Goal: Task Accomplishment & Management: Manage account settings

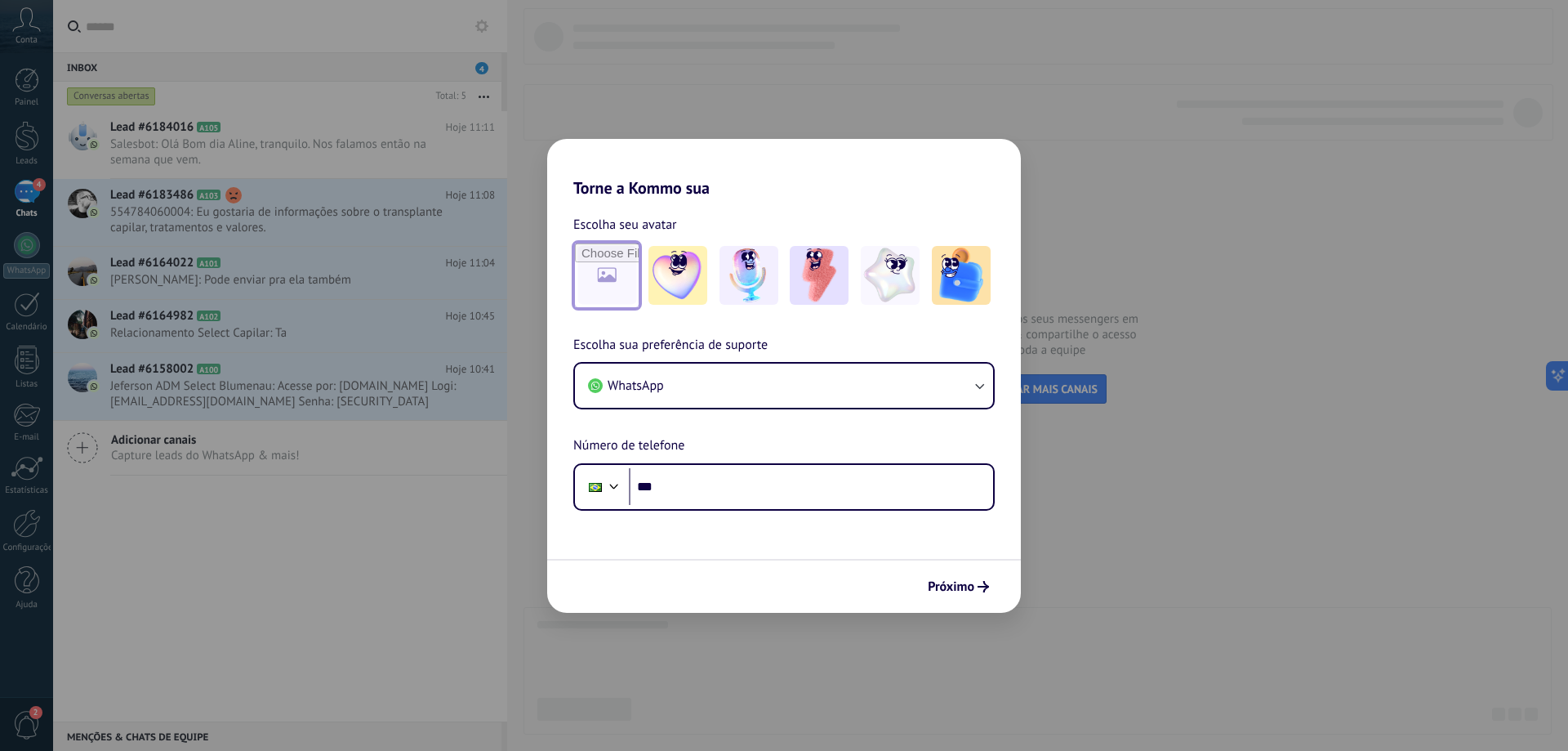
click at [610, 279] on input "file" at bounding box center [606, 275] width 64 height 64
click at [1106, 543] on div "Torne a Kommo sua Escolha seu avatar Escolha sua preferência de suporte WhatsAp…" at bounding box center [784, 375] width 1568 height 751
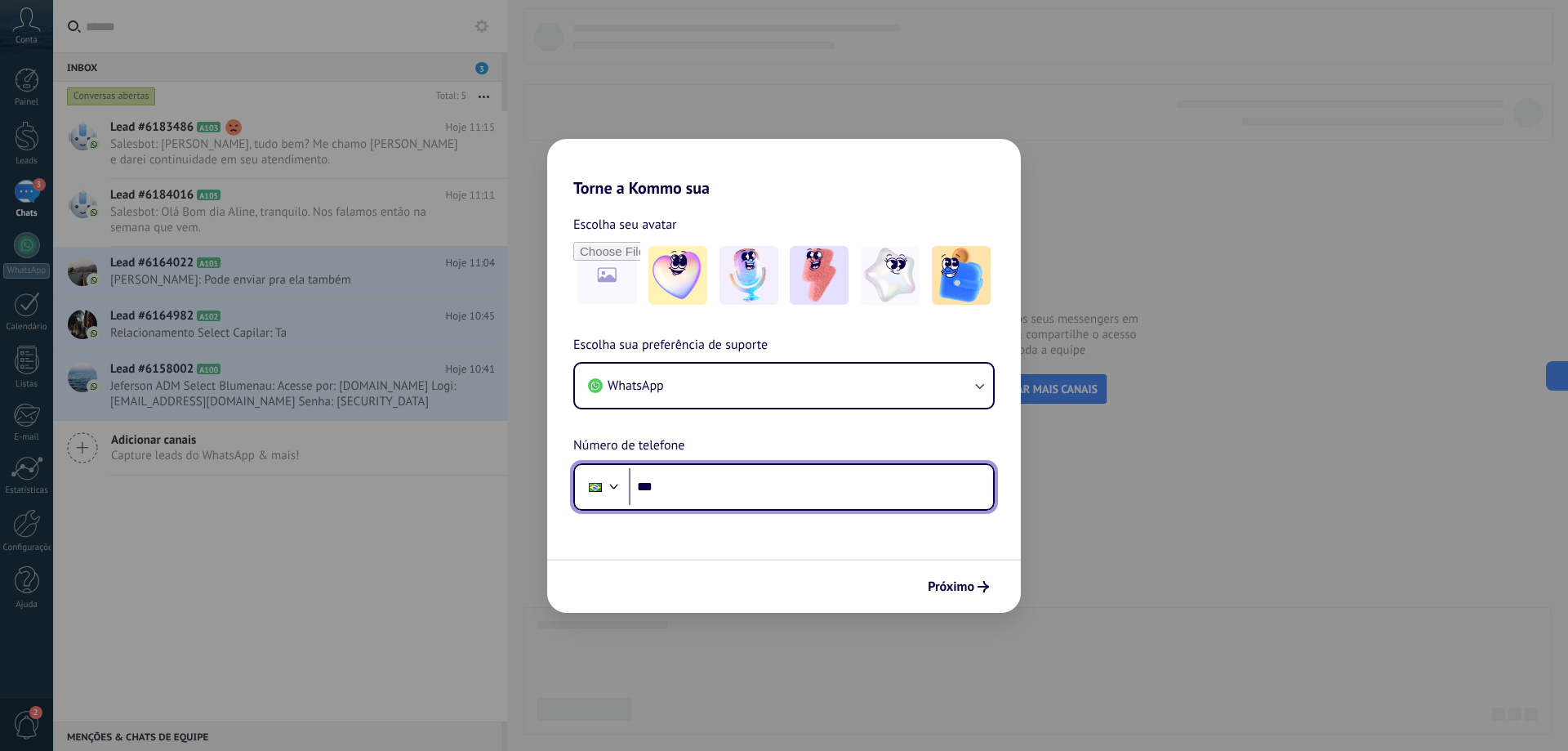
click at [719, 481] on input "***" at bounding box center [810, 487] width 364 height 38
type input "**********"
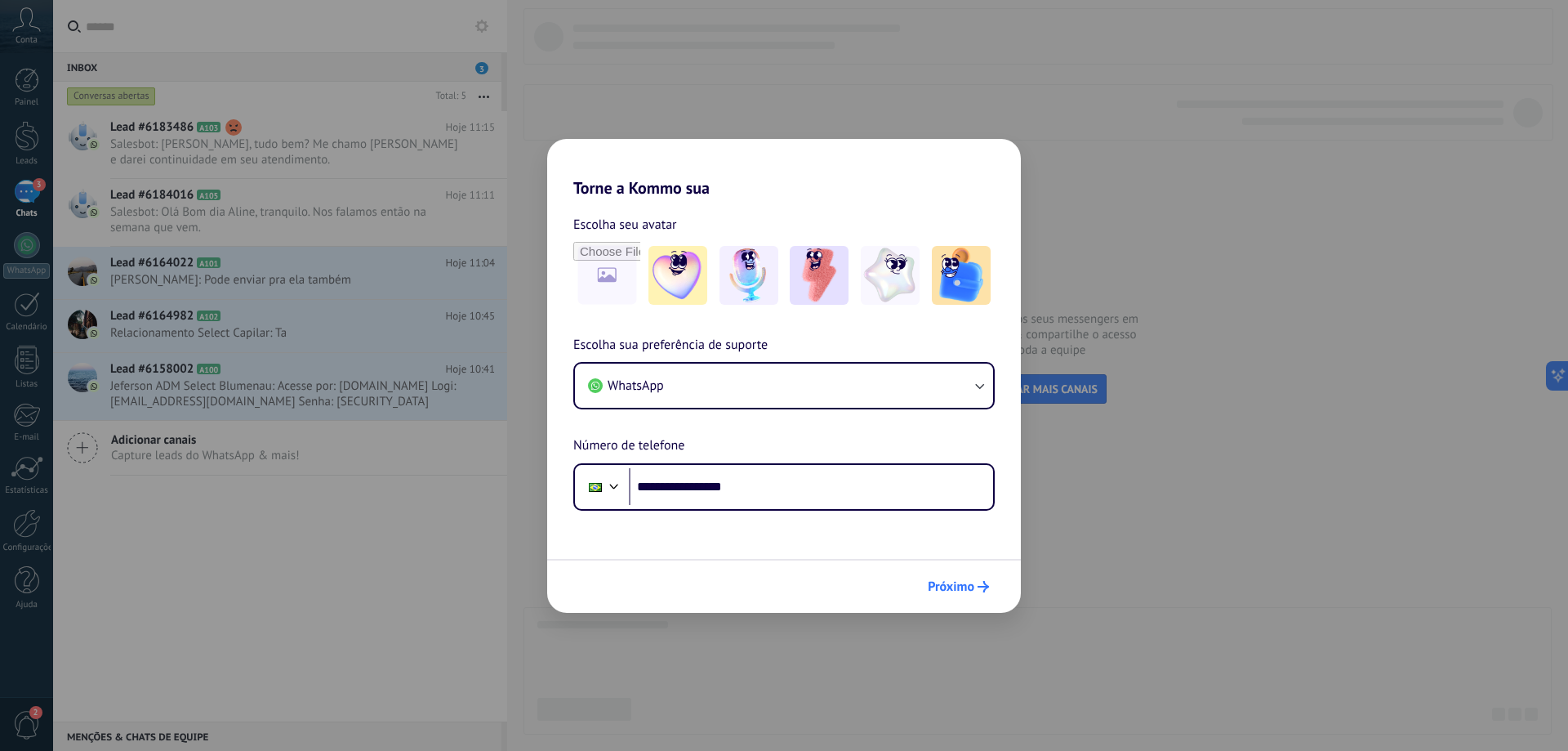
click at [958, 592] on span "Próximo" at bounding box center [951, 586] width 47 height 12
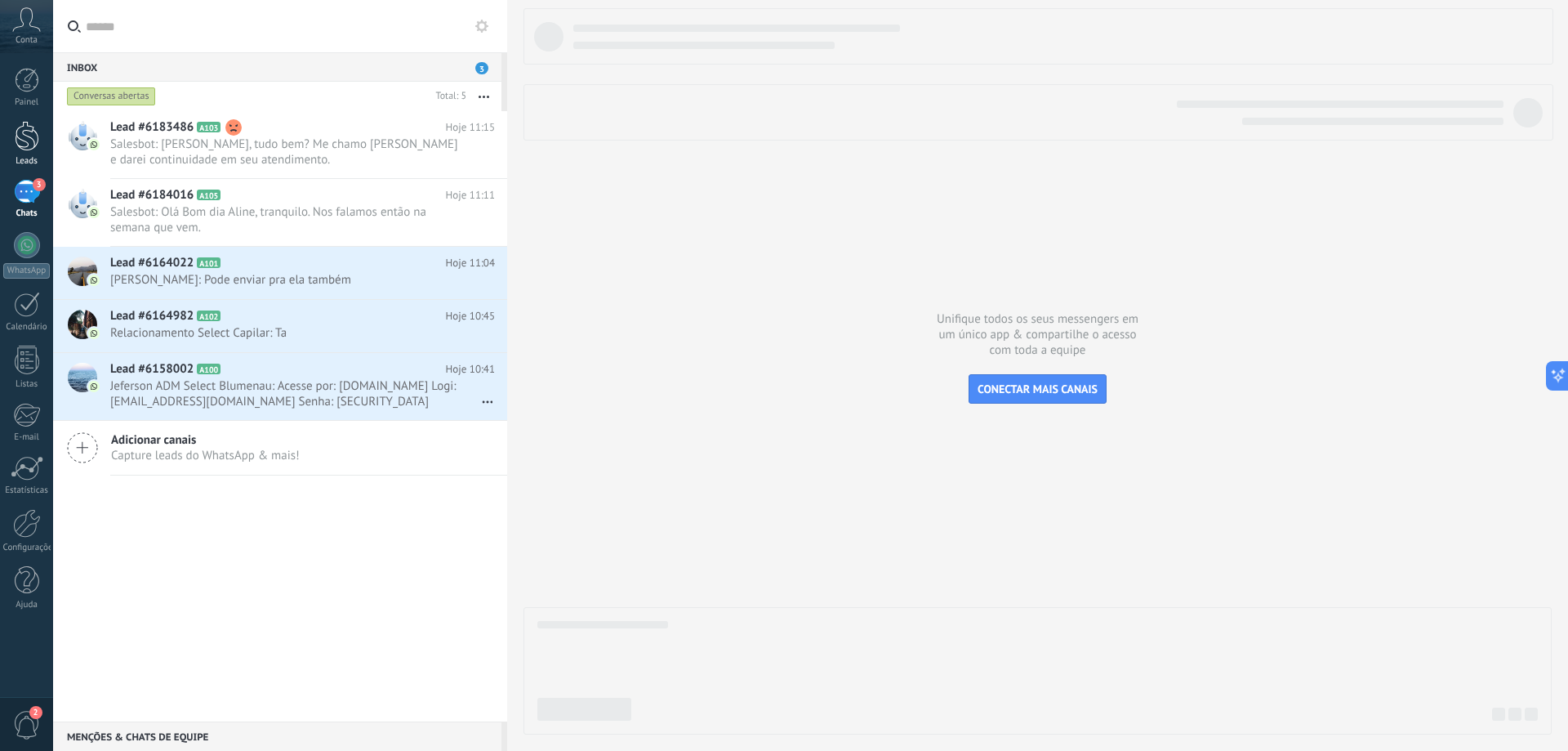
click at [22, 130] on div at bounding box center [26, 136] width 24 height 31
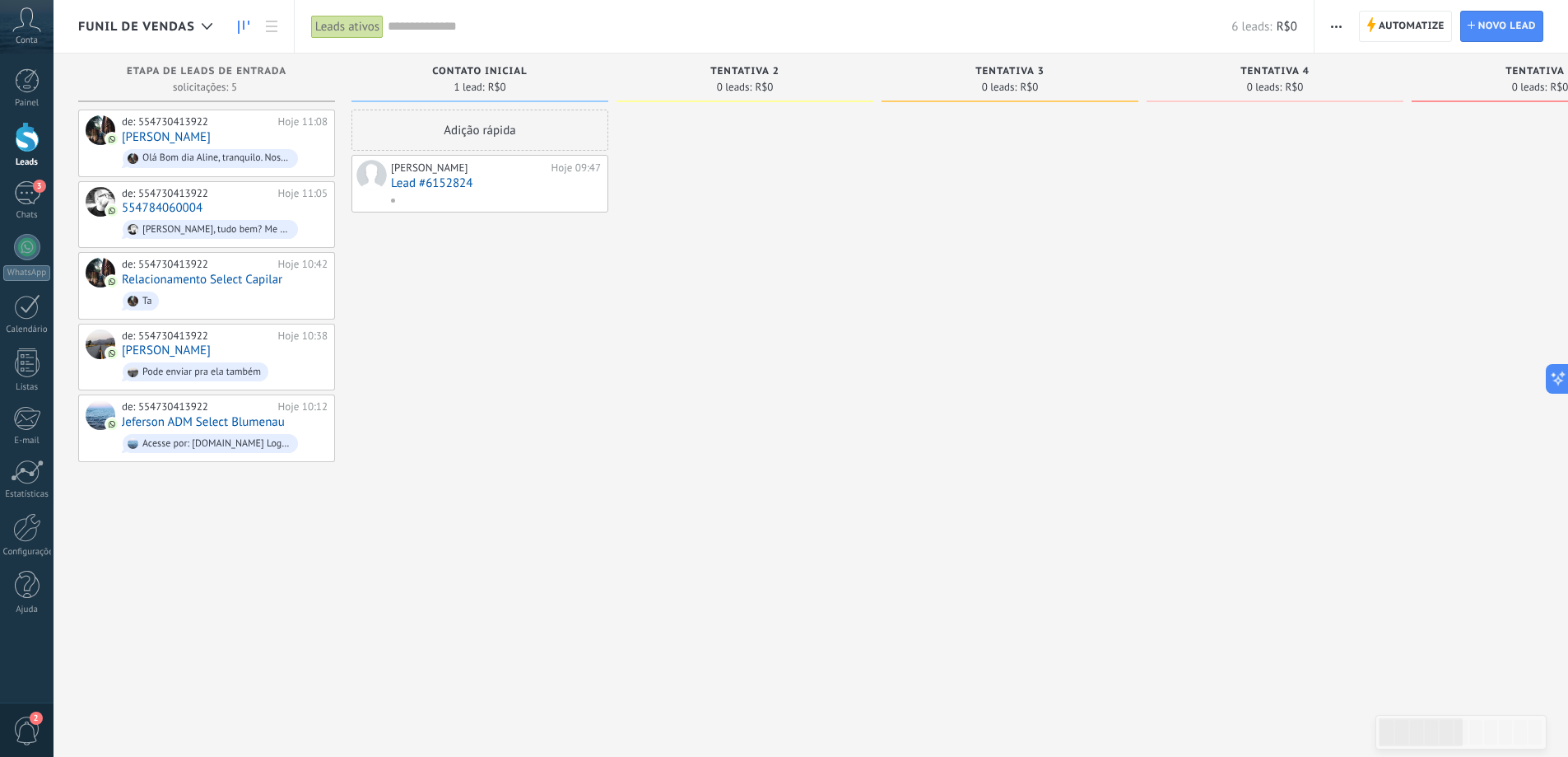
click at [518, 181] on link "Lead #6152824" at bounding box center [496, 182] width 210 height 14
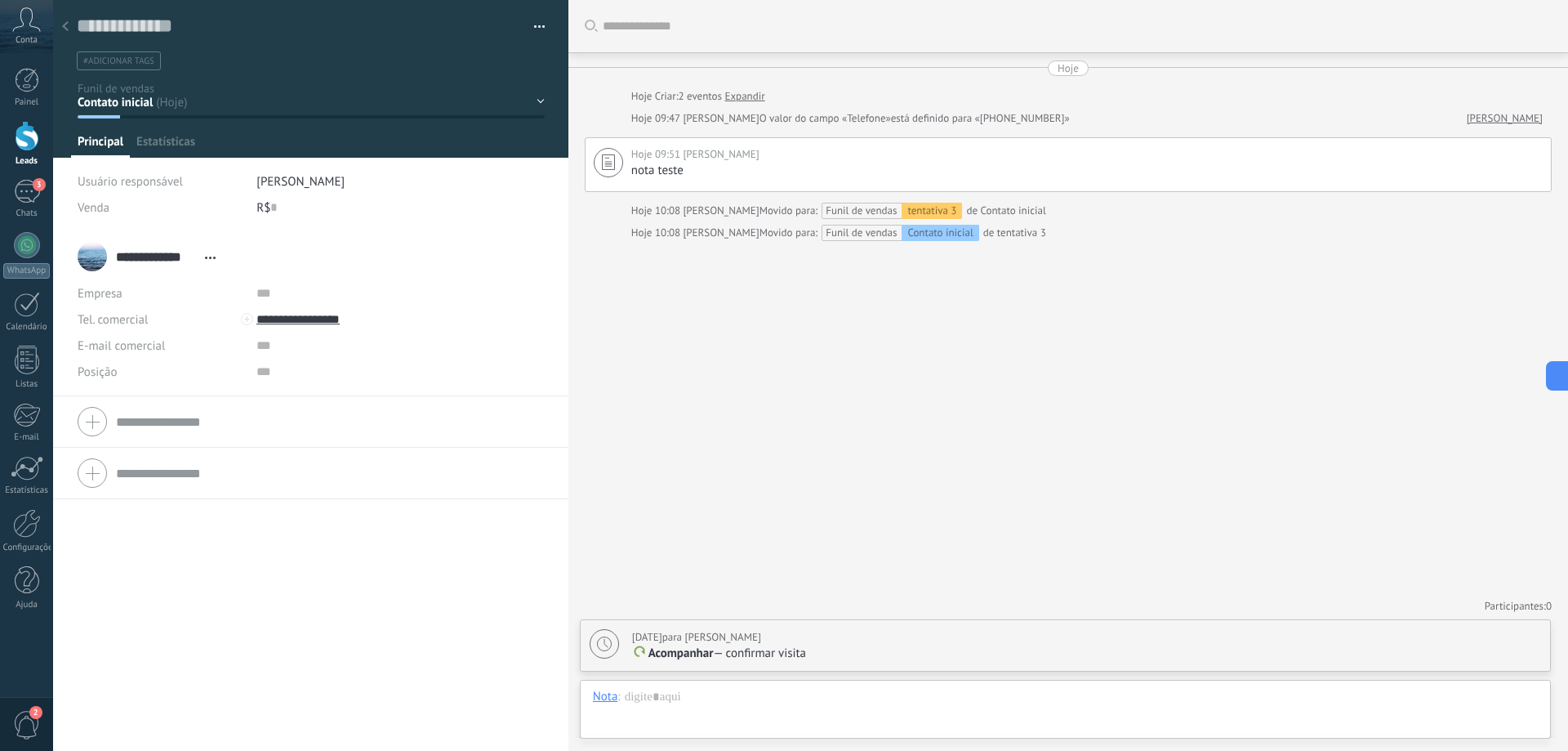
scroll to position [24, 0]
click at [534, 29] on span "button" at bounding box center [539, 30] width 12 height 4
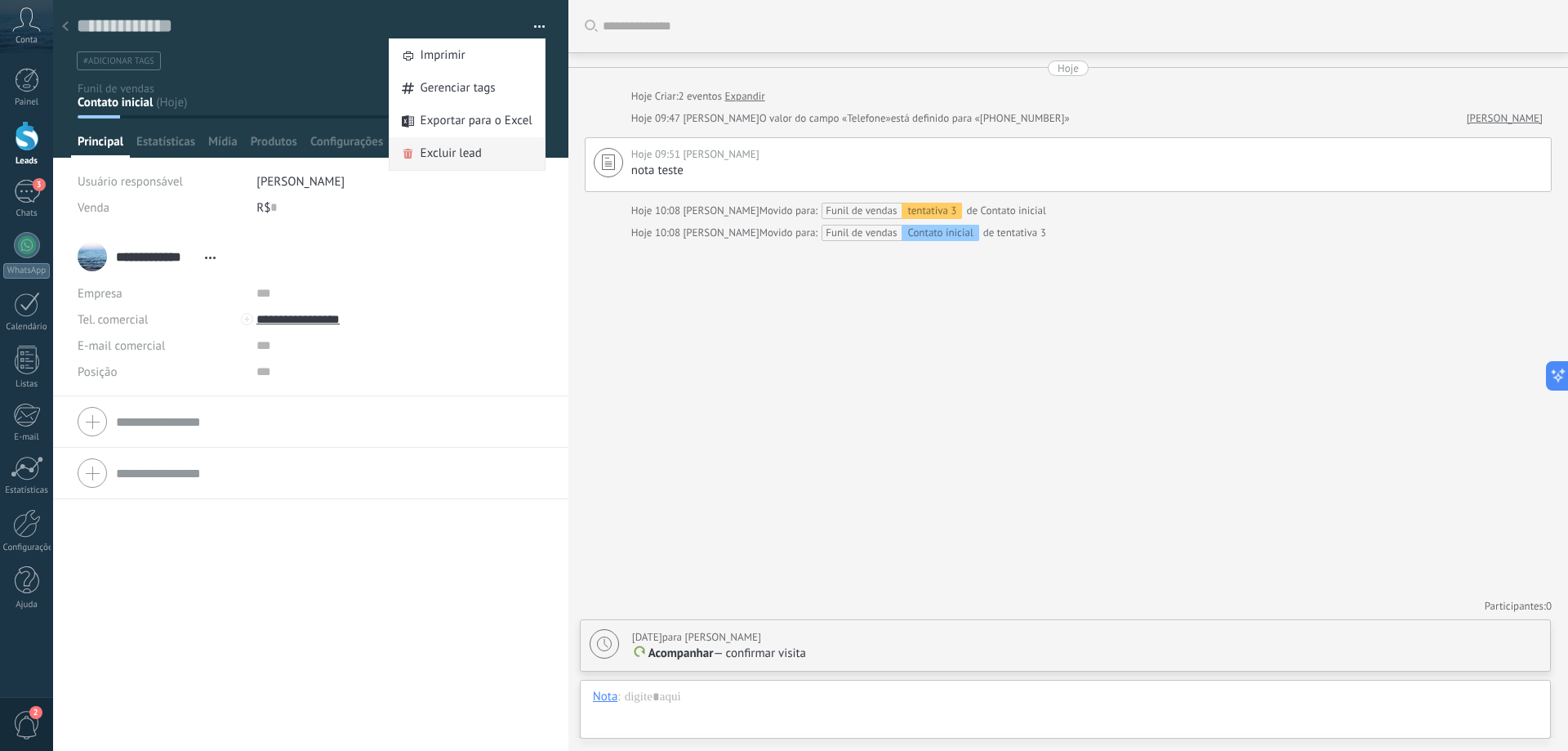
click at [500, 160] on div "Excluir lead" at bounding box center [467, 154] width 156 height 32
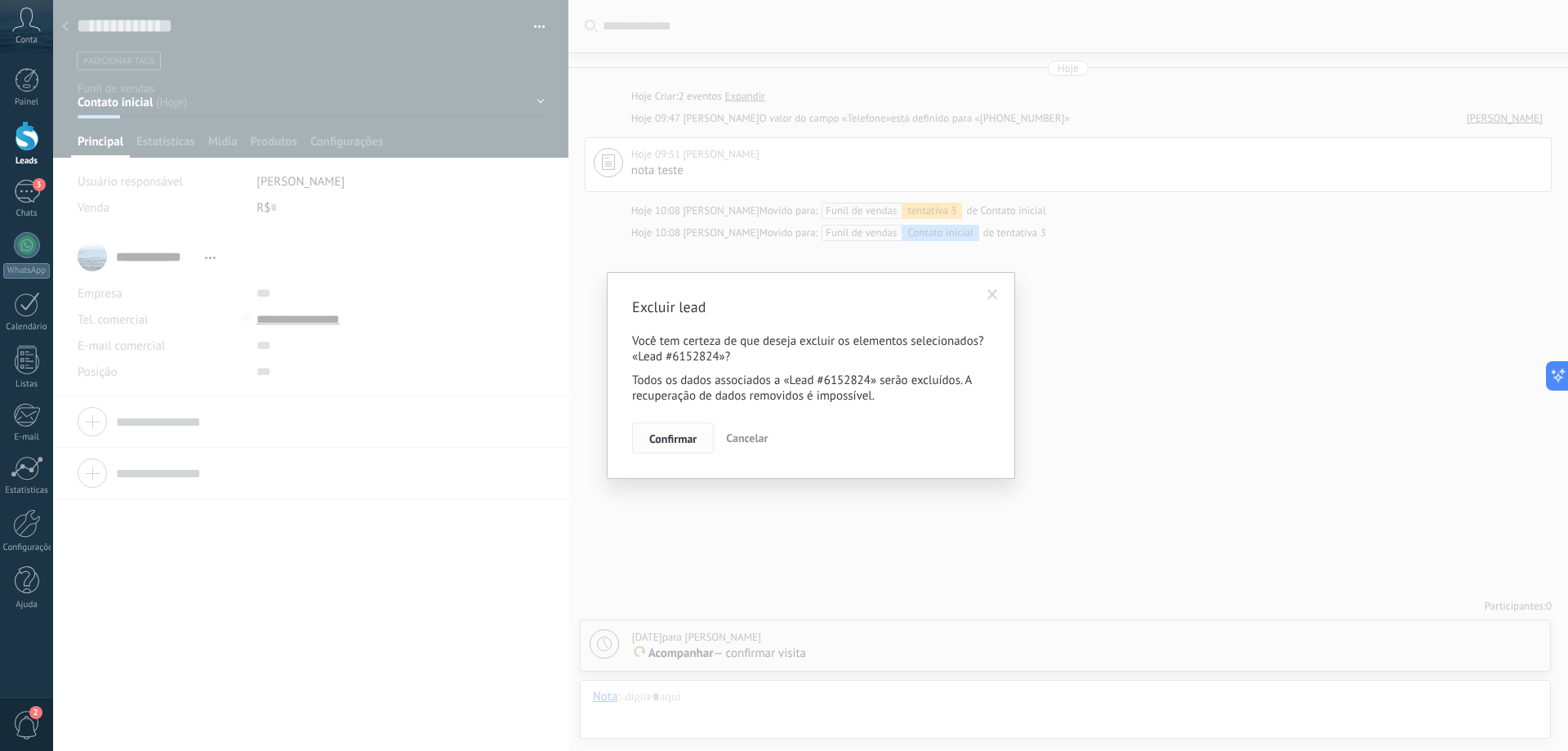
click at [687, 441] on span "Confirmar" at bounding box center [673, 438] width 48 height 12
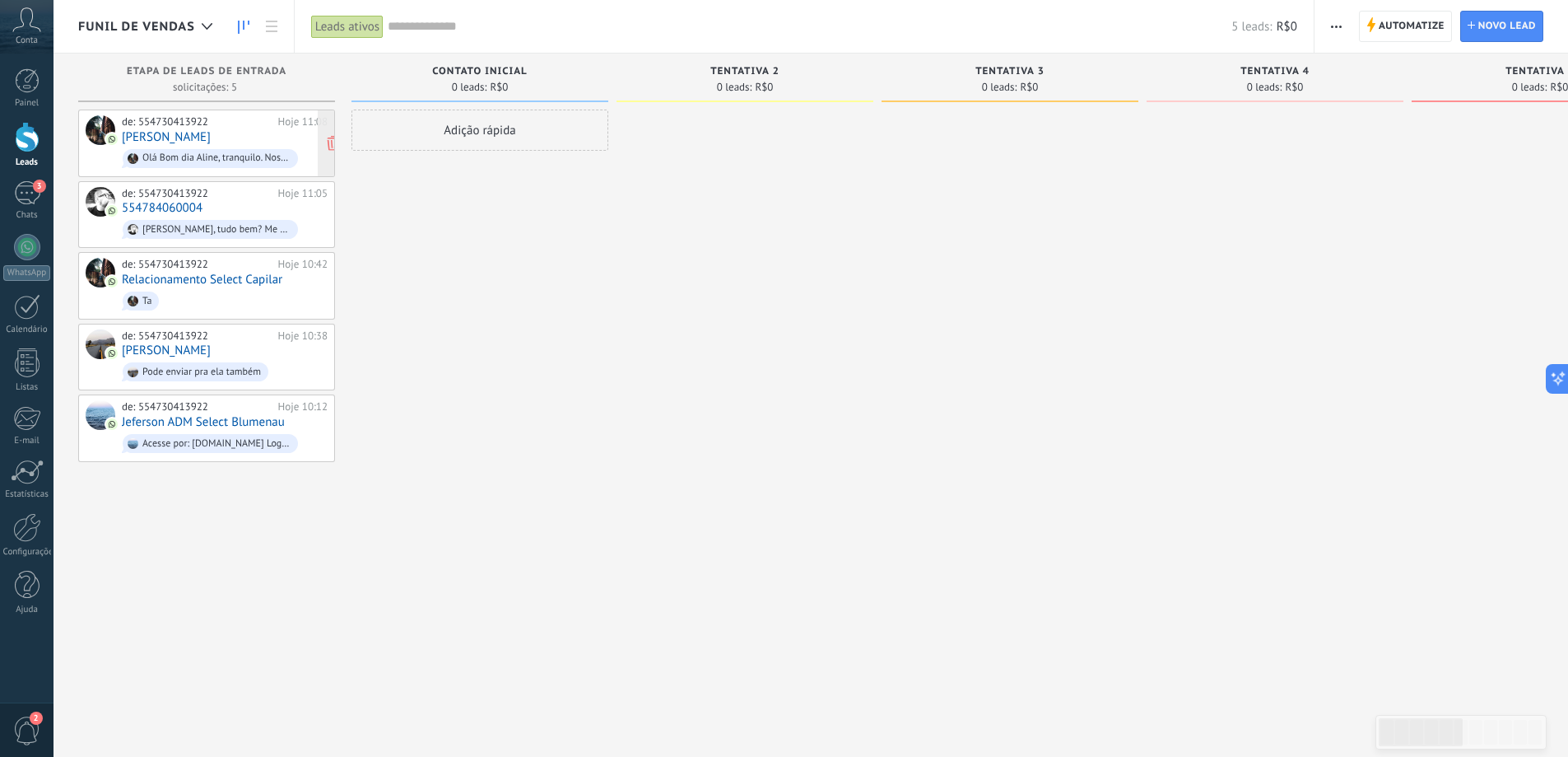
click at [228, 139] on div "de: 554730413922 Hoje 11:08 Aline Viana Olá Bom dia Aline, tranquilo. Nos falam…" at bounding box center [224, 143] width 206 height 56
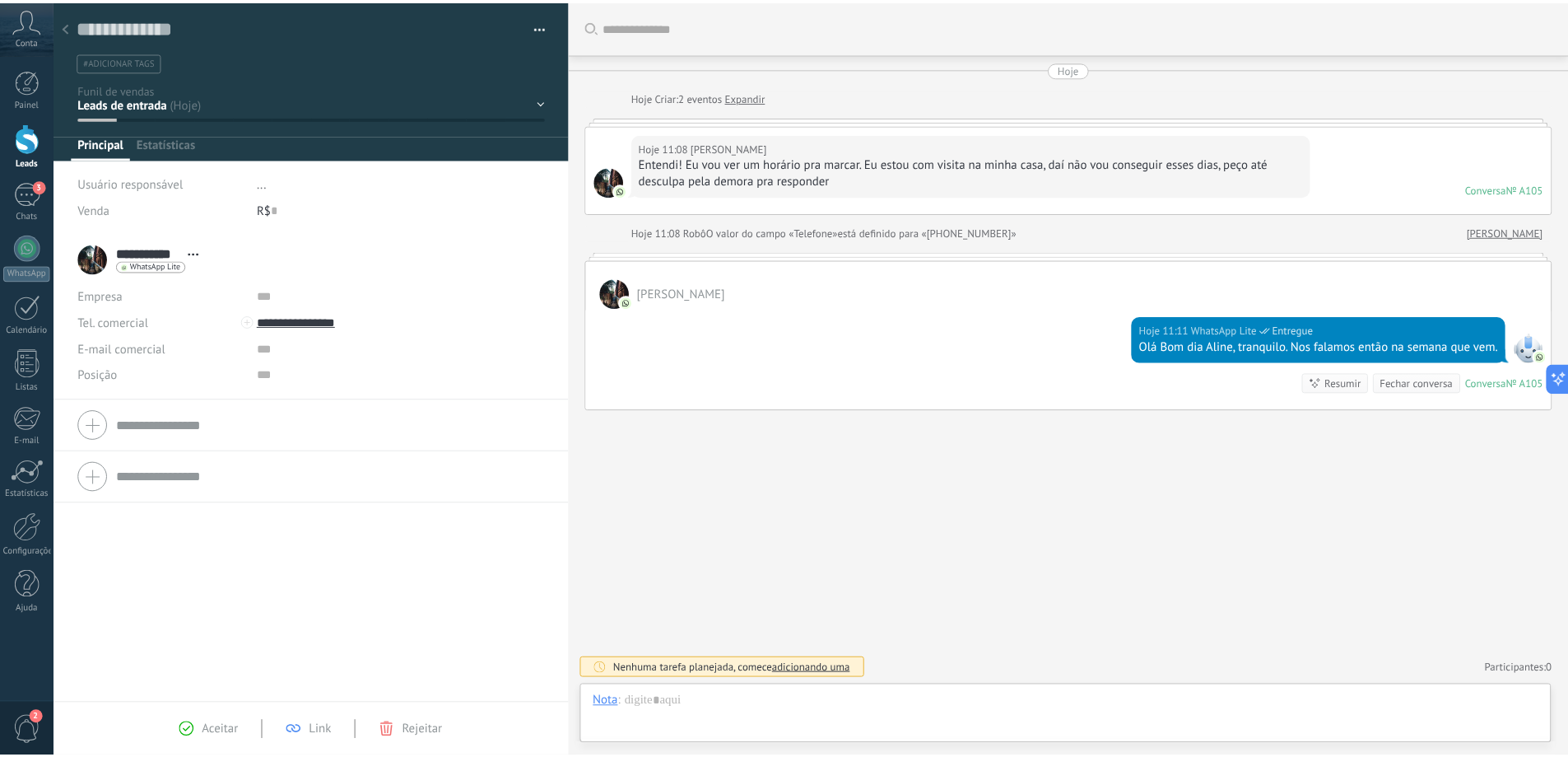
scroll to position [24, 0]
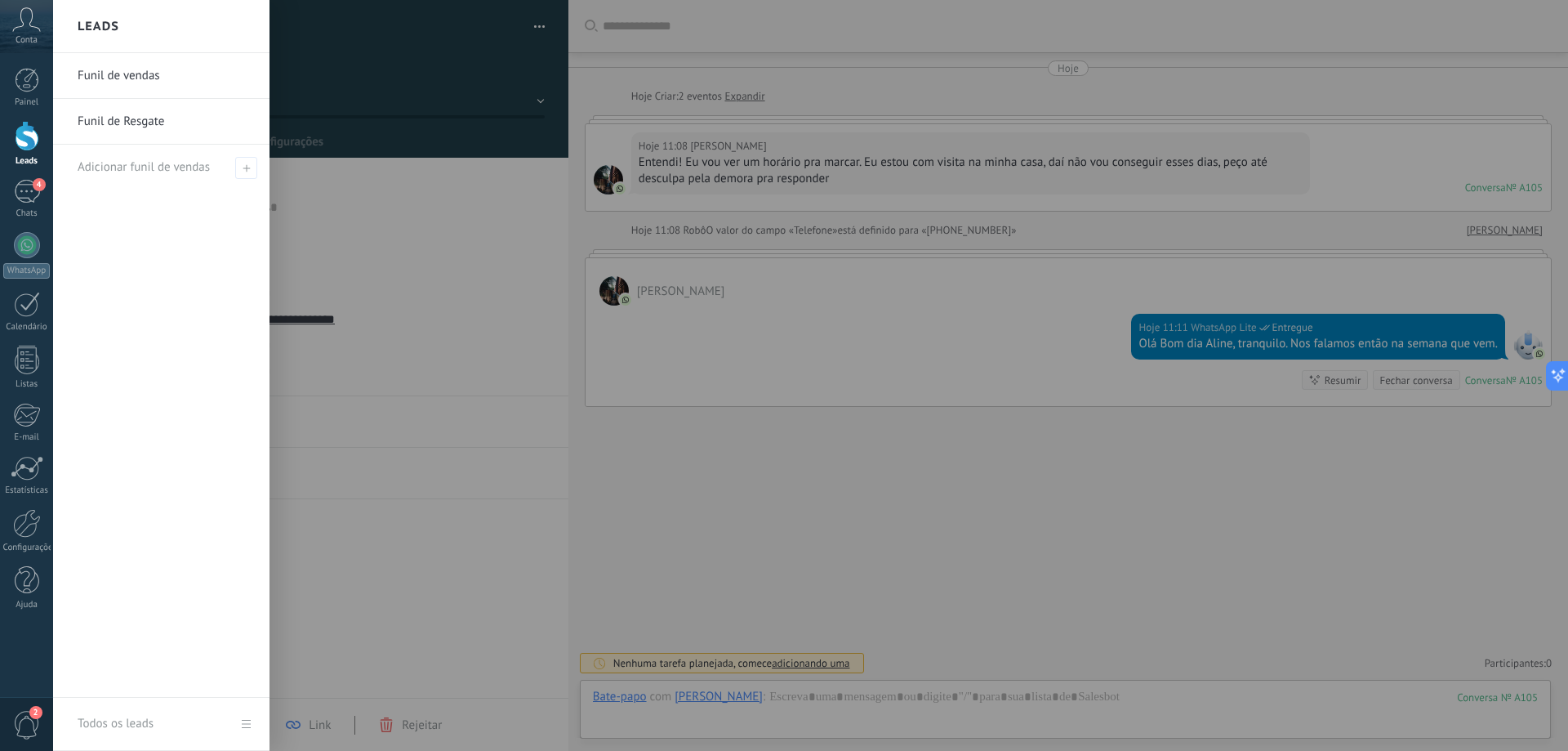
click at [32, 139] on div at bounding box center [26, 136] width 24 height 31
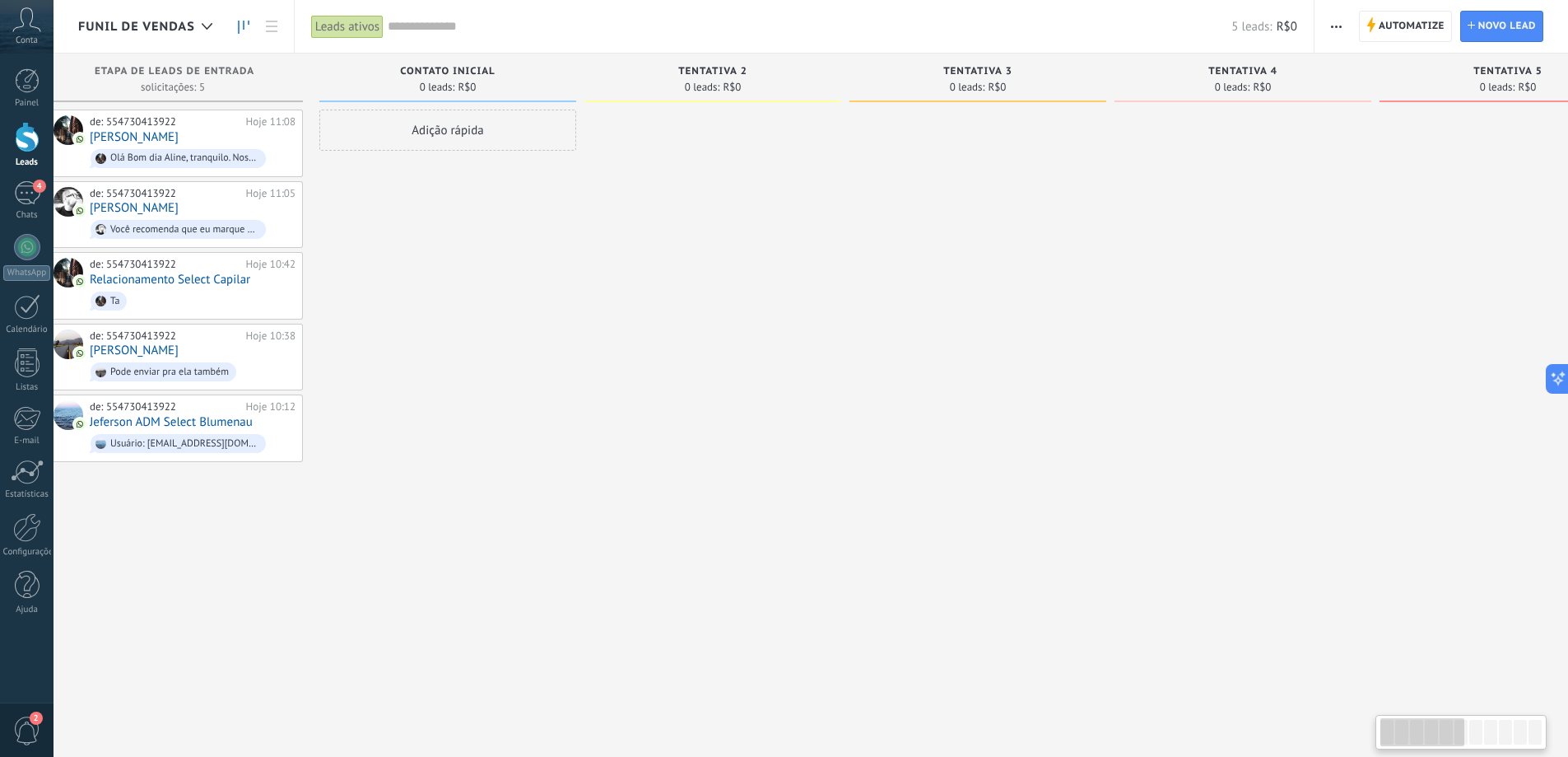
scroll to position [0, 32]
drag, startPoint x: 1337, startPoint y: 315, endPoint x: 1305, endPoint y: 327, distance: 34.2
click at [1305, 327] on div at bounding box center [1244, 381] width 256 height 542
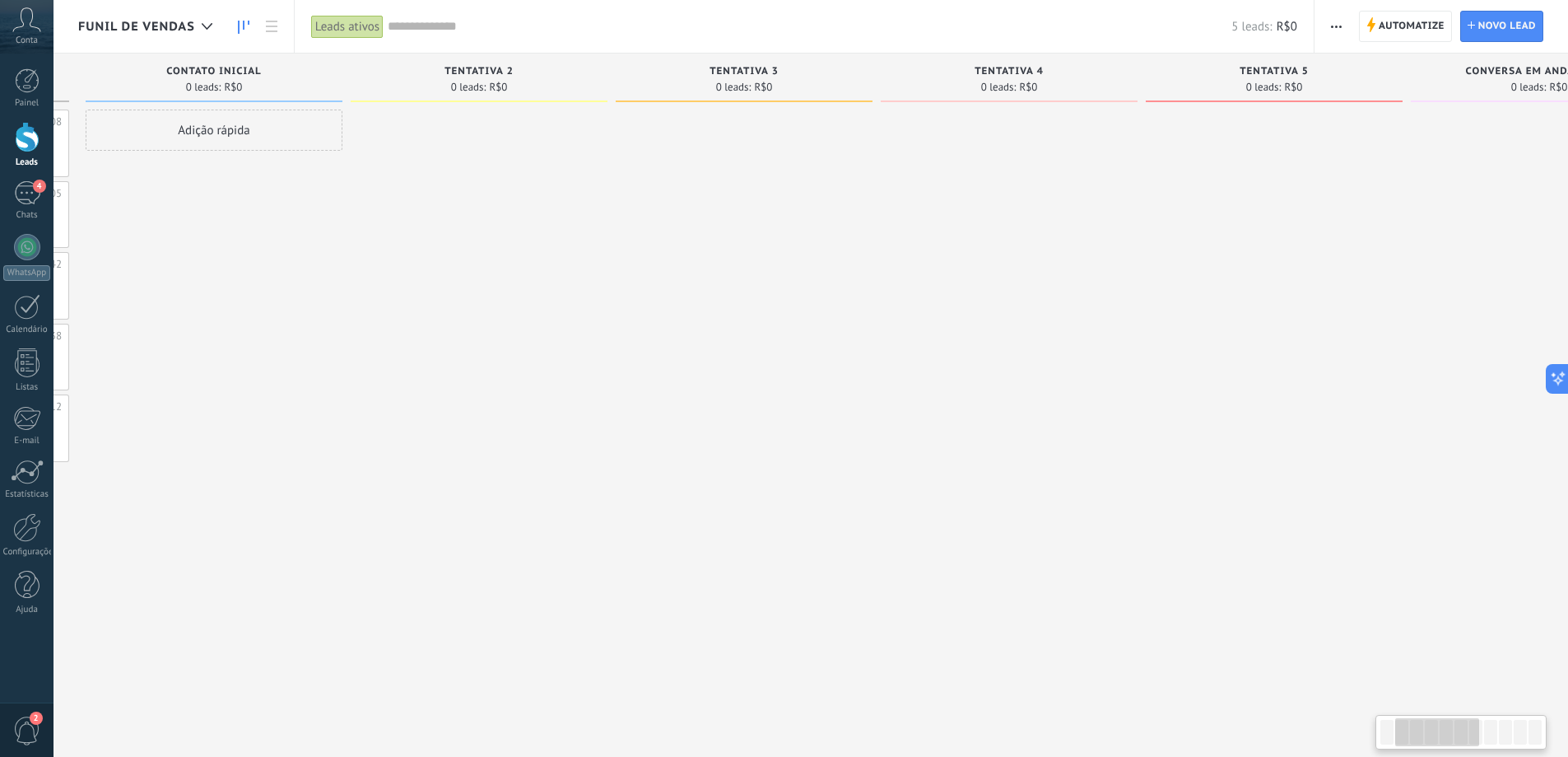
drag, startPoint x: 1165, startPoint y: 560, endPoint x: 889, endPoint y: 562, distance: 276.0
click at [890, 563] on div at bounding box center [1009, 381] width 256 height 542
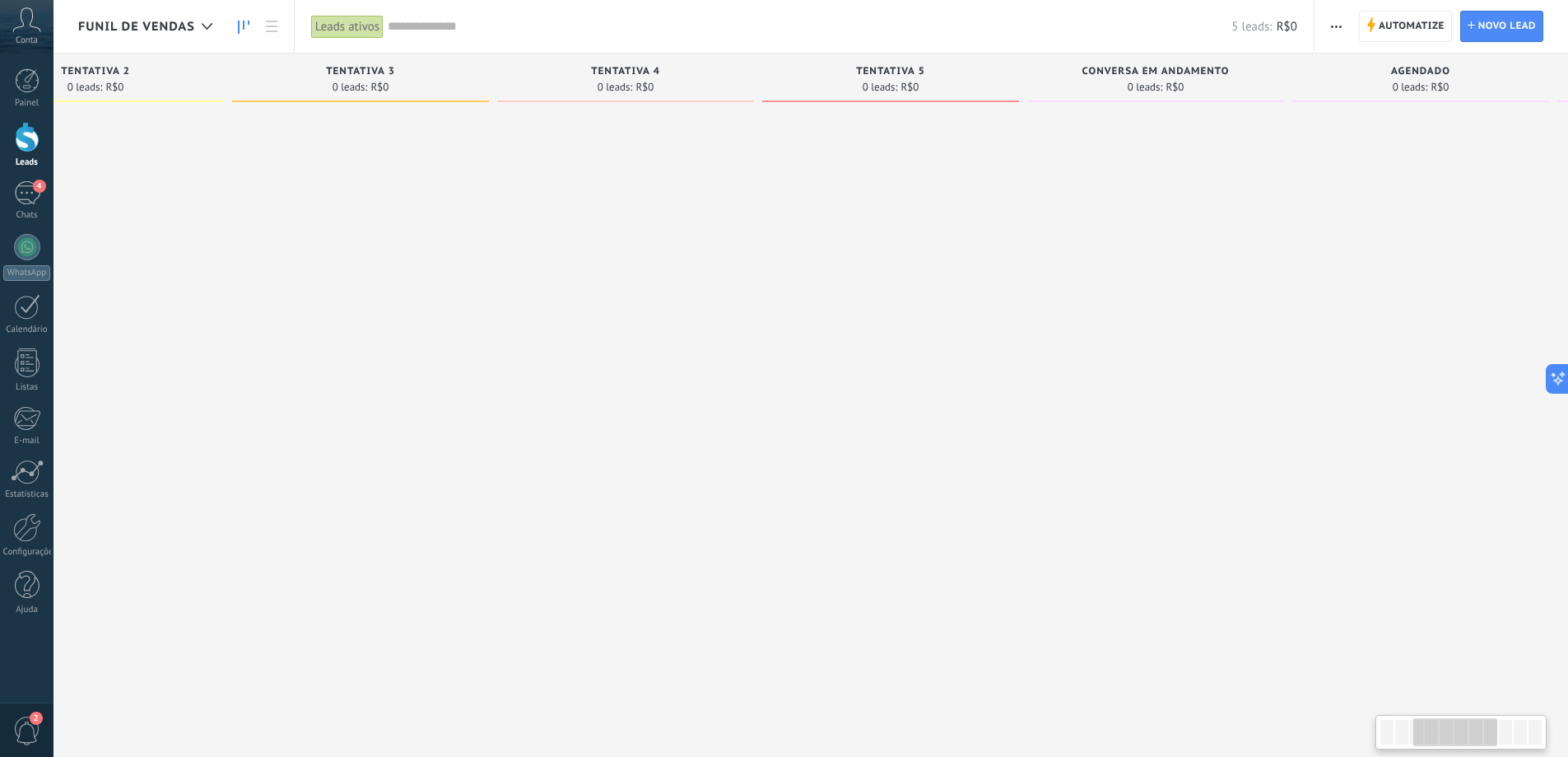
drag, startPoint x: 1353, startPoint y: 462, endPoint x: 1030, endPoint y: 467, distance: 323.0
click at [1030, 467] on div at bounding box center [1155, 381] width 256 height 542
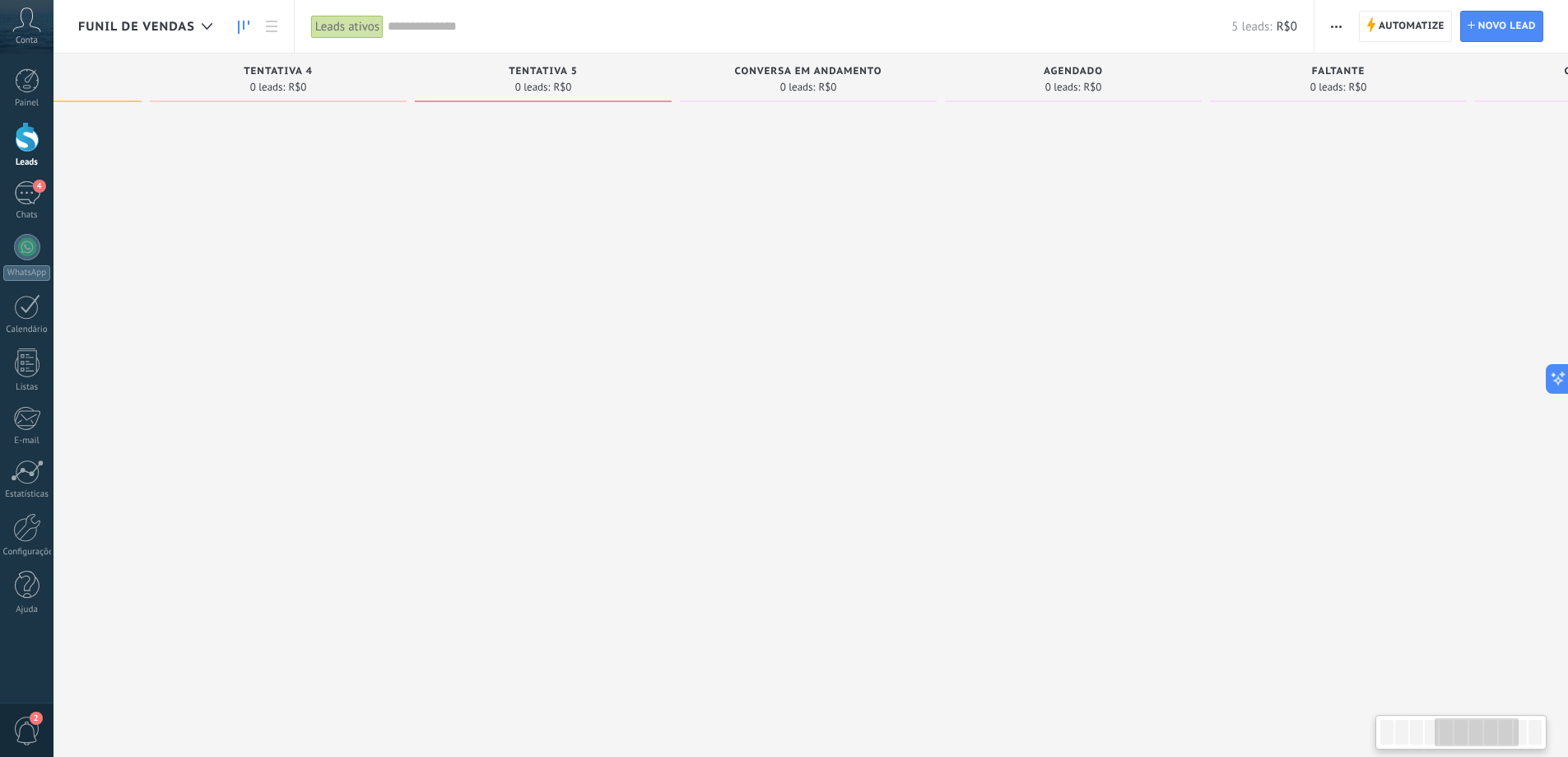
drag, startPoint x: 1244, startPoint y: 425, endPoint x: 908, endPoint y: 468, distance: 338.7
click at [908, 468] on div at bounding box center [808, 381] width 256 height 542
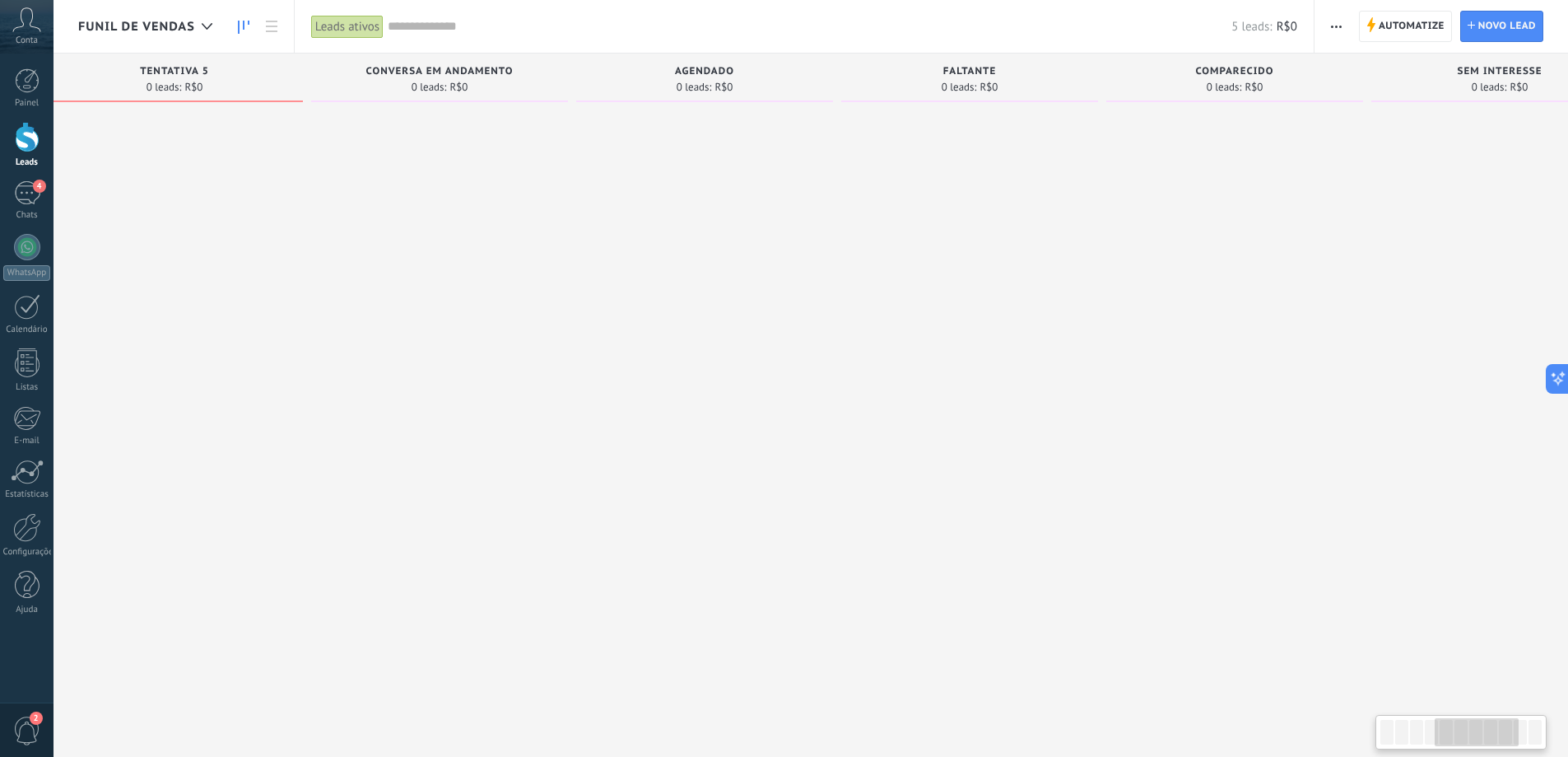
drag, startPoint x: 1345, startPoint y: 388, endPoint x: 1019, endPoint y: 390, distance: 326.0
click at [1044, 390] on div at bounding box center [969, 381] width 256 height 542
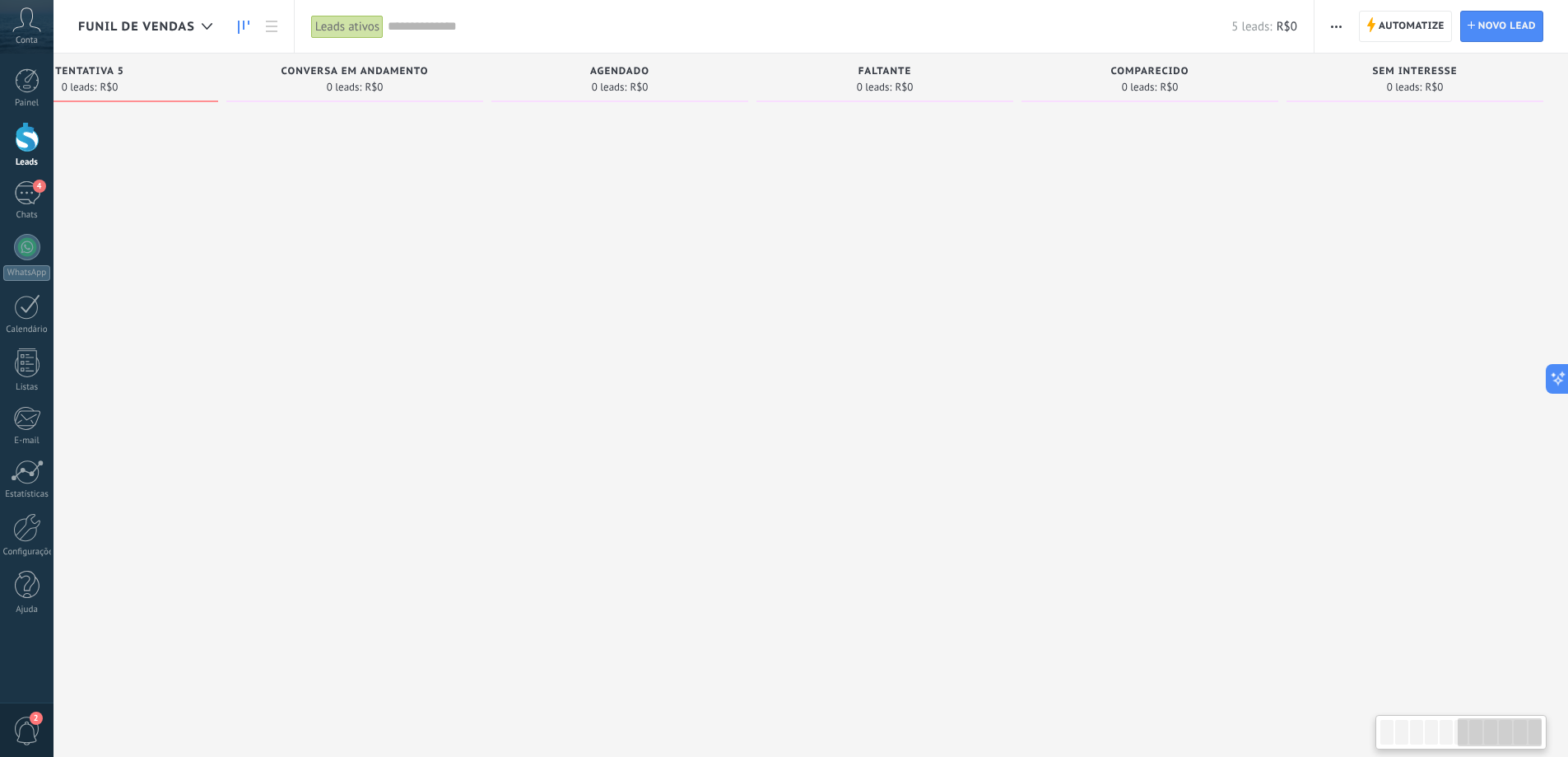
drag, startPoint x: 1208, startPoint y: 374, endPoint x: 934, endPoint y: 390, distance: 274.5
click at [935, 390] on div "Etapa de leads de entrada solicitações: 5 0 0 0 5 0 0 0 5 de: 554730413922 Hoje…" at bounding box center [98, 352] width 2940 height 597
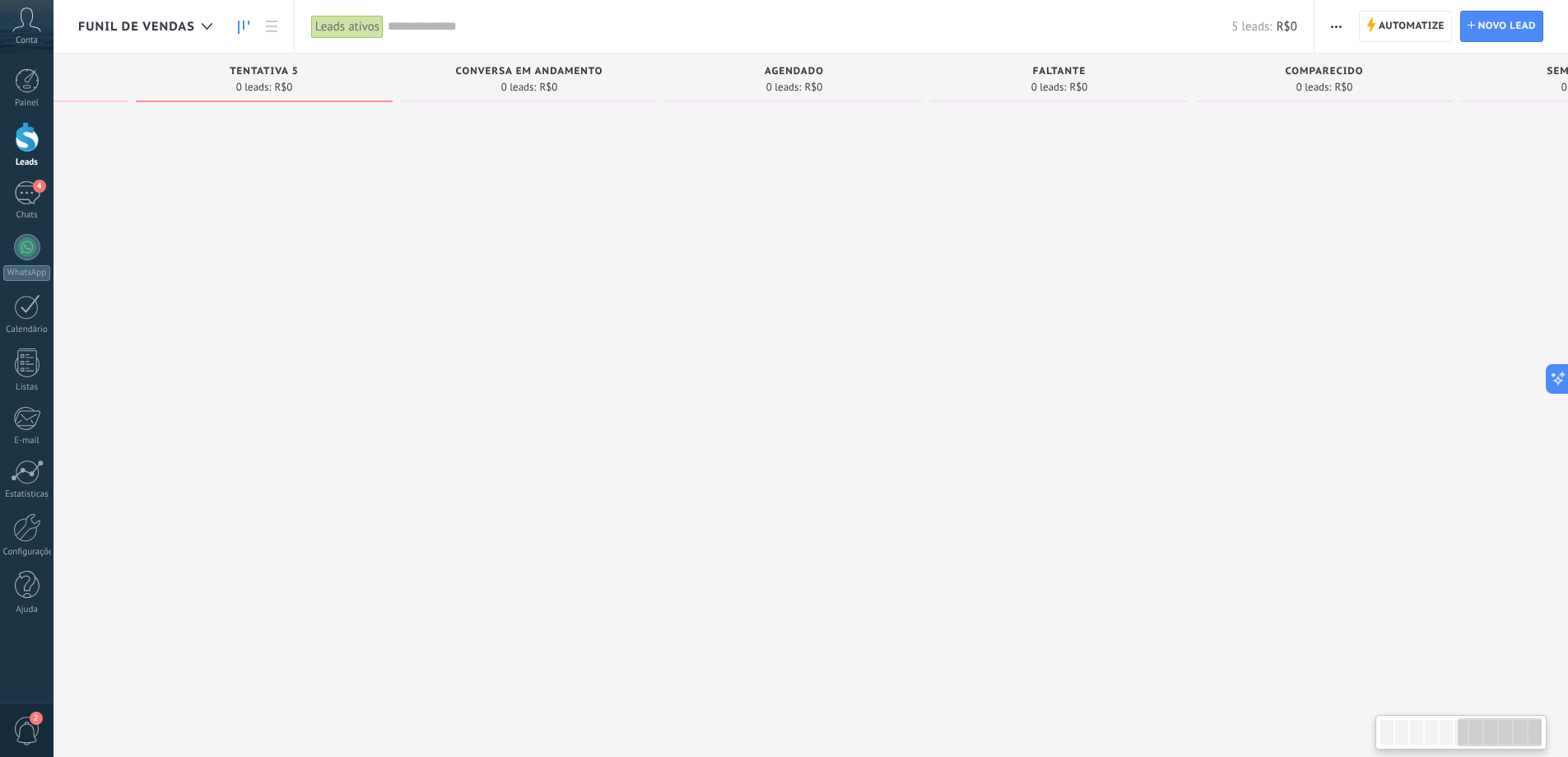
drag, startPoint x: 906, startPoint y: 383, endPoint x: 1424, endPoint y: 379, distance: 518.0
click at [1188, 381] on div at bounding box center [1059, 381] width 256 height 542
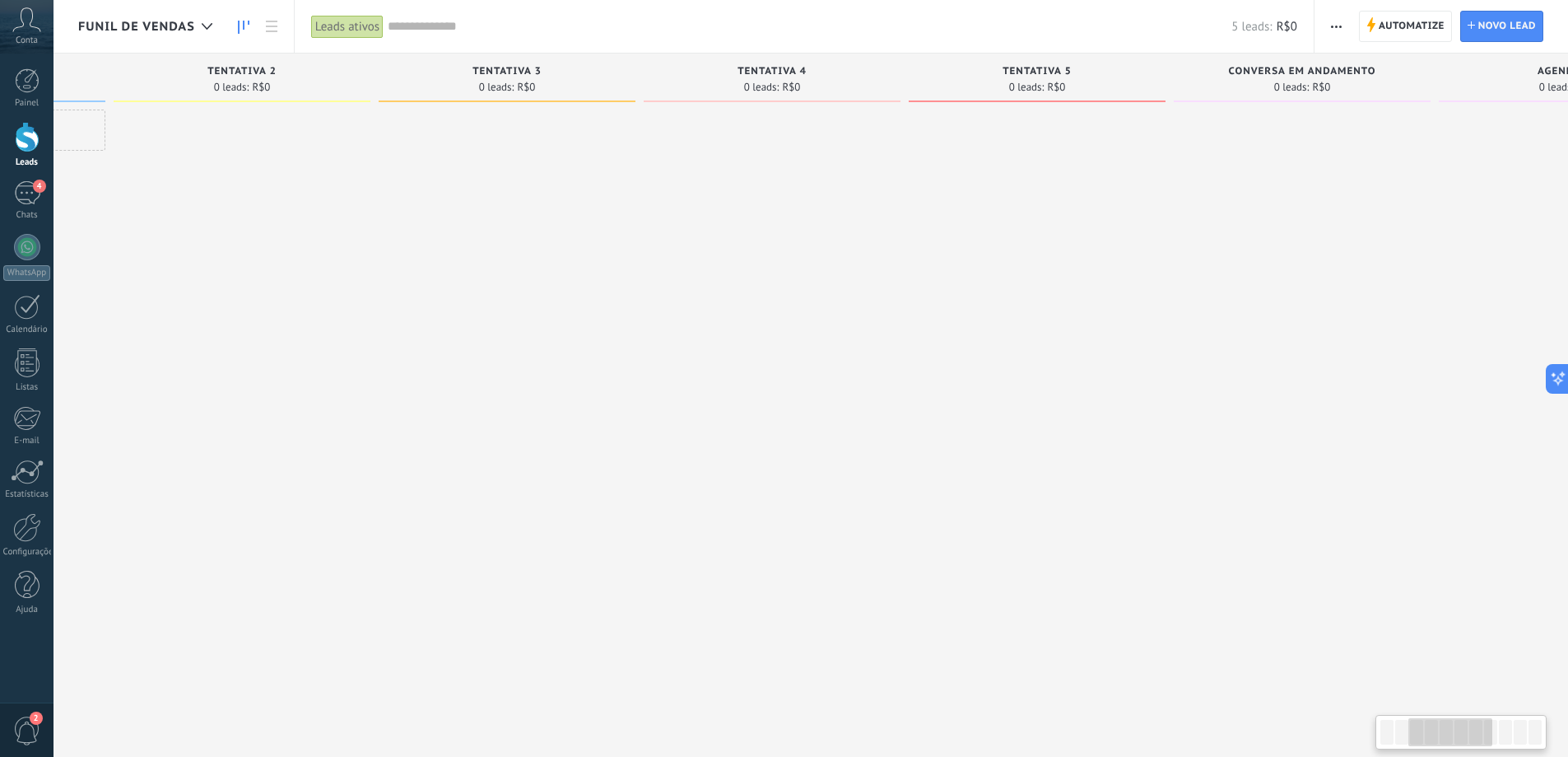
scroll to position [0, 476]
drag, startPoint x: 1002, startPoint y: 393, endPoint x: 1388, endPoint y: 403, distance: 386.1
click at [1388, 403] on div at bounding box center [1329, 381] width 256 height 542
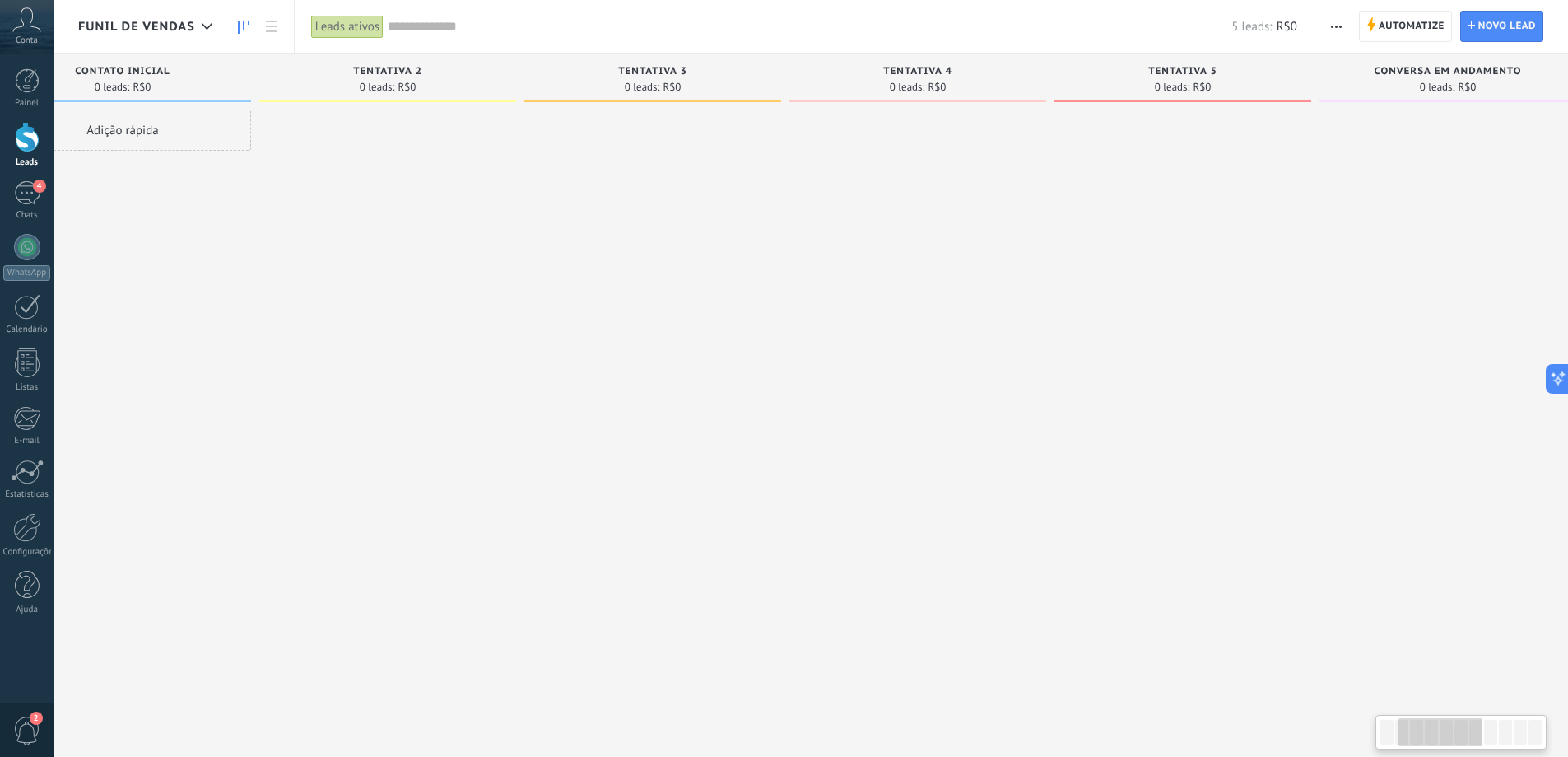
scroll to position [0, 358]
drag, startPoint x: 1040, startPoint y: 323, endPoint x: 1148, endPoint y: 330, distance: 108.2
click at [1148, 330] on div at bounding box center [1182, 381] width 256 height 542
click at [209, 28] on icon at bounding box center [208, 25] width 11 height 6
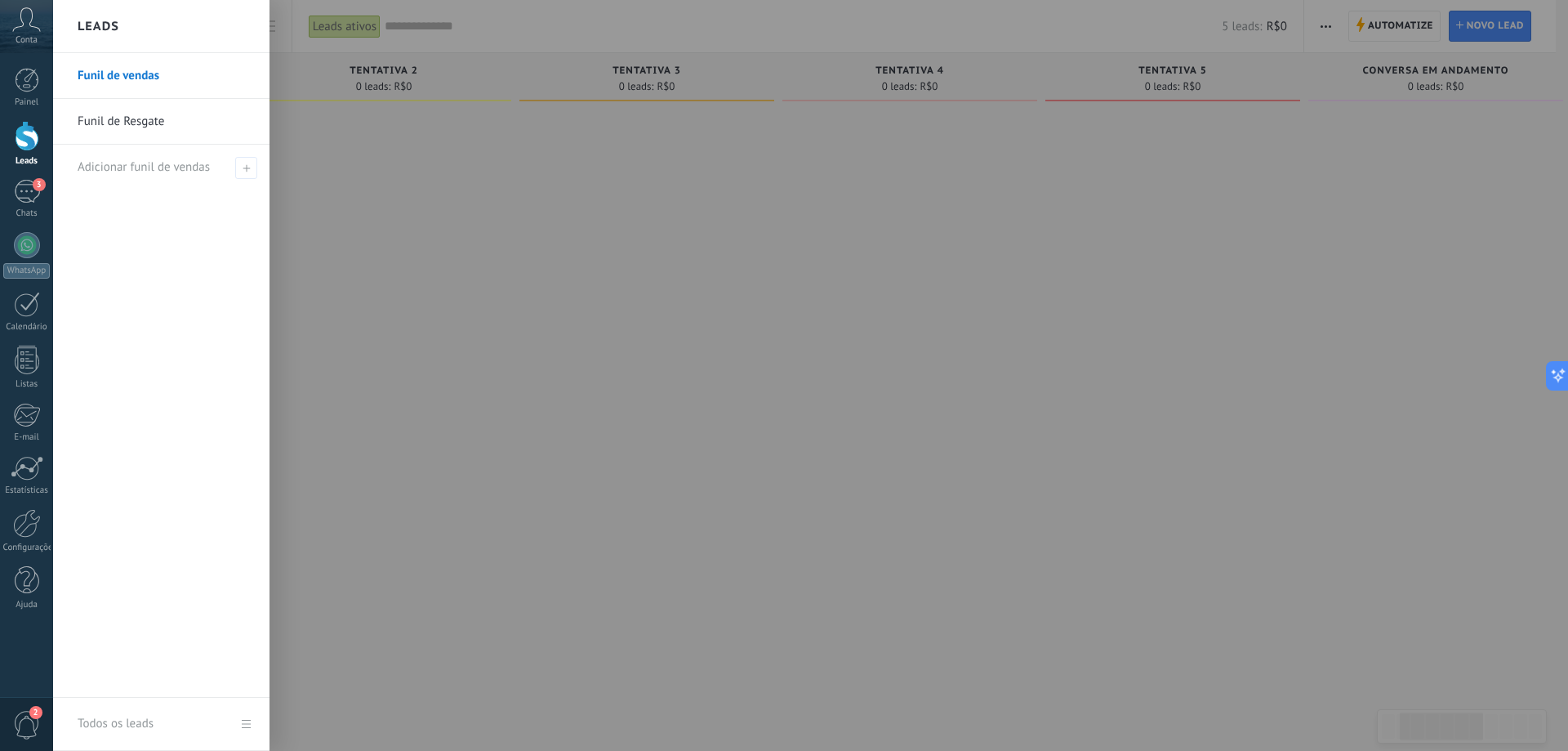
click at [183, 119] on link "Funil de Resgate" at bounding box center [165, 121] width 175 height 46
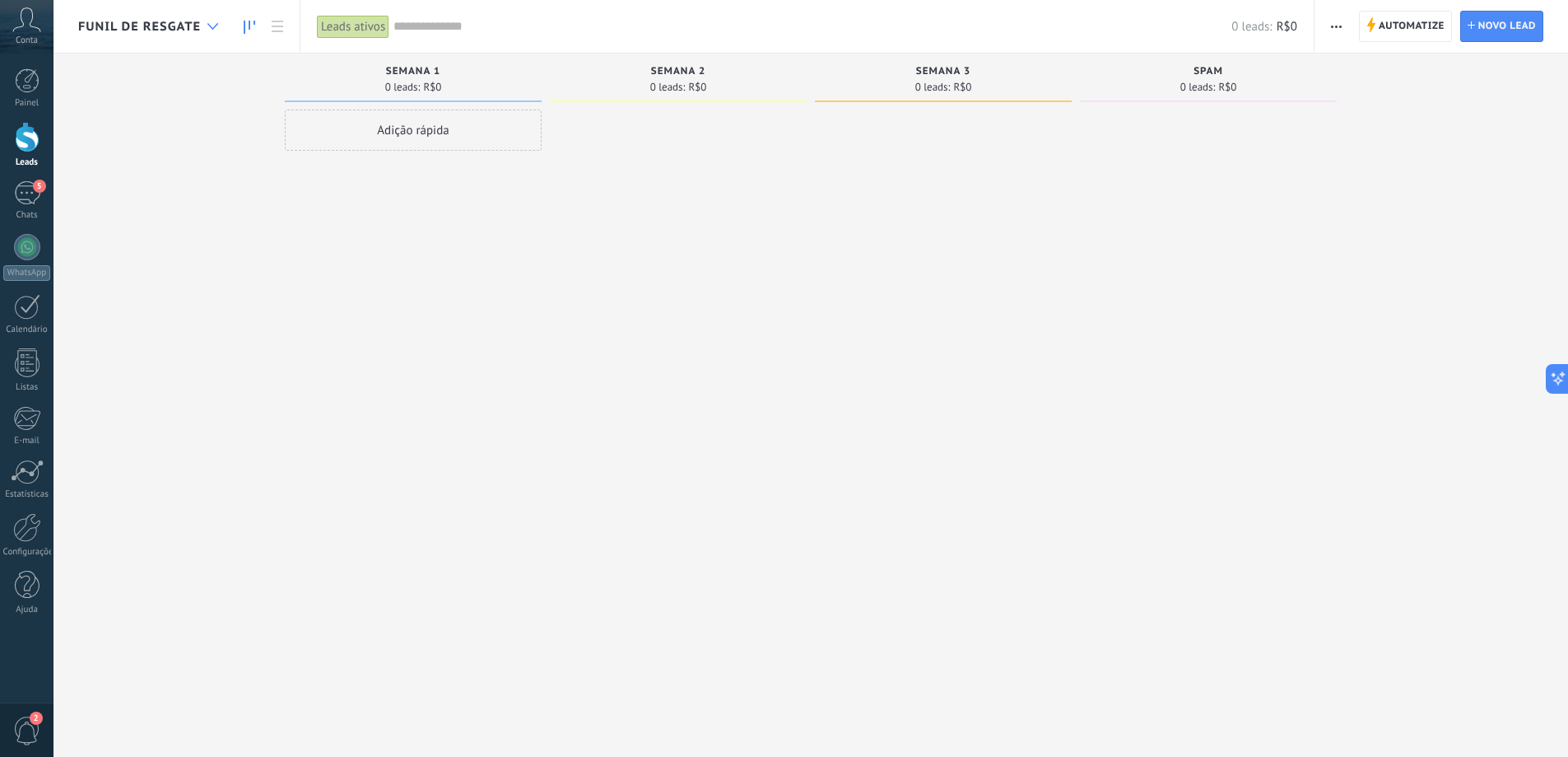
click at [221, 25] on div at bounding box center [213, 26] width 27 height 32
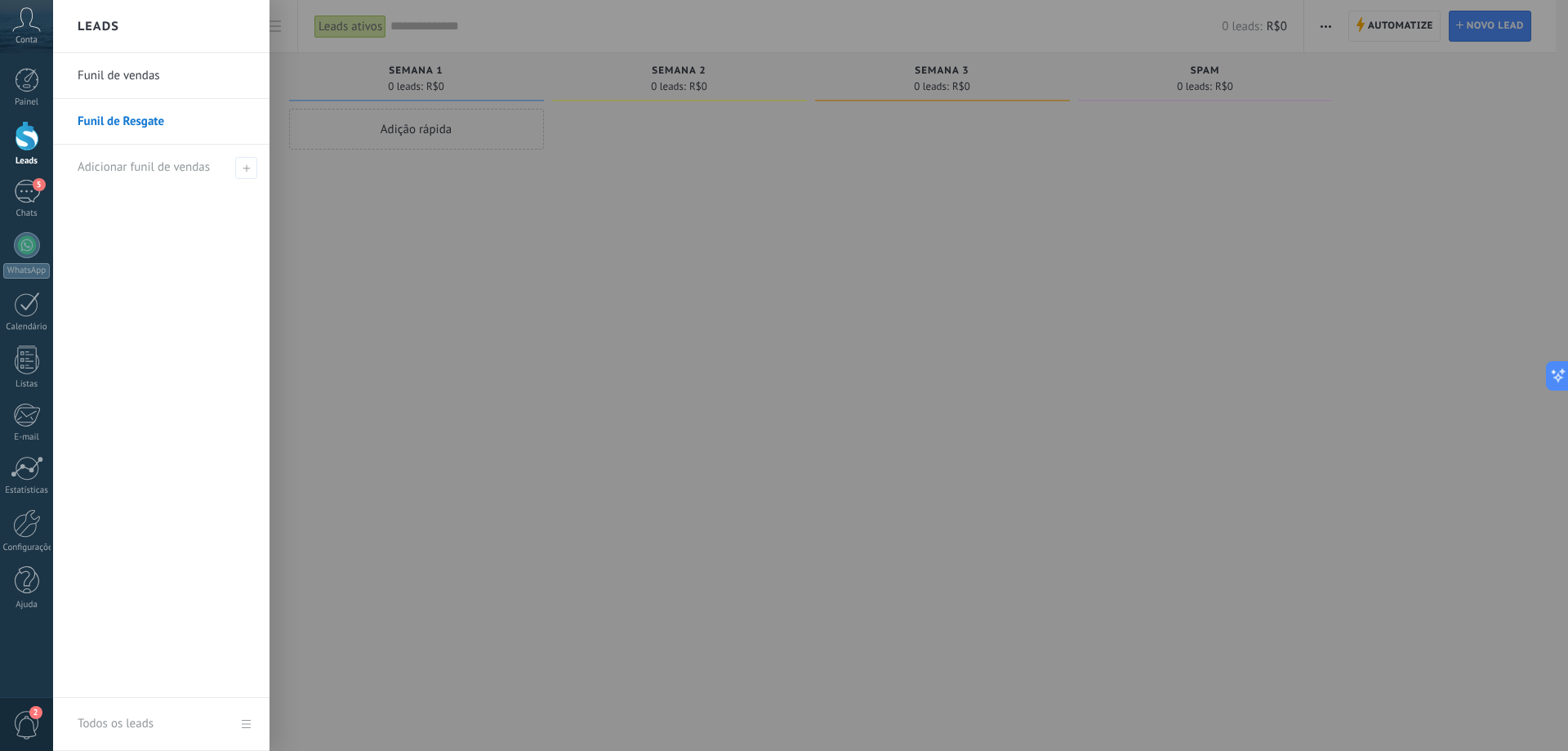
click at [149, 77] on link "Funil de vendas" at bounding box center [165, 76] width 175 height 46
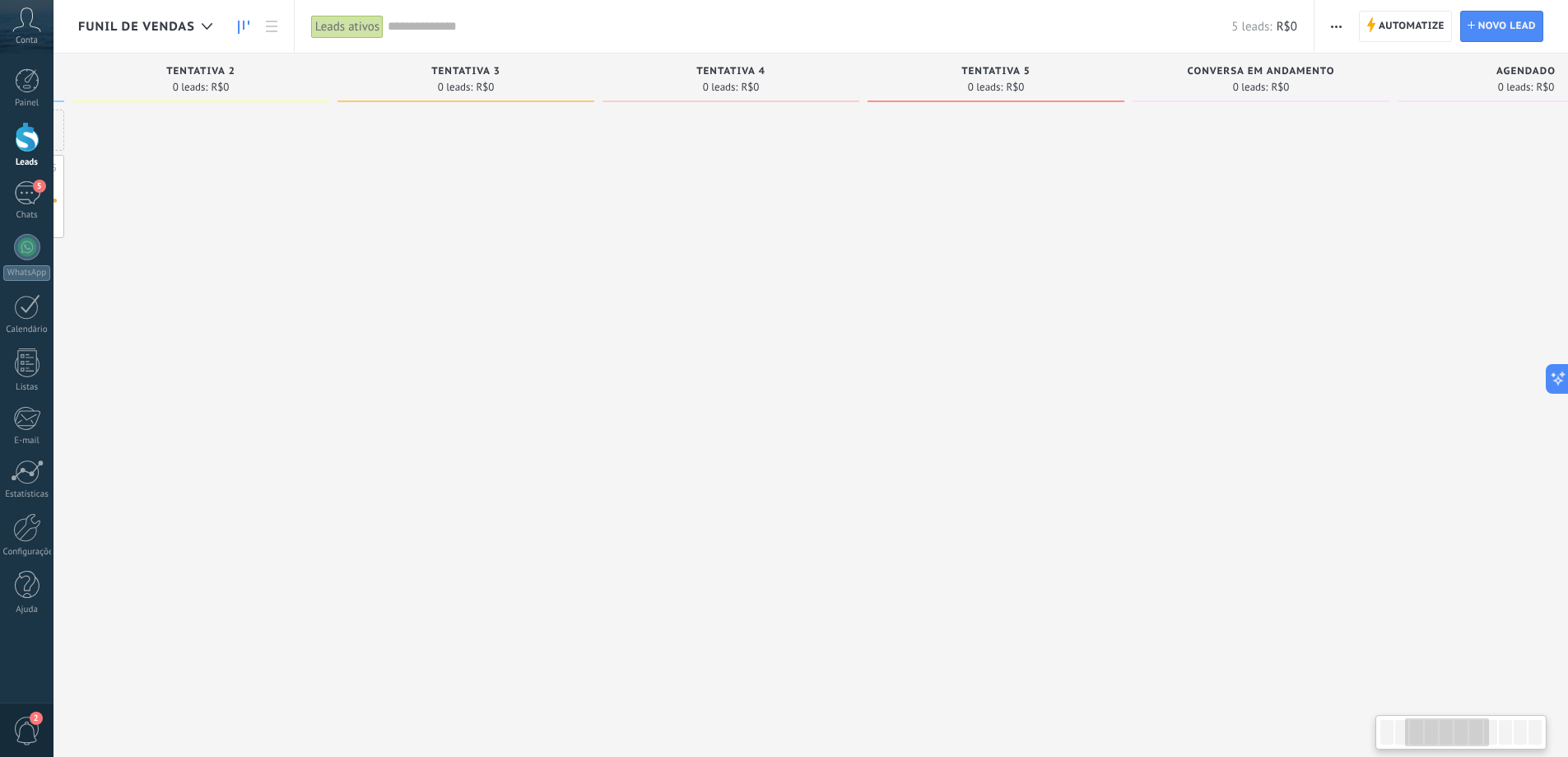
drag, startPoint x: 1242, startPoint y: 206, endPoint x: 750, endPoint y: 213, distance: 492.0
click at [750, 213] on div at bounding box center [731, 381] width 256 height 542
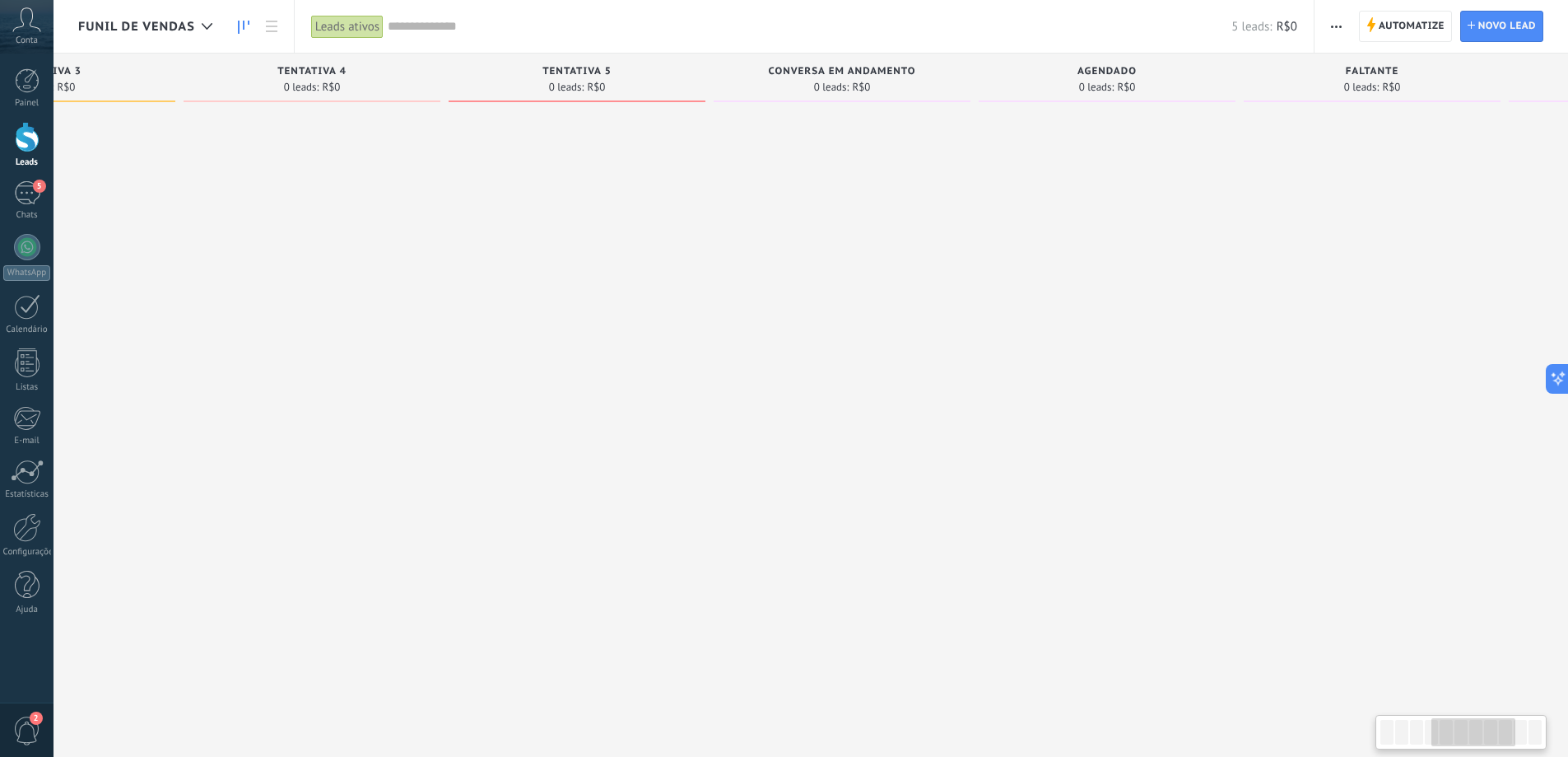
drag, startPoint x: 1241, startPoint y: 236, endPoint x: 951, endPoint y: 257, distance: 290.8
click at [963, 256] on div at bounding box center [841, 381] width 256 height 542
drag, startPoint x: 1280, startPoint y: 225, endPoint x: 1015, endPoint y: 257, distance: 266.9
click at [1015, 257] on div at bounding box center [1093, 381] width 256 height 542
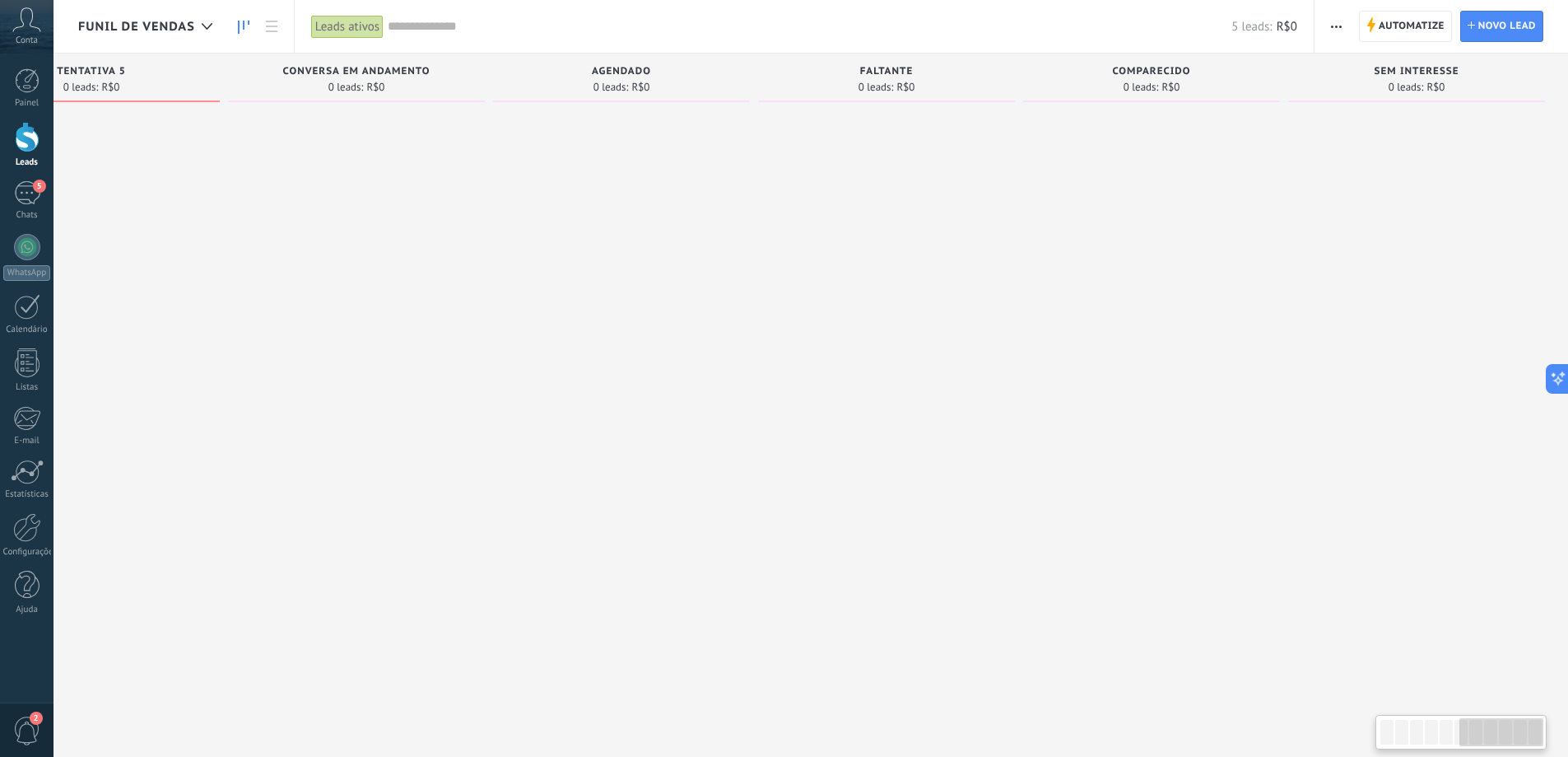
scroll to position [0, 1450]
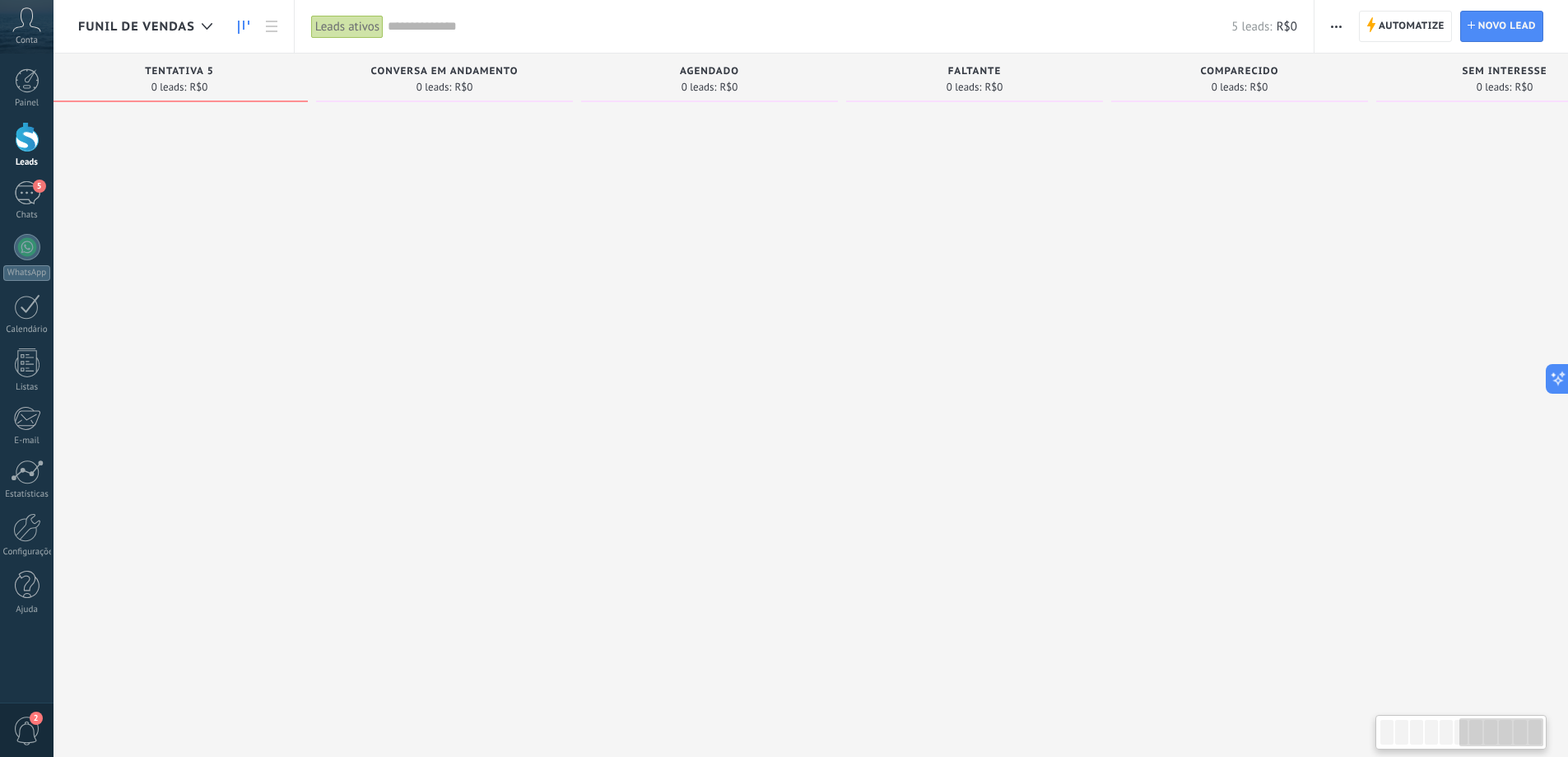
drag, startPoint x: 1228, startPoint y: 260, endPoint x: 1516, endPoint y: 284, distance: 289.0
click at [1111, 285] on div "faltante 0 leads: R$0" at bounding box center [979, 352] width 265 height 597
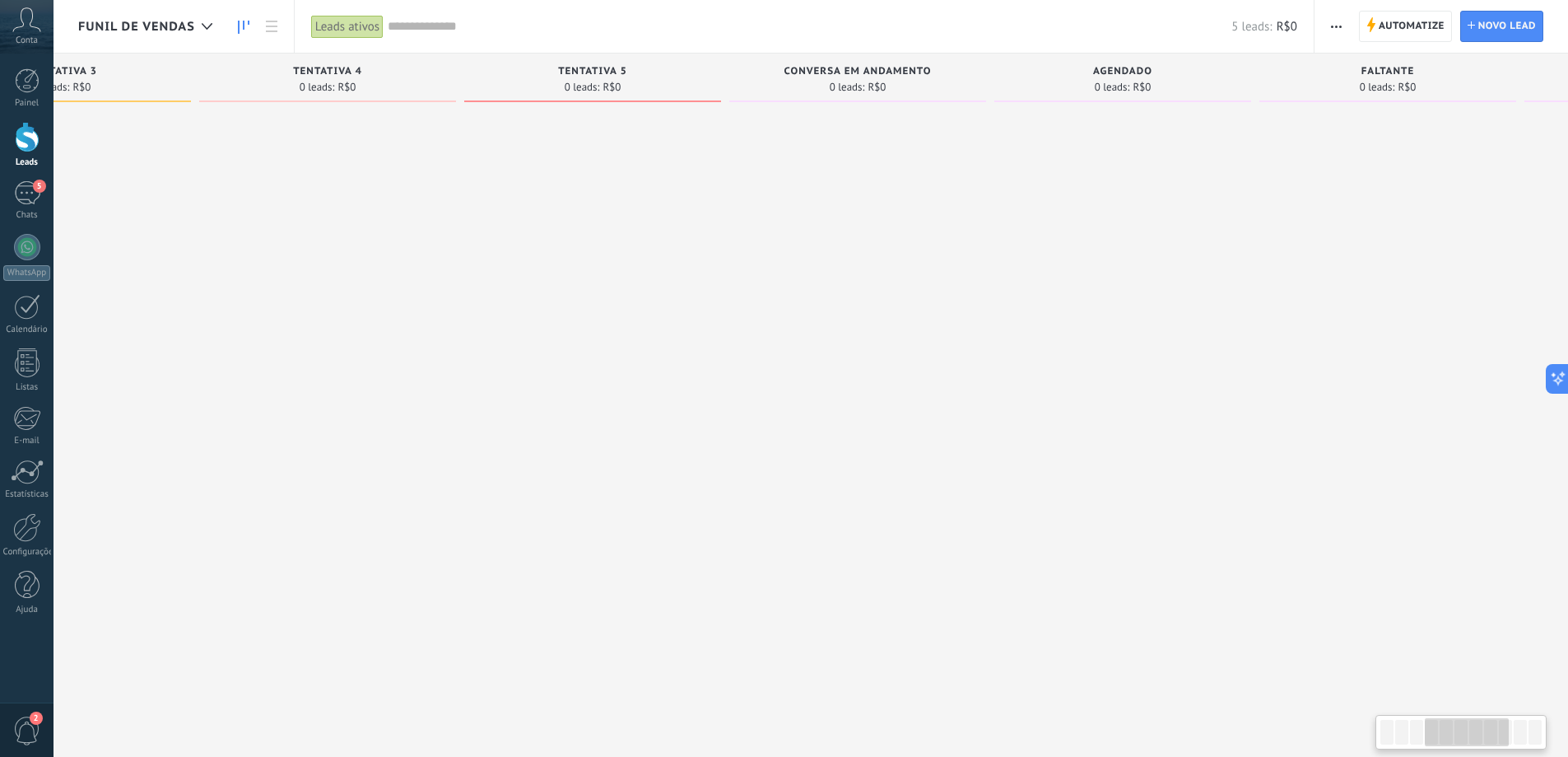
drag, startPoint x: 1064, startPoint y: 257, endPoint x: 1362, endPoint y: 247, distance: 298.2
click at [986, 247] on div at bounding box center [857, 381] width 256 height 542
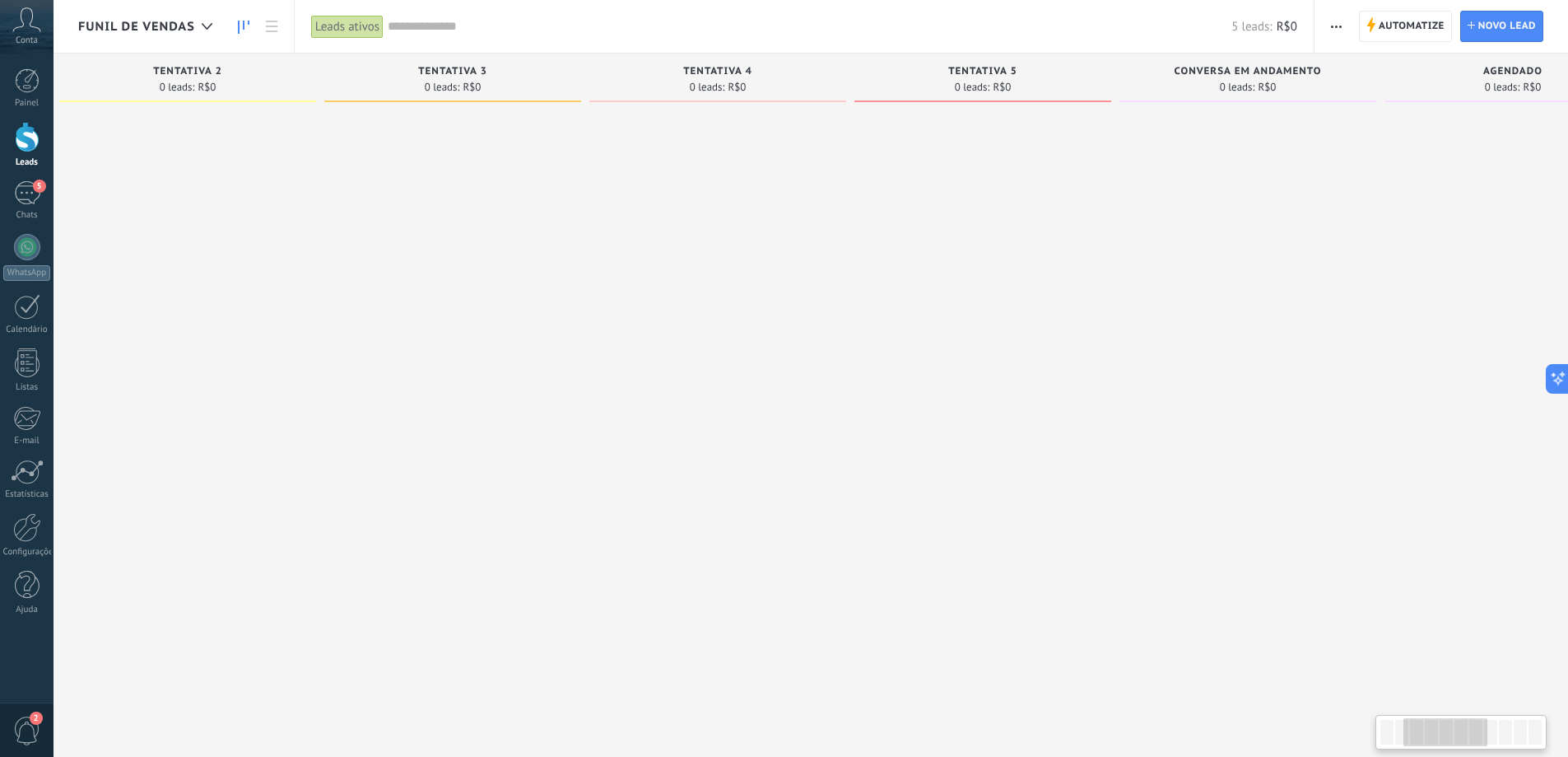
drag, startPoint x: 1020, startPoint y: 227, endPoint x: 1137, endPoint y: 219, distance: 117.3
click at [1111, 224] on div at bounding box center [982, 381] width 256 height 542
drag, startPoint x: 1380, startPoint y: 254, endPoint x: 1176, endPoint y: 291, distance: 207.3
click at [991, 290] on div at bounding box center [1001, 381] width 256 height 542
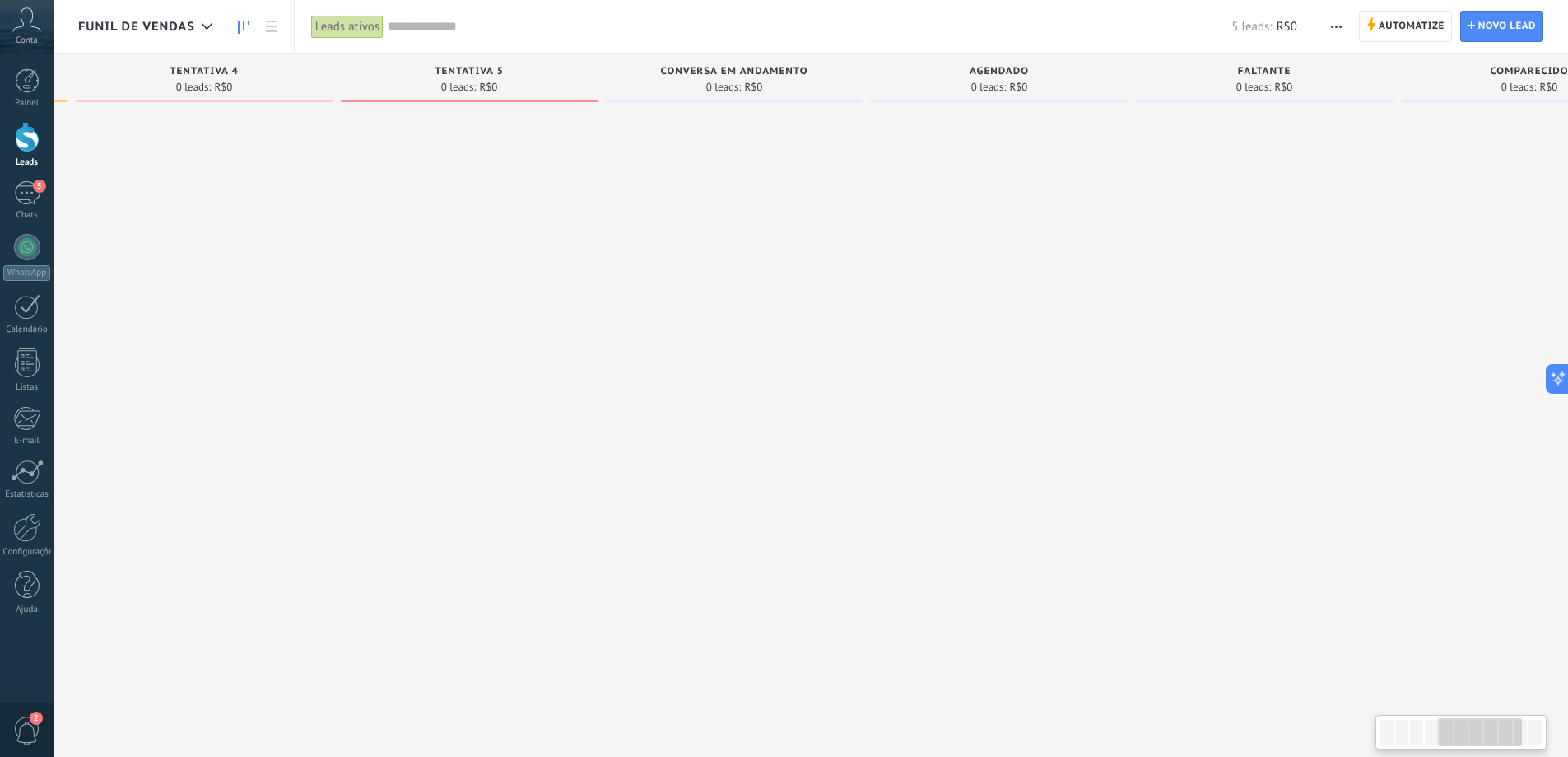
drag, startPoint x: 1323, startPoint y: 266, endPoint x: 1080, endPoint y: 276, distance: 243.2
click at [1028, 276] on div at bounding box center [999, 381] width 256 height 542
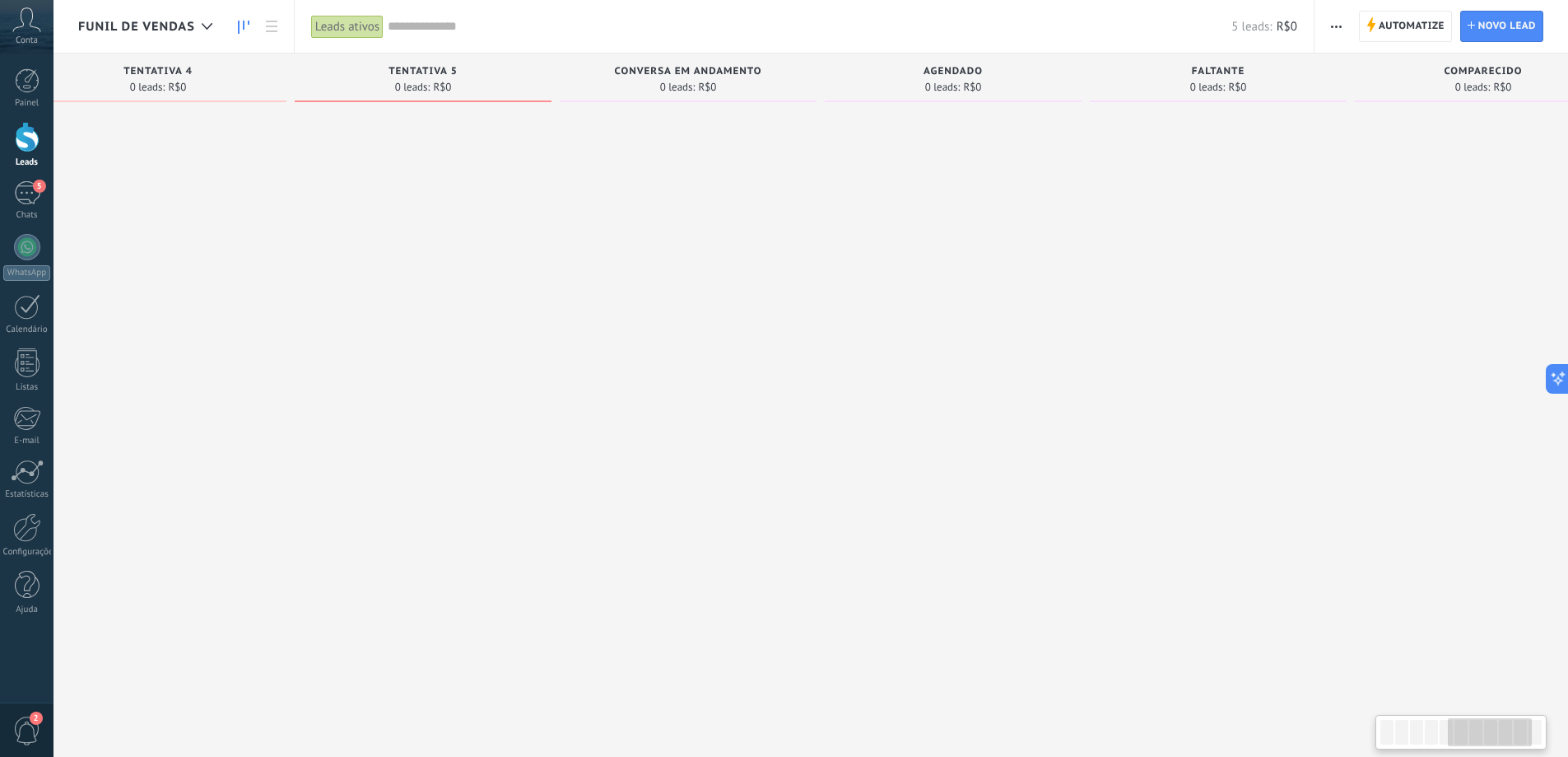
scroll to position [0, 1450]
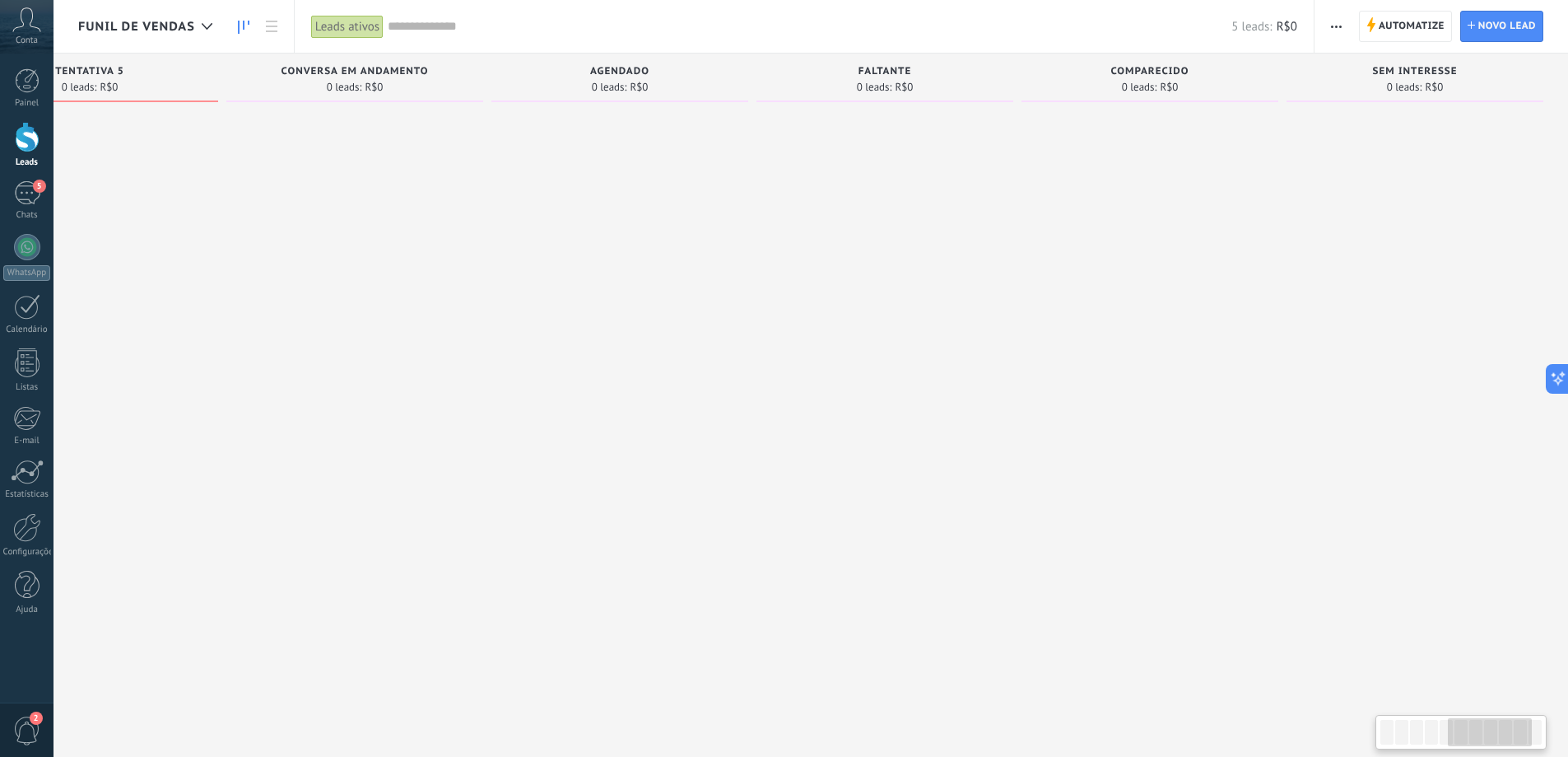
drag, startPoint x: 1323, startPoint y: 266, endPoint x: 1017, endPoint y: 265, distance: 306.0
click at [1002, 265] on div "Etapa de leads de entrada solicitações: 4 0 0 0 4 0 0 0 4 de: 554730413922 Hoje…" at bounding box center [98, 352] width 2940 height 597
drag, startPoint x: 1311, startPoint y: 265, endPoint x: 973, endPoint y: 267, distance: 338.0
click at [967, 267] on div "Etapa de leads de entrada solicitações: 4 0 0 0 4 0 0 0 4 de: 554730413922 Hoje…" at bounding box center [98, 352] width 2940 height 597
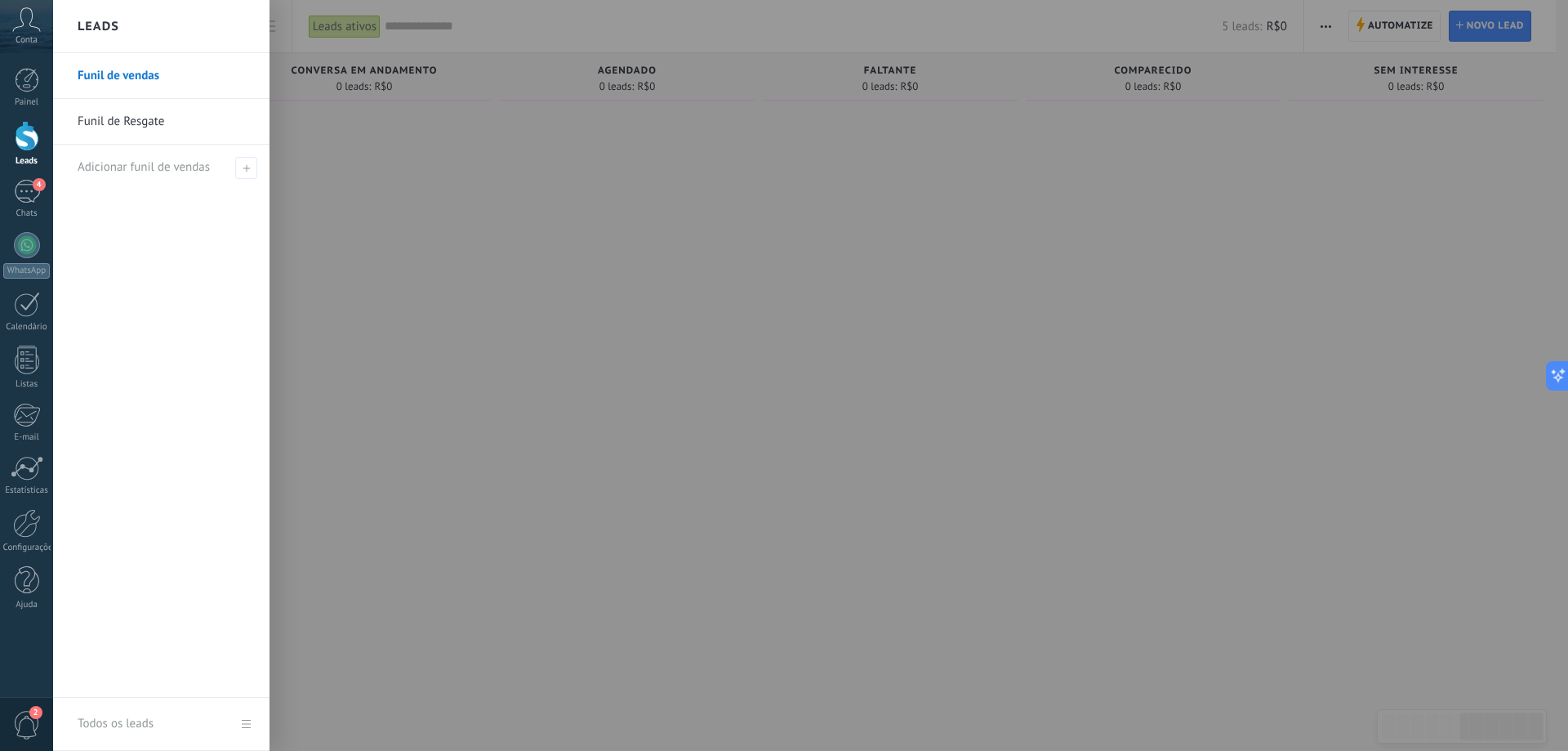
click at [29, 137] on div at bounding box center [26, 136] width 24 height 31
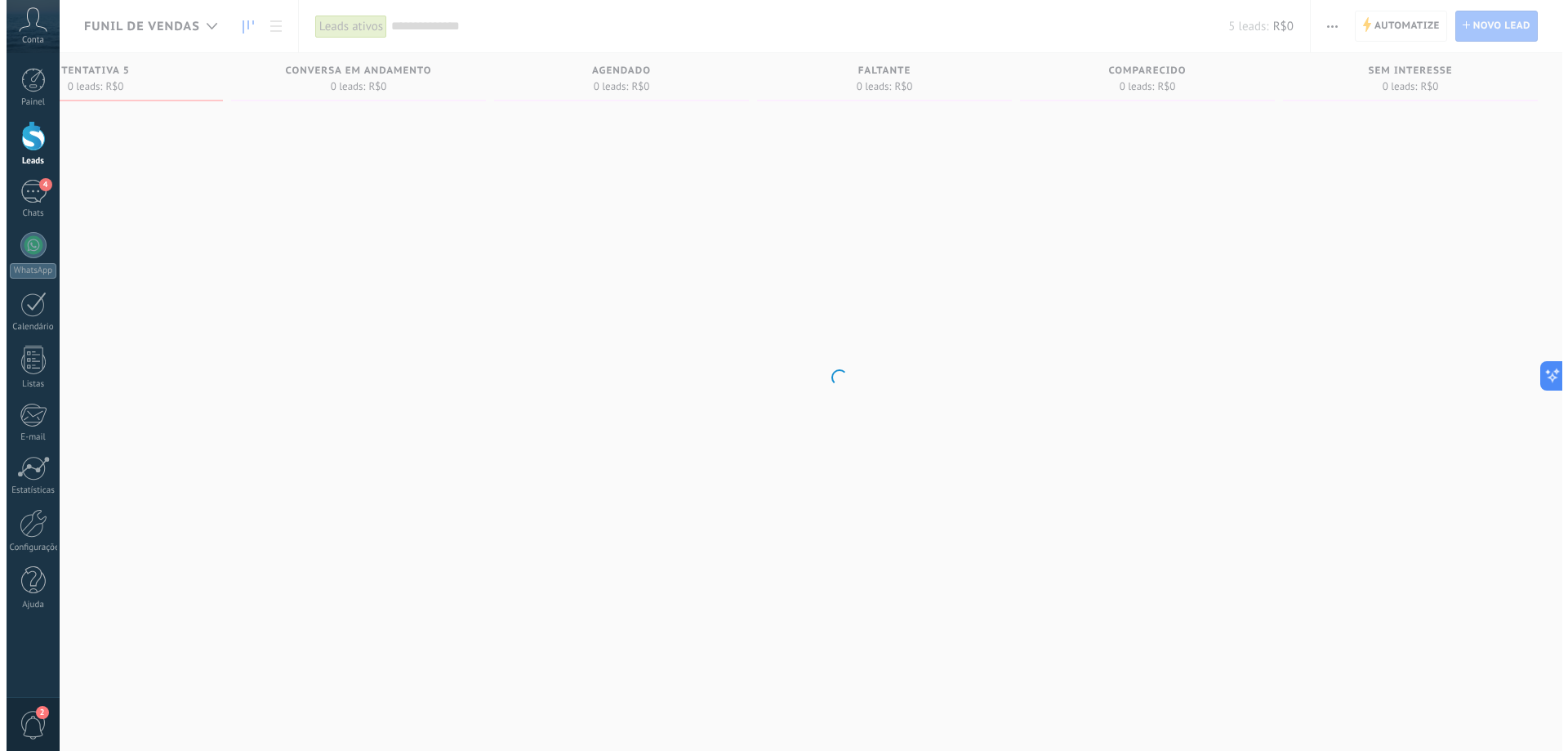
scroll to position [0, 1427]
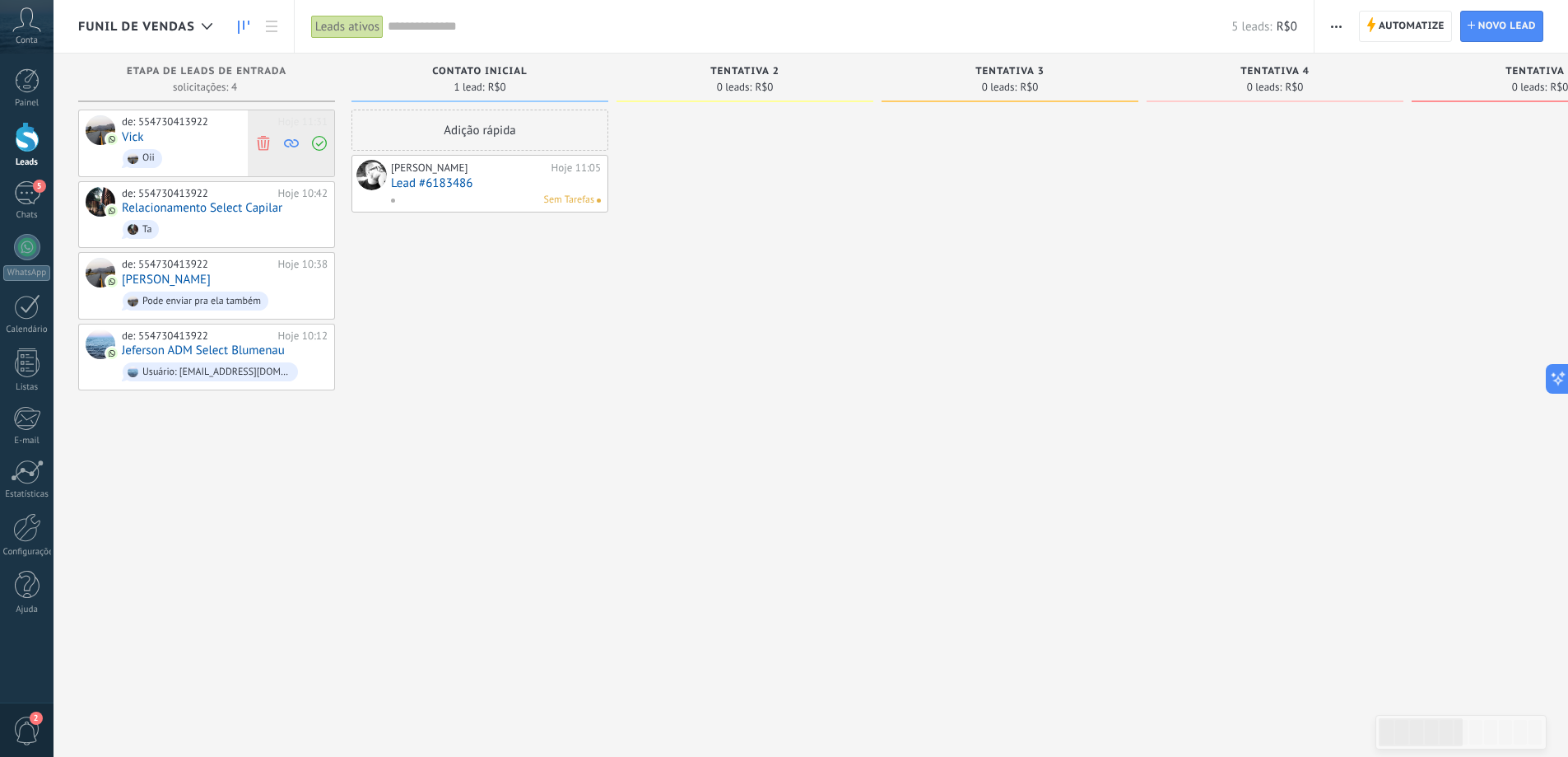
click at [318, 142] on icon at bounding box center [319, 143] width 15 height 15
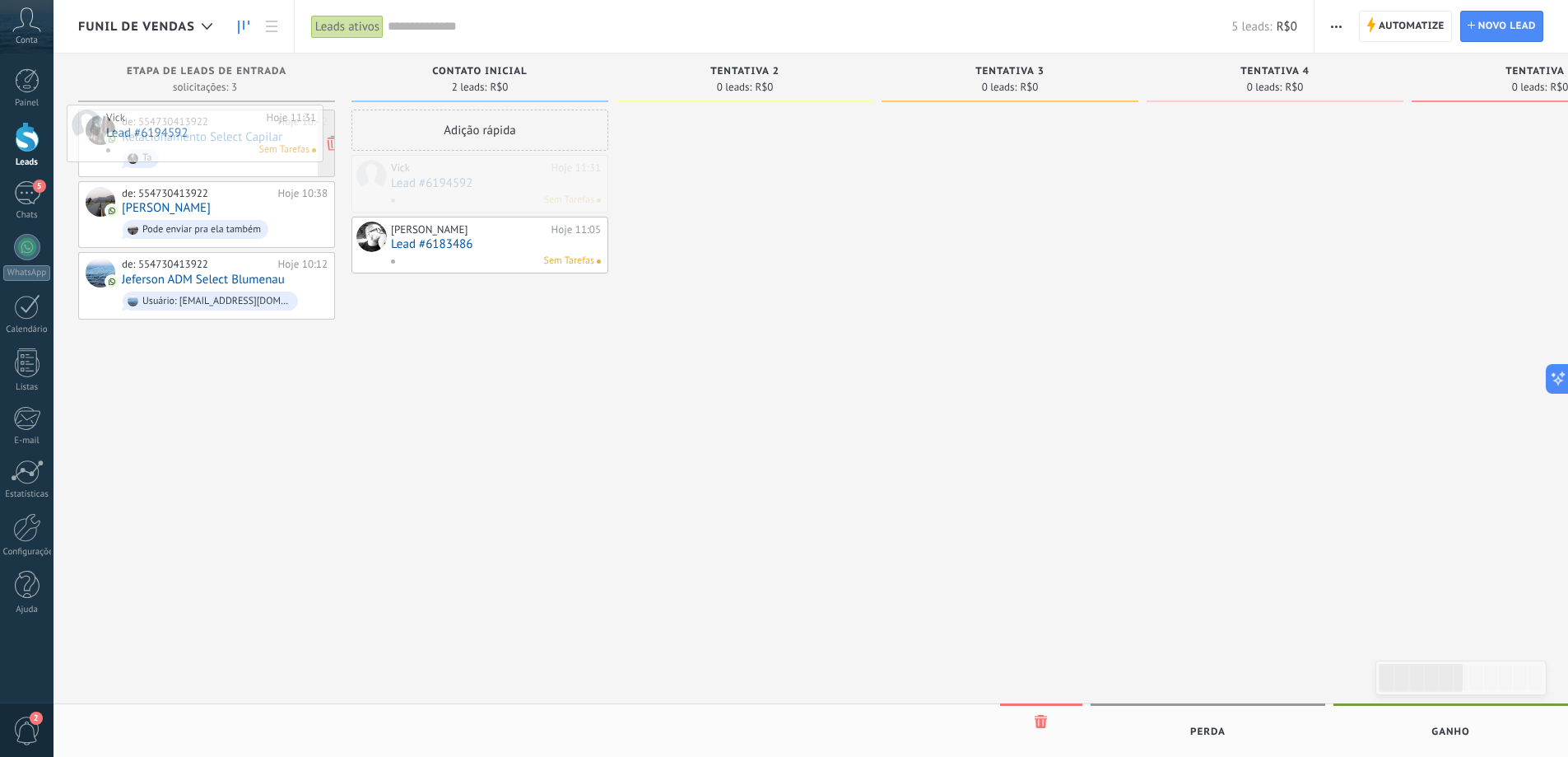
drag, startPoint x: 498, startPoint y: 199, endPoint x: 218, endPoint y: 146, distance: 285.0
drag, startPoint x: 514, startPoint y: 181, endPoint x: 258, endPoint y: 380, distance: 324.2
drag, startPoint x: 518, startPoint y: 181, endPoint x: 230, endPoint y: 344, distance: 330.9
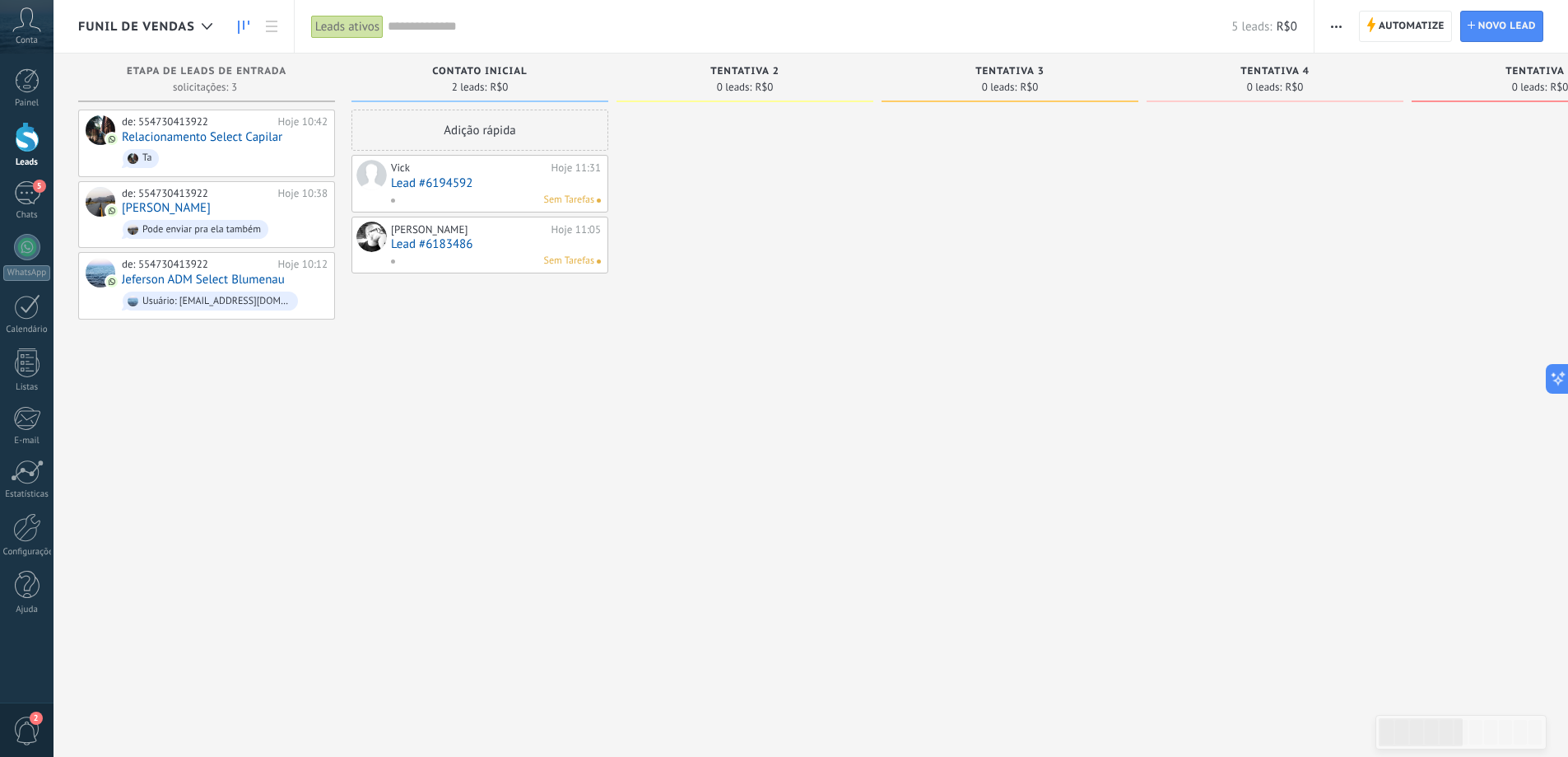
click at [572, 176] on link "Lead #6194592" at bounding box center [496, 182] width 210 height 14
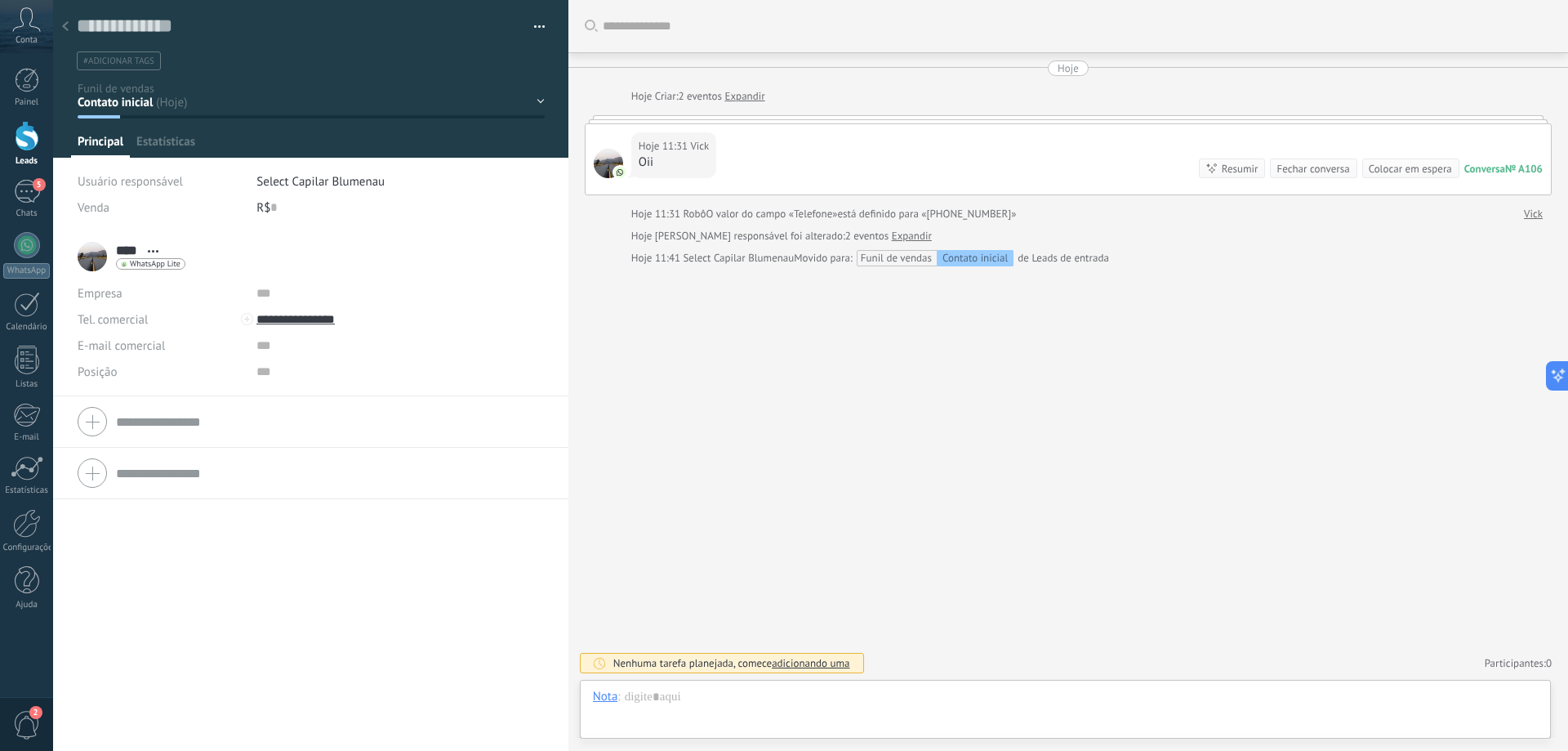
scroll to position [24, 0]
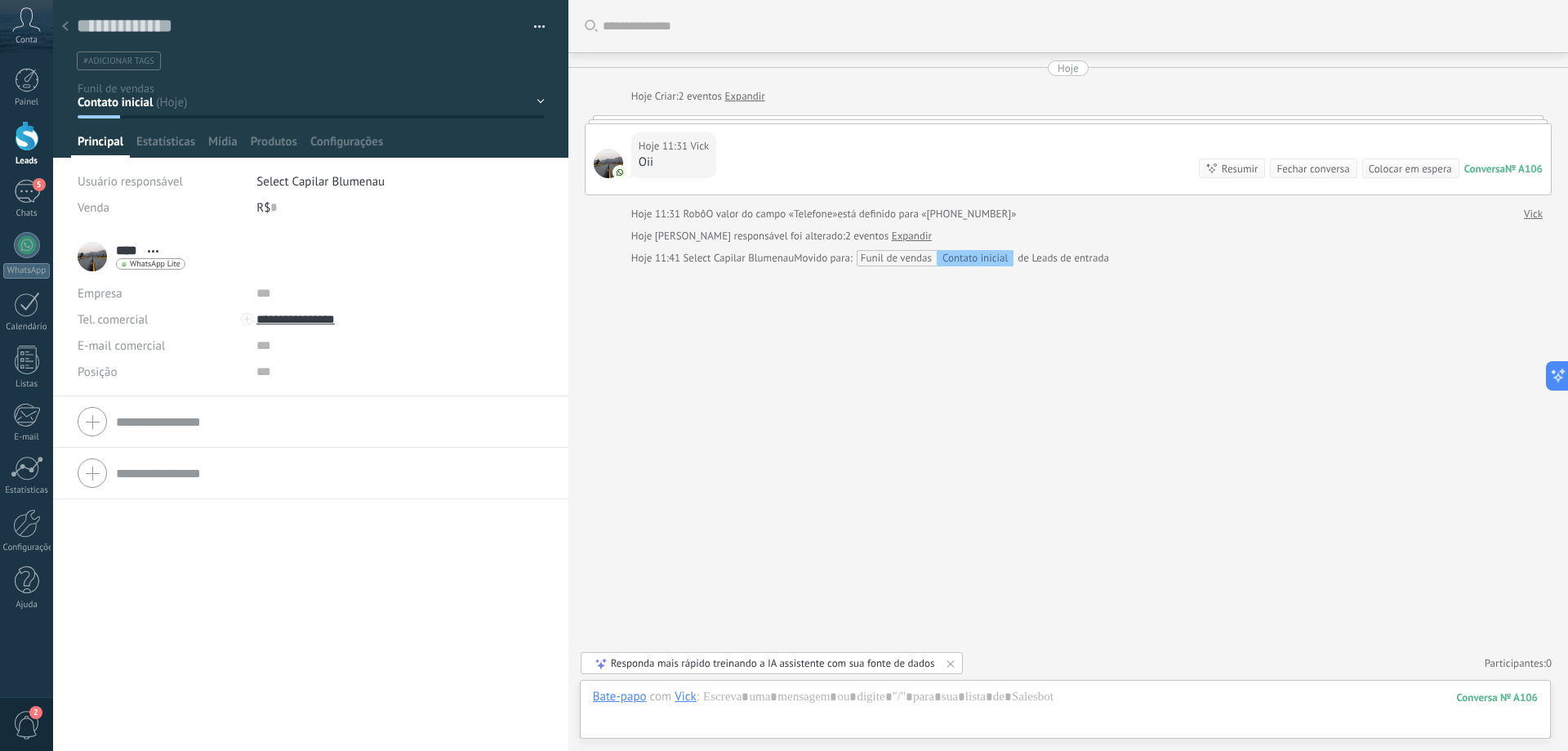
click at [67, 30] on icon at bounding box center [65, 26] width 6 height 10
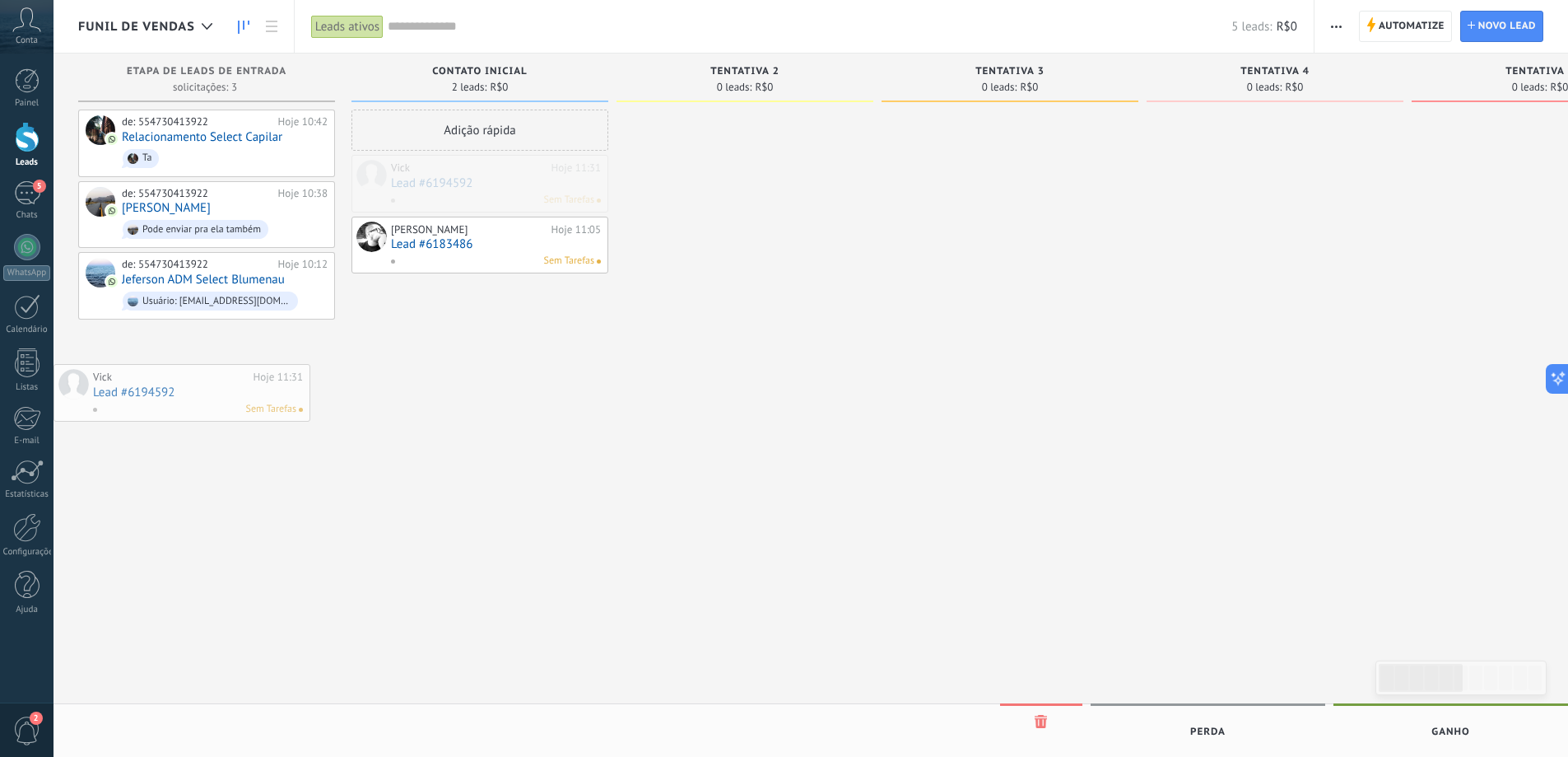
drag, startPoint x: 586, startPoint y: 177, endPoint x: 275, endPoint y: 386, distance: 374.7
drag, startPoint x: 480, startPoint y: 189, endPoint x: 263, endPoint y: 383, distance: 291.1
click at [592, 182] on link "Lead #6194592" at bounding box center [496, 182] width 210 height 14
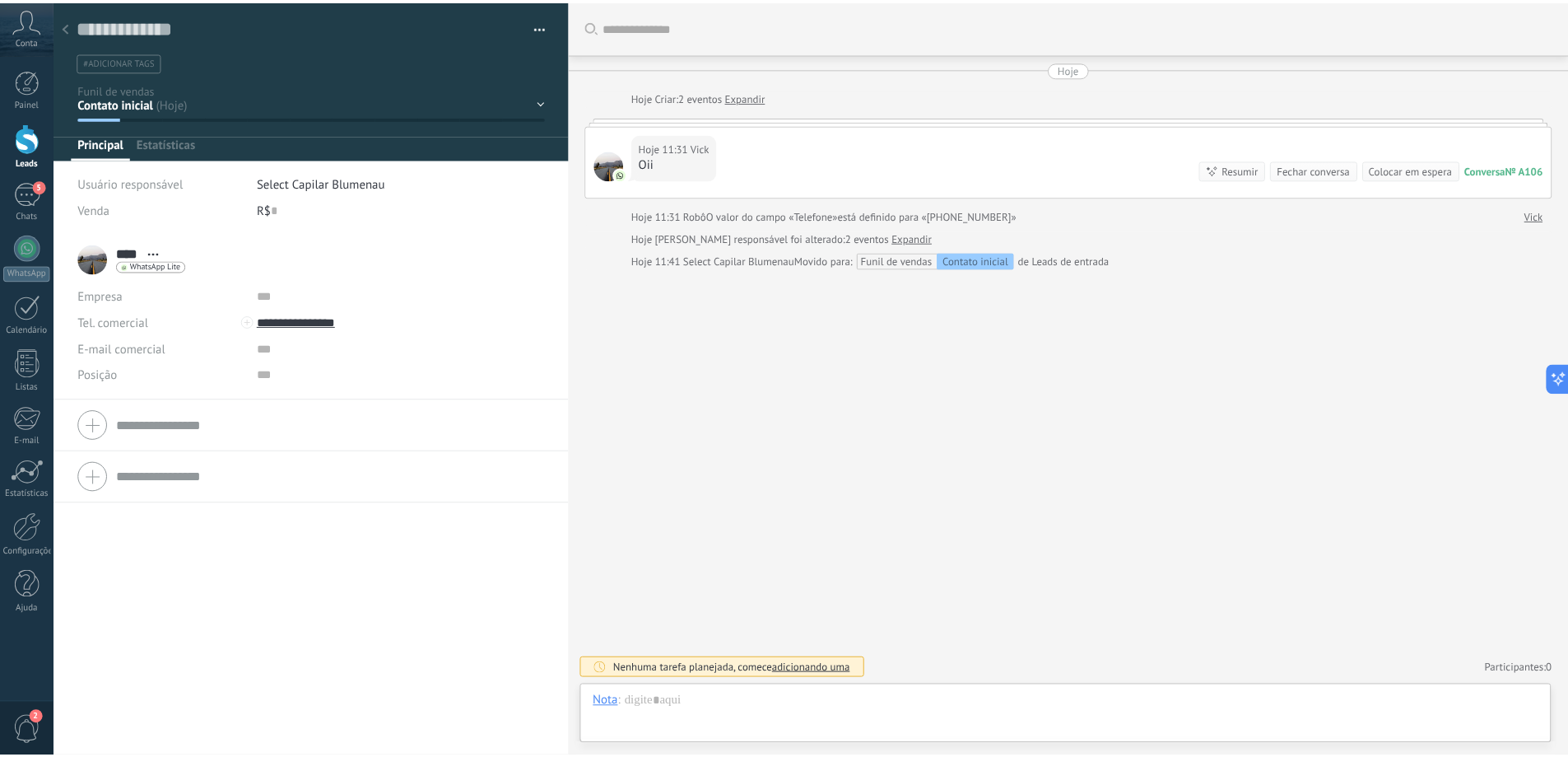
scroll to position [24, 0]
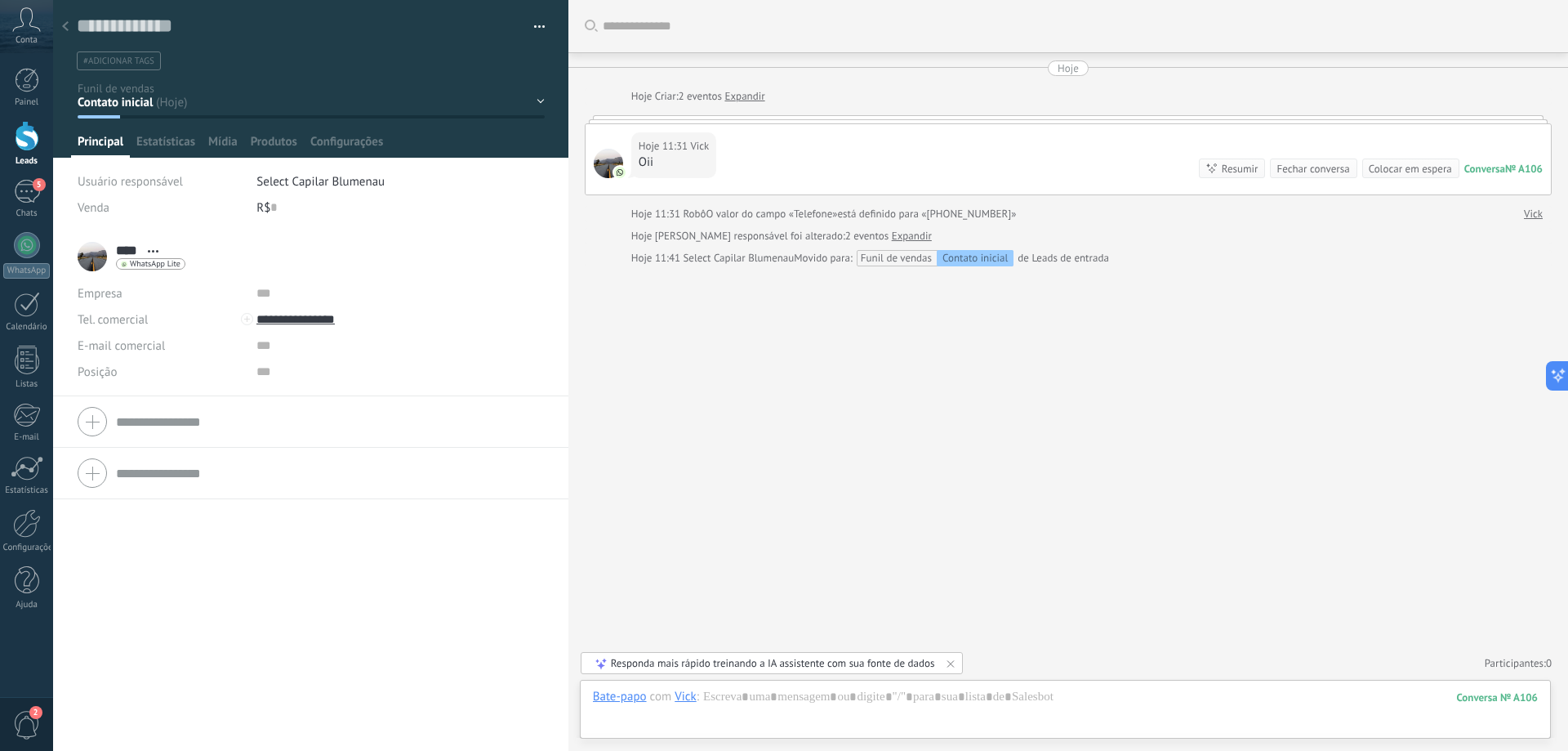
click at [0, 0] on div "Contato inicial tentativa 2 tentativa 3 tentativa 4 tentativa 5 conversa em and…" at bounding box center [0, 0] width 0 height 0
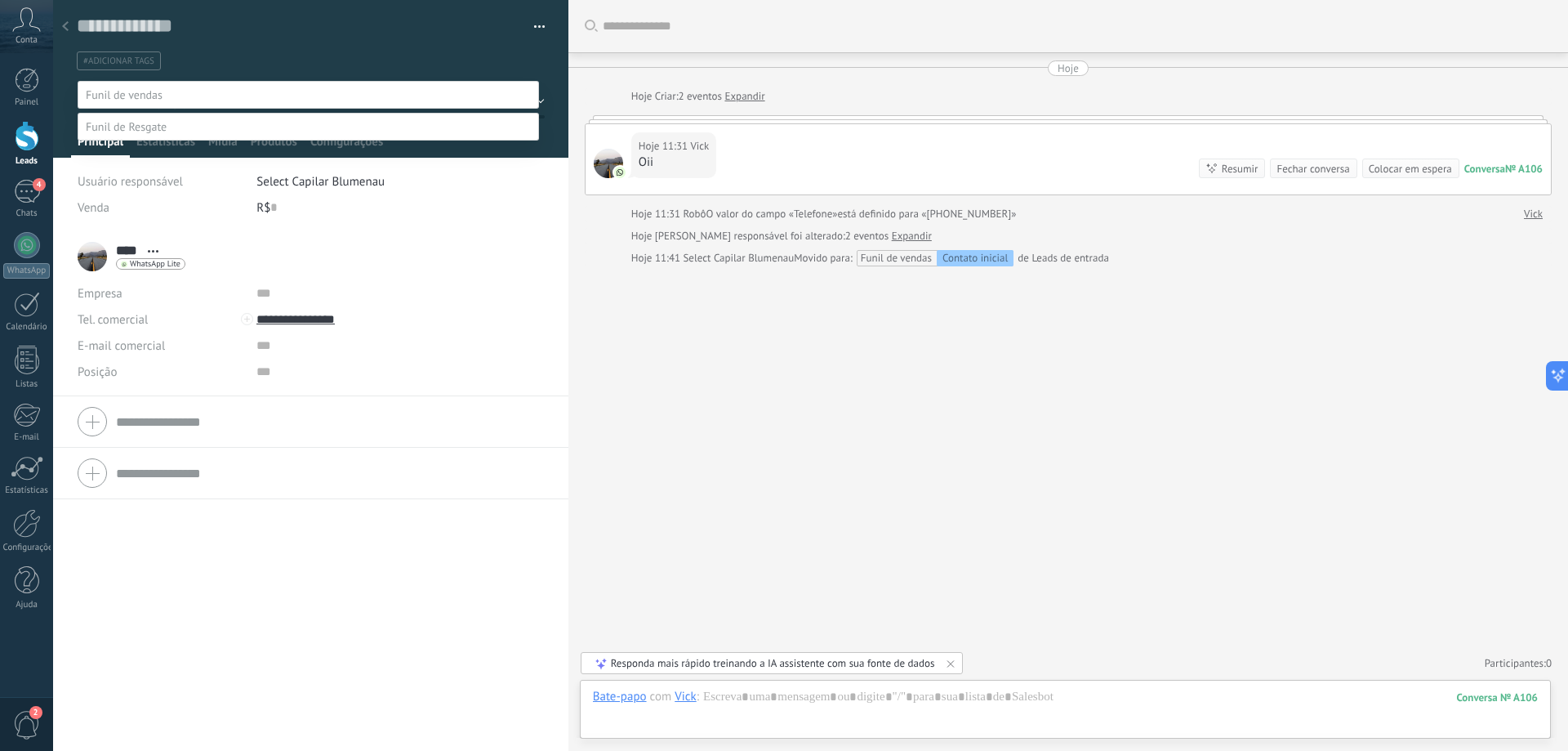
click at [0, 0] on label "conversa em andamento" at bounding box center [0, 0] width 0 height 0
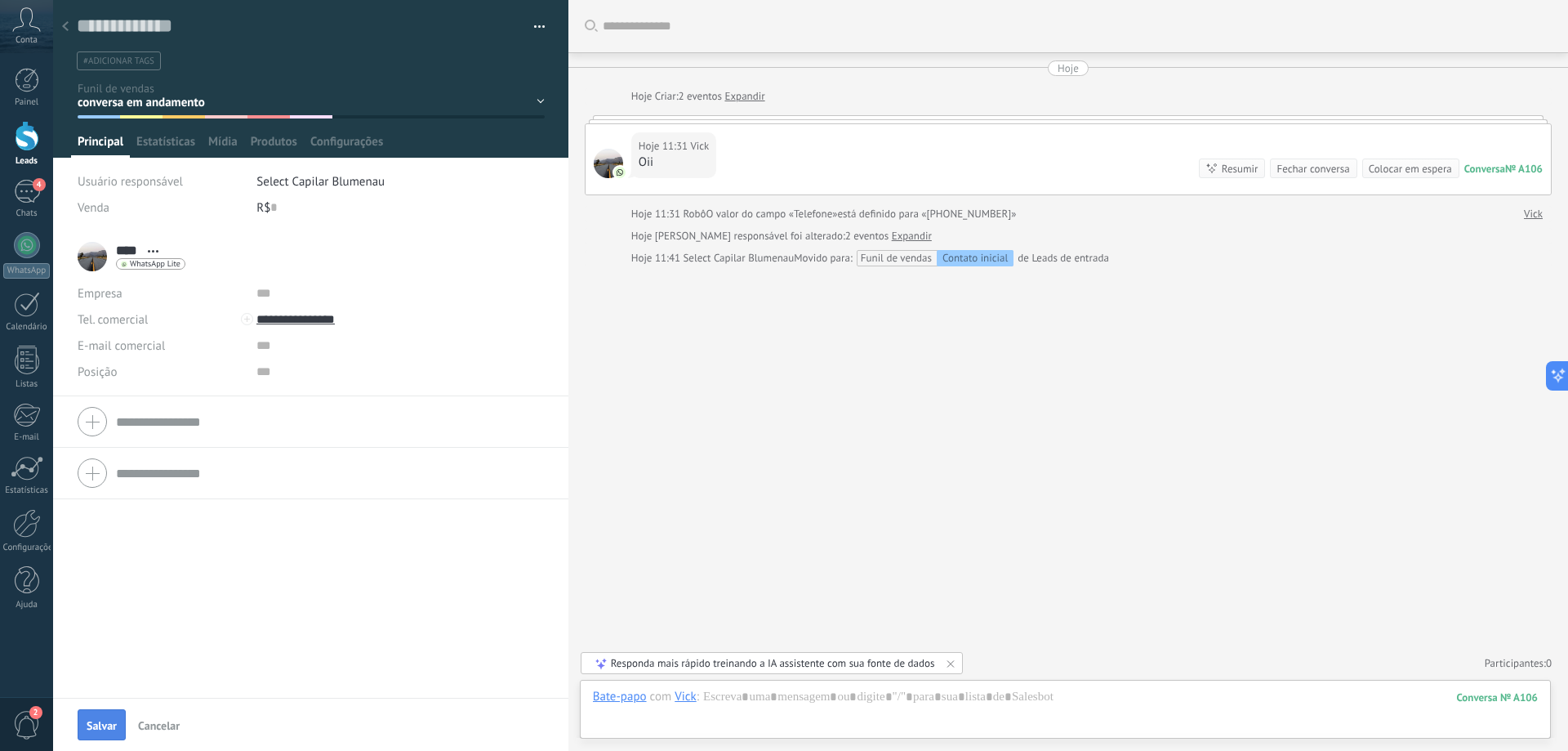
click at [108, 729] on span "Salvar" at bounding box center [102, 725] width 31 height 12
click at [65, 31] on icon at bounding box center [65, 26] width 6 height 10
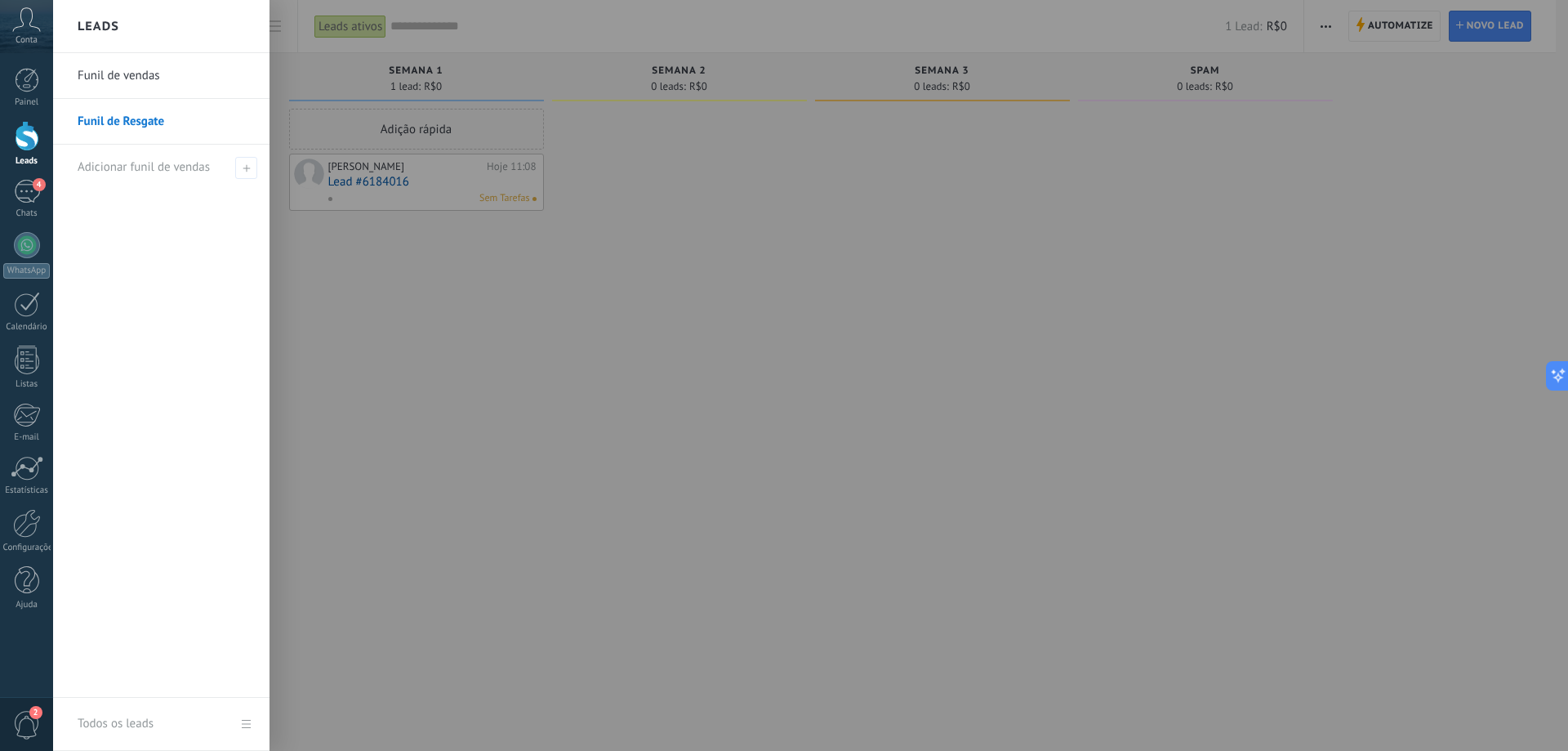
click at [147, 76] on link "Funil de vendas" at bounding box center [165, 76] width 175 height 46
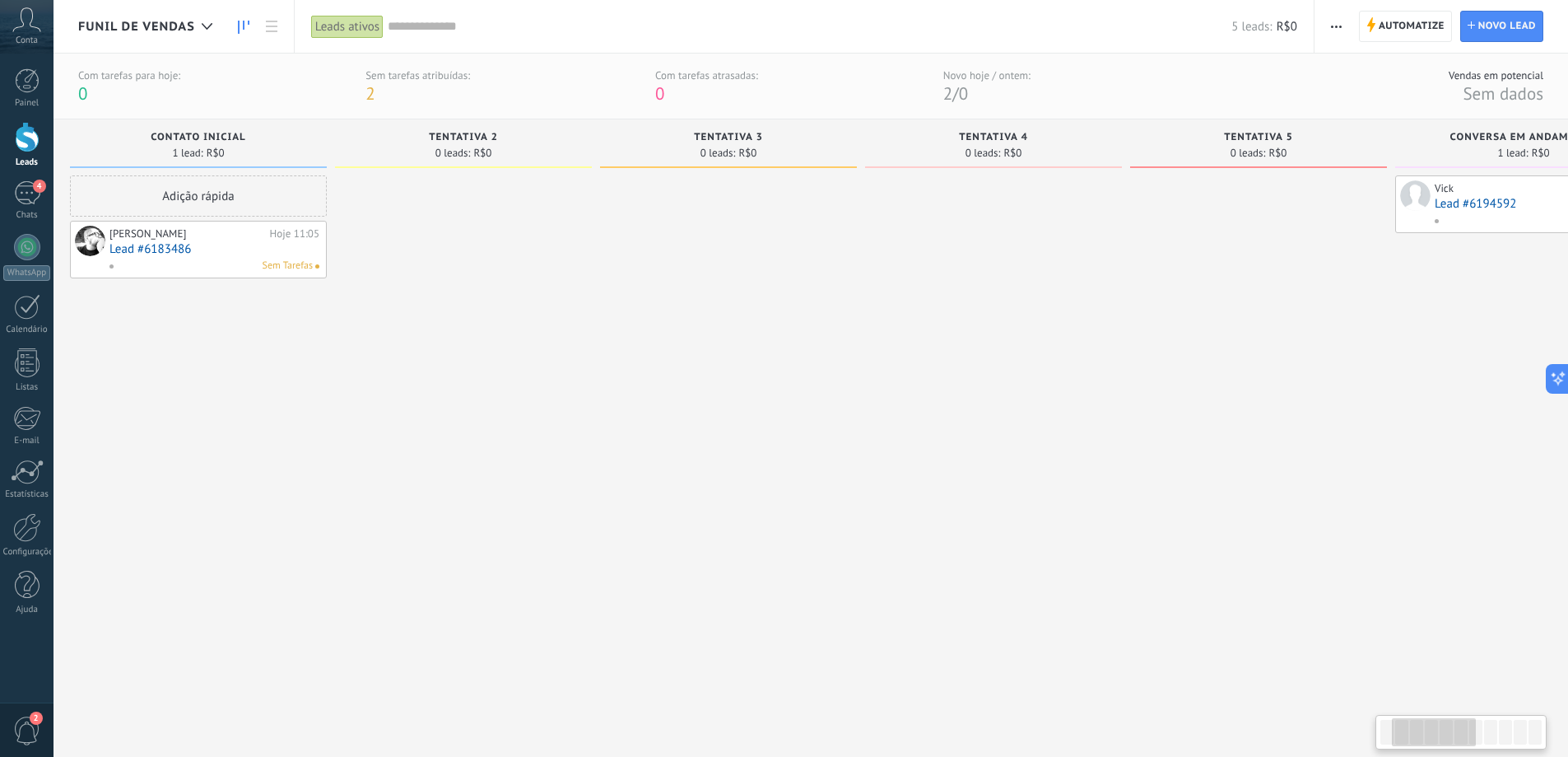
drag, startPoint x: 1169, startPoint y: 464, endPoint x: 863, endPoint y: 470, distance: 306.1
click at [866, 470] on div at bounding box center [993, 446] width 256 height 542
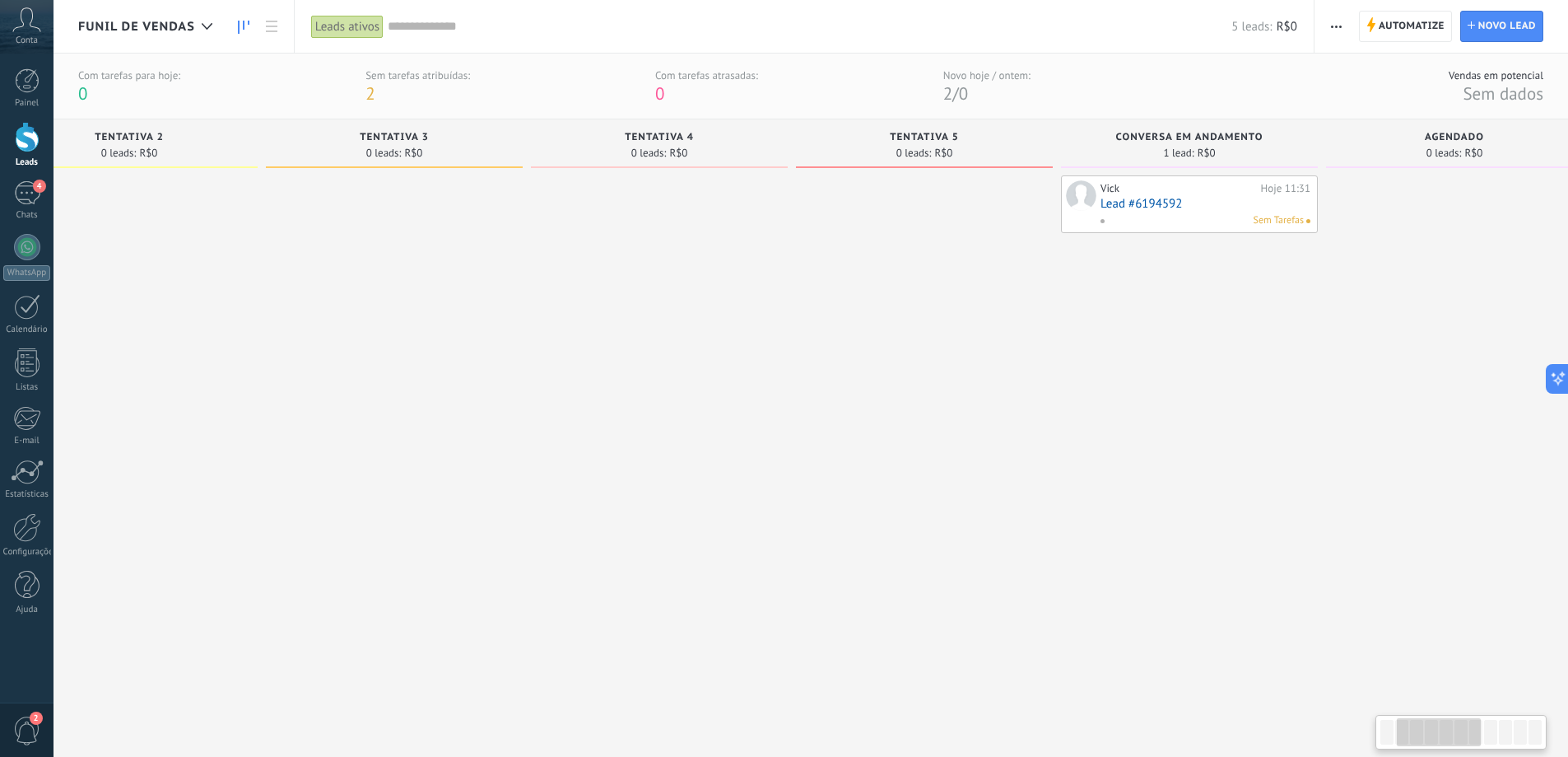
drag, startPoint x: 1240, startPoint y: 432, endPoint x: 885, endPoint y: 444, distance: 355.2
click at [893, 444] on div at bounding box center [924, 446] width 256 height 542
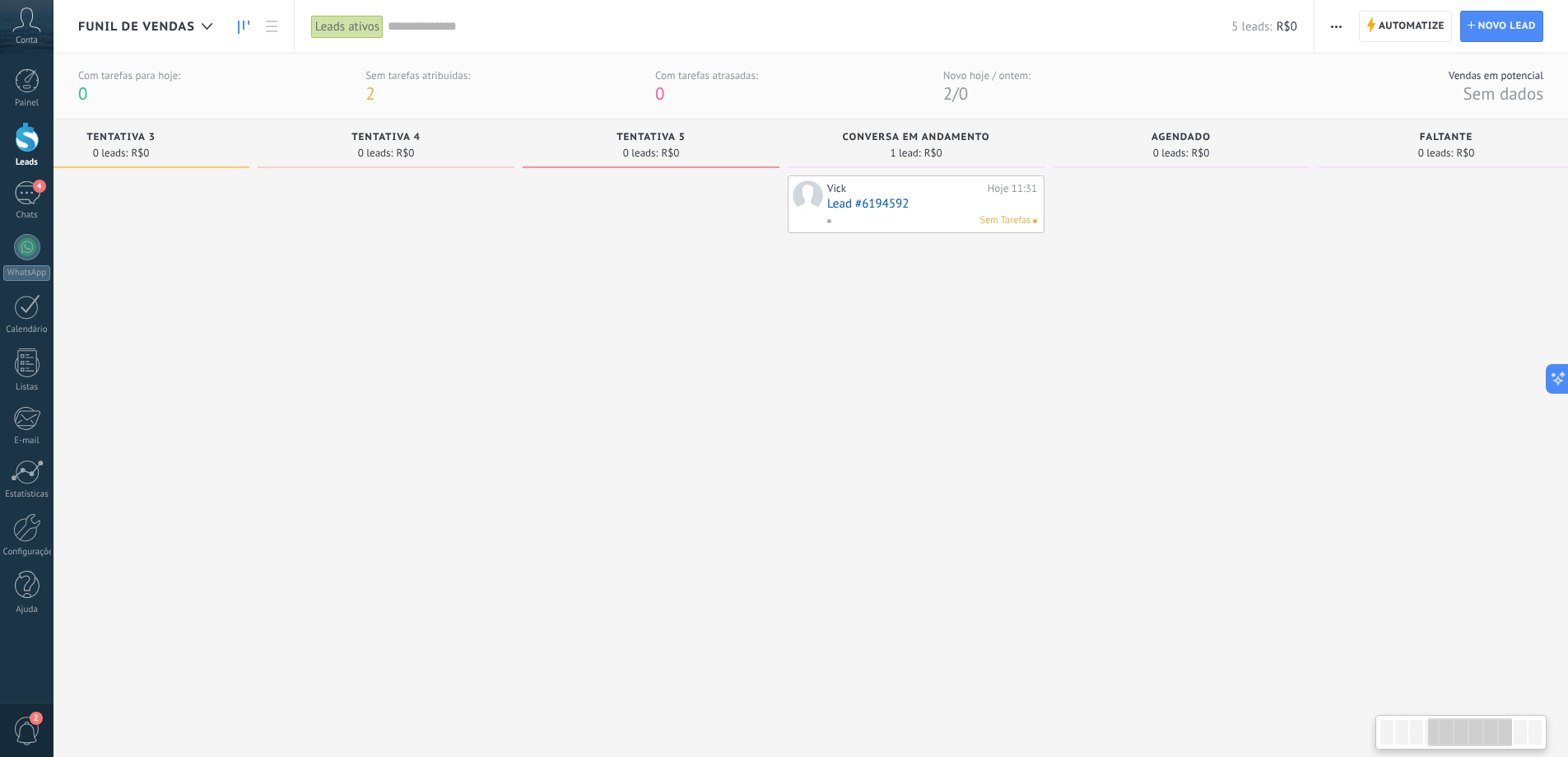
drag, startPoint x: 1205, startPoint y: 320, endPoint x: 997, endPoint y: 327, distance: 208.1
click at [997, 327] on div "Vick Hoje 11:31 Lead #6194592 Sem Tarefas" at bounding box center [915, 446] width 256 height 542
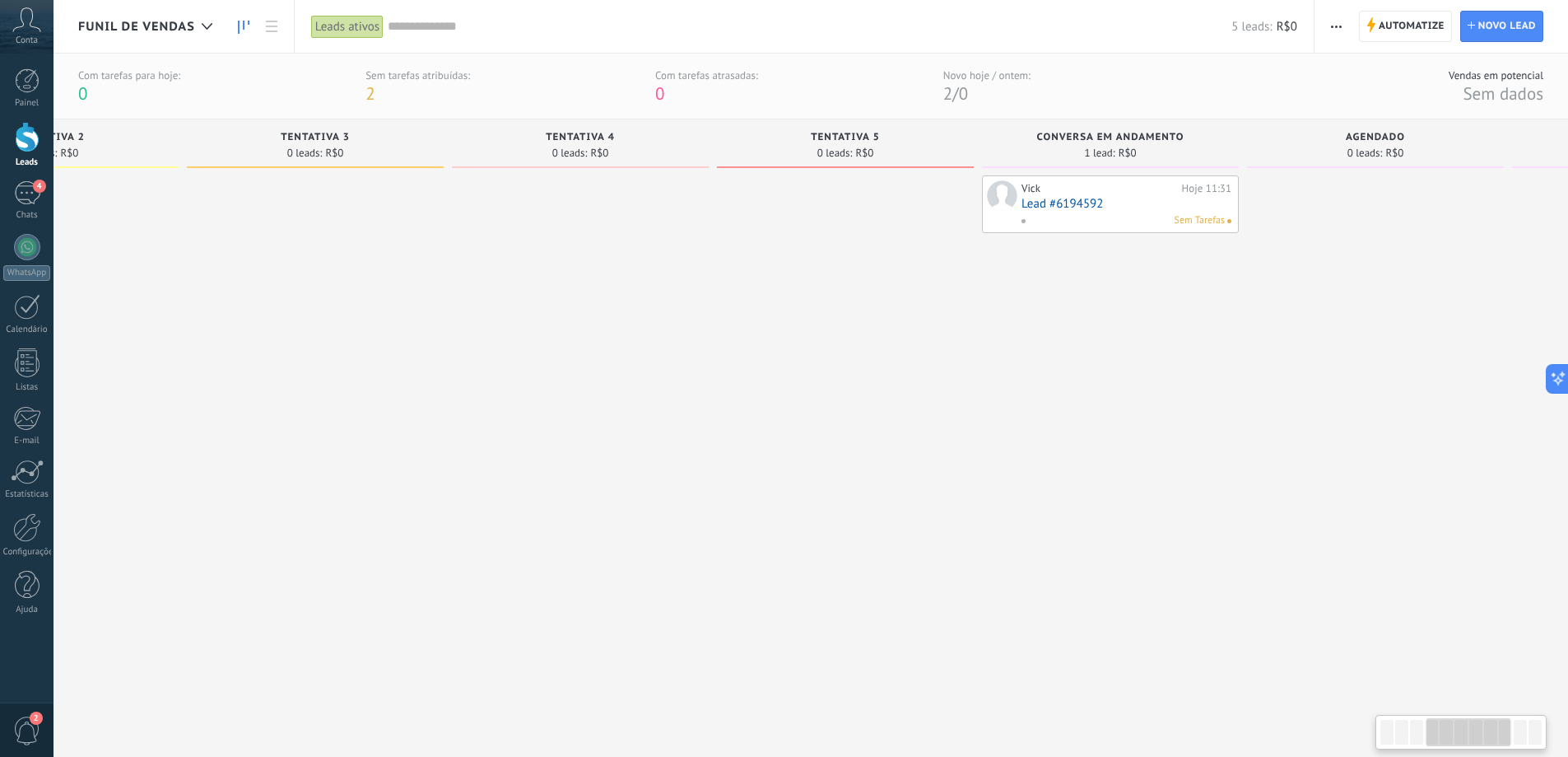
drag, startPoint x: 655, startPoint y: 352, endPoint x: 1304, endPoint y: 337, distance: 649.2
click at [973, 338] on div at bounding box center [845, 446] width 256 height 542
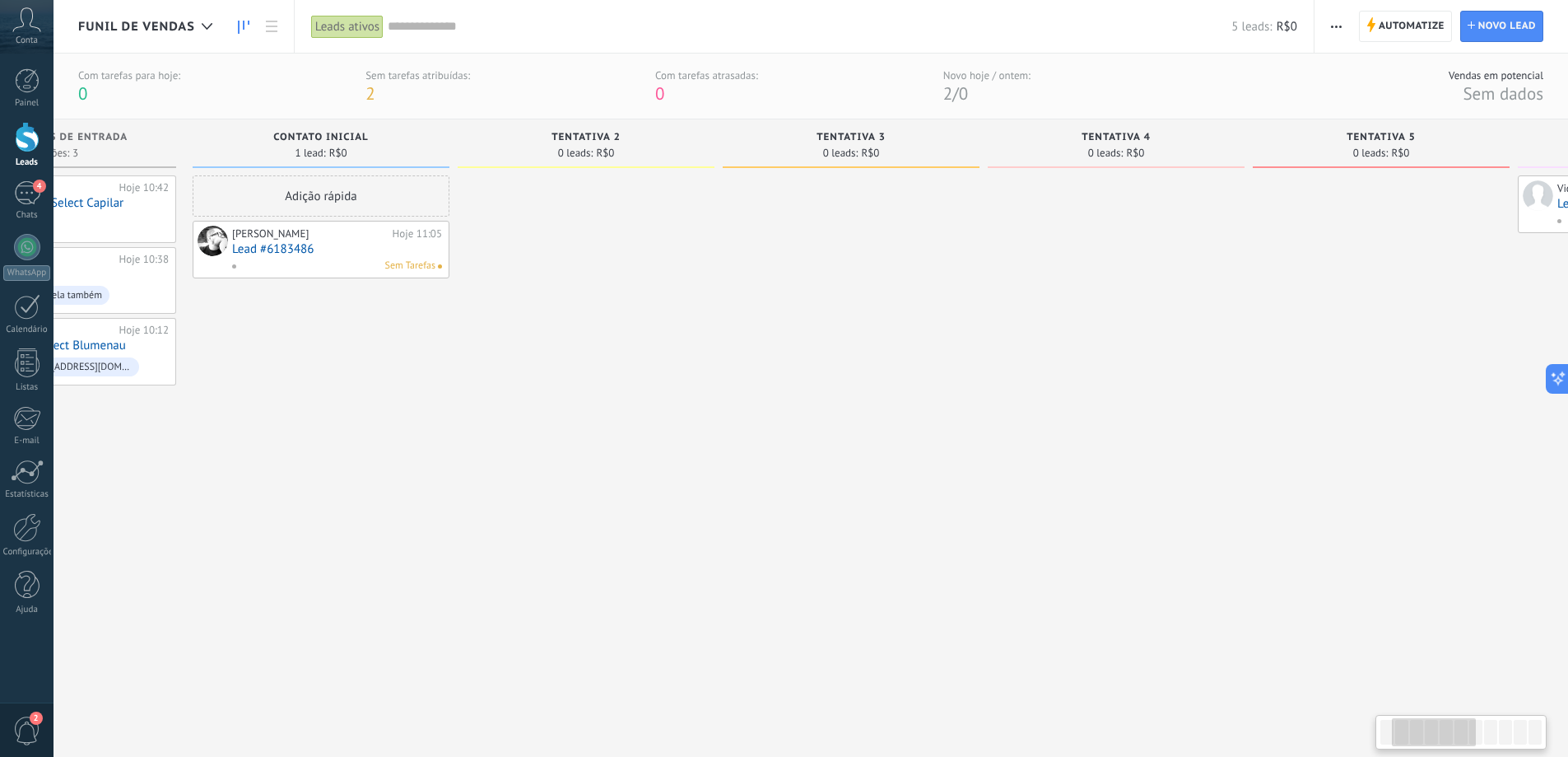
drag, startPoint x: 759, startPoint y: 371, endPoint x: 1018, endPoint y: 357, distance: 259.4
click at [971, 363] on div at bounding box center [850, 446] width 256 height 542
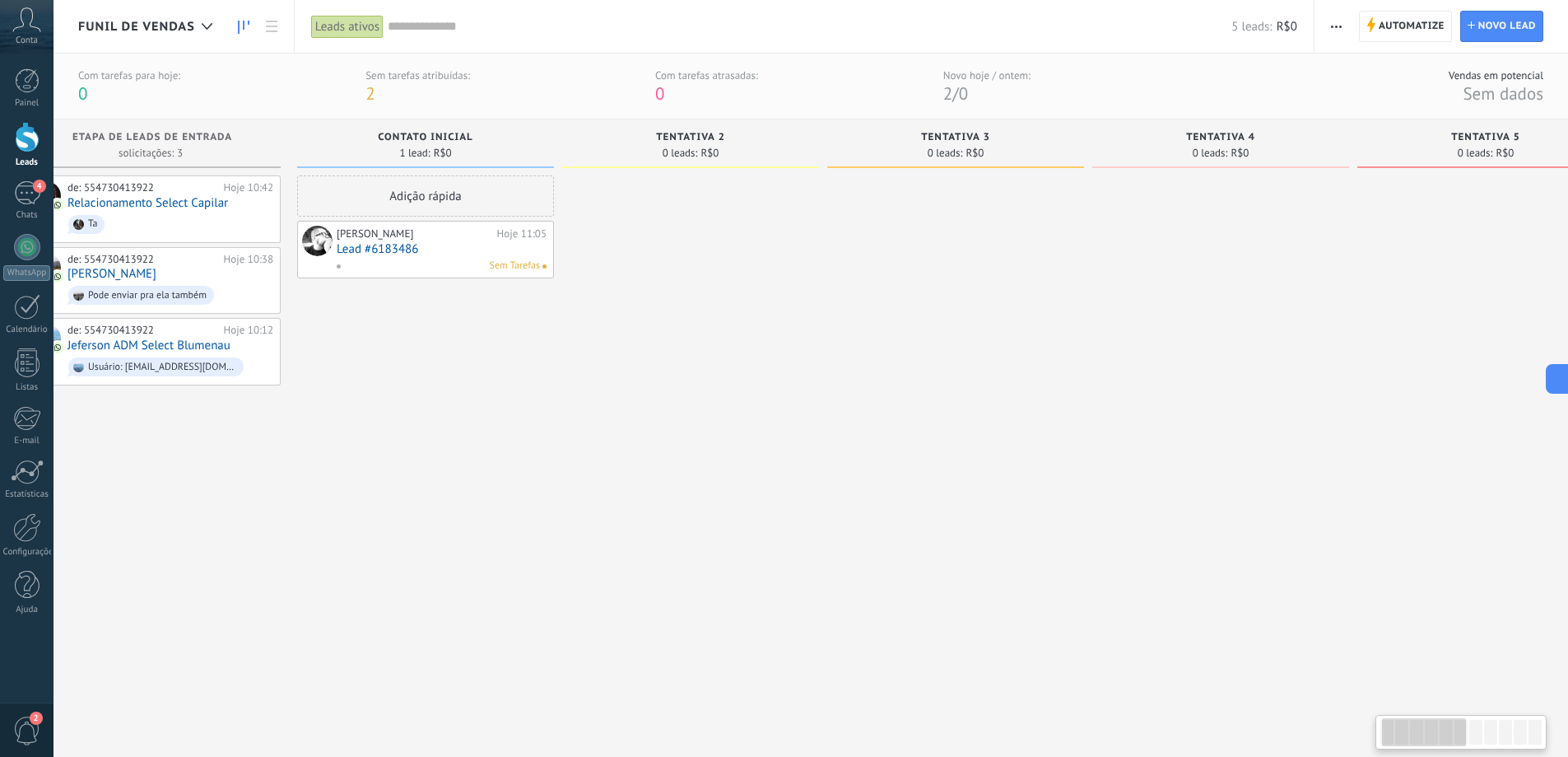
scroll to position [0, 0]
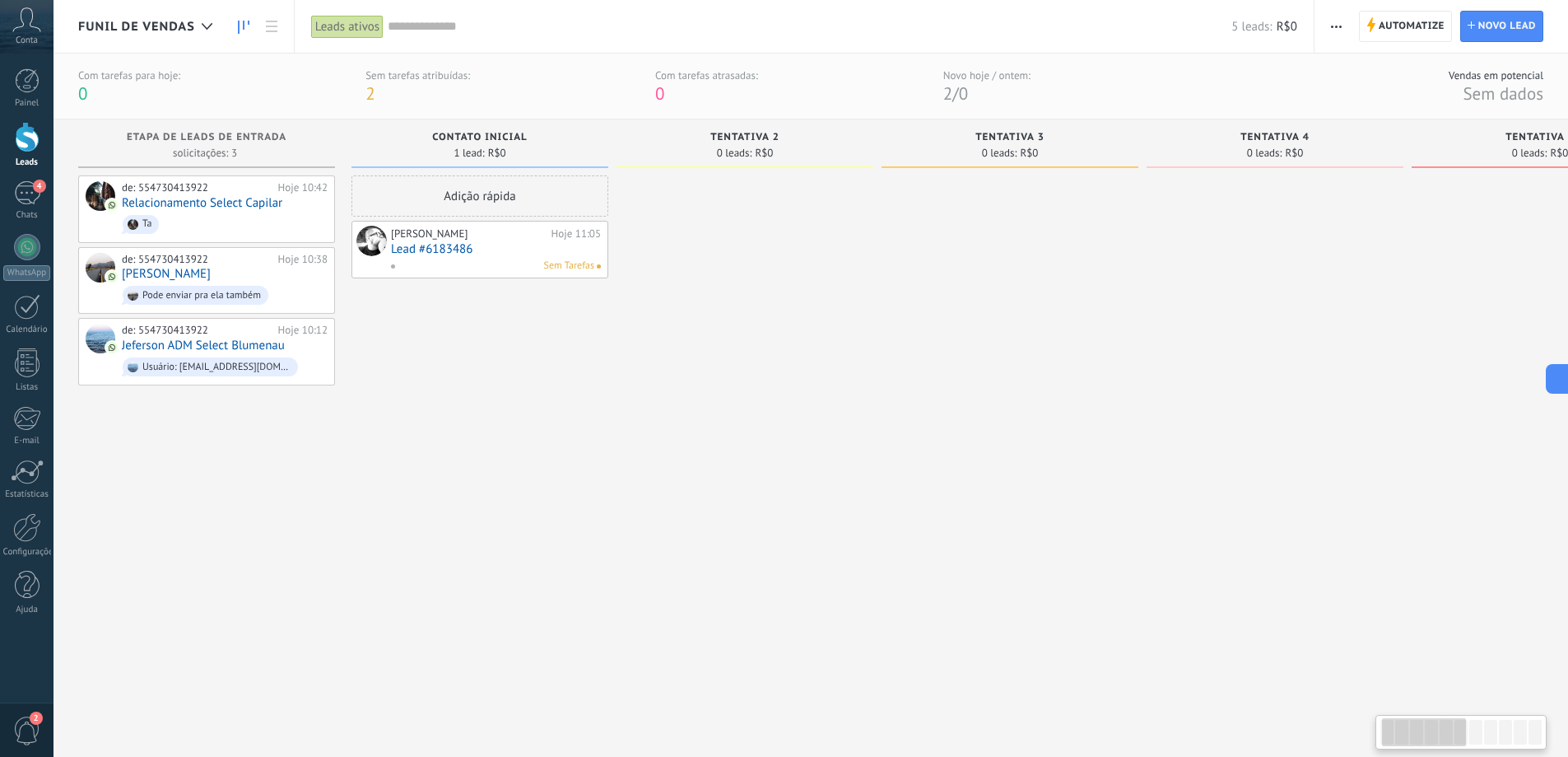
drag, startPoint x: 584, startPoint y: 389, endPoint x: 738, endPoint y: 382, distance: 154.2
click at [731, 382] on div "Etapa de leads de entrada solicitações: 3 0 0 0 3 0 0 0 3 de: 554730413922 Hoje…" at bounding box center [1548, 418] width 2940 height 597
drag, startPoint x: 896, startPoint y: 278, endPoint x: 774, endPoint y: 304, distance: 124.7
click at [1147, 294] on div at bounding box center [1274, 446] width 256 height 542
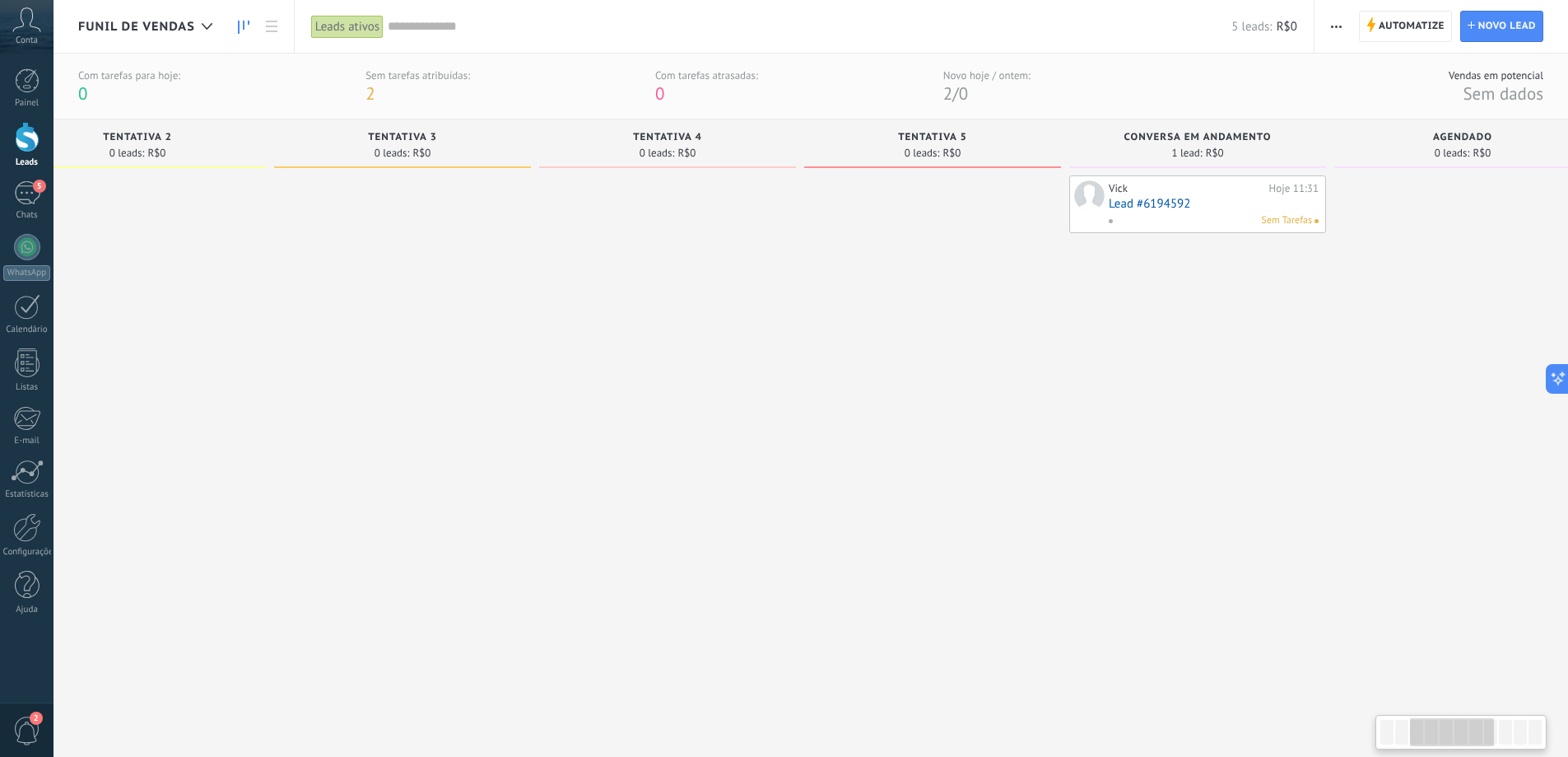
drag, startPoint x: 1082, startPoint y: 331, endPoint x: 939, endPoint y: 340, distance: 143.3
click at [939, 340] on div at bounding box center [932, 446] width 256 height 542
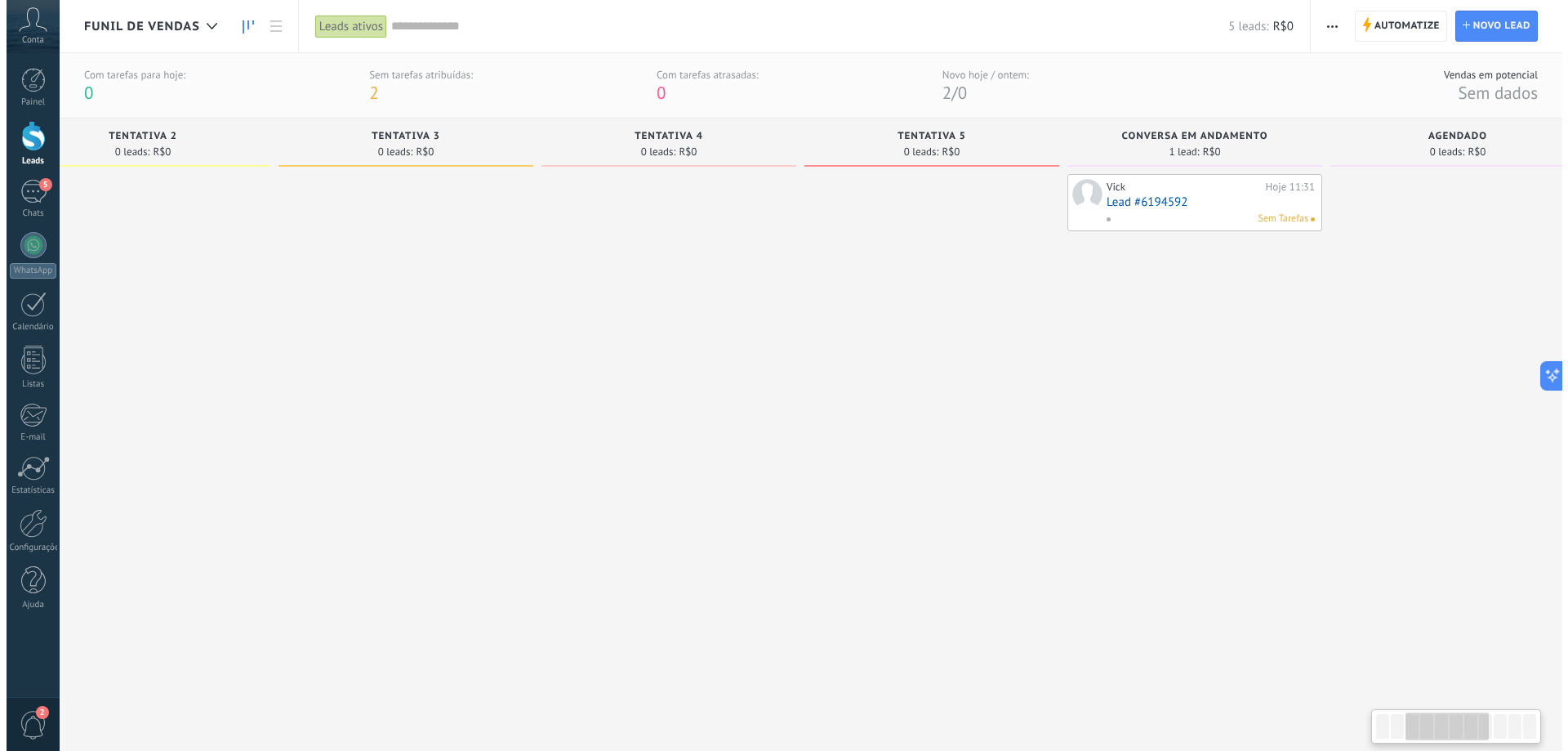
scroll to position [0, 663]
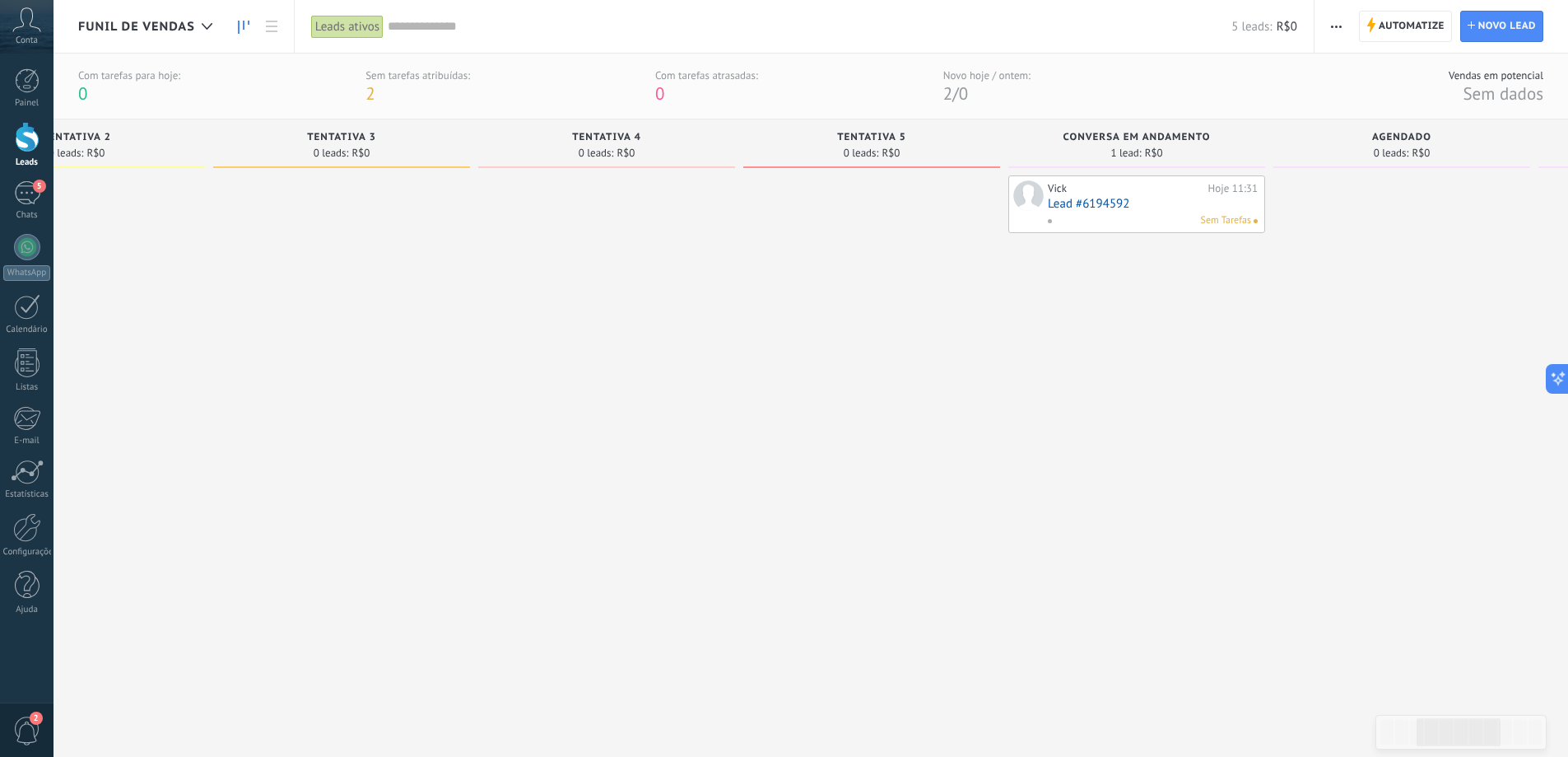
click at [1176, 198] on link "Lead #6194592" at bounding box center [1153, 203] width 210 height 14
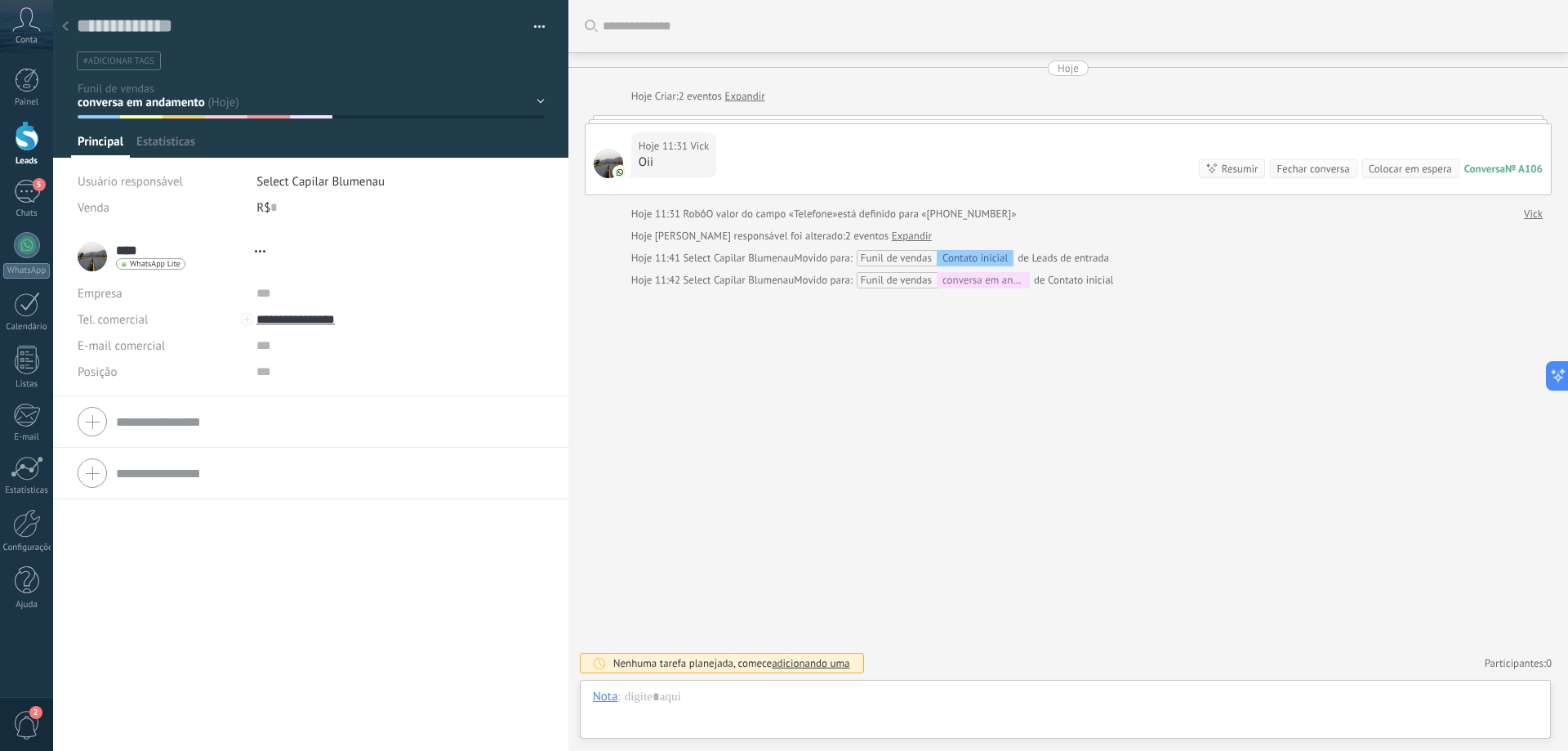
scroll to position [24, 0]
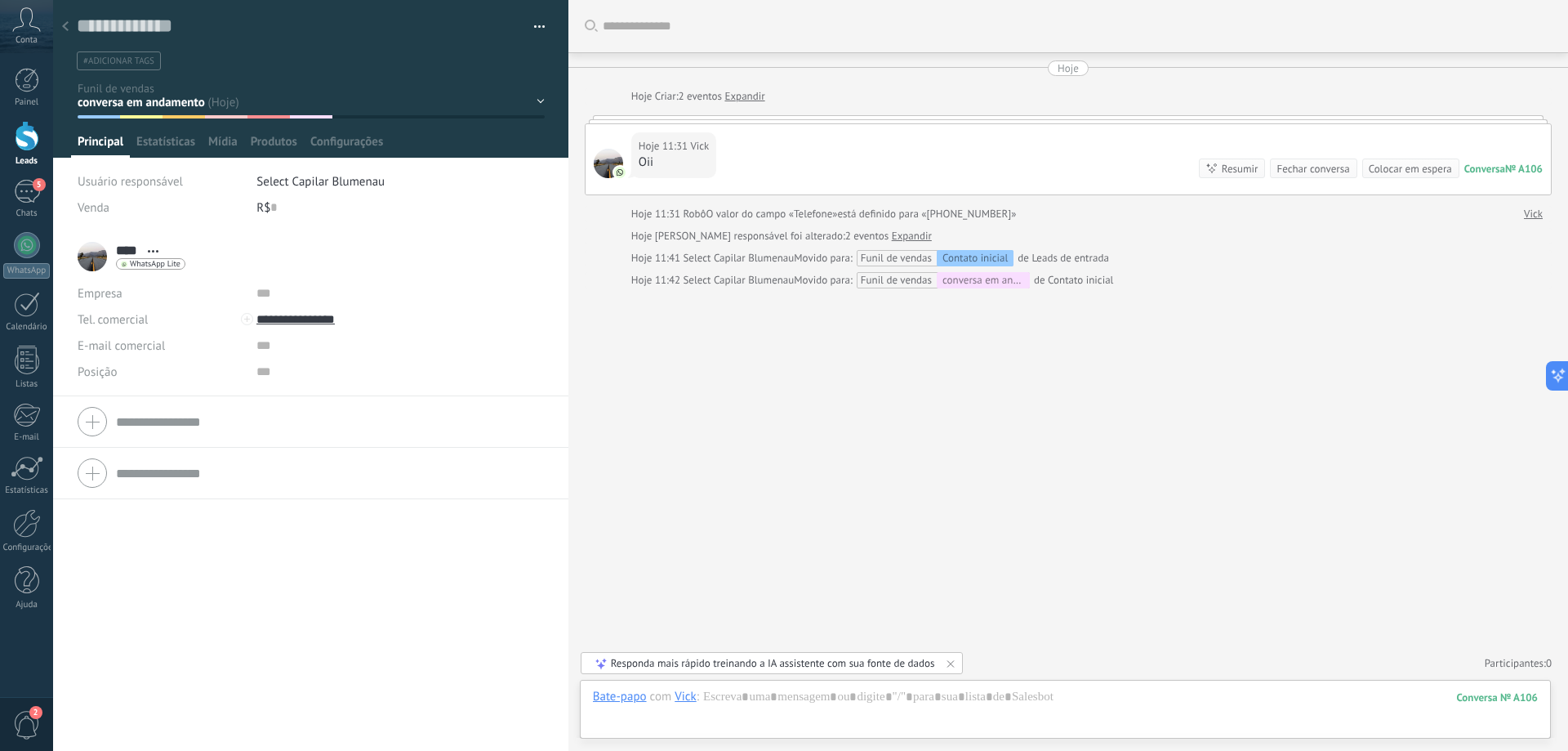
click at [0, 0] on div "Contato inicial tentativa 2 tentativa 3 tentativa 4 tentativa 5 conversa em and…" at bounding box center [0, 0] width 0 height 0
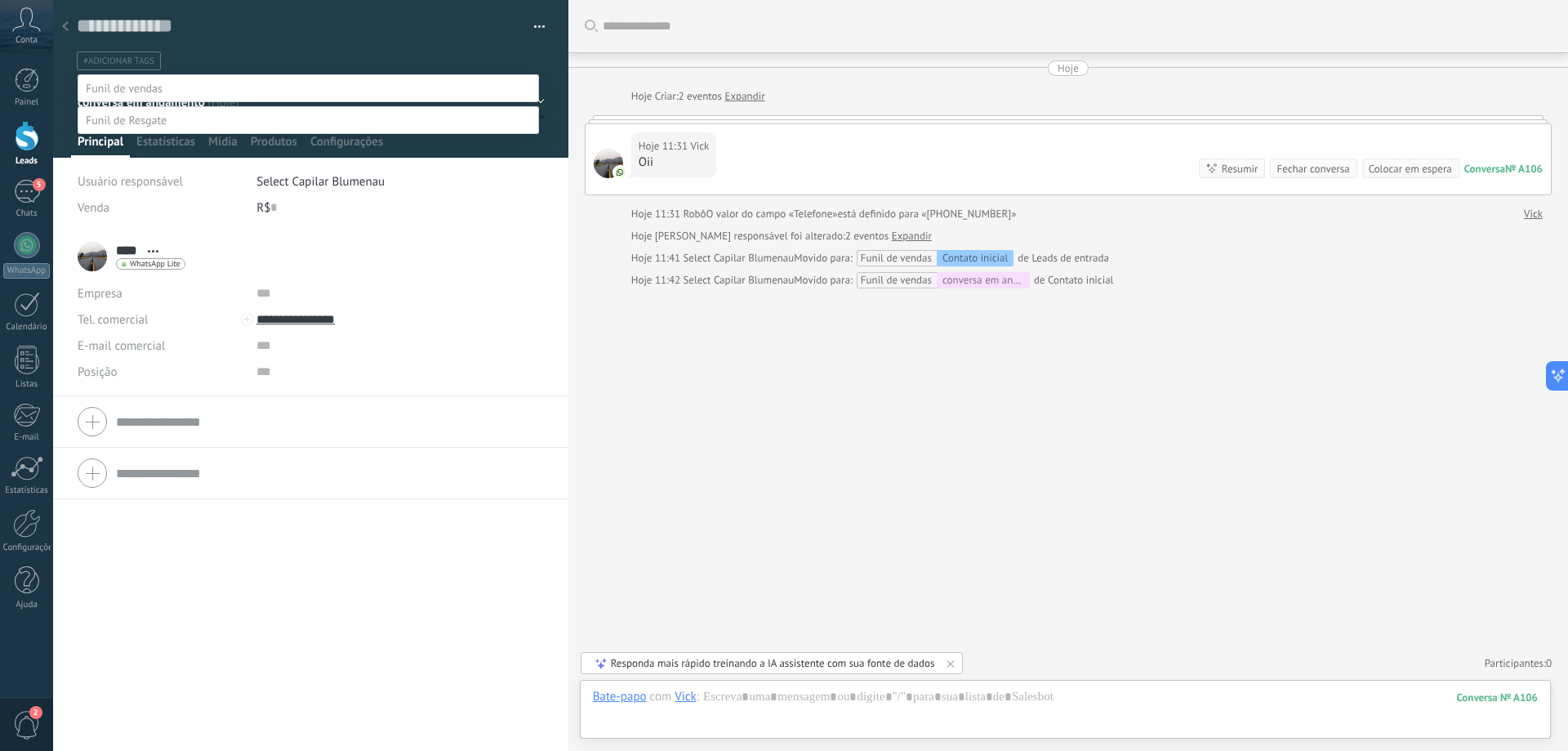
scroll to position [0, 0]
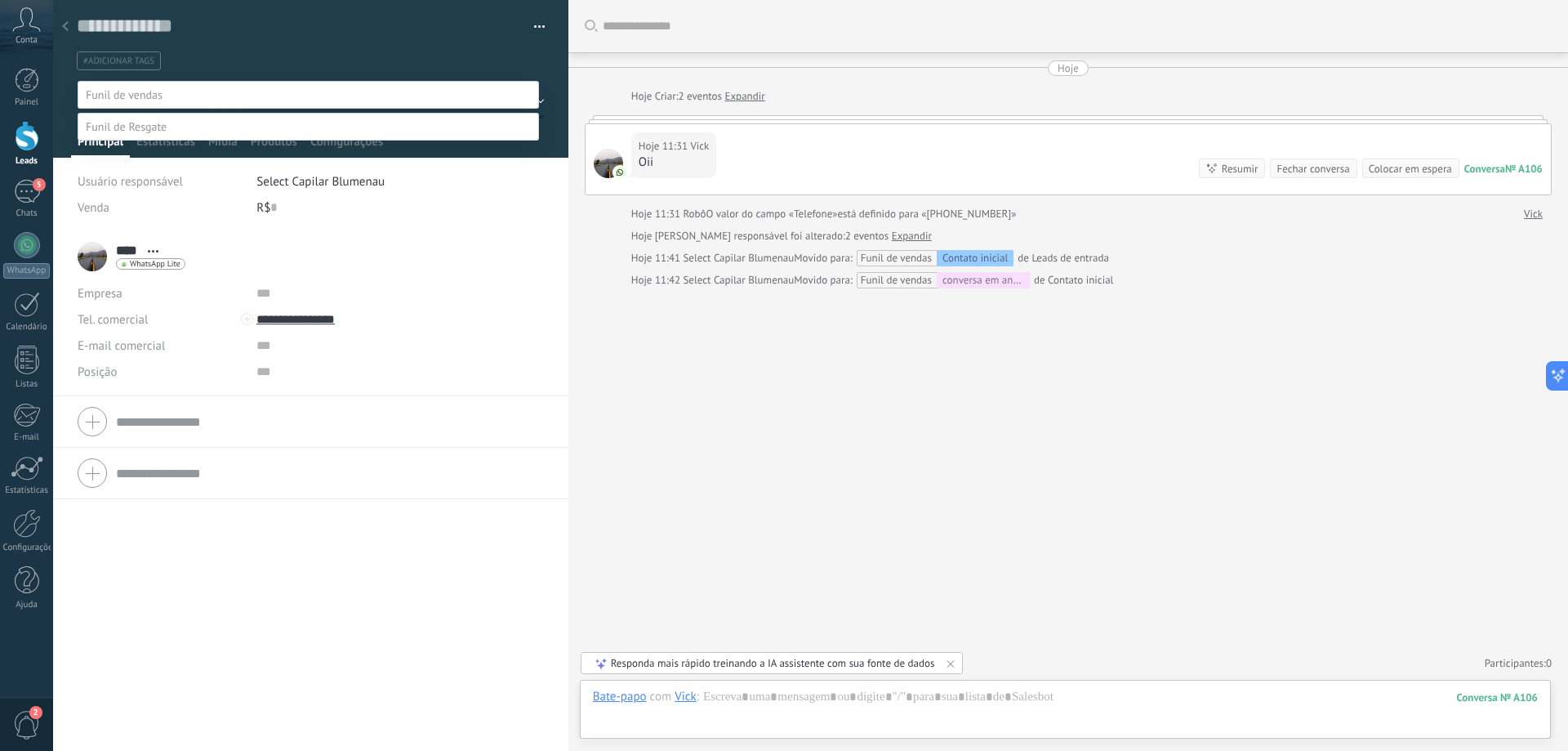
click at [816, 385] on div at bounding box center [810, 375] width 1515 height 751
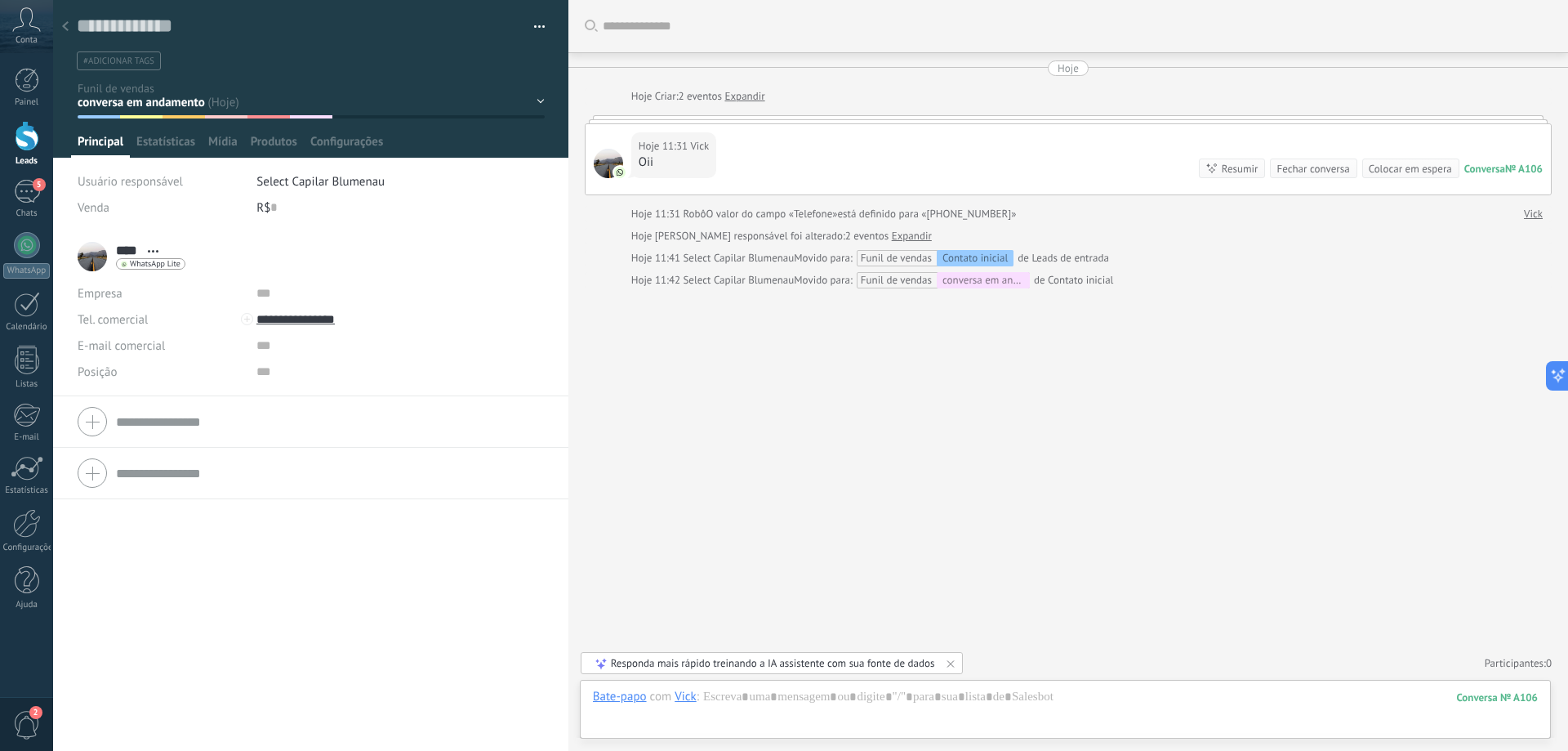
click at [64, 29] on icon at bounding box center [65, 26] width 6 height 10
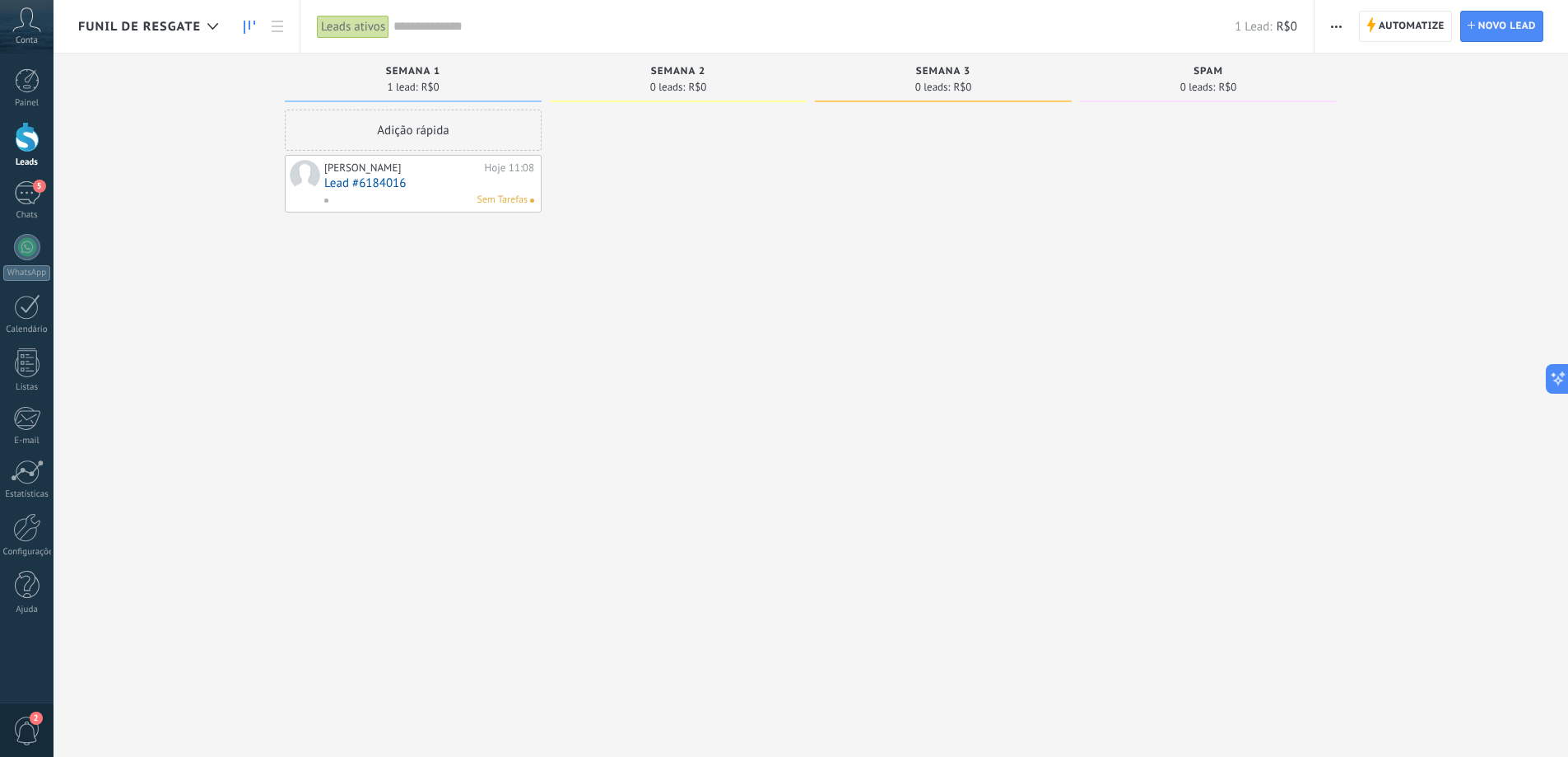
click at [523, 184] on link "Lead #6184016" at bounding box center [430, 182] width 210 height 14
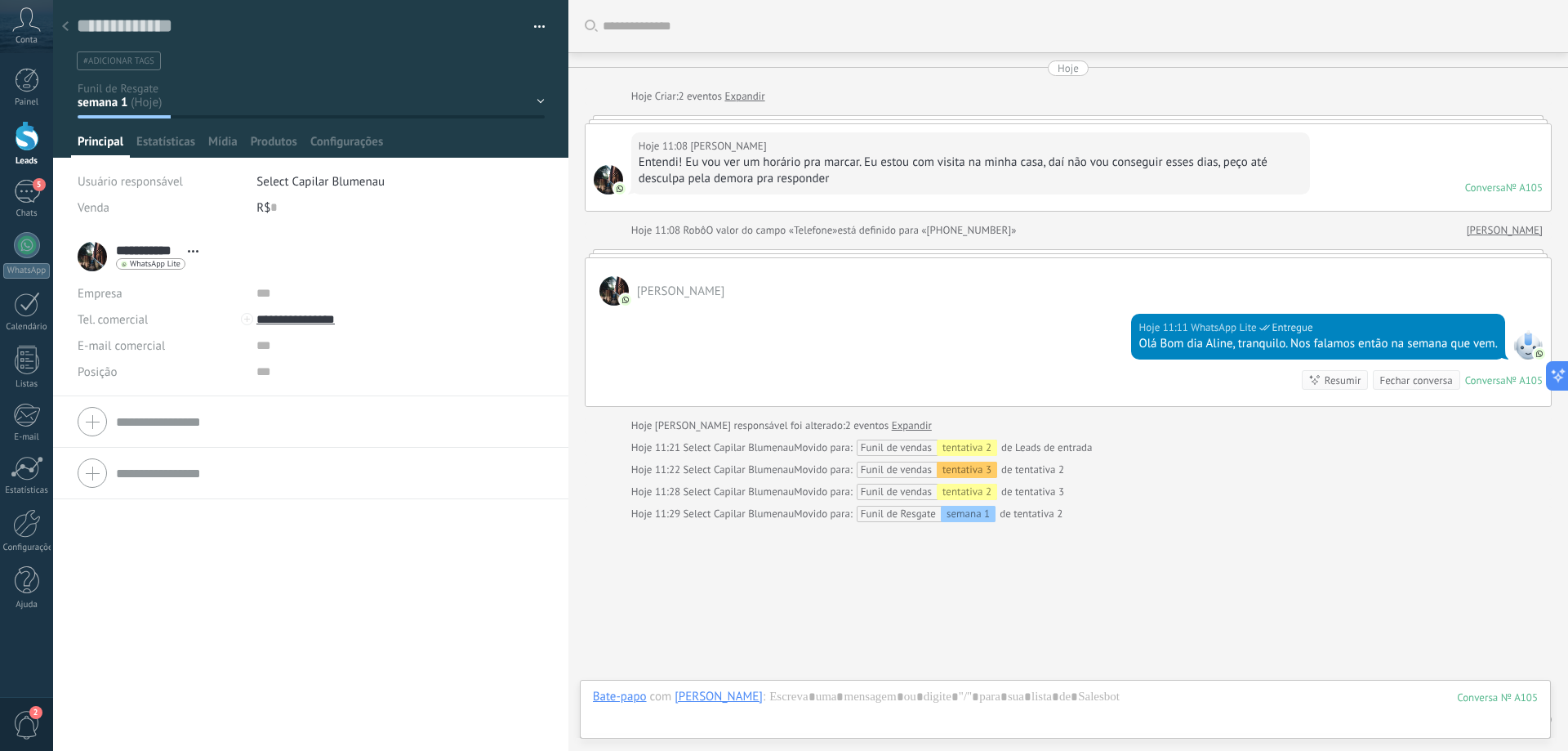
scroll to position [57, 0]
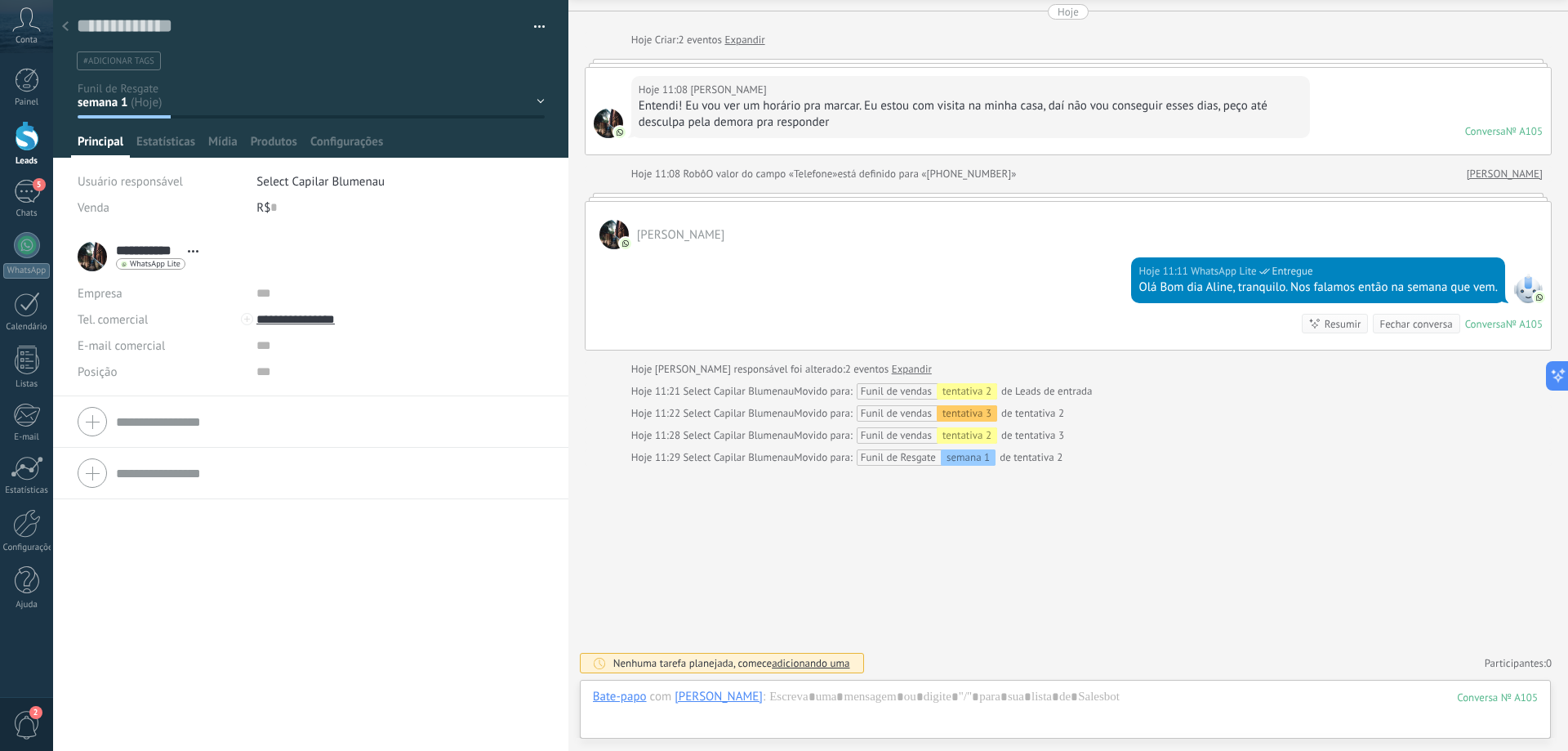
click at [530, 22] on button "button" at bounding box center [533, 26] width 23 height 24
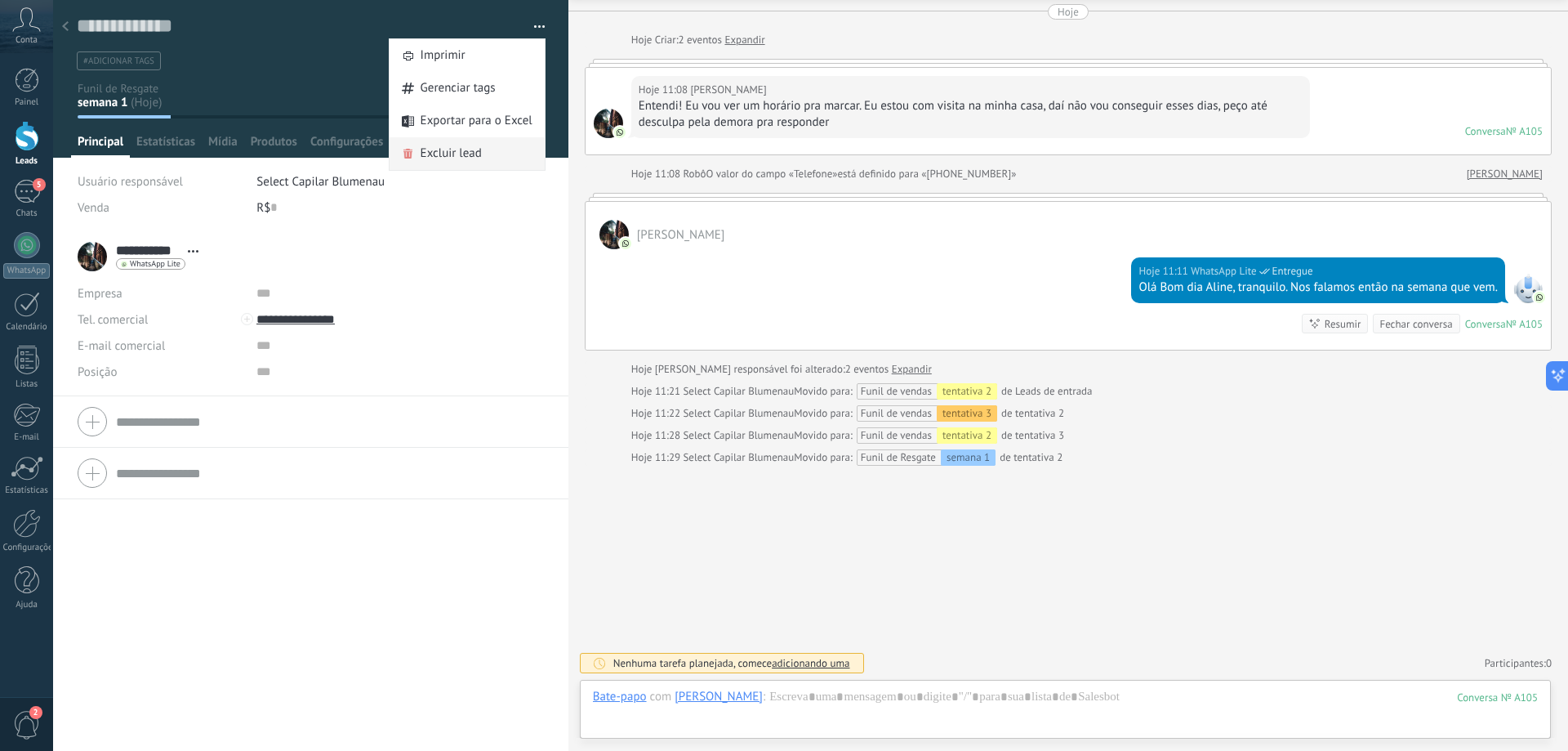
click at [487, 152] on div "Excluir lead" at bounding box center [467, 154] width 156 height 32
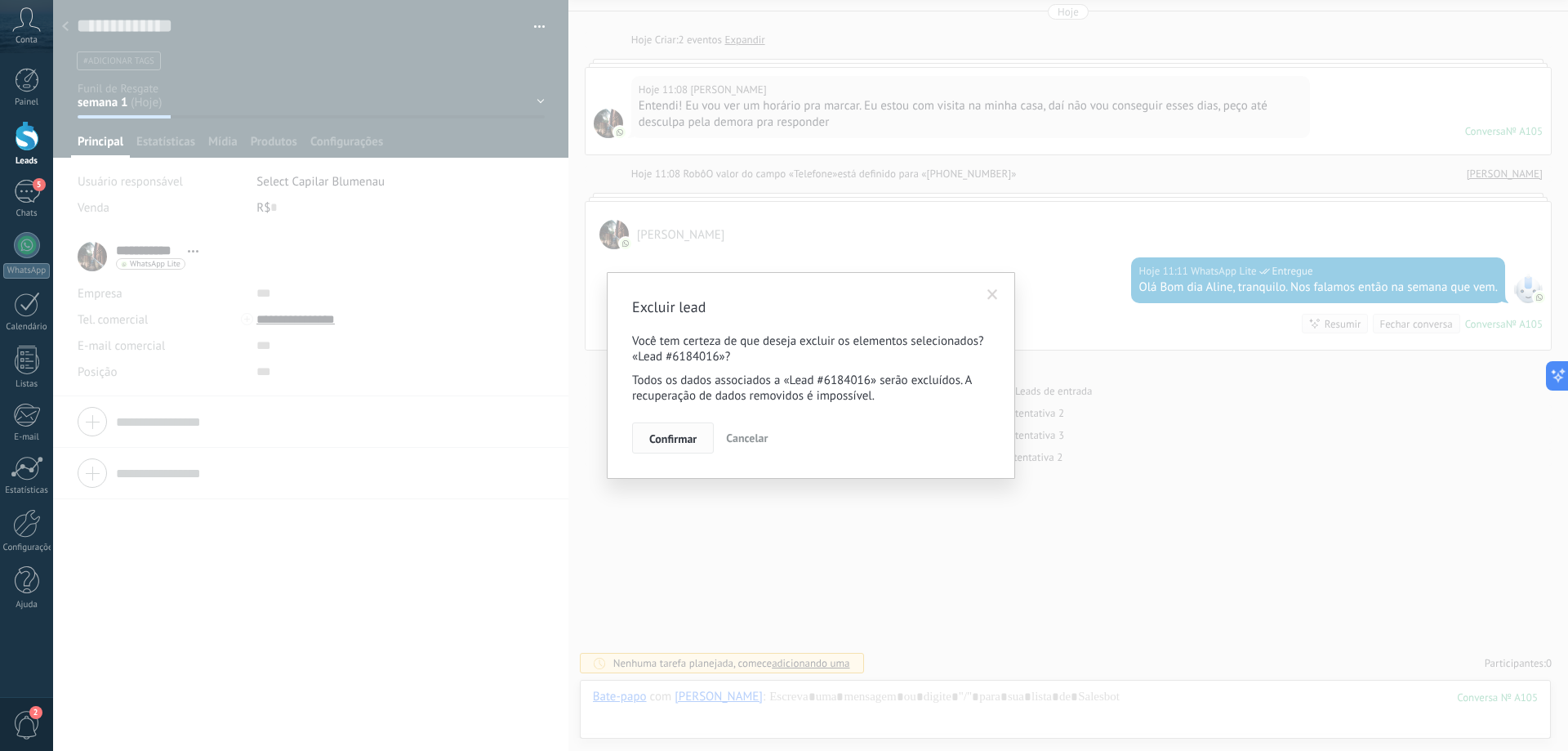
click at [680, 433] on span "Confirmar" at bounding box center [673, 438] width 48 height 12
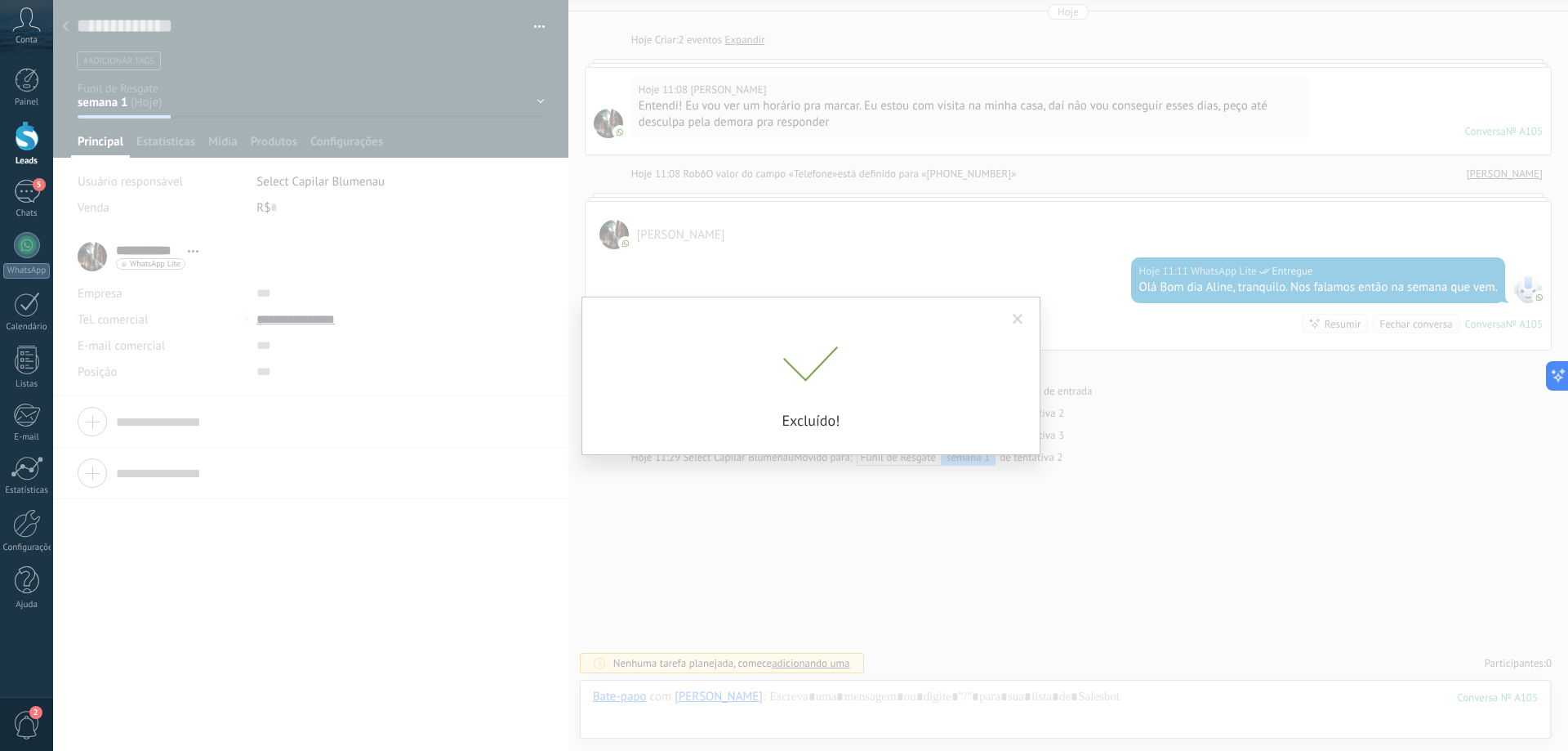
scroll to position [78, 0]
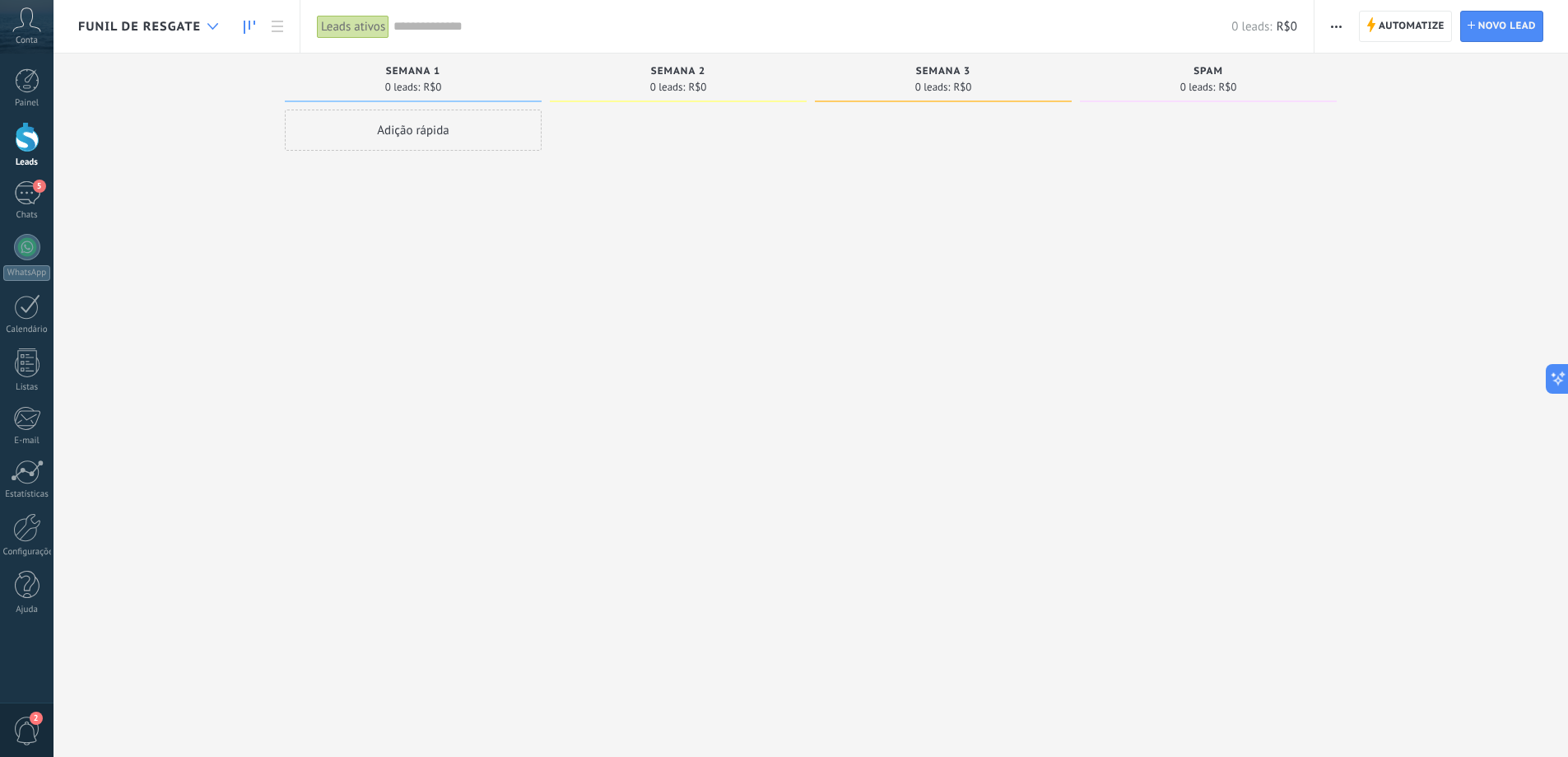
click at [206, 19] on div at bounding box center [213, 26] width 27 height 32
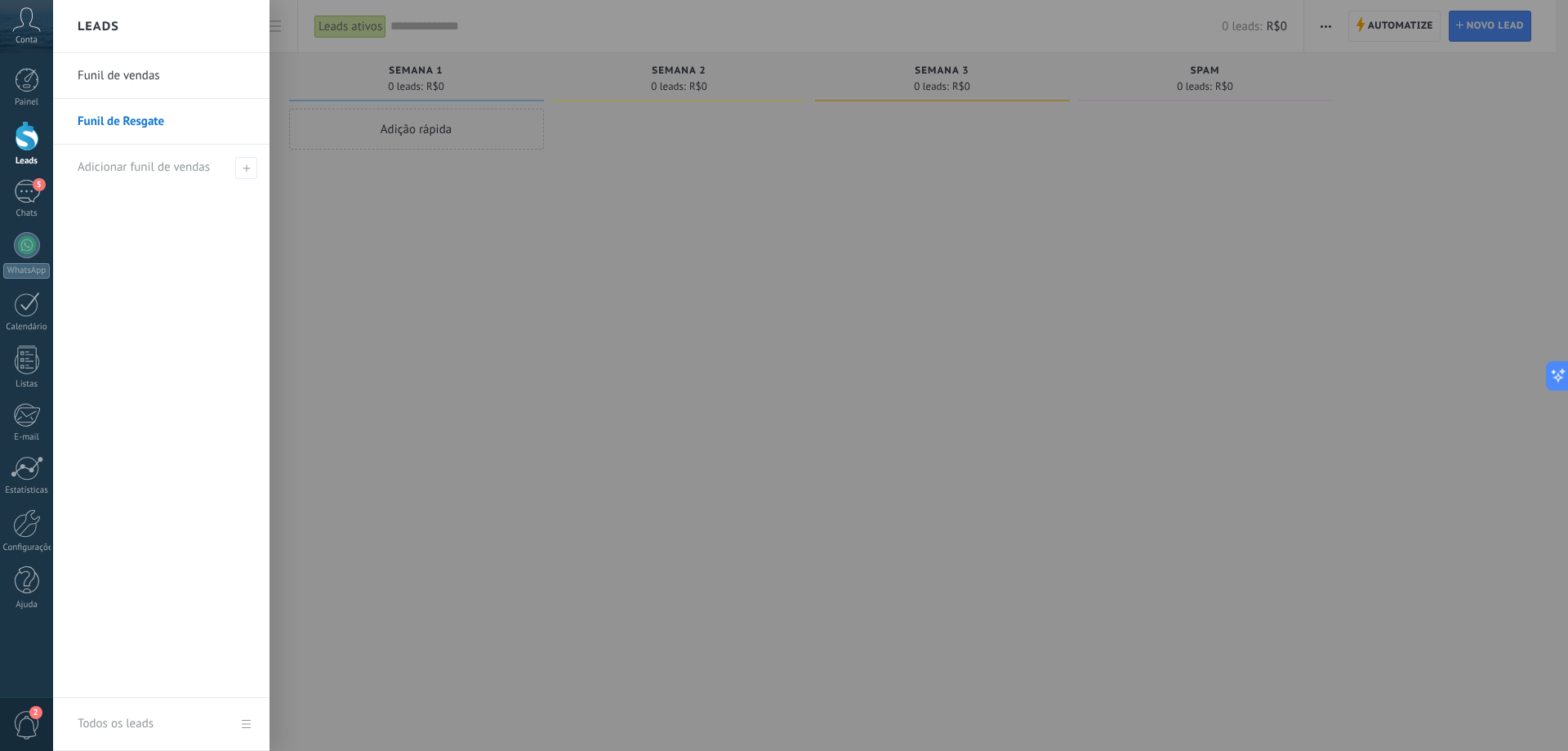
click at [135, 77] on link "Funil de vendas" at bounding box center [165, 76] width 175 height 46
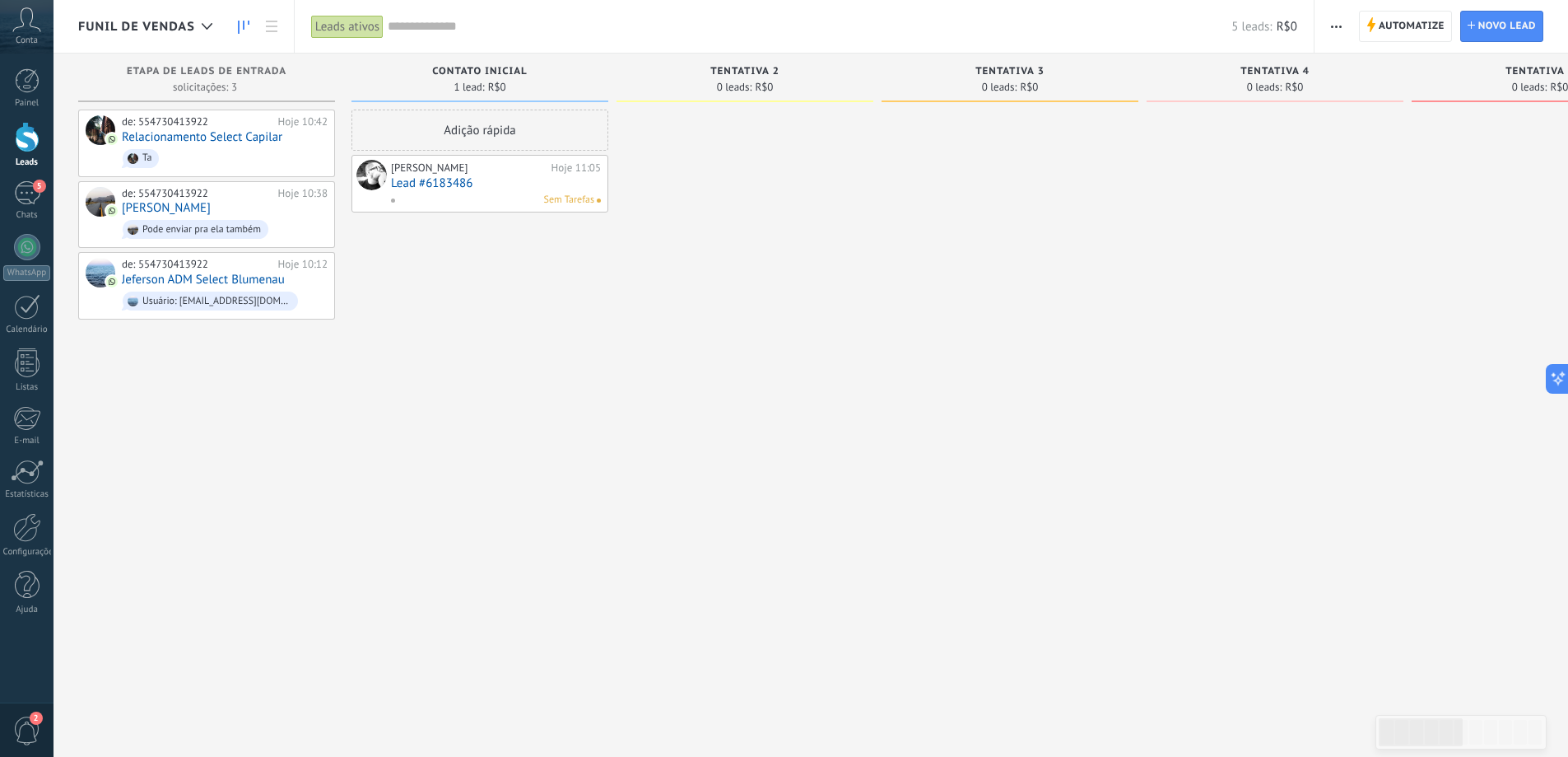
click at [465, 185] on link "Lead #6183486" at bounding box center [496, 182] width 210 height 14
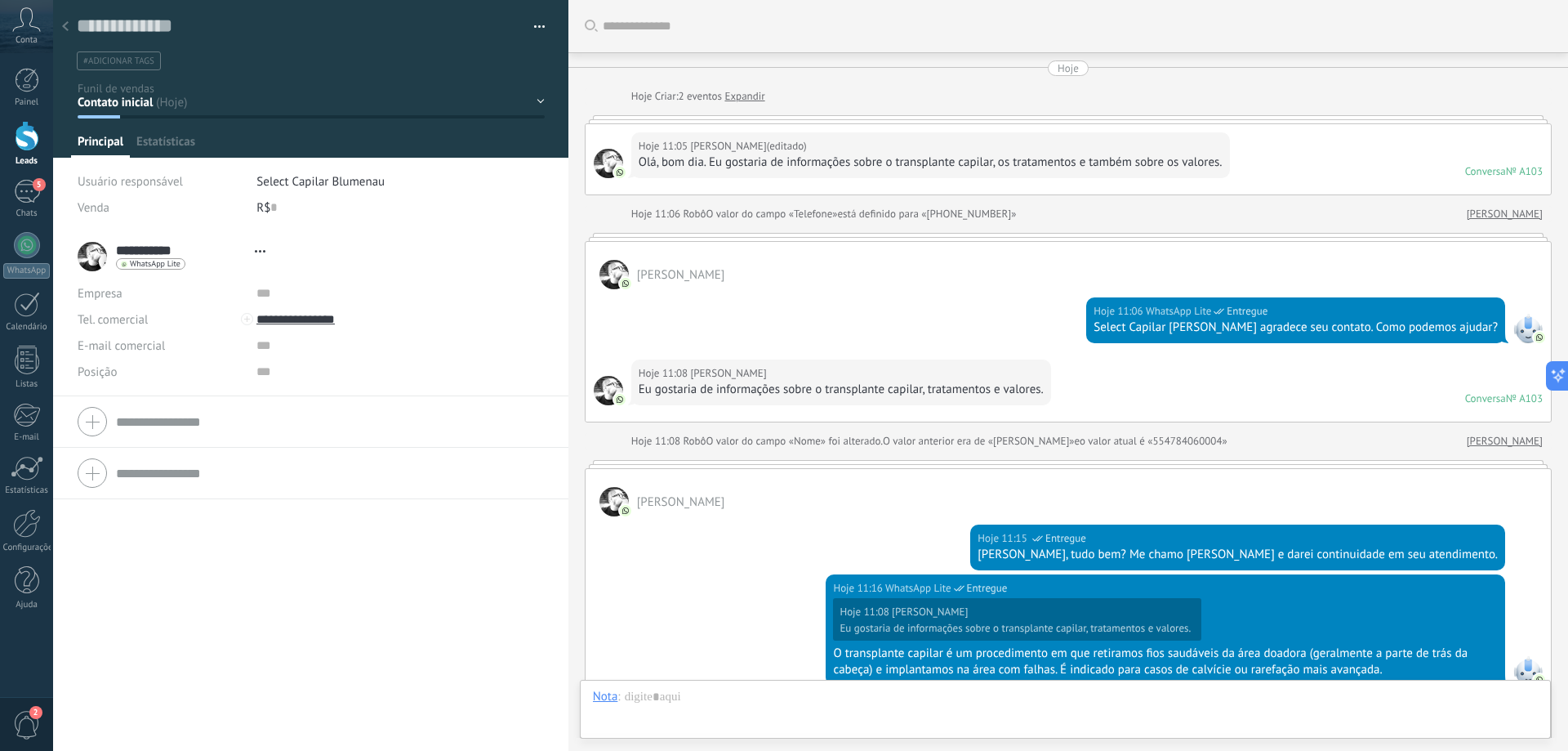
type textarea "**********"
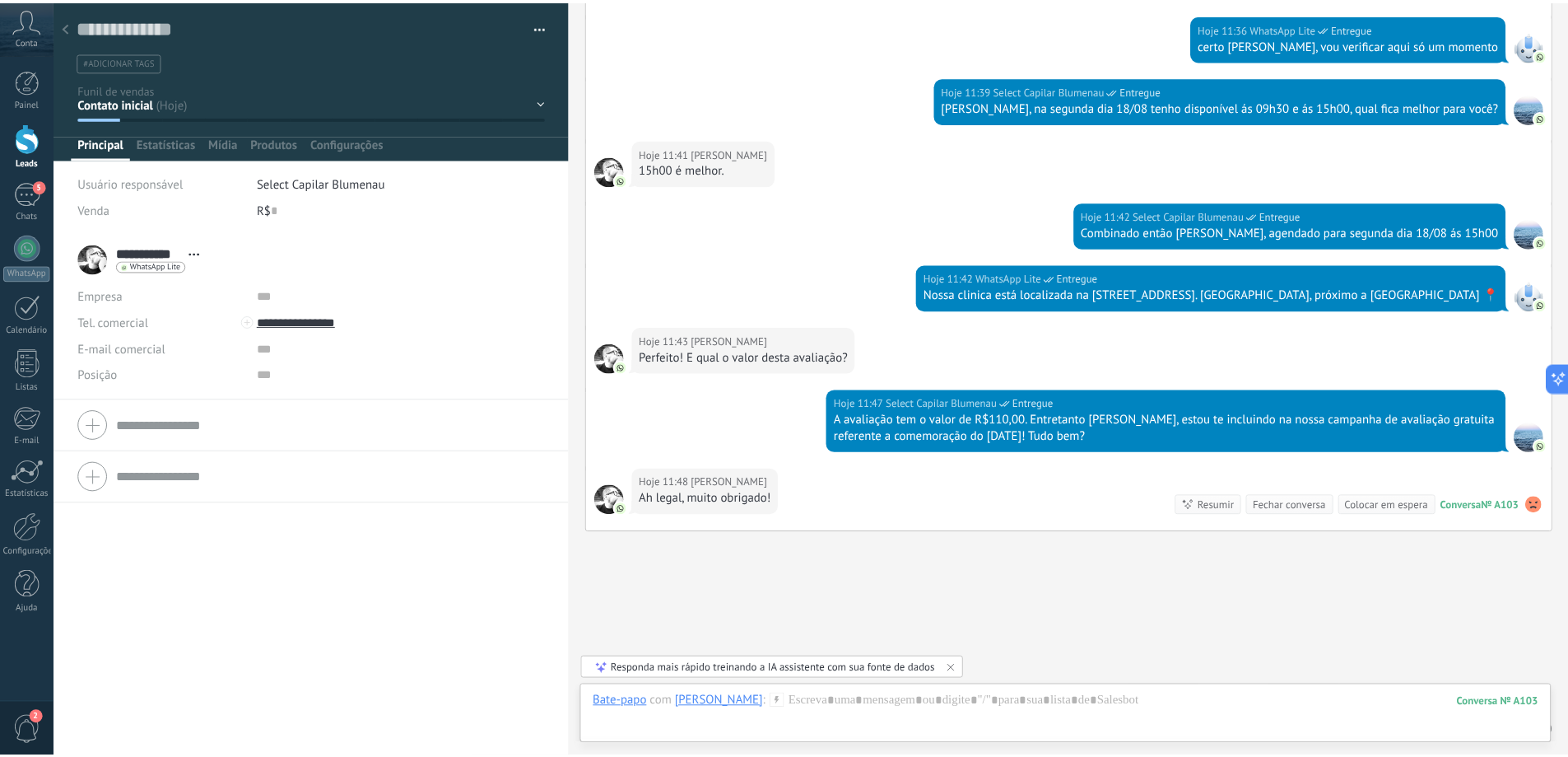
scroll to position [1125, 0]
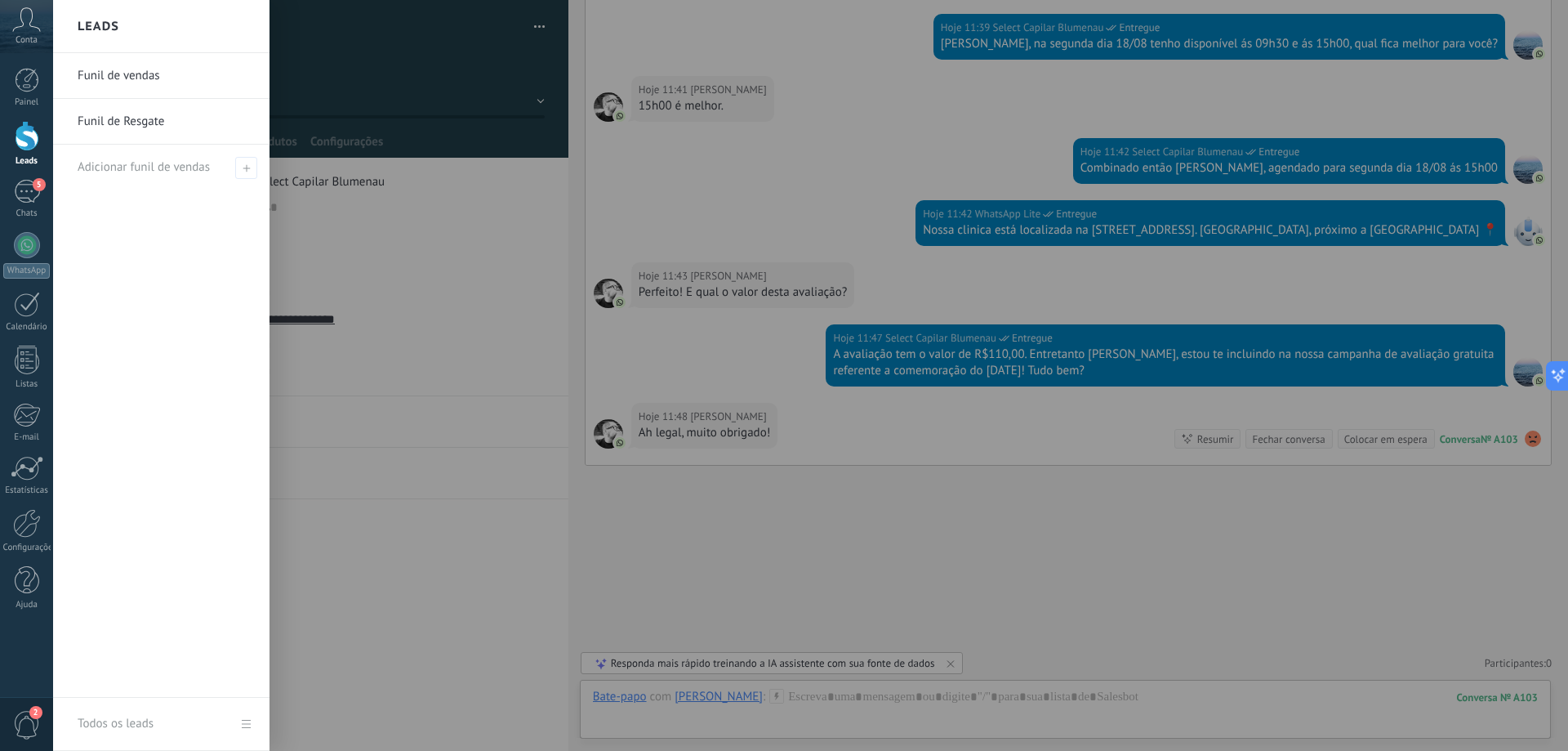
click at [31, 145] on div at bounding box center [26, 136] width 24 height 31
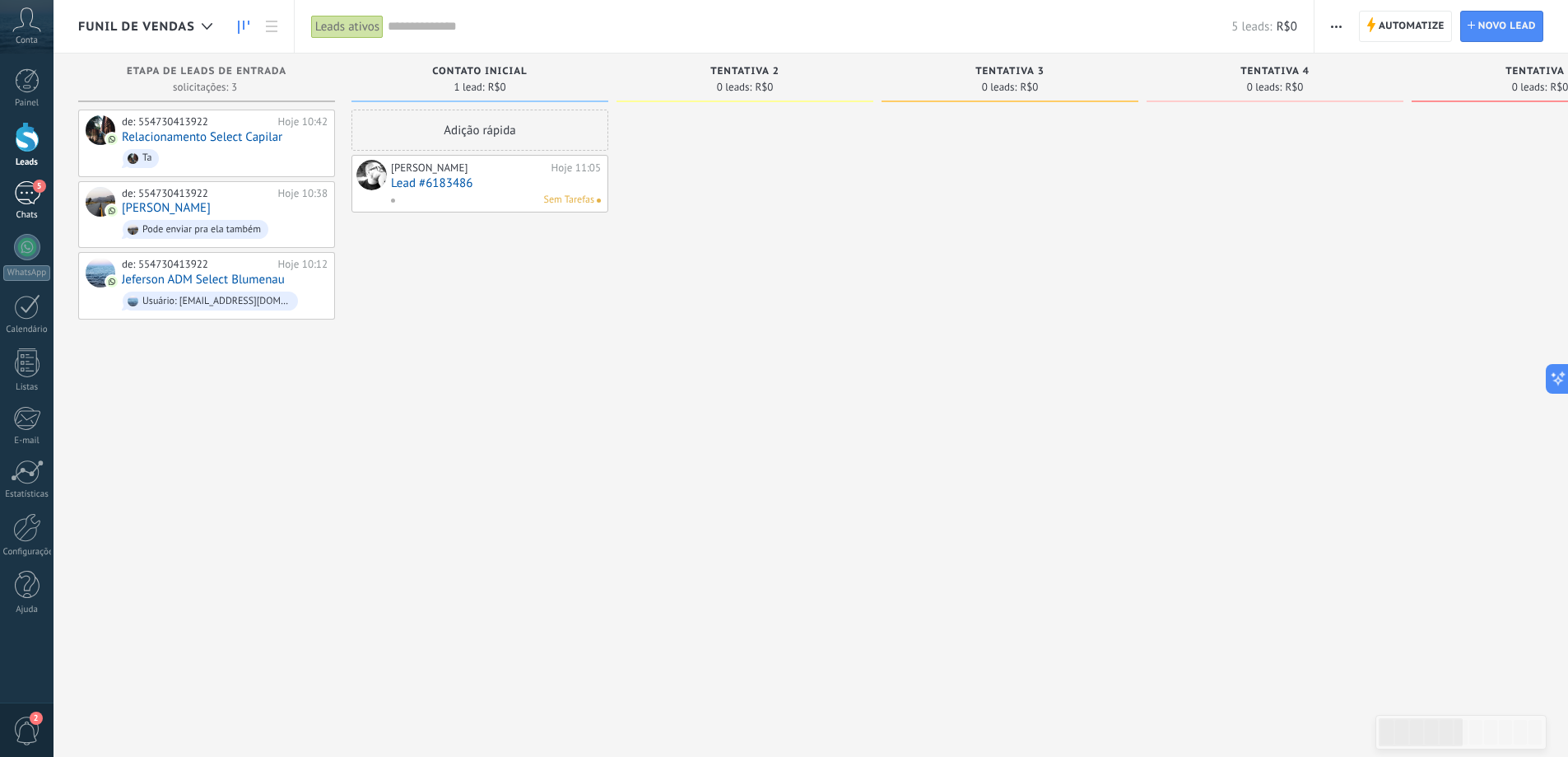
click at [24, 199] on div "5" at bounding box center [26, 193] width 26 height 24
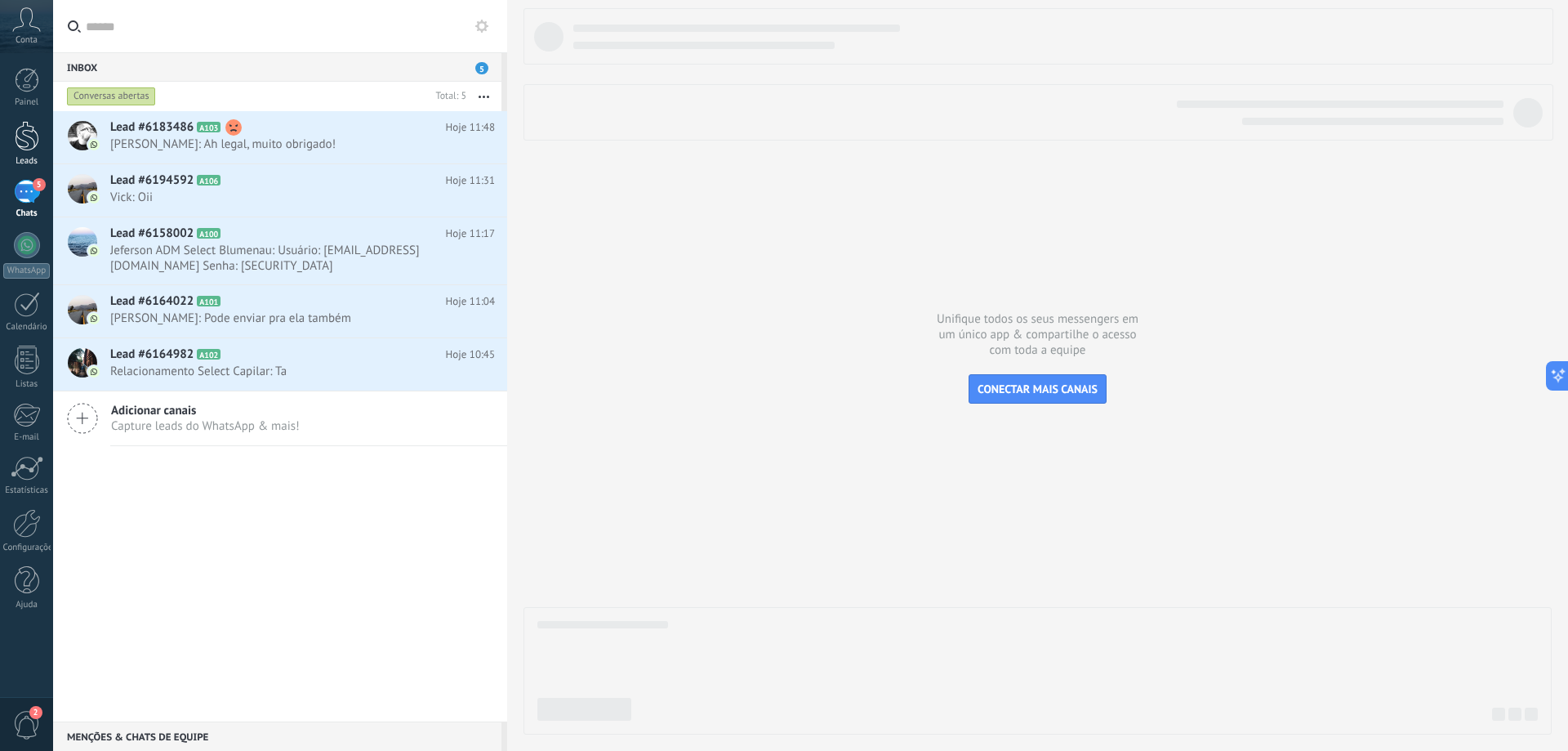
click at [27, 150] on div at bounding box center [26, 136] width 24 height 31
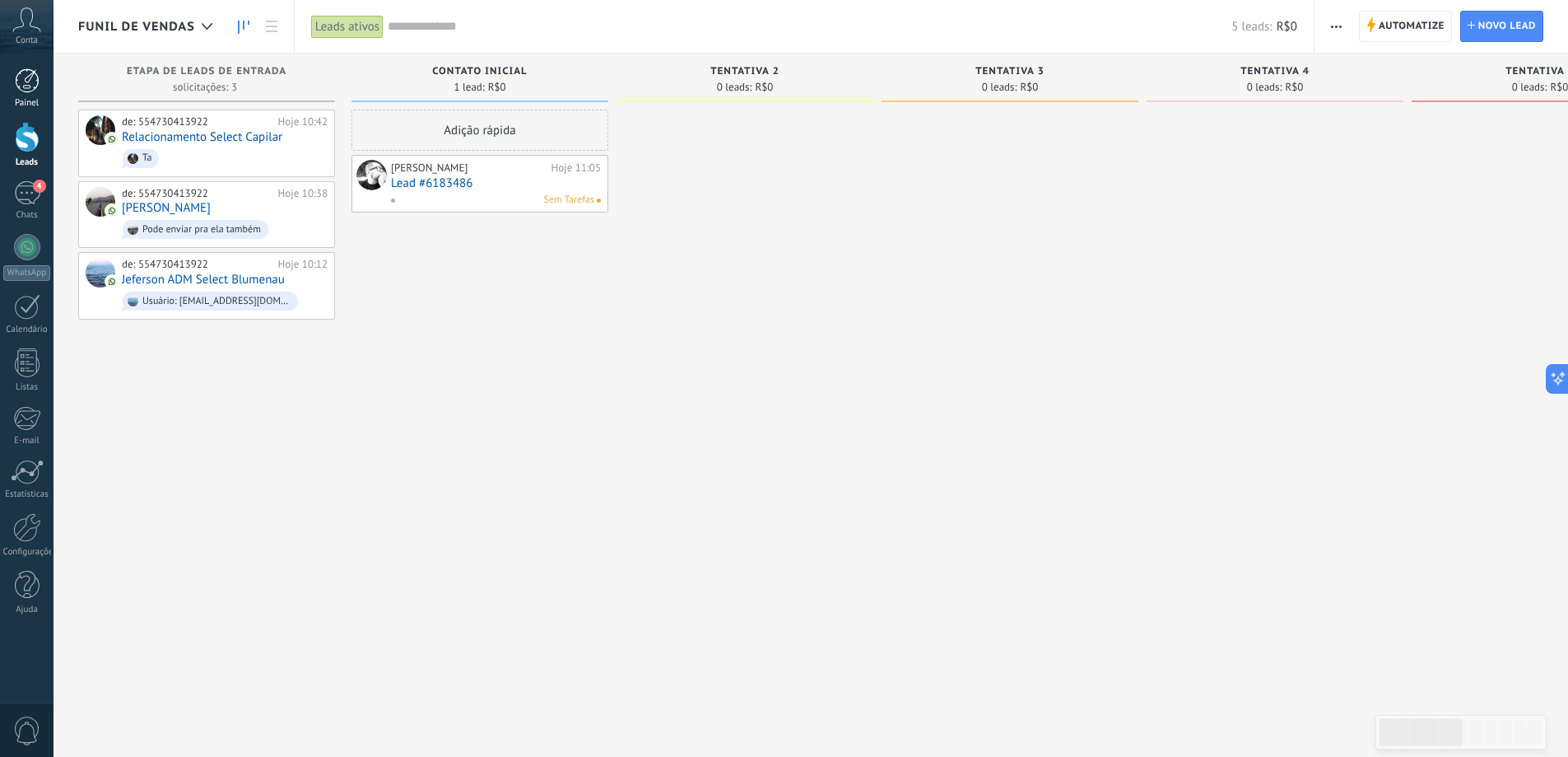
click at [25, 88] on div at bounding box center [26, 80] width 24 height 24
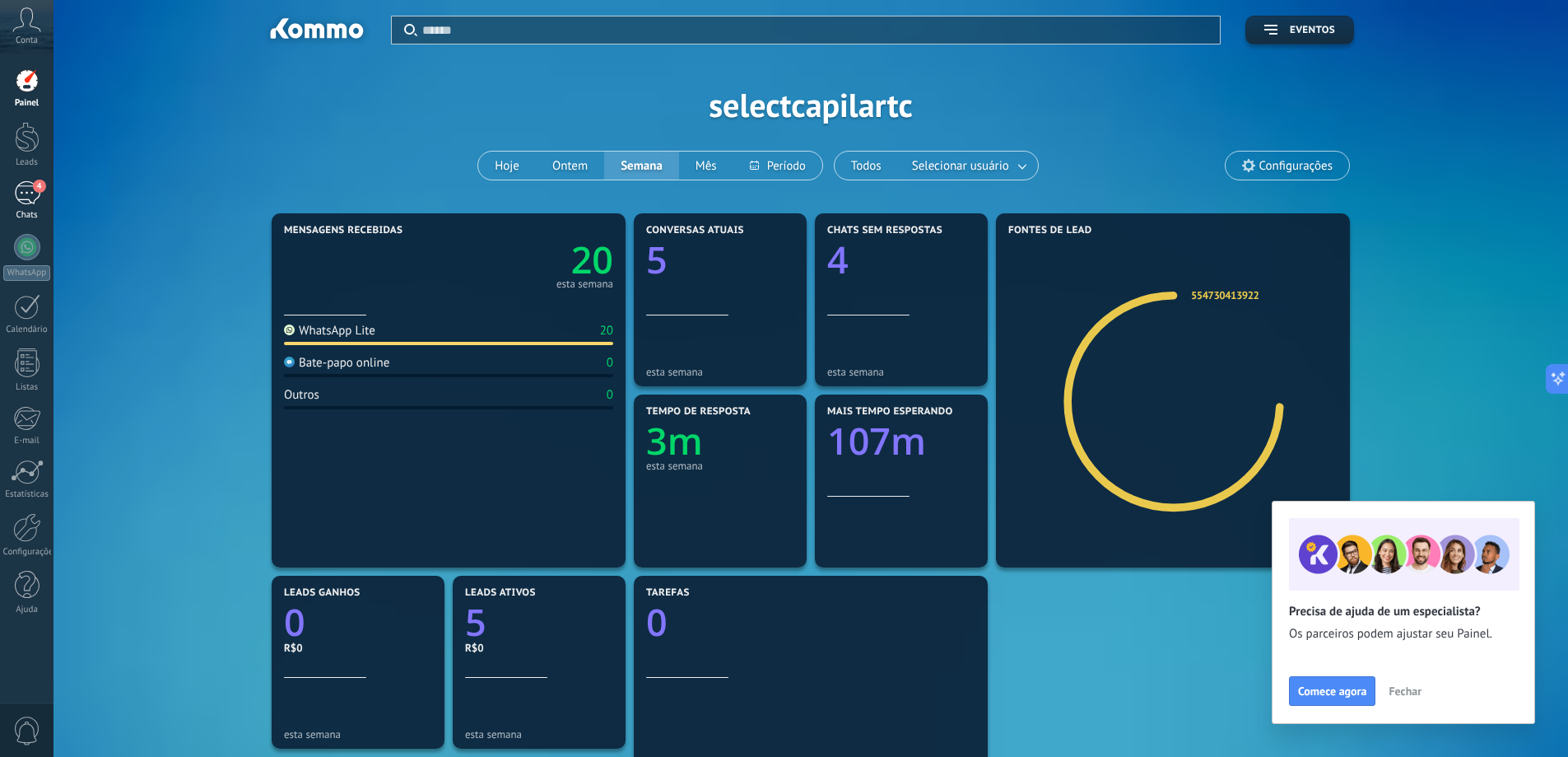
click at [17, 187] on div "4" at bounding box center [26, 193] width 26 height 24
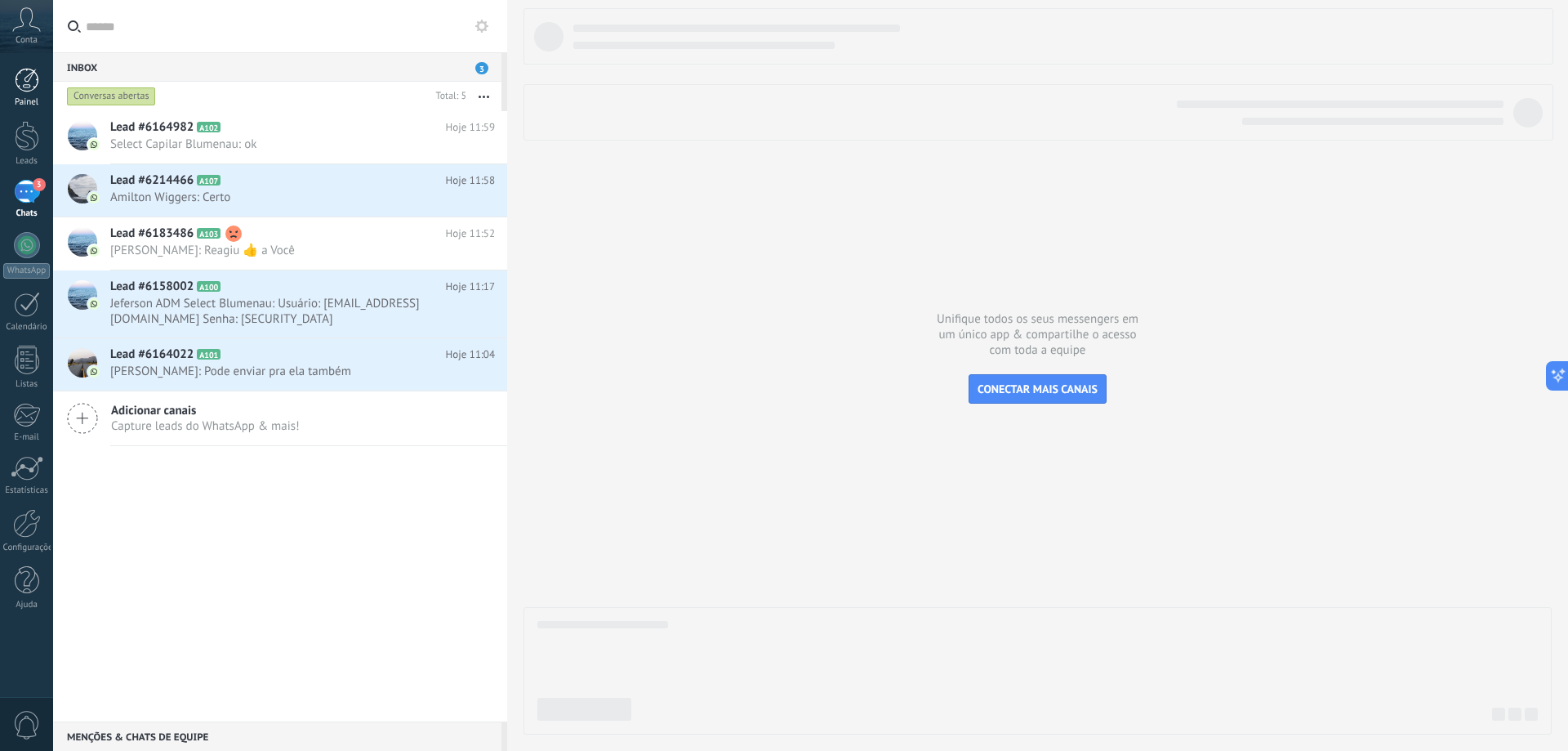
click at [27, 78] on div at bounding box center [26, 79] width 24 height 24
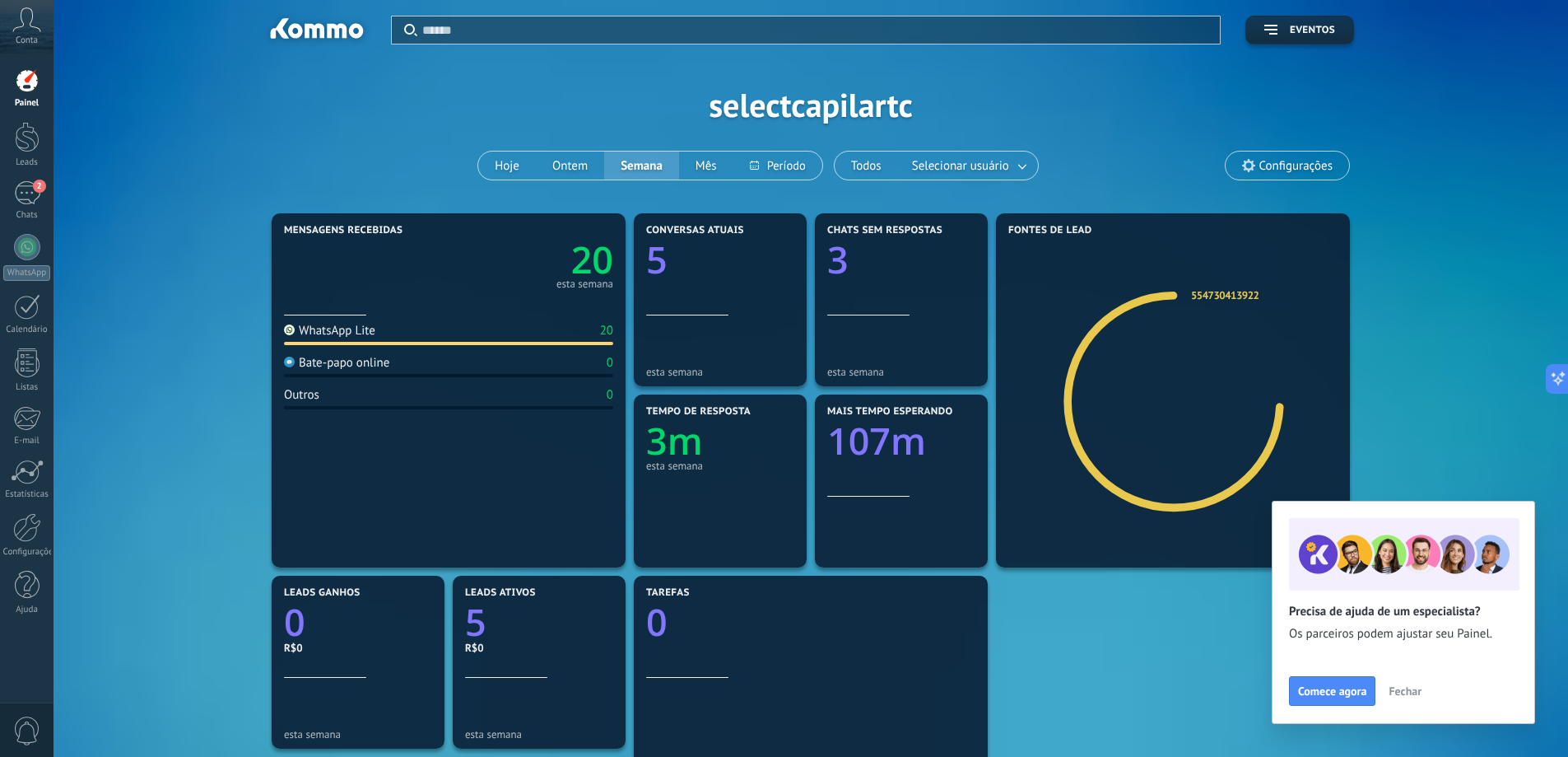
click at [1404, 690] on span "Fechar" at bounding box center [1405, 691] width 33 height 12
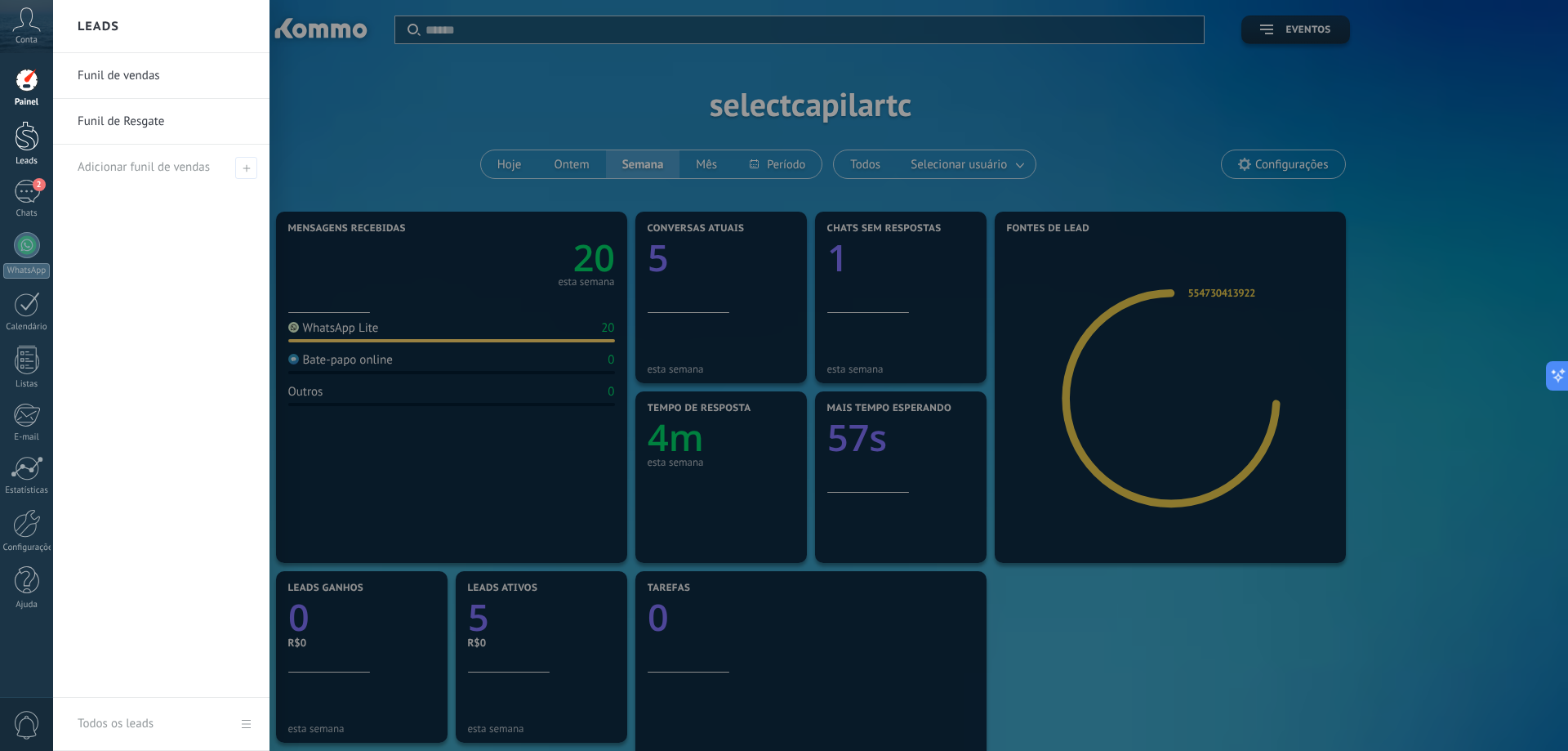
click at [25, 142] on div at bounding box center [26, 136] width 24 height 31
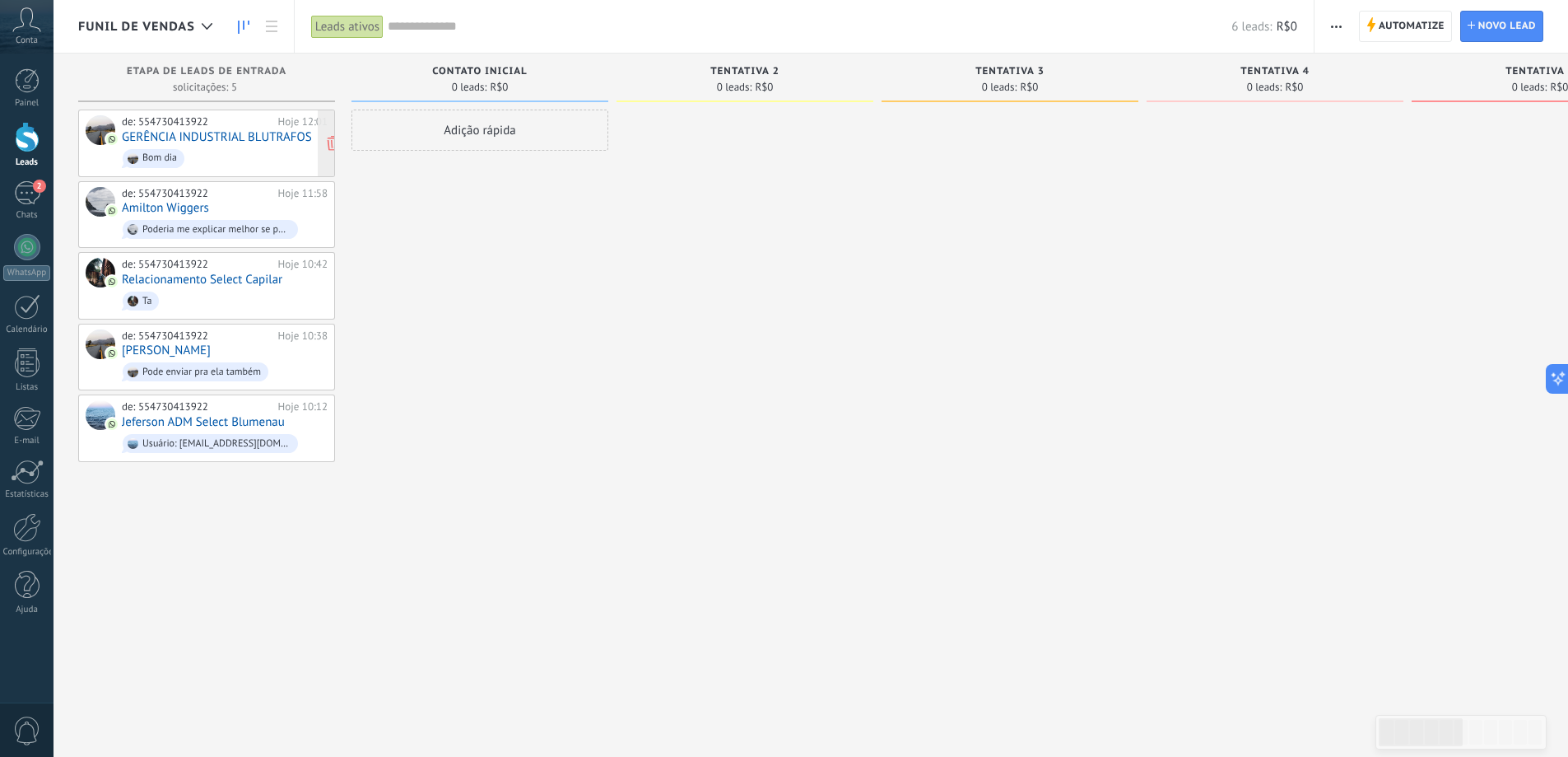
click at [211, 150] on span "Bom dia" at bounding box center [224, 159] width 206 height 25
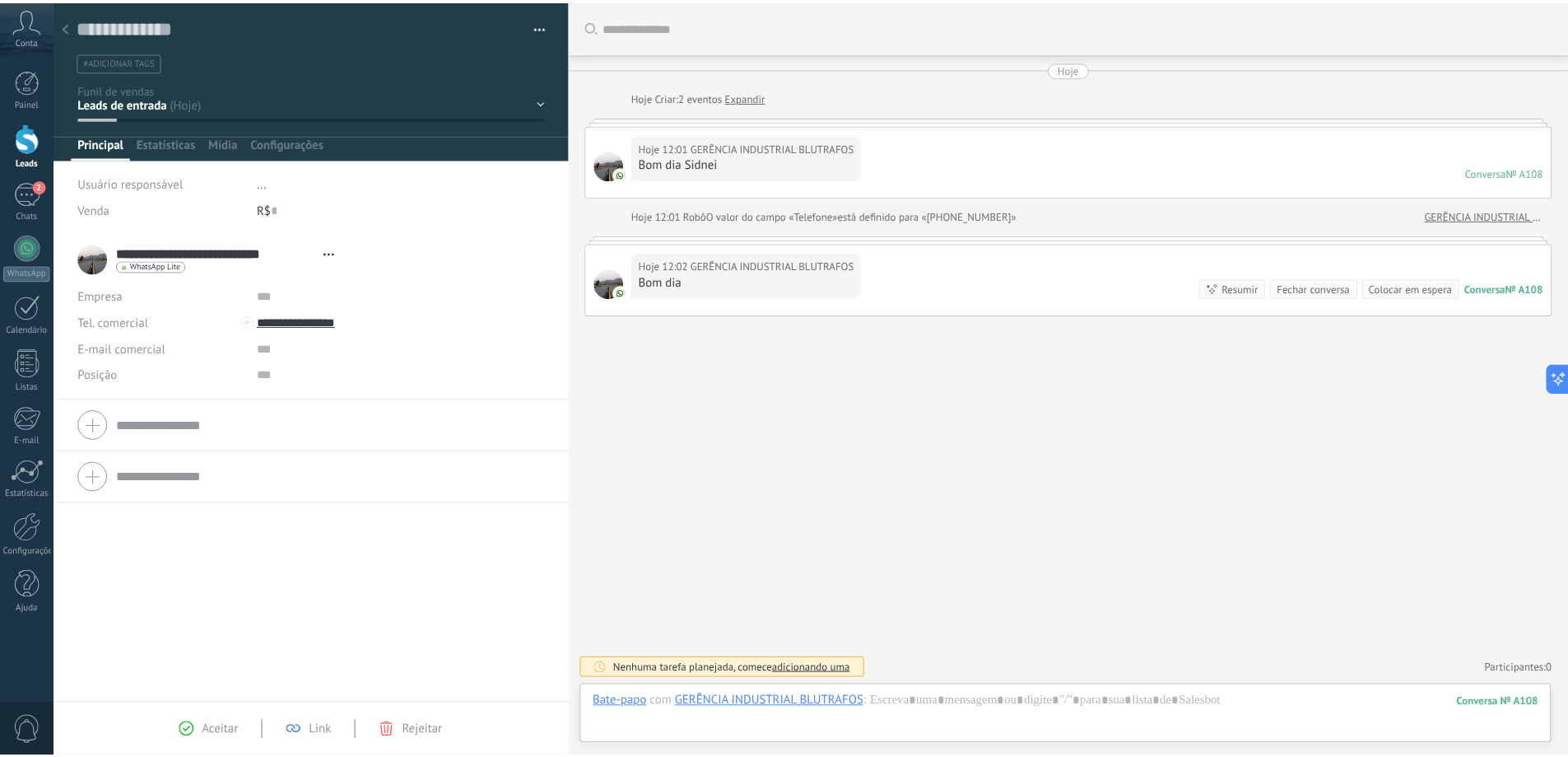
scroll to position [24, 0]
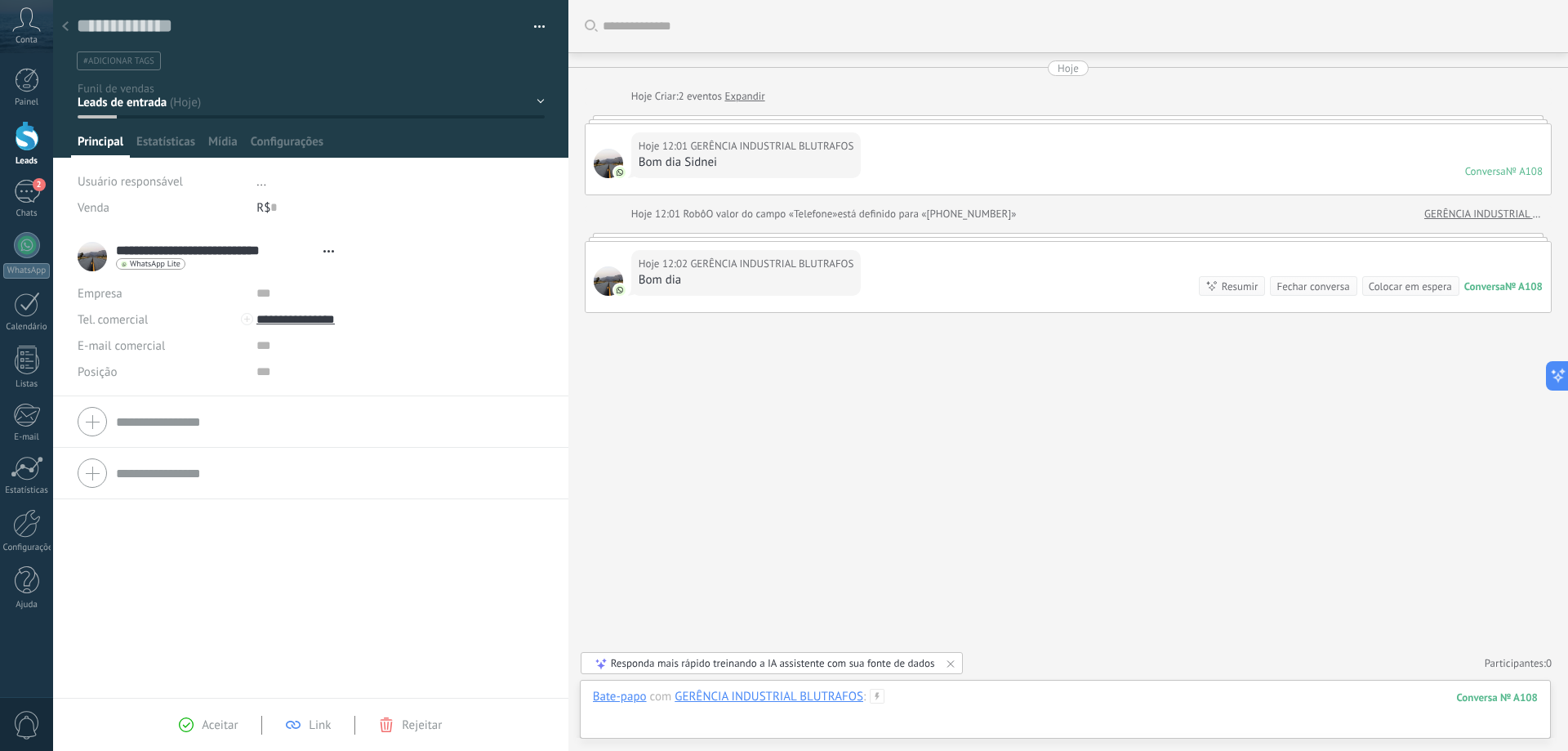
click at [944, 702] on div at bounding box center [1065, 713] width 945 height 49
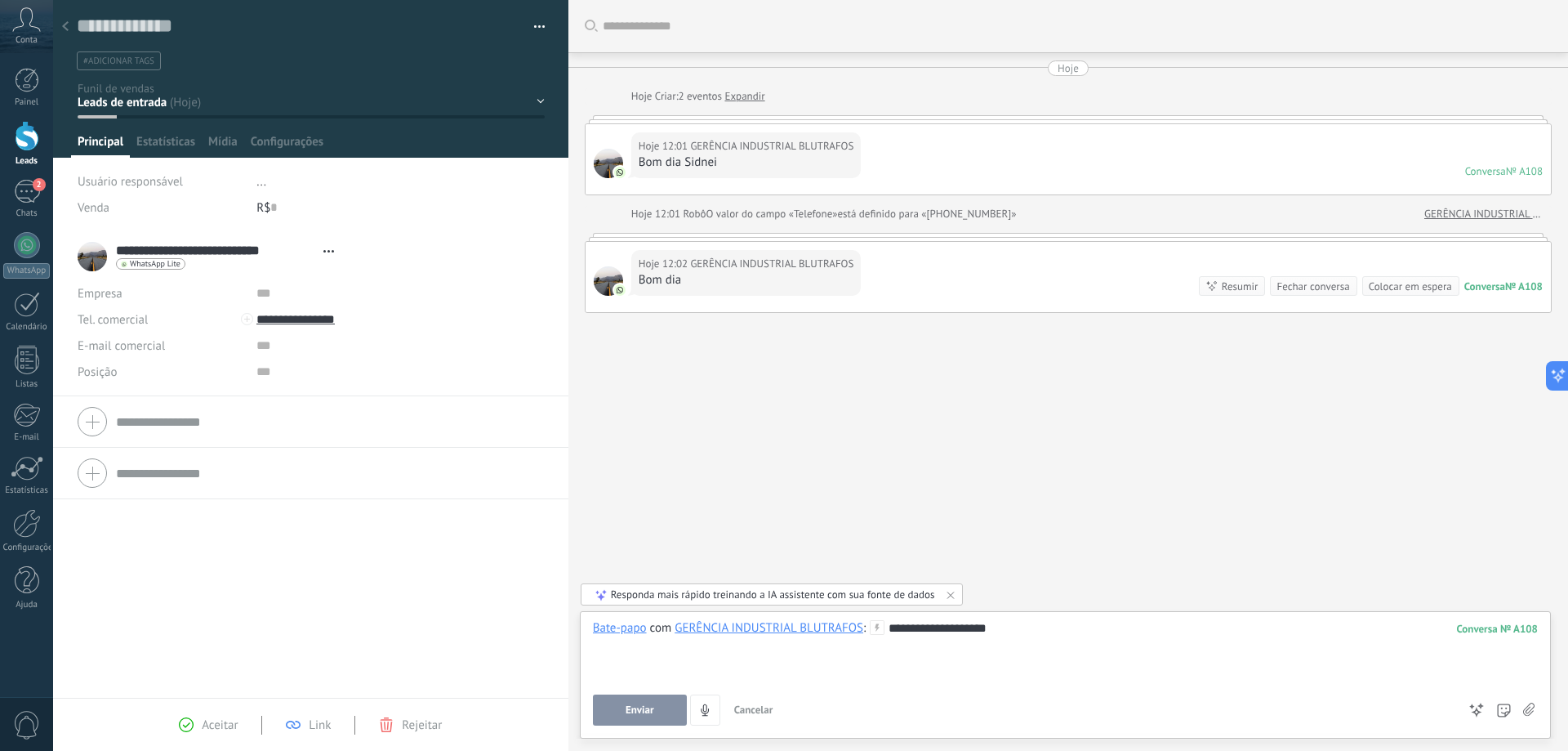
click at [1501, 710] on icon at bounding box center [1503, 710] width 13 height 13
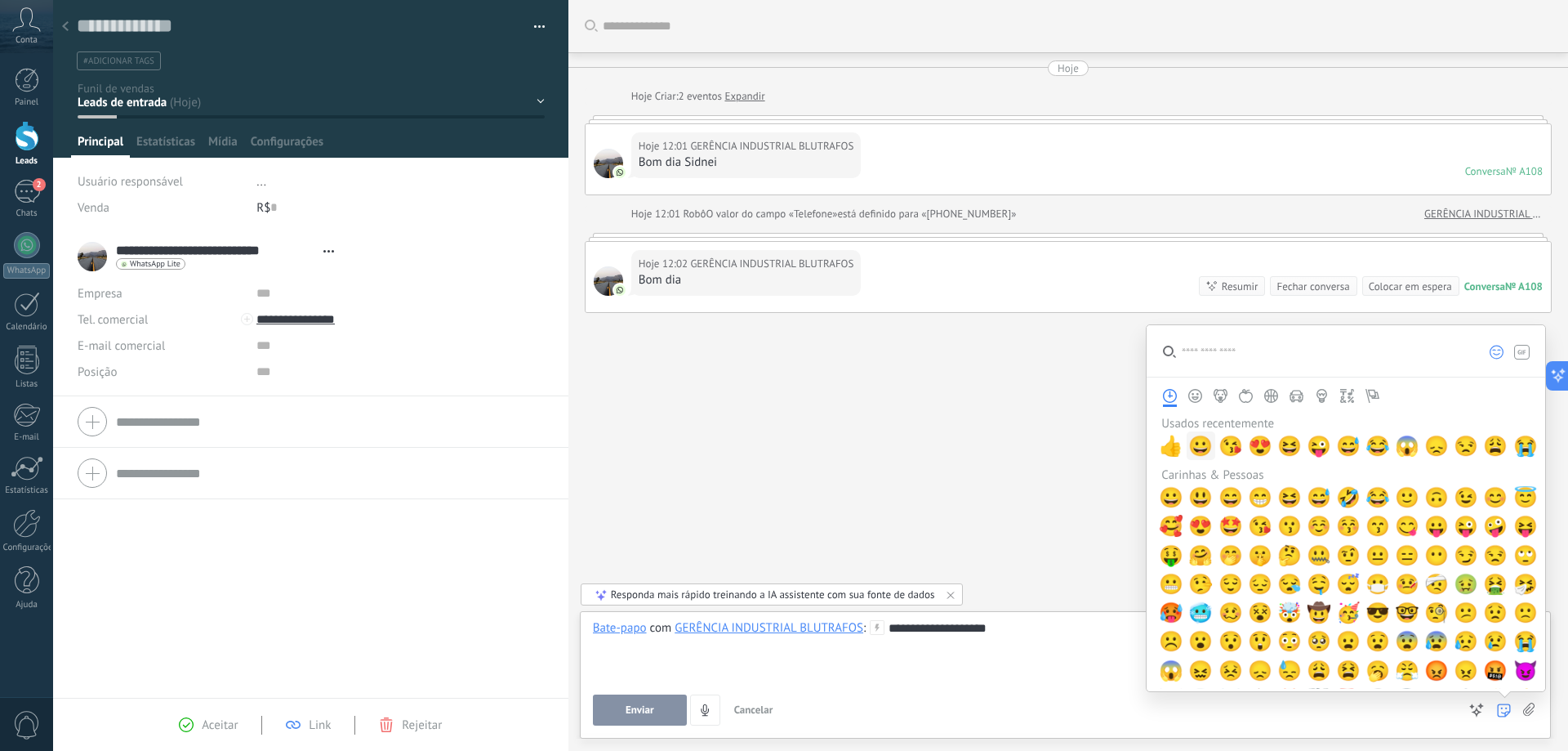
click at [1200, 446] on span "😀" at bounding box center [1199, 445] width 24 height 22
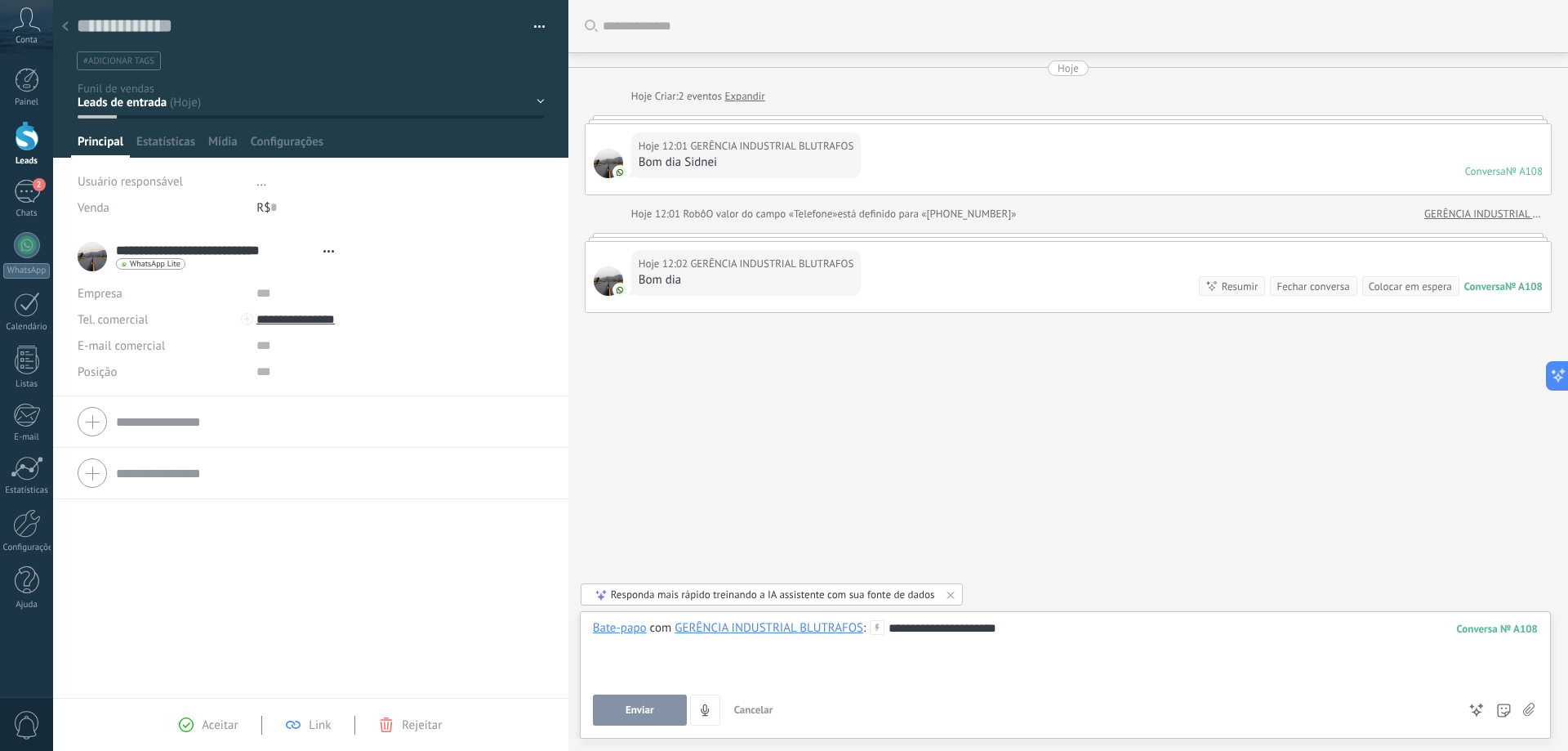
click at [634, 711] on span "Enviar" at bounding box center [640, 710] width 29 height 12
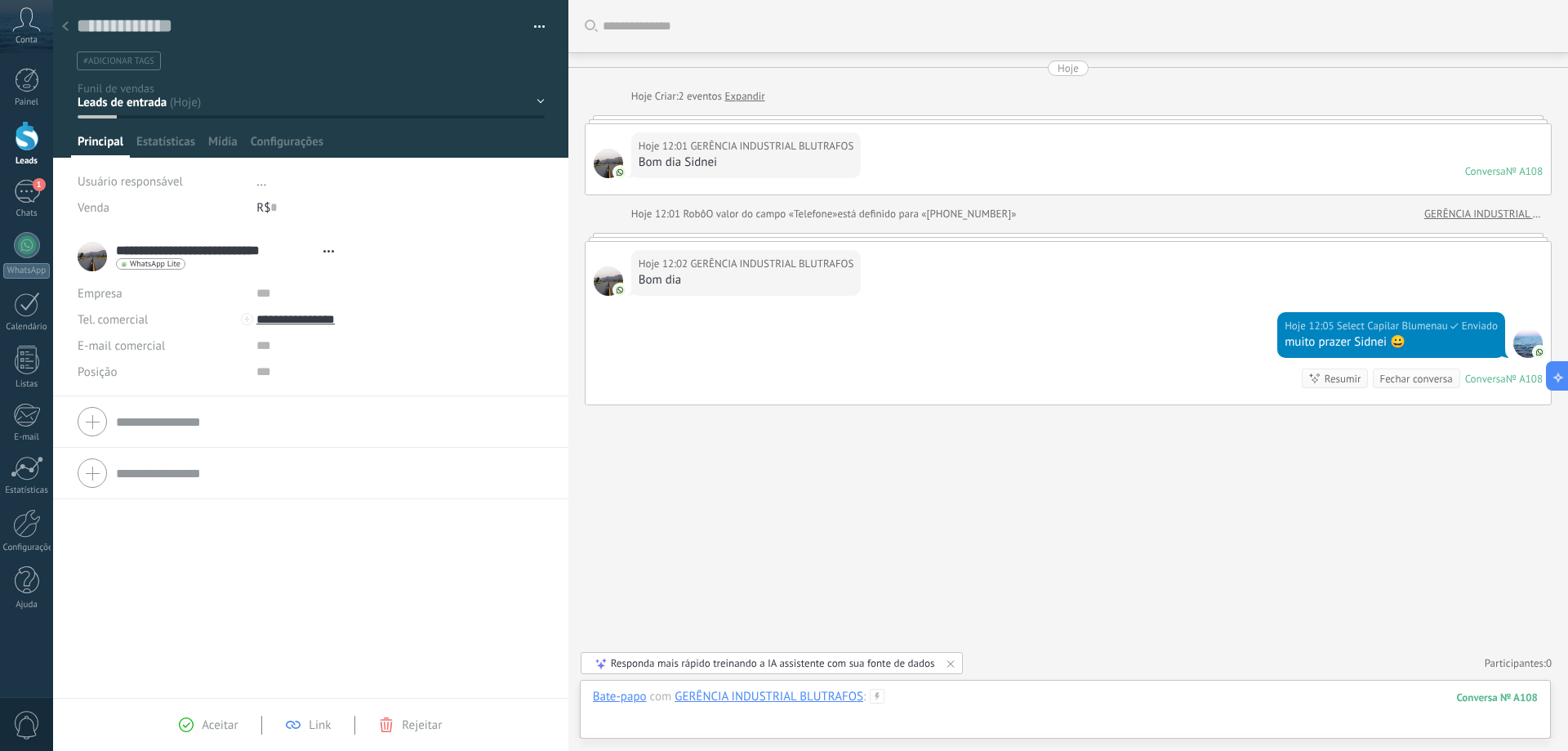
click at [913, 702] on div at bounding box center [1065, 713] width 945 height 49
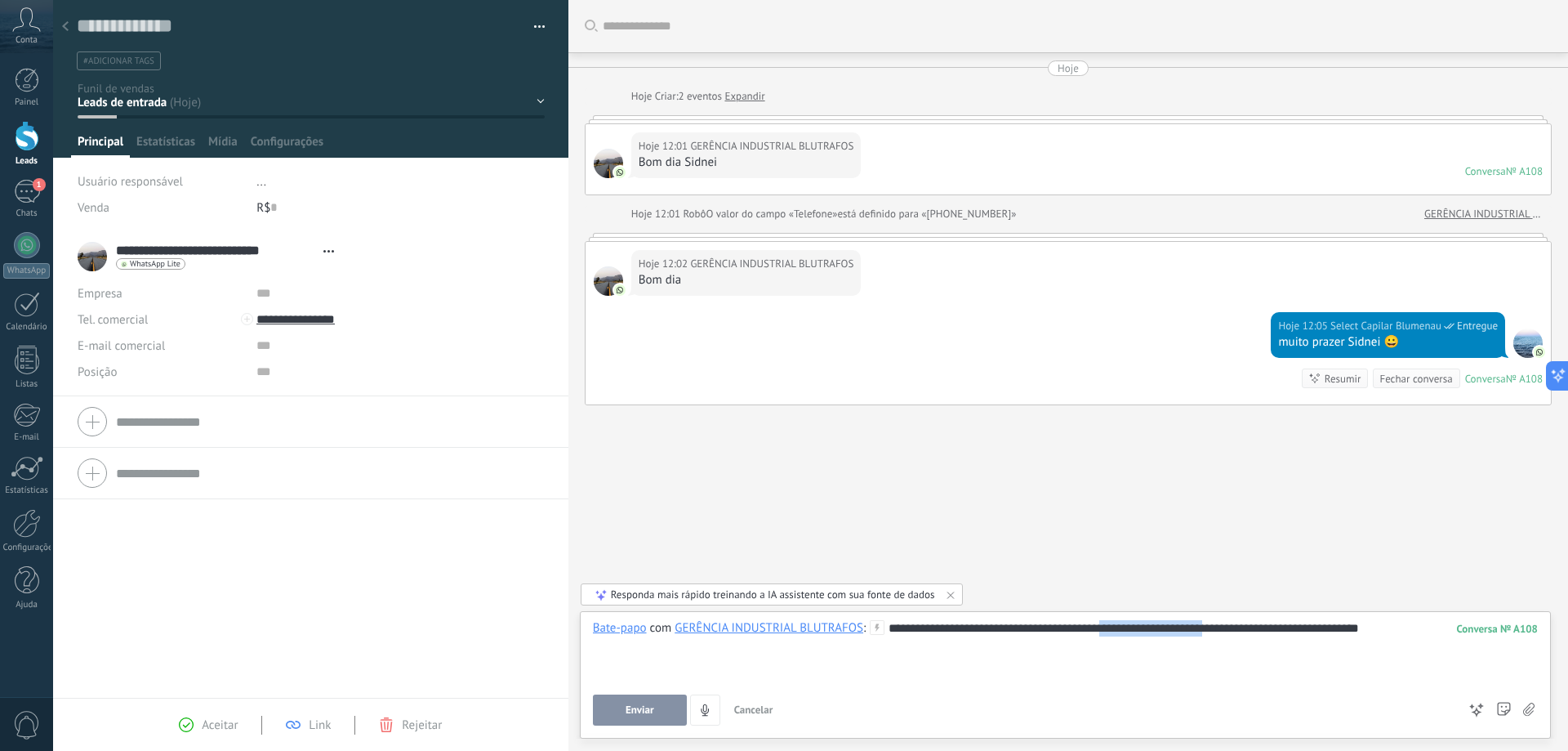
drag, startPoint x: 1227, startPoint y: 628, endPoint x: 1118, endPoint y: 635, distance: 109.2
click at [1118, 635] on div "**********" at bounding box center [1065, 650] width 945 height 62
click at [1376, 630] on div "**********" at bounding box center [1065, 650] width 945 height 62
drag, startPoint x: 1376, startPoint y: 630, endPoint x: 1297, endPoint y: 630, distance: 79.0
click at [1297, 630] on div "**********" at bounding box center [1065, 650] width 945 height 62
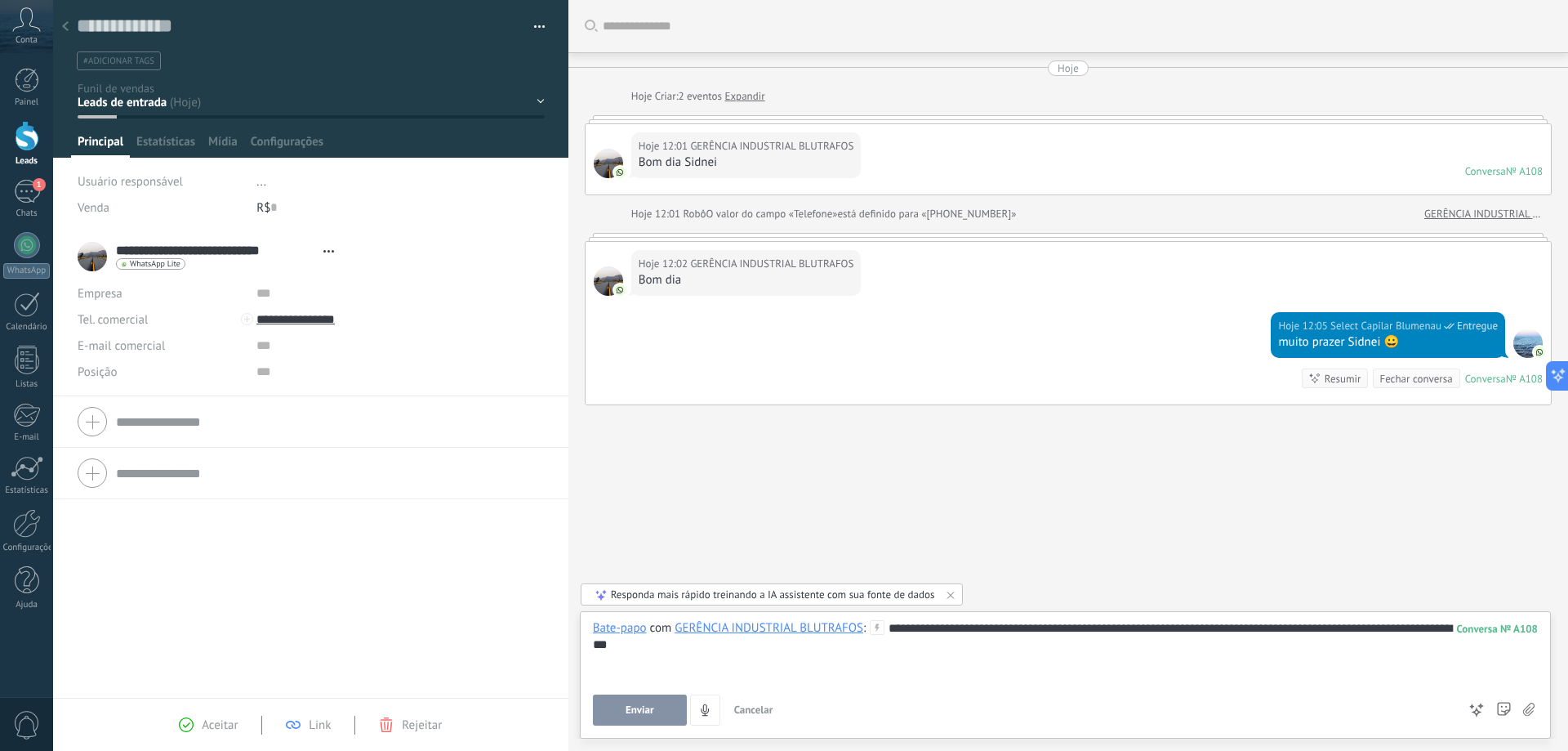
click at [637, 717] on button "Enviar" at bounding box center [639, 710] width 94 height 31
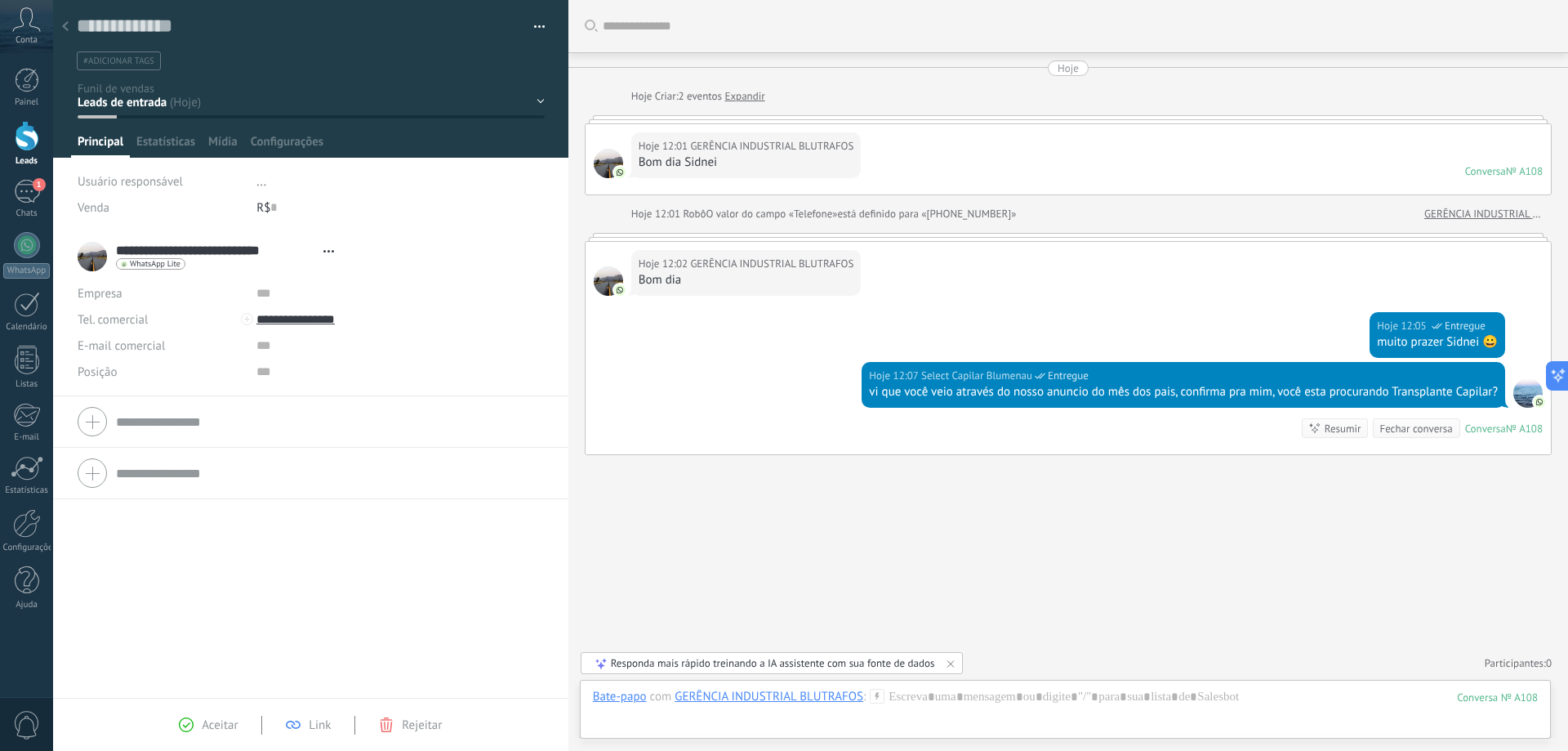
click at [63, 23] on icon at bounding box center [65, 26] width 6 height 10
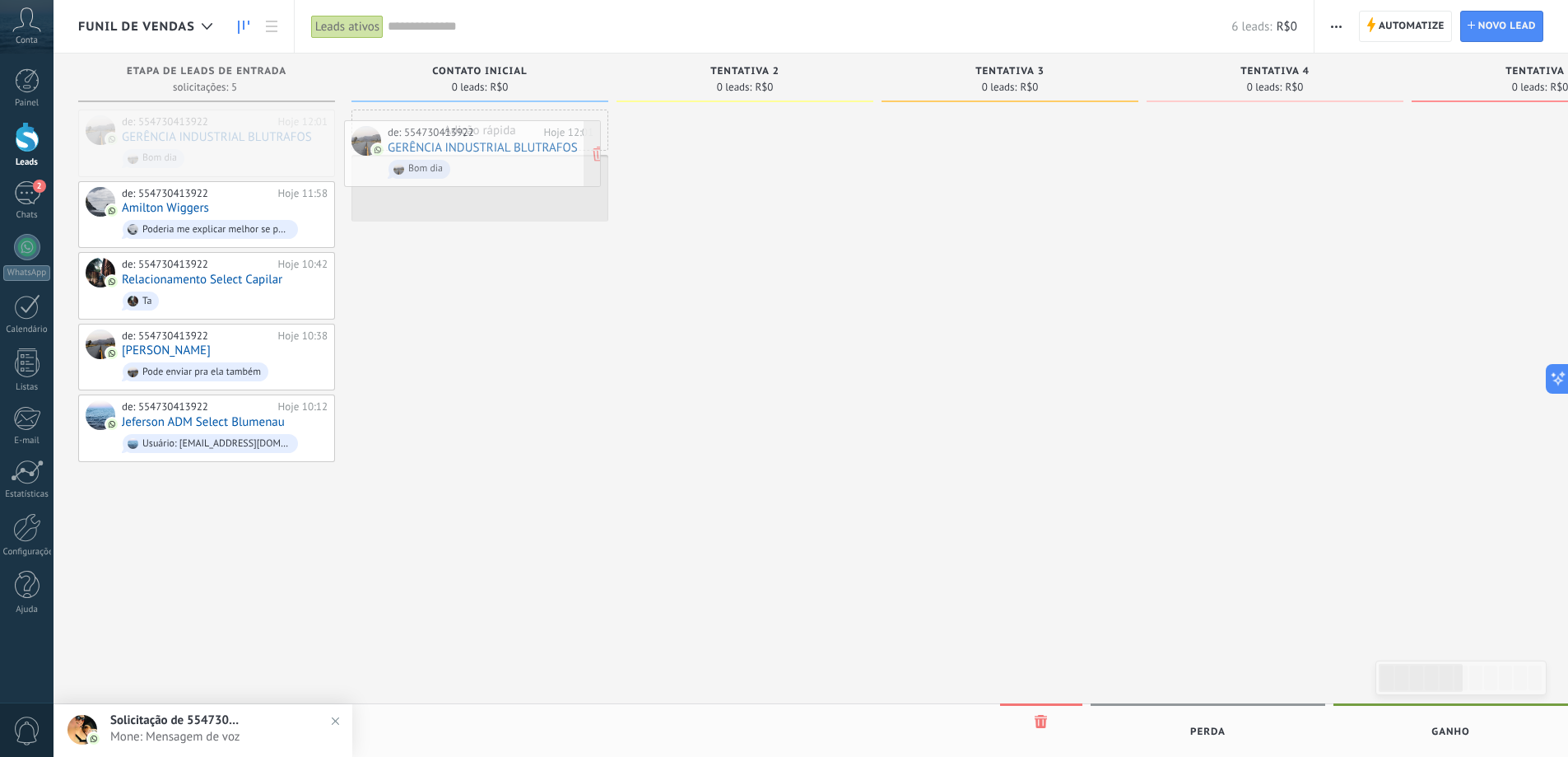
drag, startPoint x: 204, startPoint y: 142, endPoint x: 470, endPoint y: 153, distance: 266.2
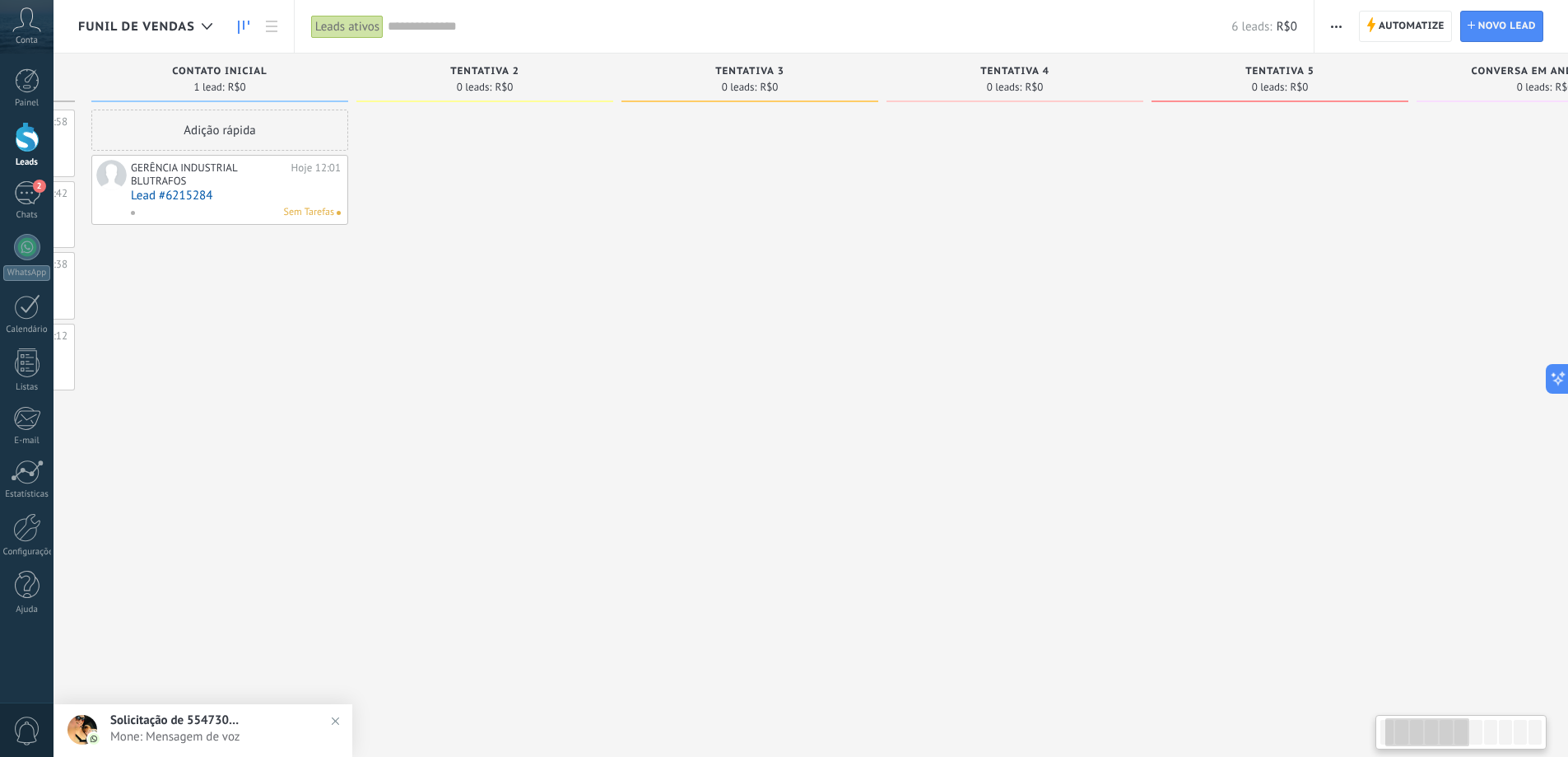
drag, startPoint x: 1039, startPoint y: 490, endPoint x: 789, endPoint y: 488, distance: 250.0
click at [886, 490] on div at bounding box center [1014, 381] width 256 height 542
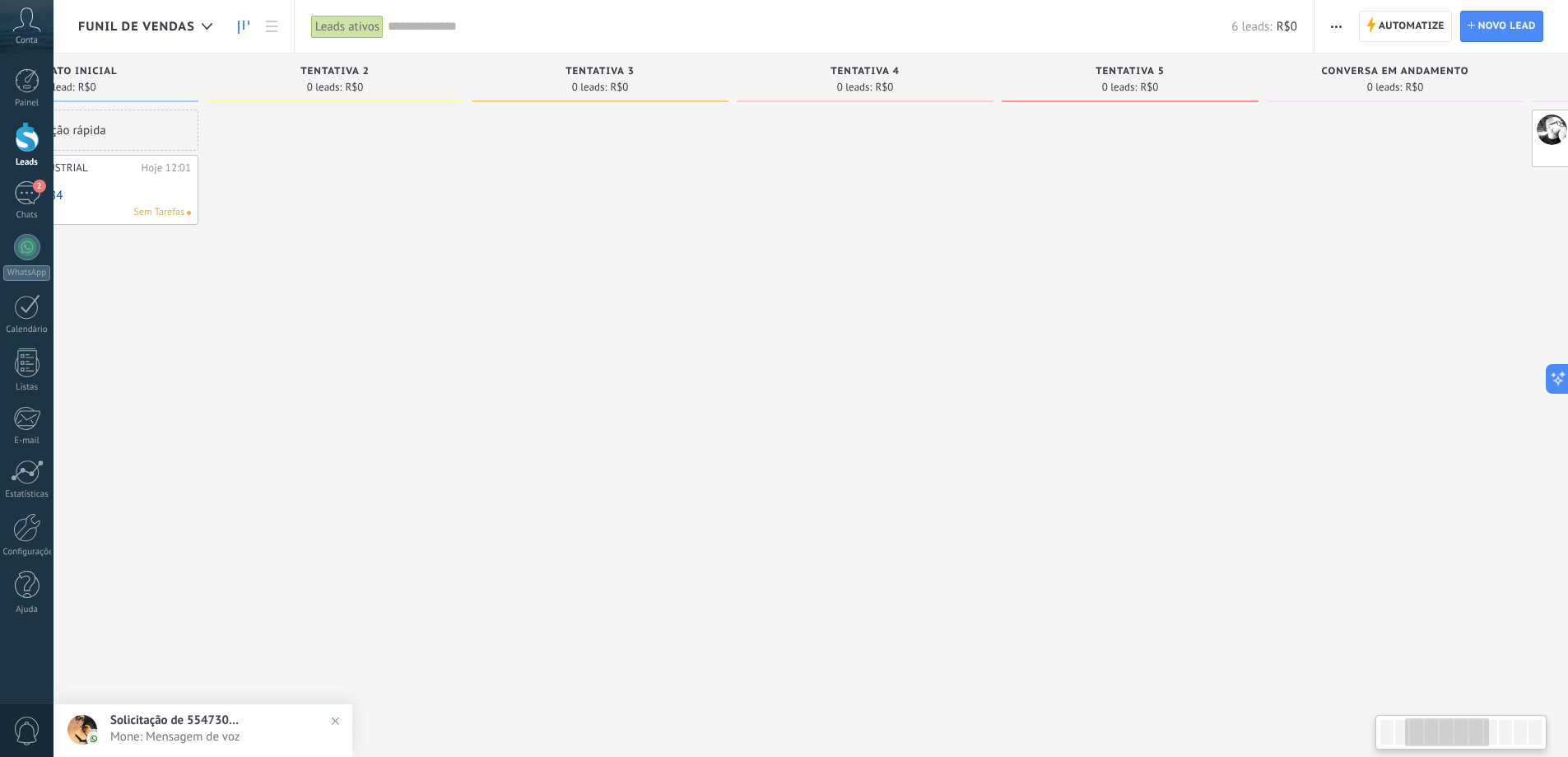
drag, startPoint x: 1229, startPoint y: 452, endPoint x: 974, endPoint y: 449, distance: 255.0
click at [1267, 453] on div at bounding box center [1395, 381] width 256 height 542
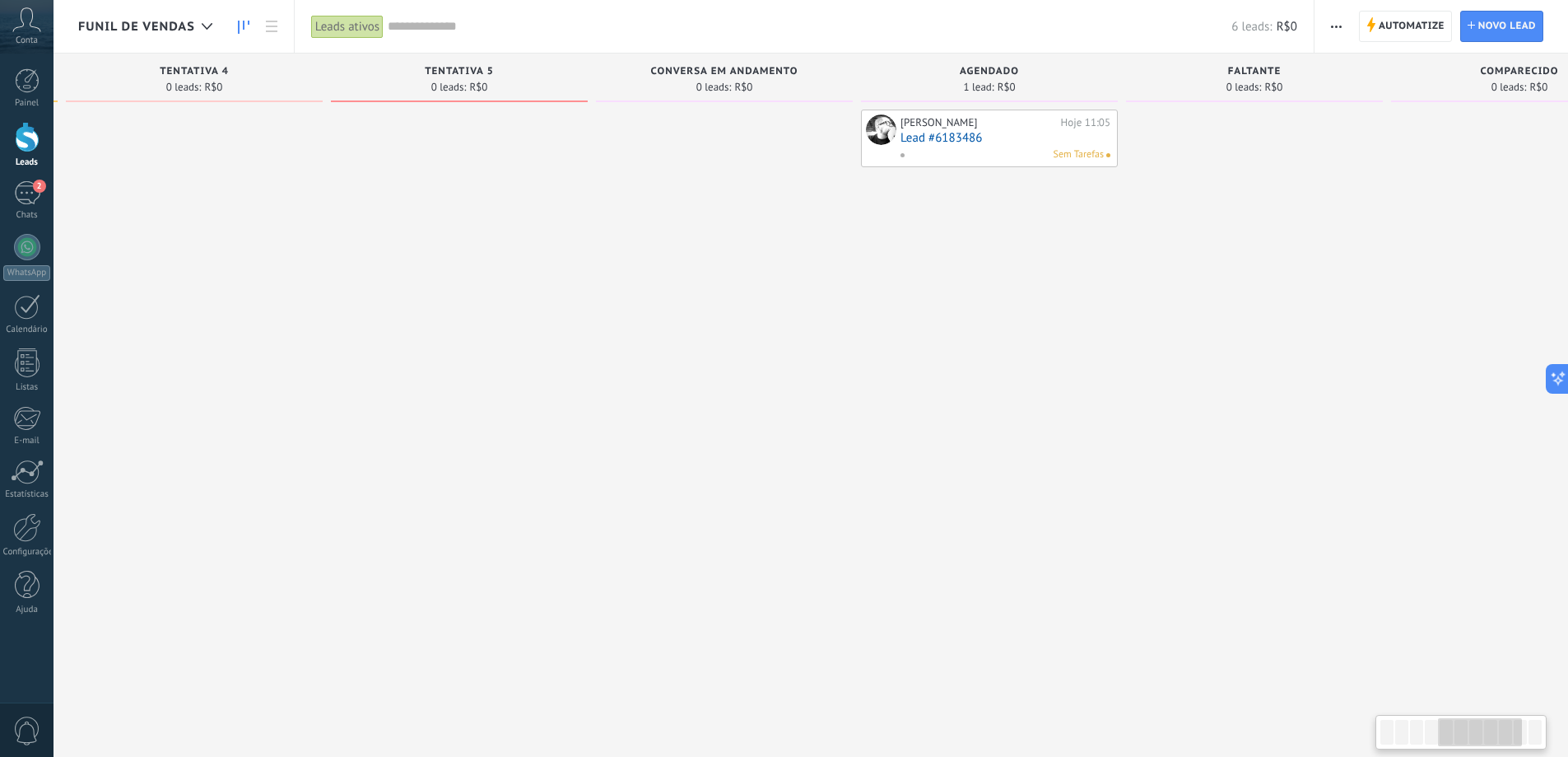
scroll to position [0, 1081]
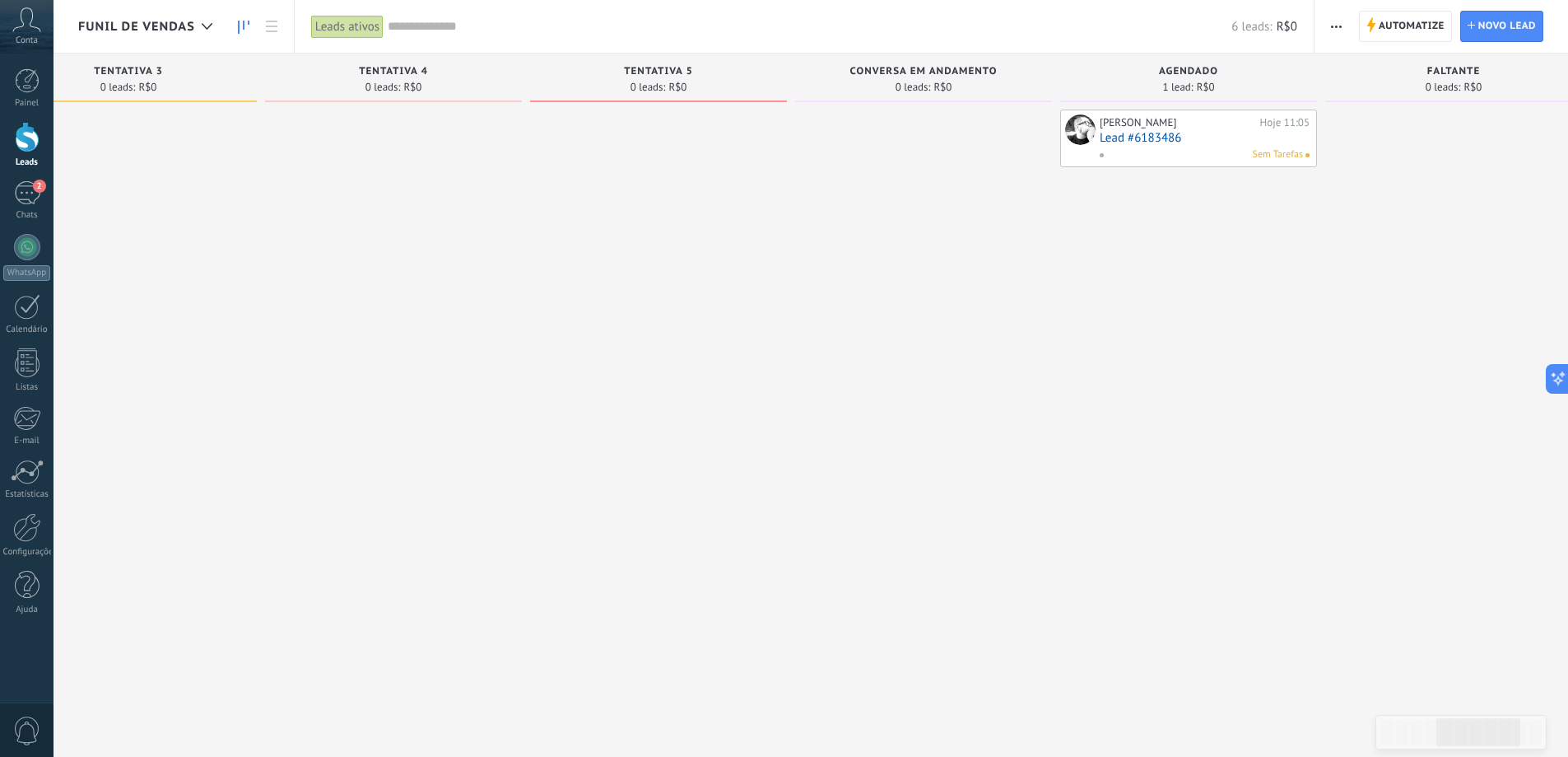
drag, startPoint x: 1319, startPoint y: 460, endPoint x: 1445, endPoint y: 471, distance: 126.5
click at [1317, 473] on div "[PERSON_NAME] Hoje 11:05 Lead #6183486 Sem Tarefas" at bounding box center [1188, 381] width 256 height 542
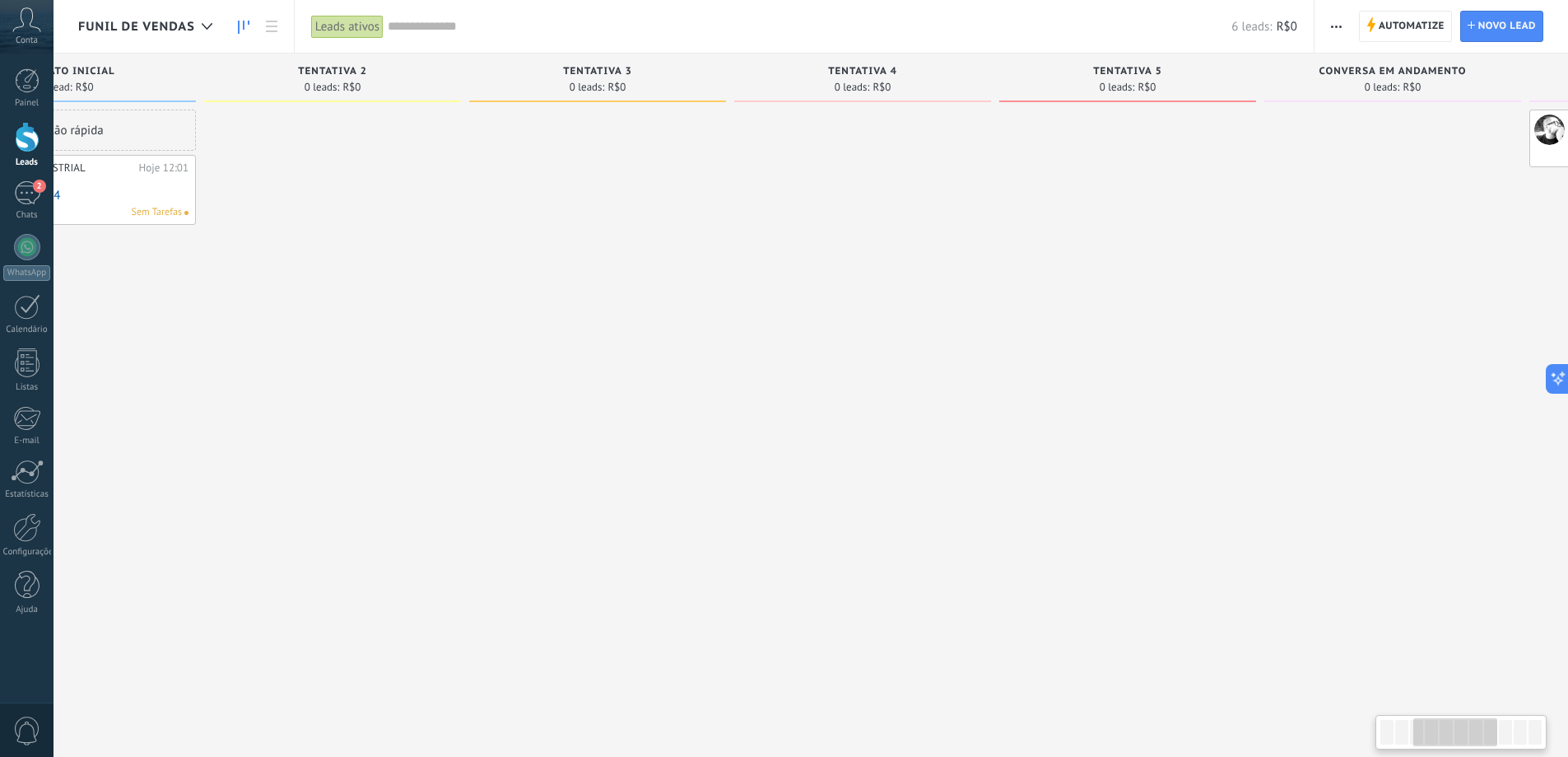
drag, startPoint x: 786, startPoint y: 482, endPoint x: 1161, endPoint y: 478, distance: 375.0
click at [1099, 480] on div at bounding box center [1128, 381] width 256 height 542
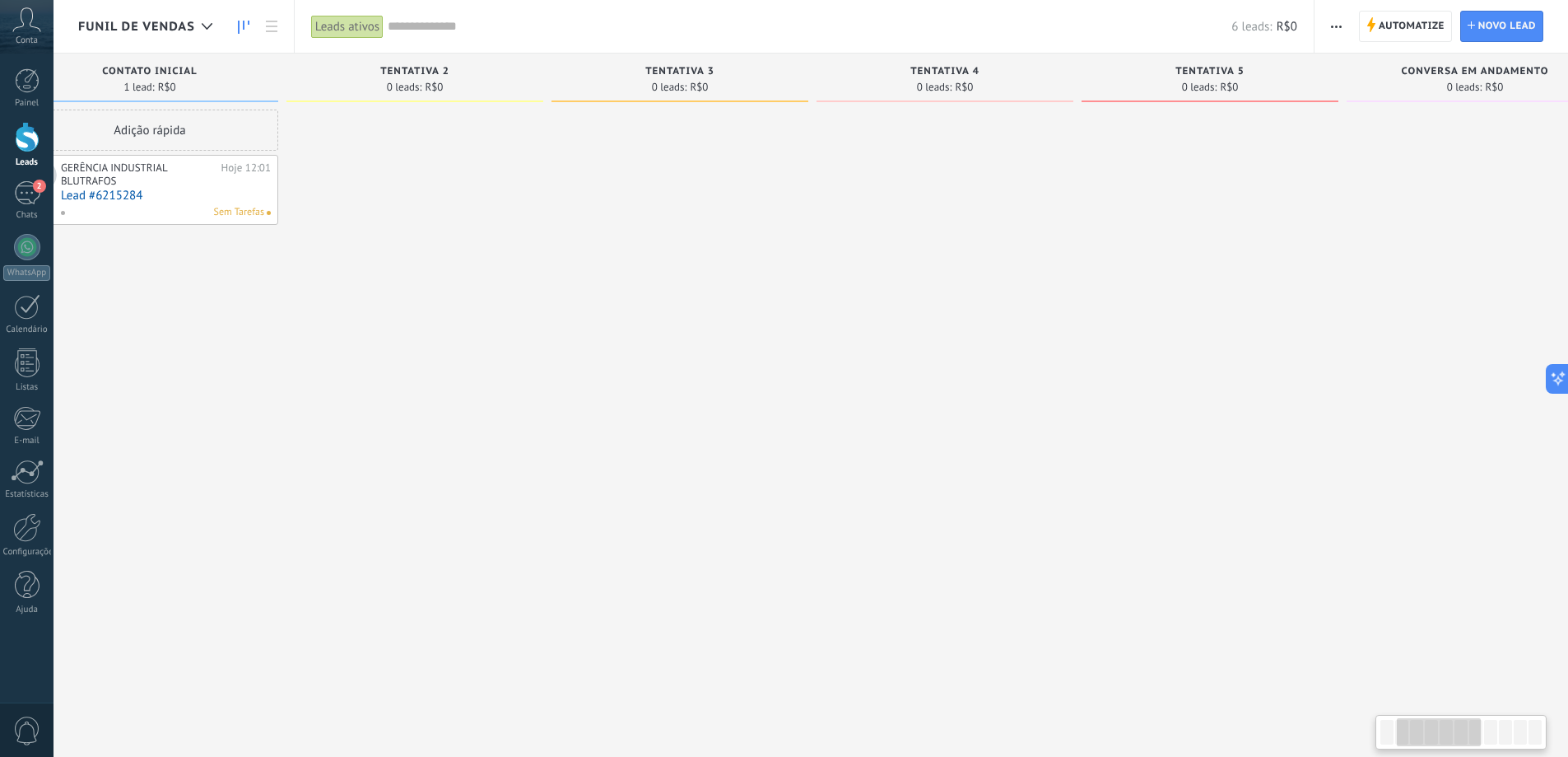
scroll to position [0, 59]
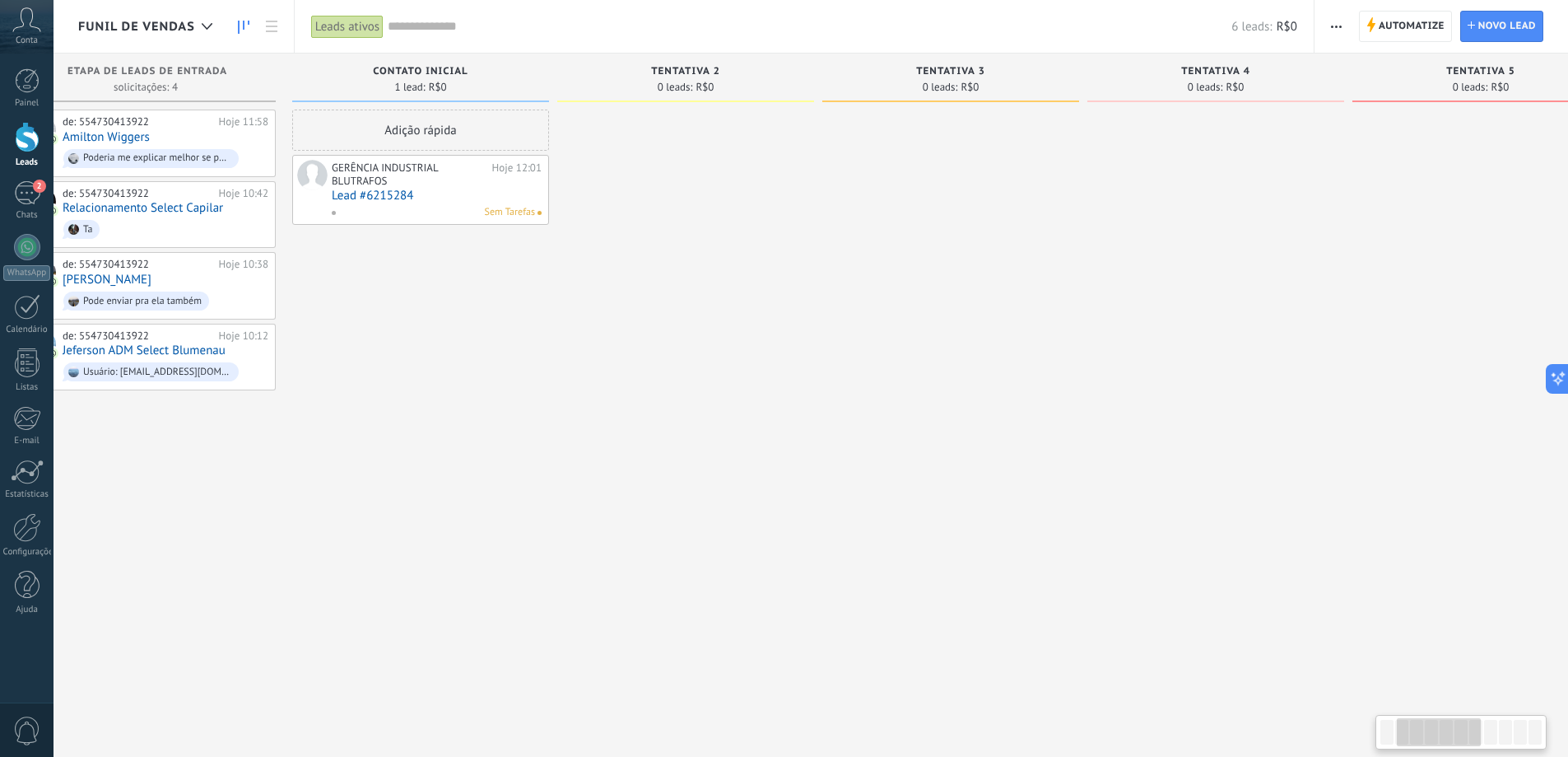
drag, startPoint x: 765, startPoint y: 484, endPoint x: 1117, endPoint y: 482, distance: 352.0
click at [1070, 484] on div at bounding box center [950, 381] width 256 height 542
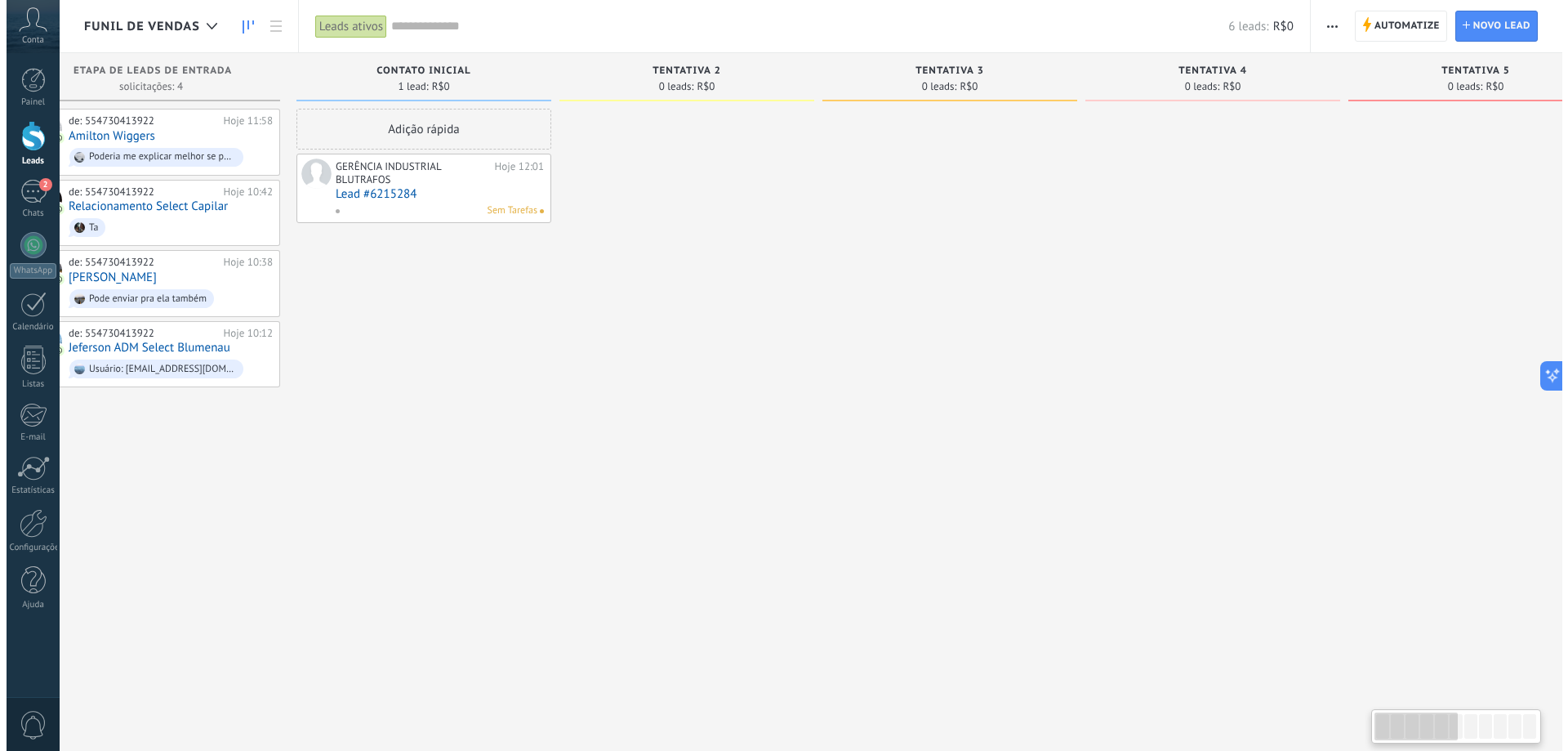
scroll to position [0, 0]
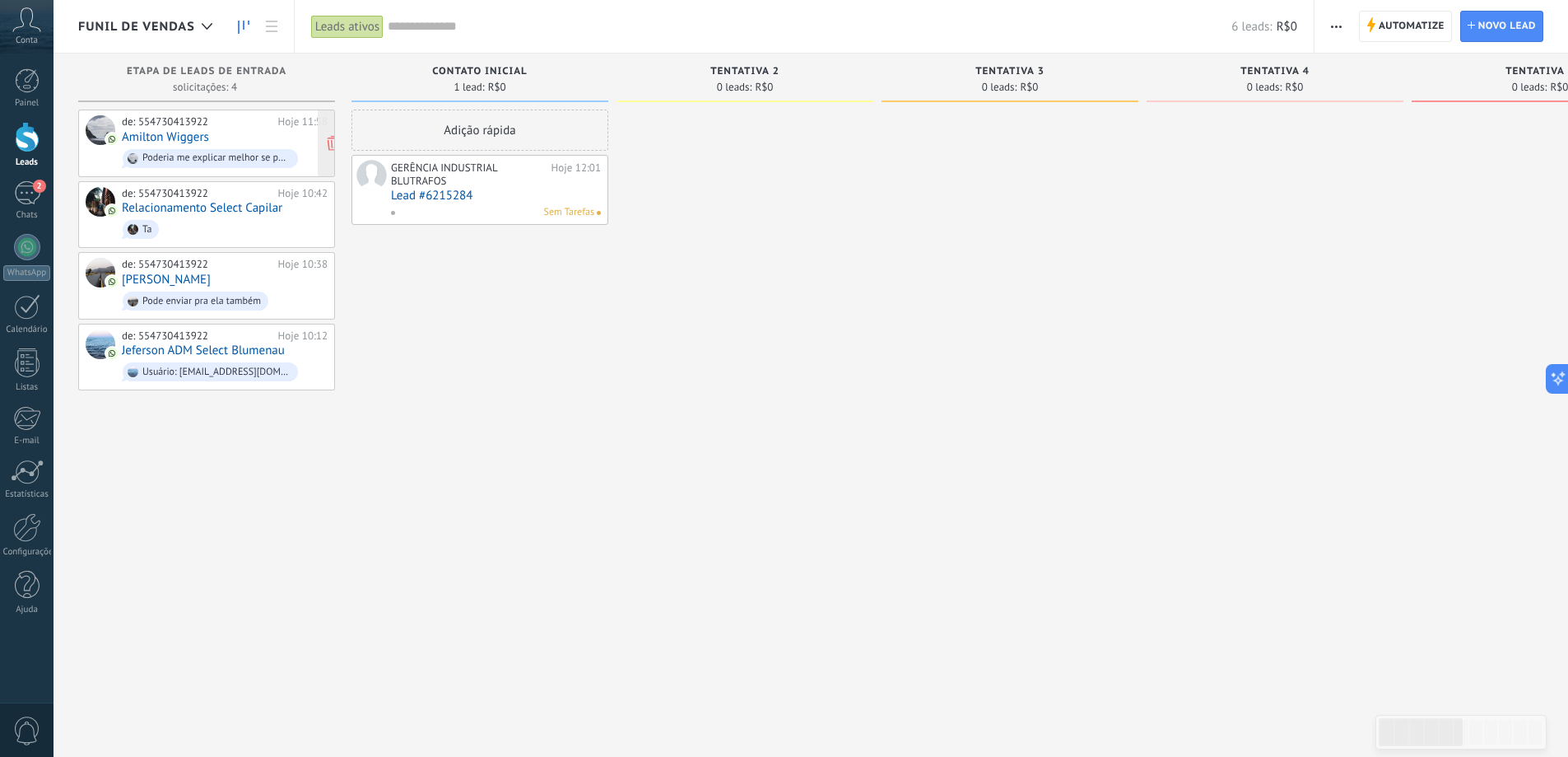
click at [215, 139] on div "de: 554730413922 Hoje 11:58 [PERSON_NAME] Poderia me explicar melhor se possível" at bounding box center [224, 143] width 206 height 56
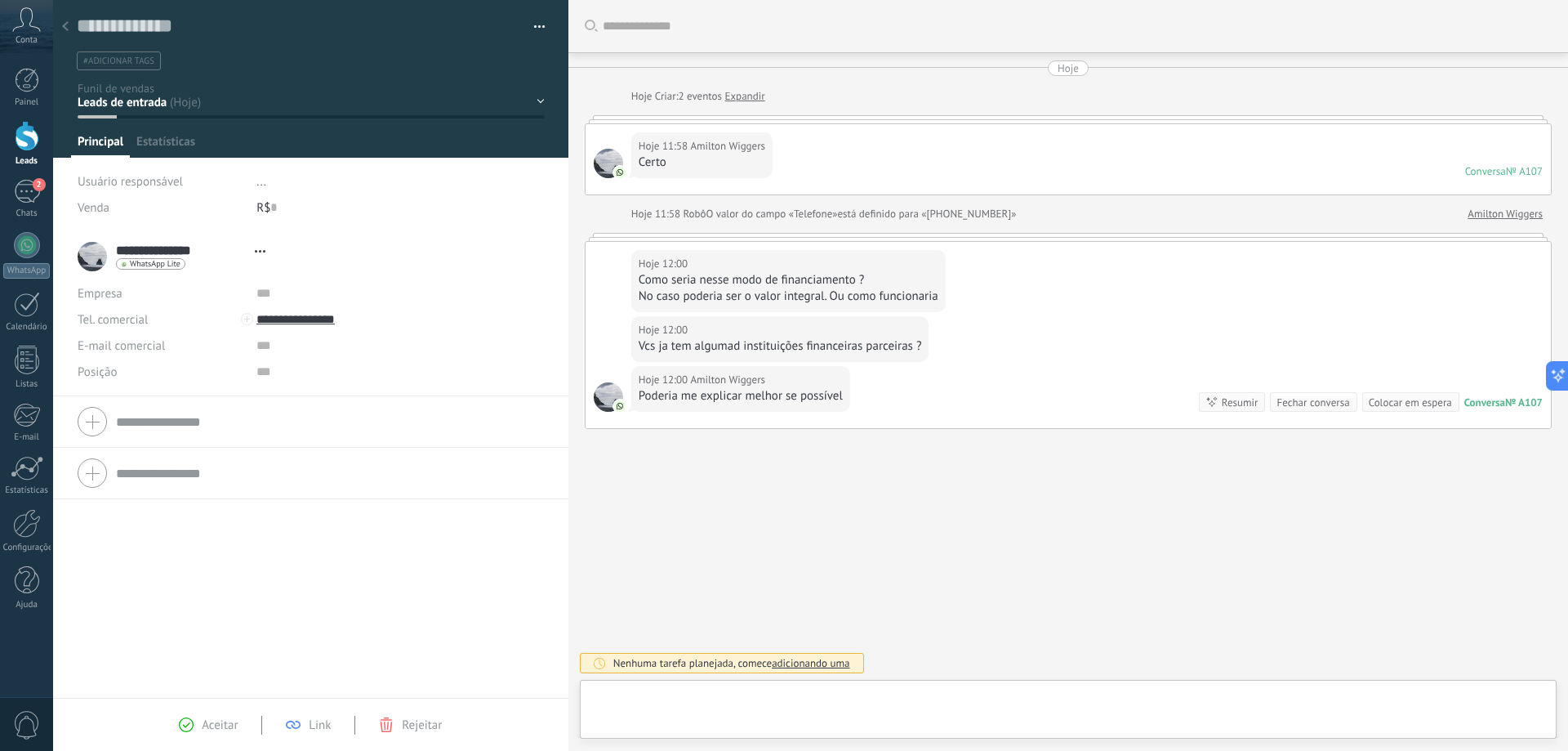
type textarea "**********"
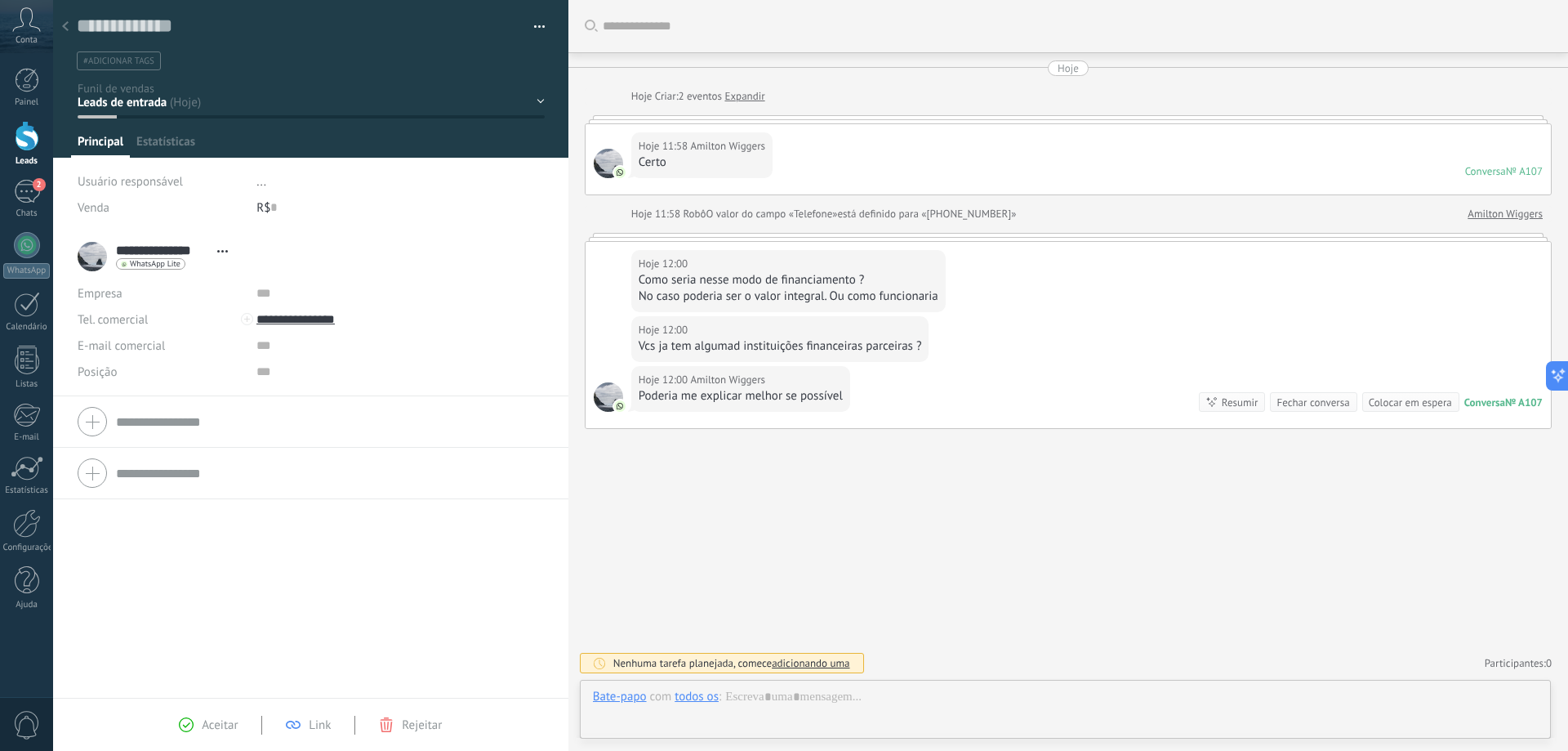
scroll to position [24, 0]
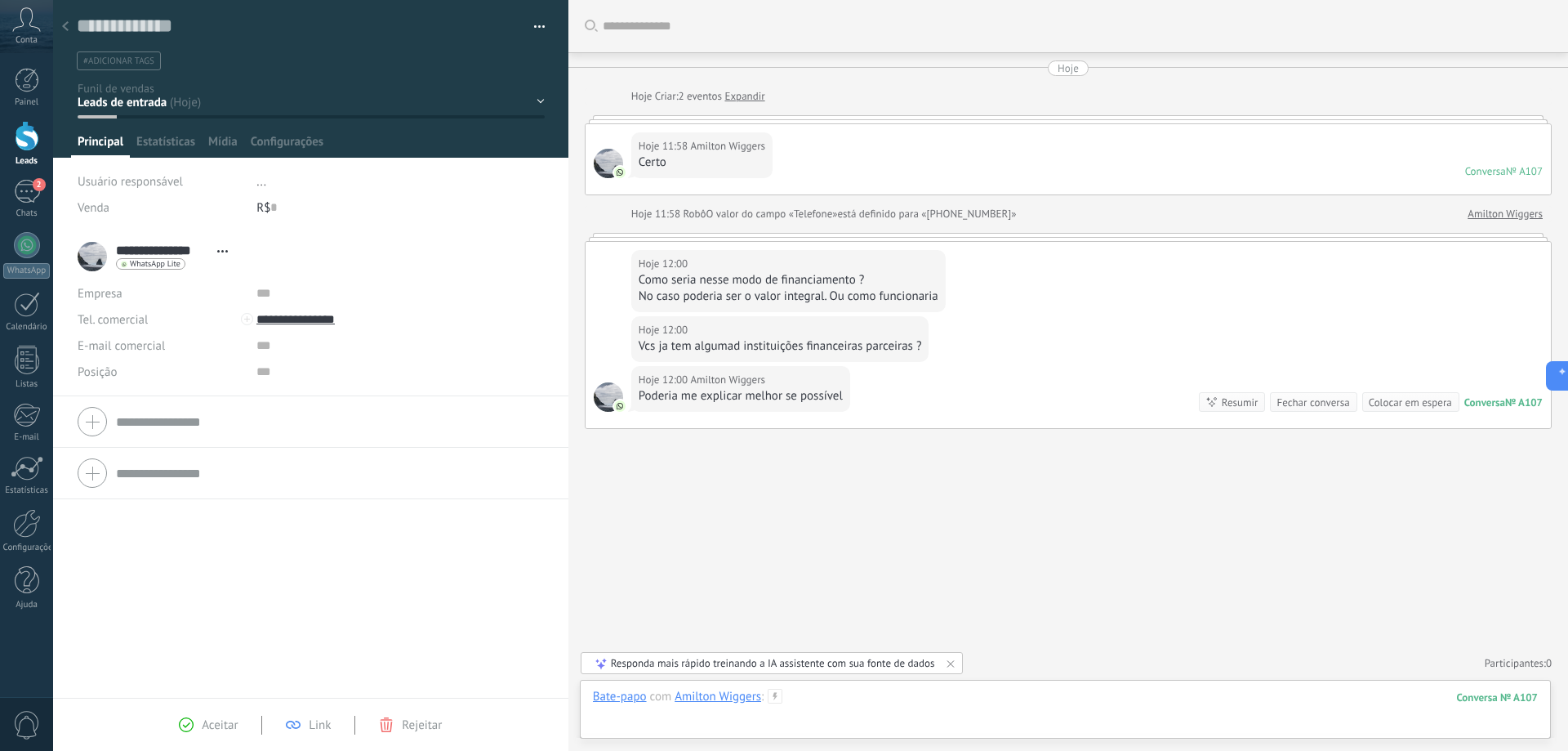
click at [900, 707] on div at bounding box center [1065, 713] width 945 height 49
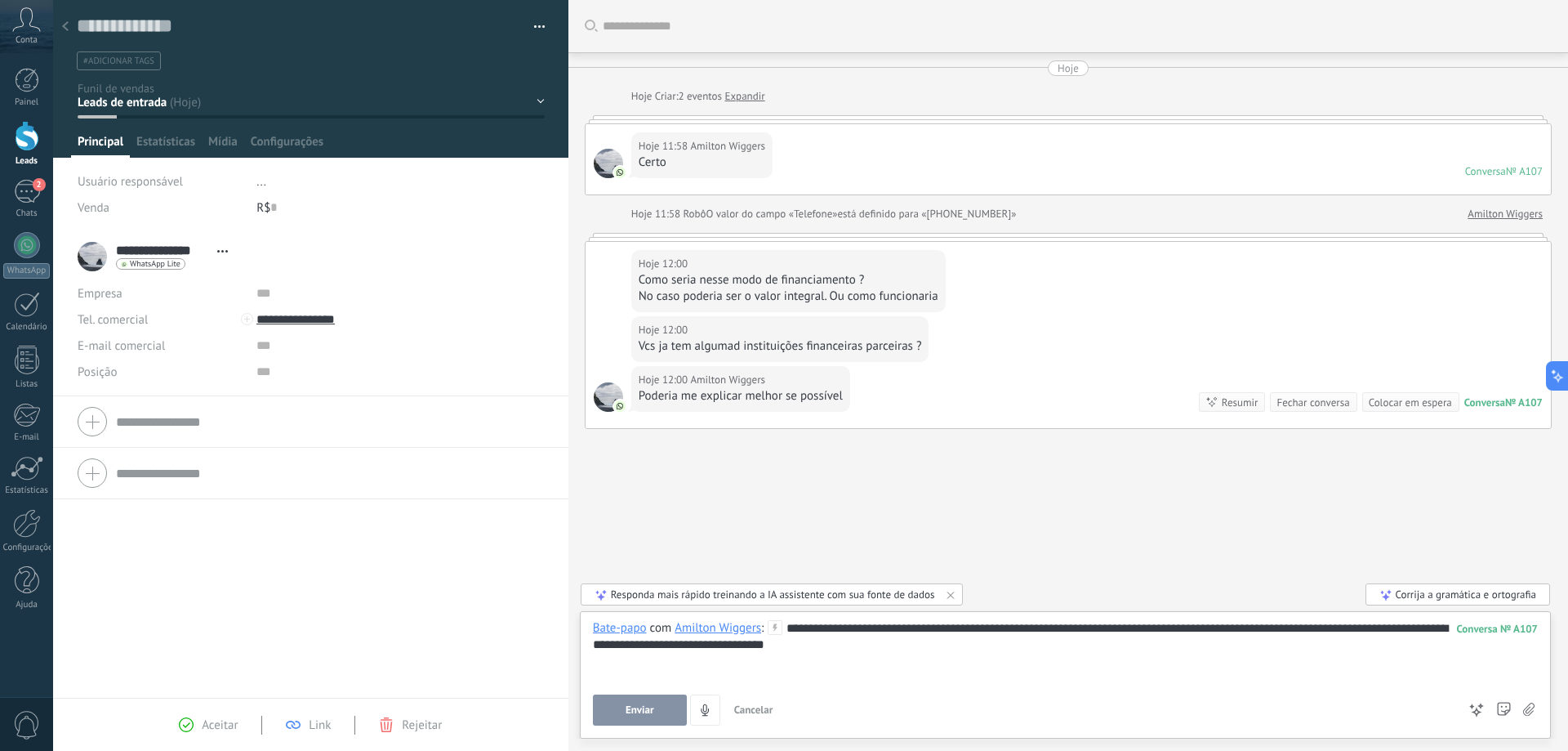
click at [664, 717] on button "Enviar" at bounding box center [639, 710] width 94 height 31
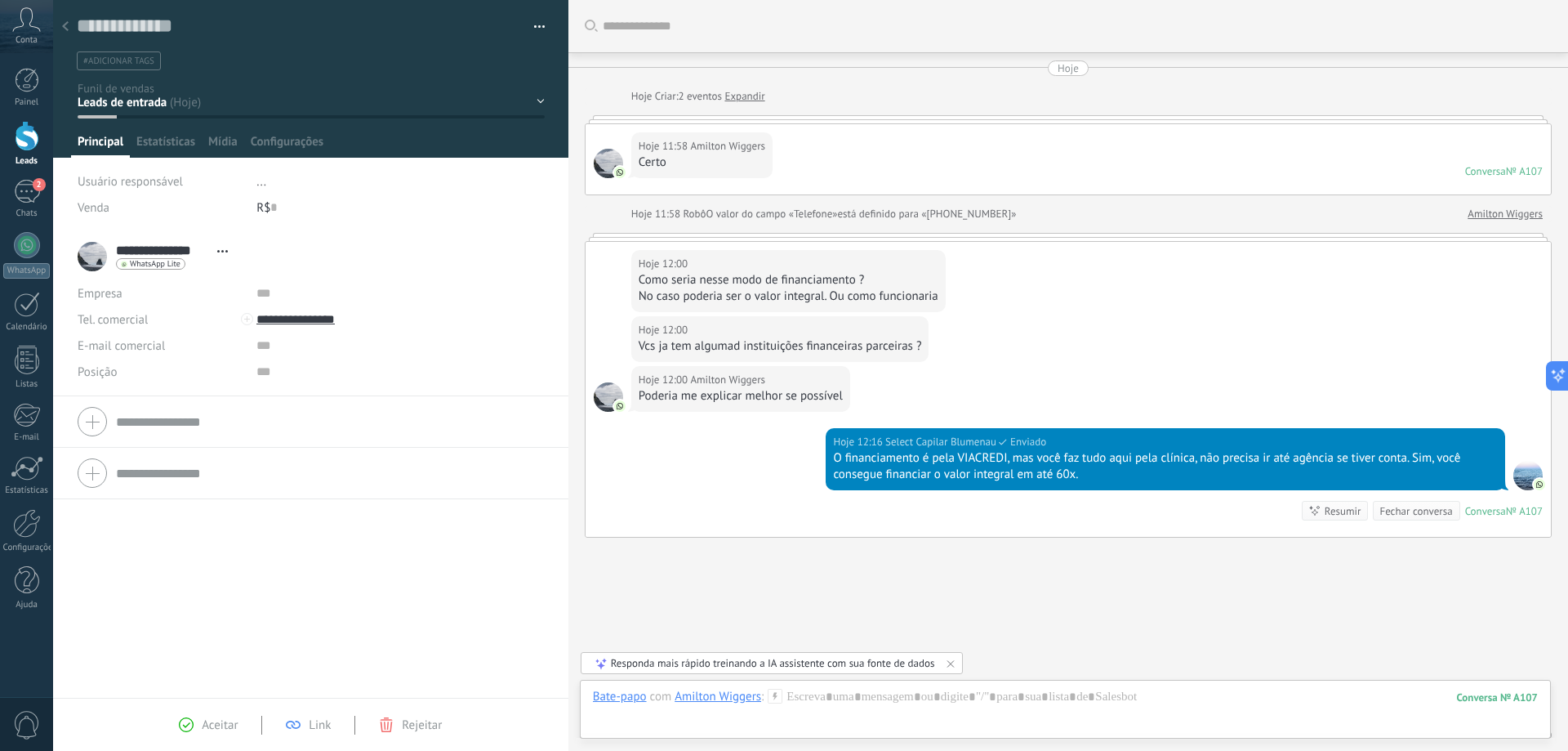
scroll to position [72, 0]
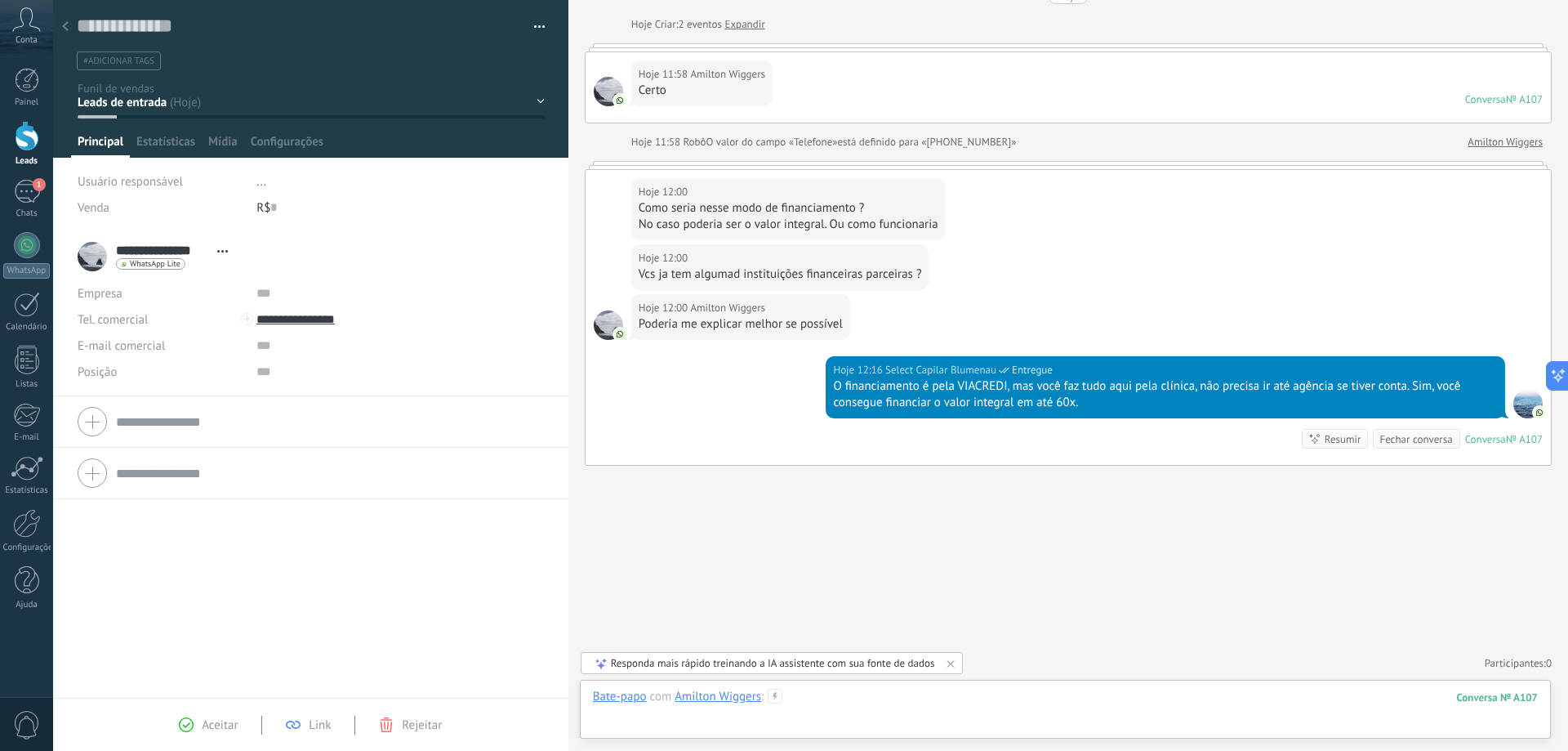
click at [1028, 708] on div at bounding box center [1065, 713] width 945 height 49
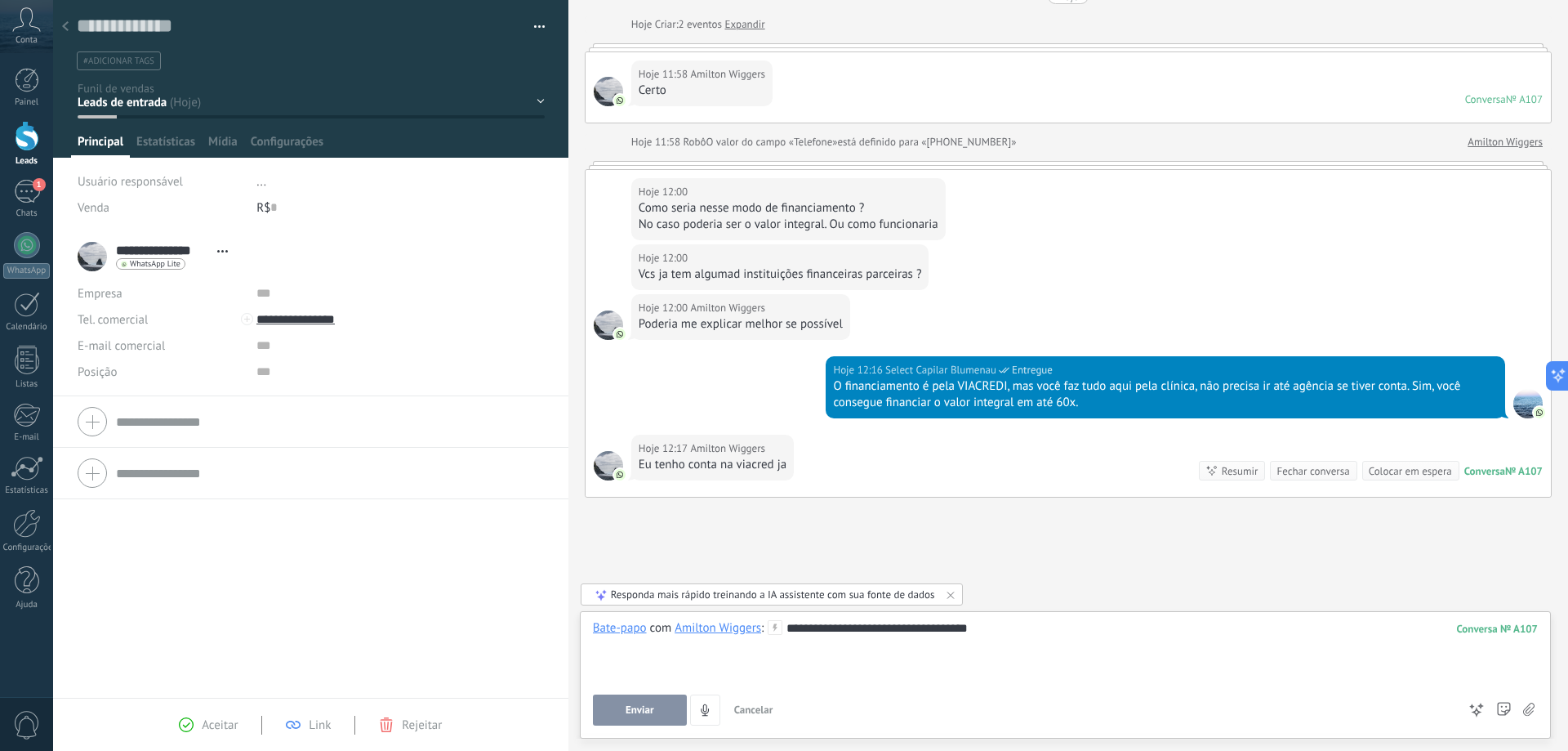
scroll to position [103, 0]
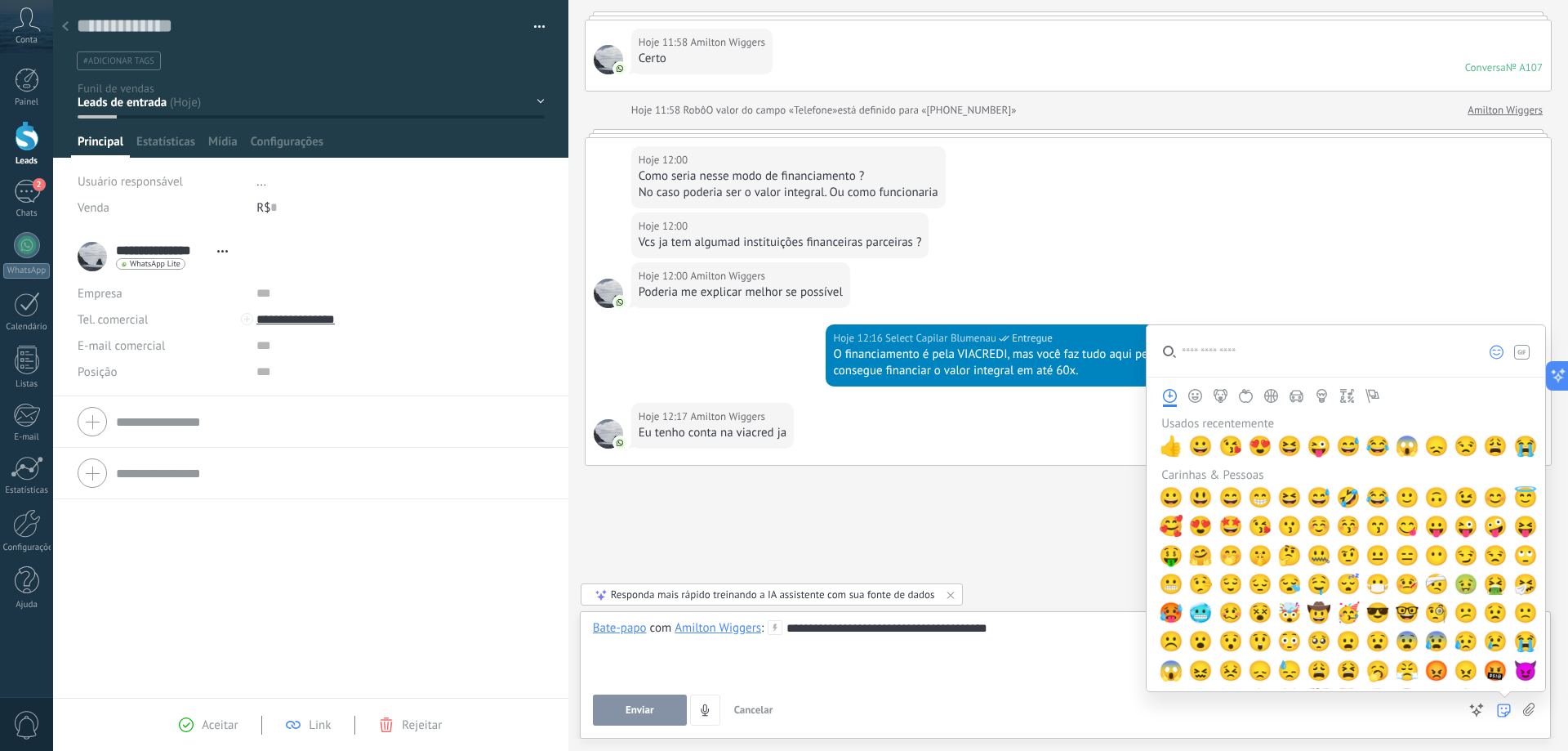
click at [1502, 708] on icon at bounding box center [1503, 710] width 13 height 13
click at [1197, 441] on span "😀" at bounding box center [1199, 445] width 24 height 22
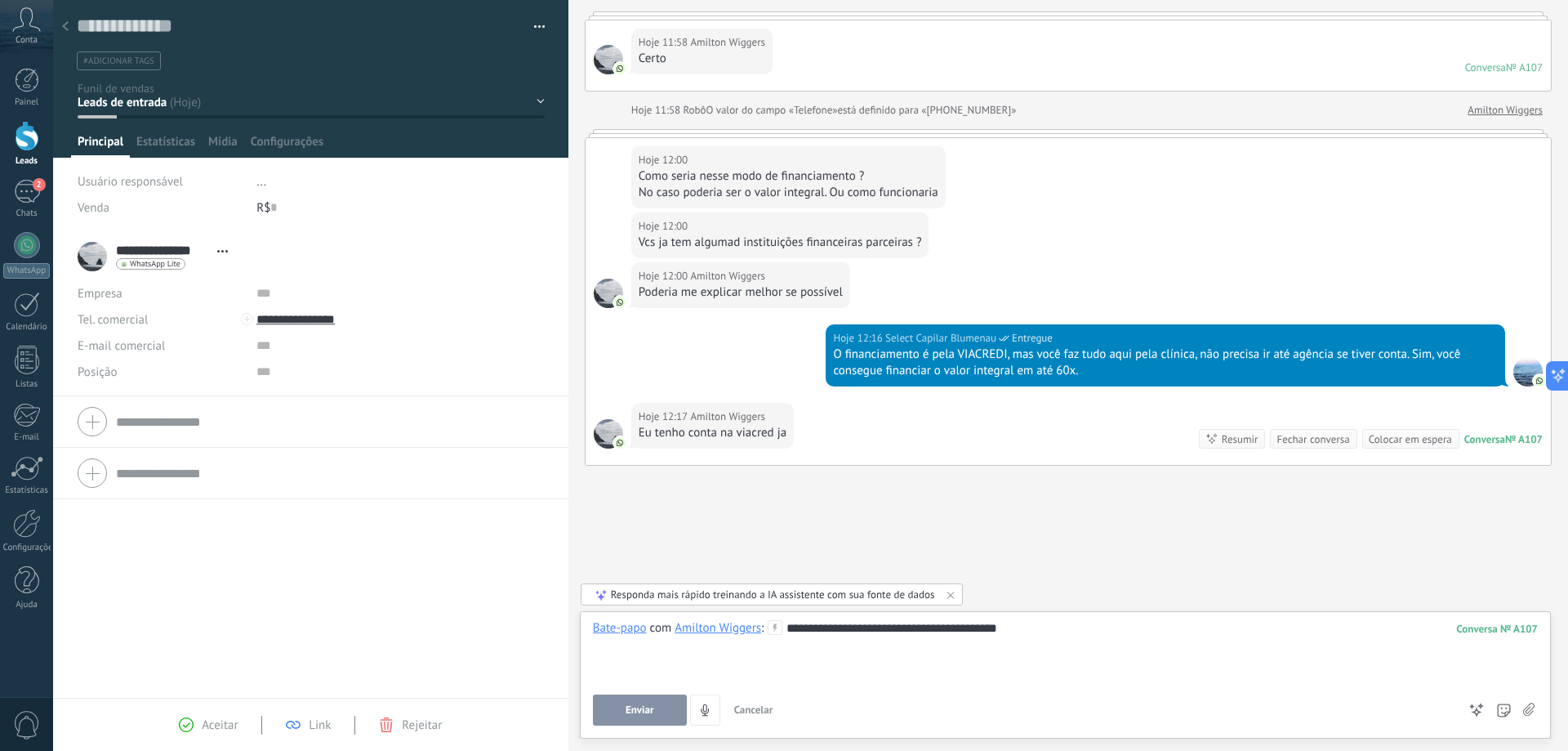
click at [656, 700] on button "Enviar" at bounding box center [639, 710] width 94 height 31
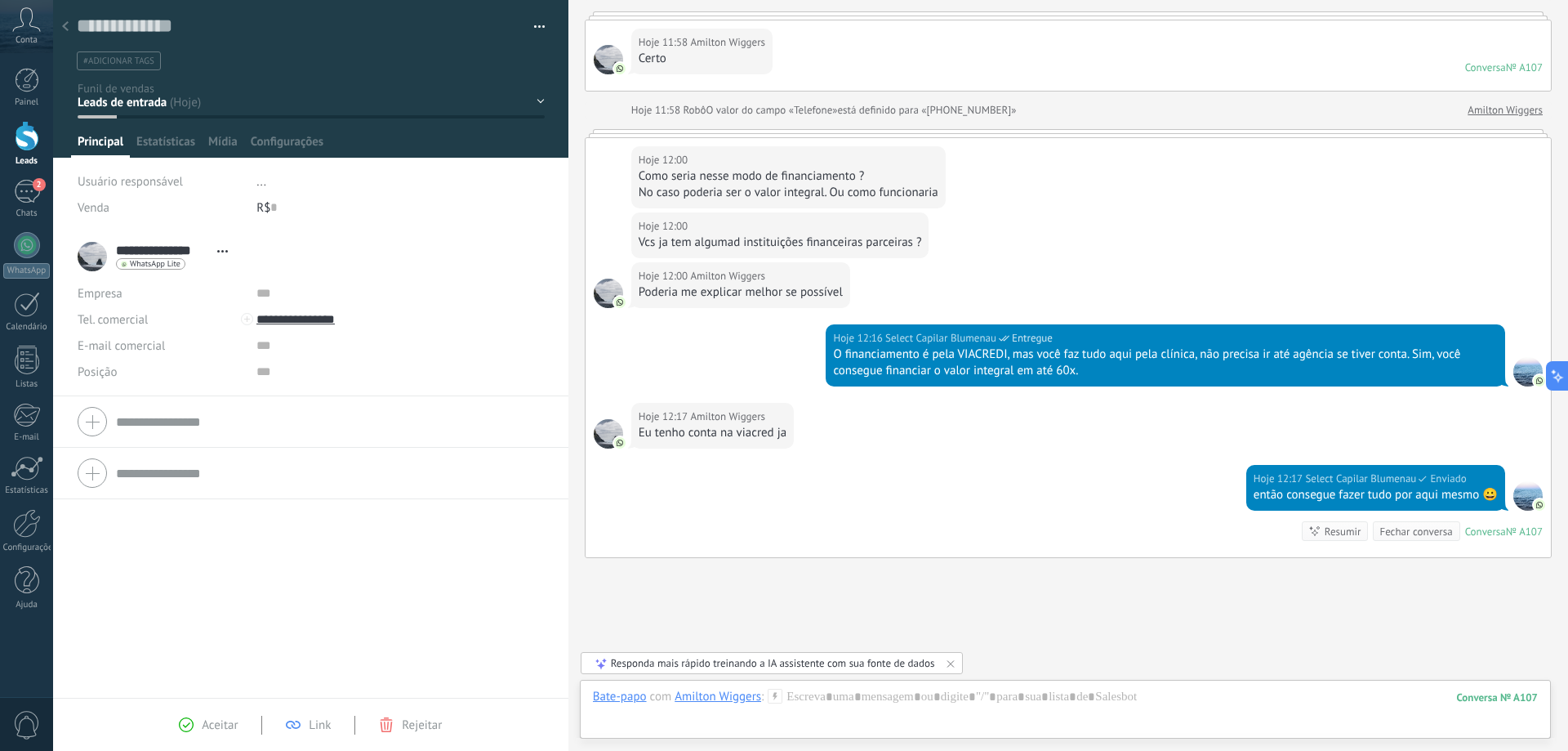
scroll to position [196, 0]
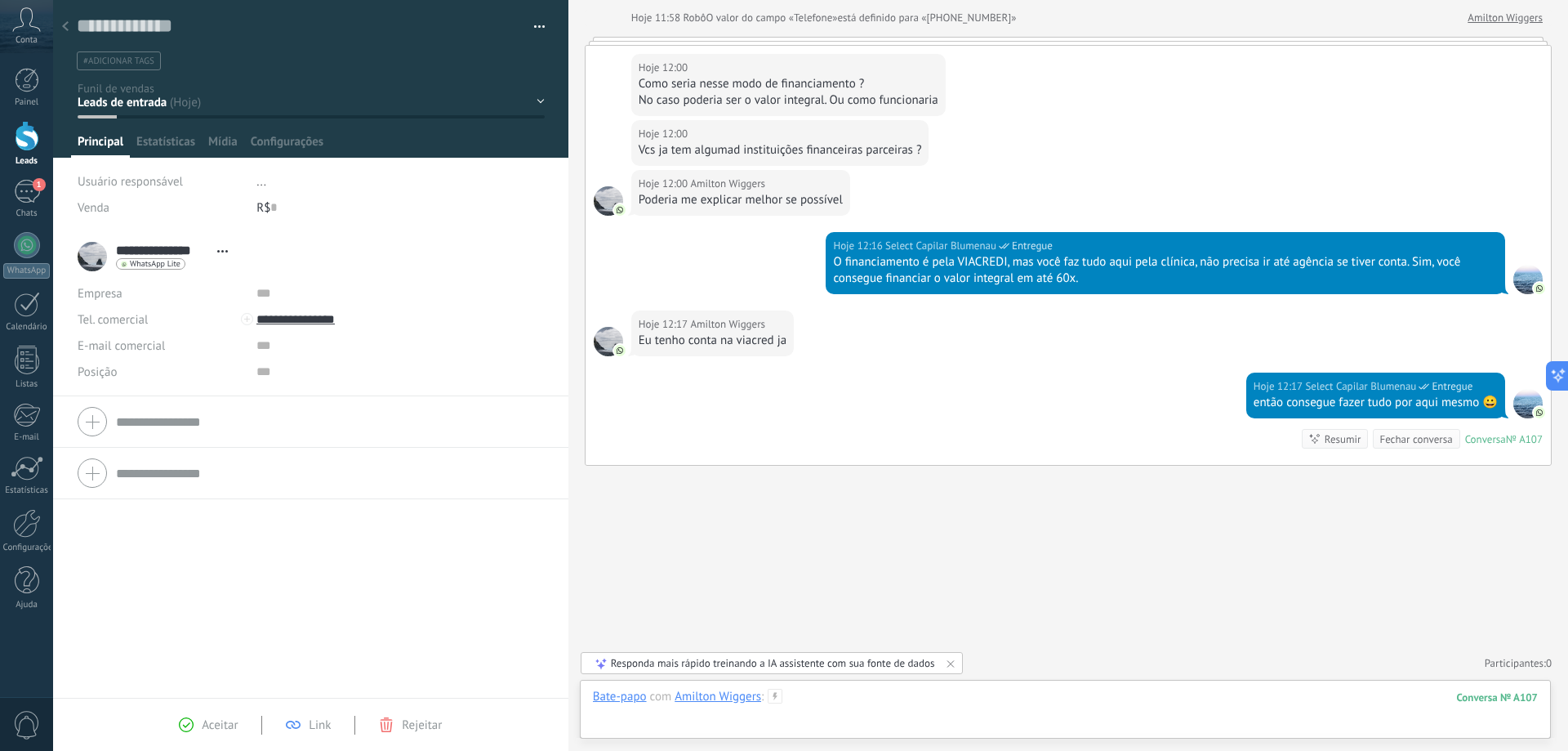
click at [956, 699] on div at bounding box center [1065, 713] width 945 height 49
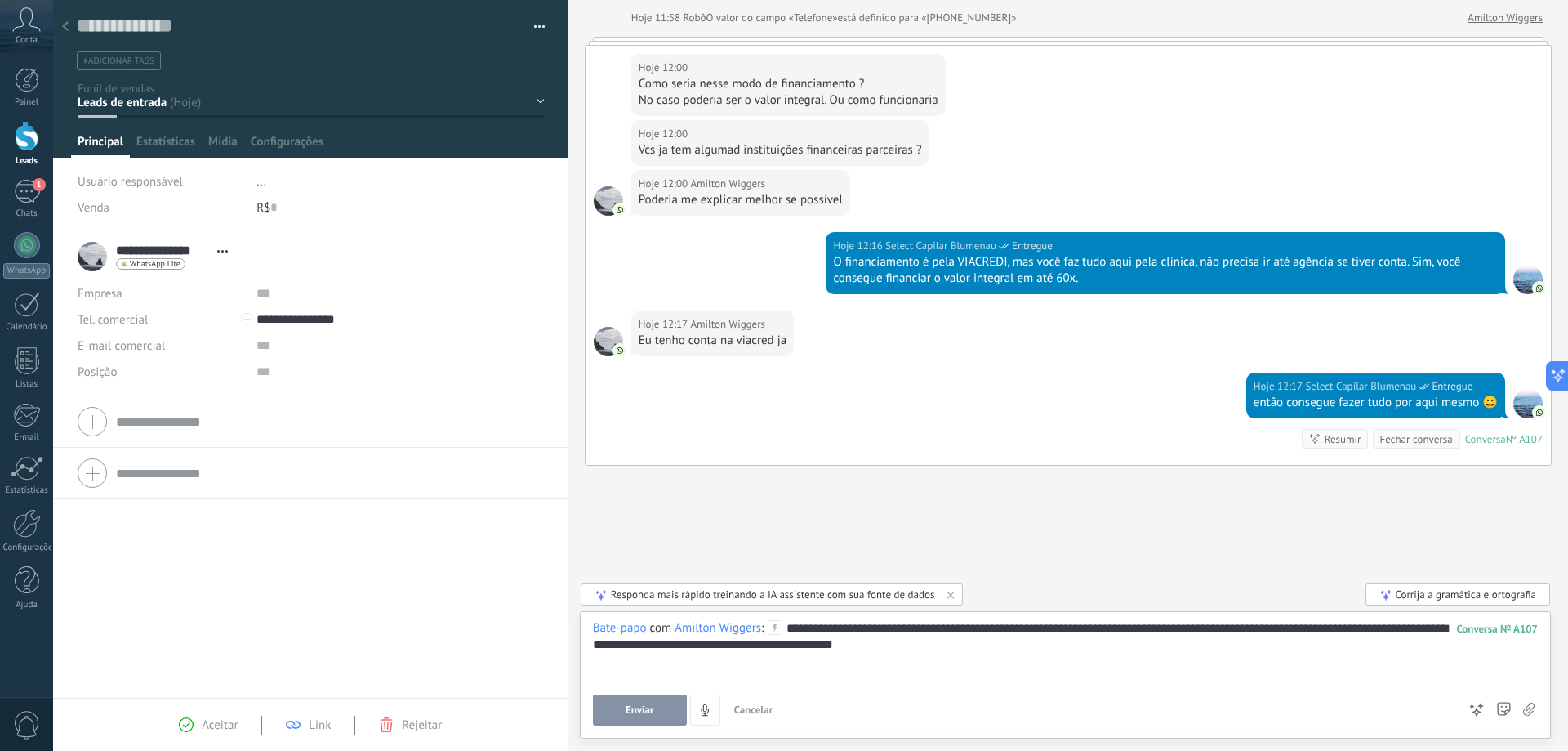
click at [942, 653] on div "**********" at bounding box center [1065, 650] width 945 height 62
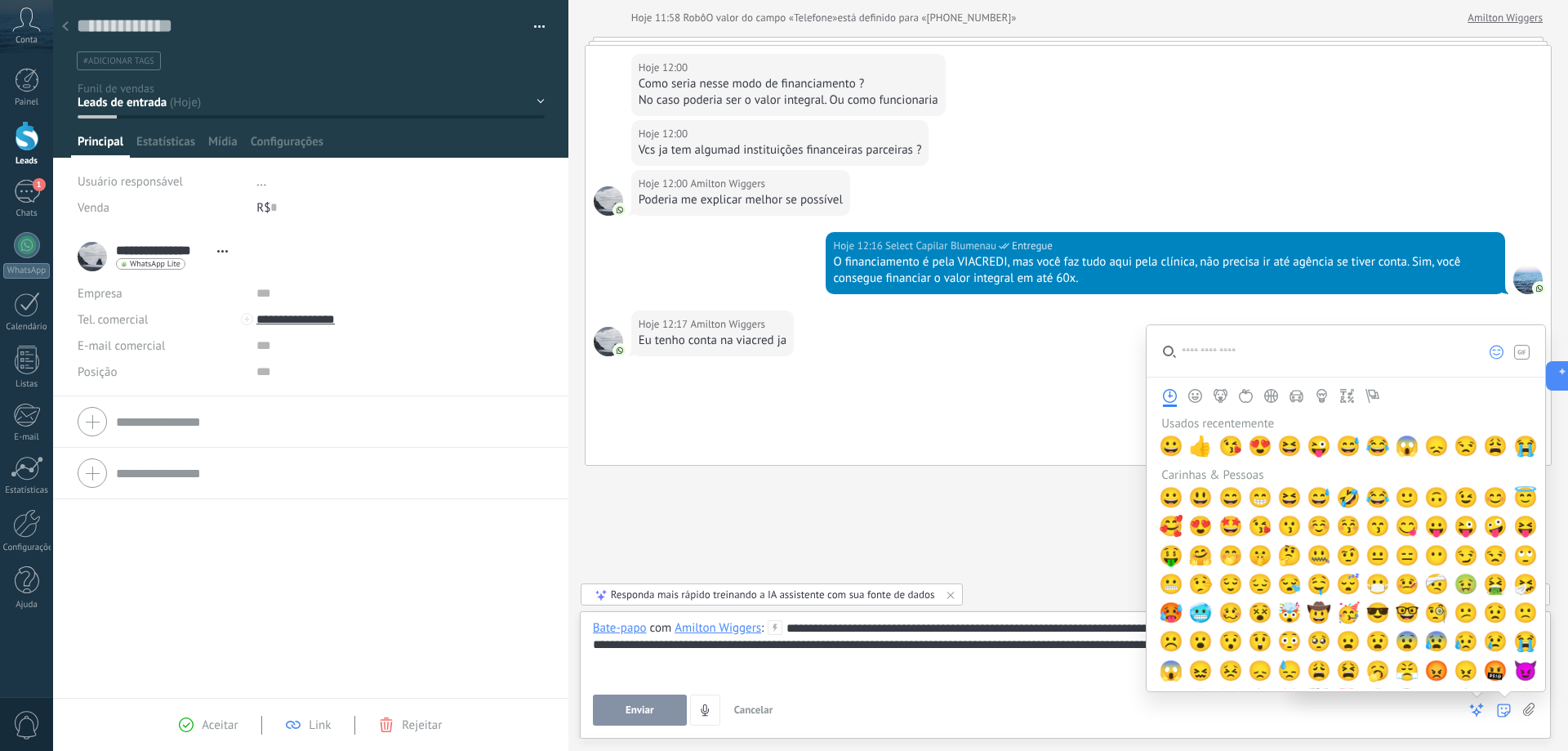
click at [1500, 709] on icon at bounding box center [1503, 710] width 13 height 13
click at [1224, 350] on input "search" at bounding box center [1309, 350] width 325 height 51
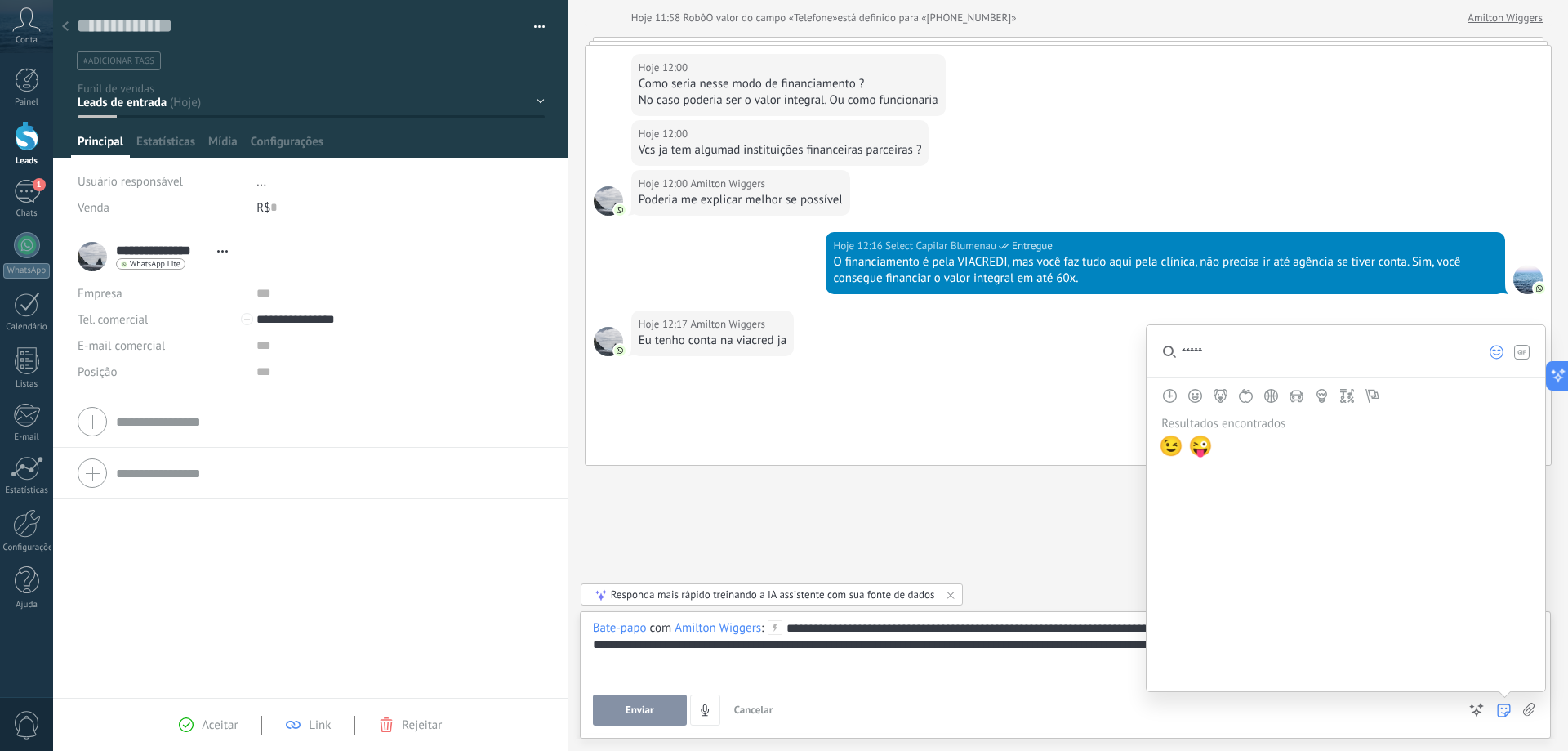
type input "*****"
click at [1172, 445] on span "😉" at bounding box center [1171, 445] width 24 height 22
click at [1170, 446] on span "😉" at bounding box center [1171, 445] width 24 height 22
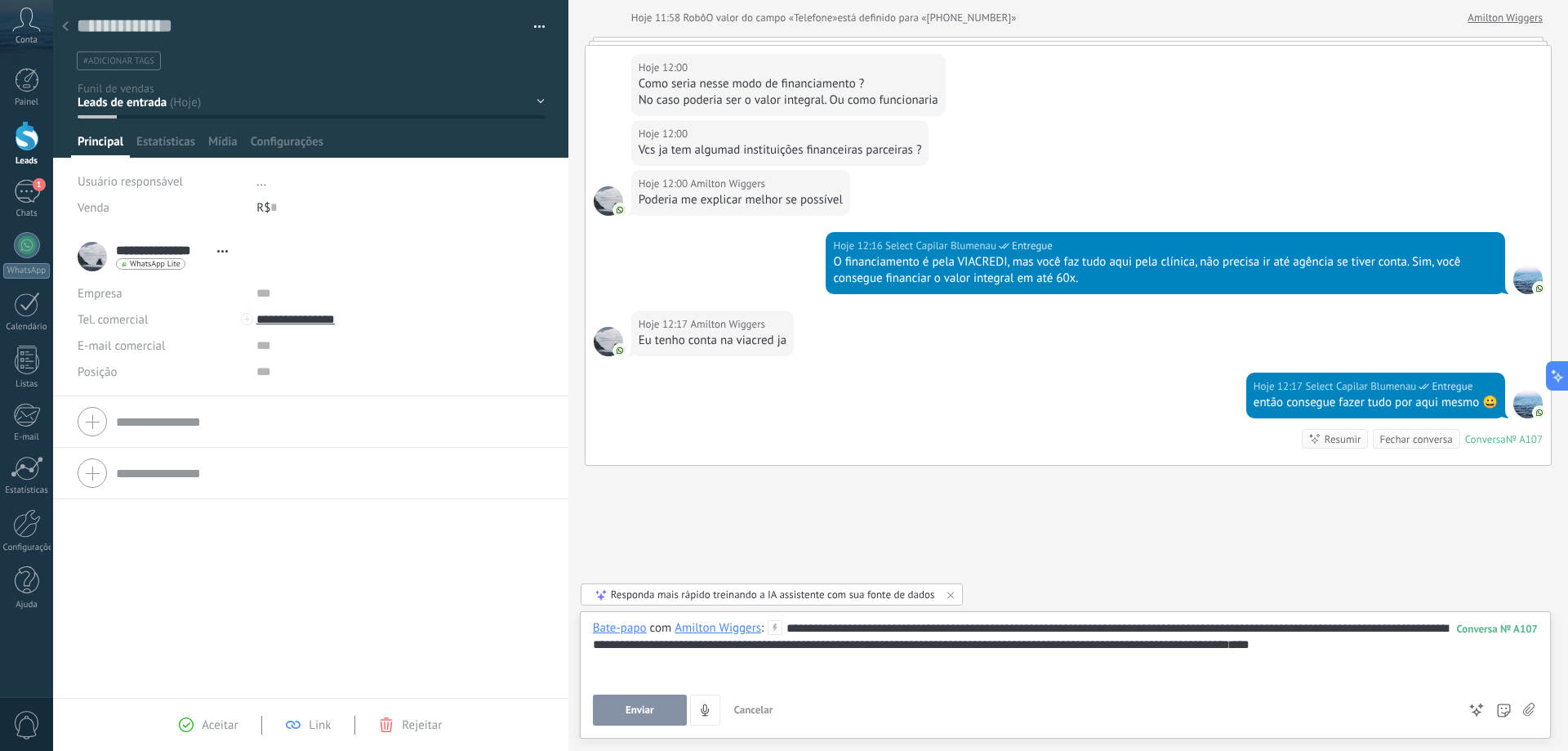
click at [1068, 680] on div "**********" at bounding box center [1065, 650] width 945 height 62
click at [1396, 645] on div "**********" at bounding box center [1065, 650] width 945 height 62
click at [670, 704] on button "Enviar" at bounding box center [639, 710] width 94 height 31
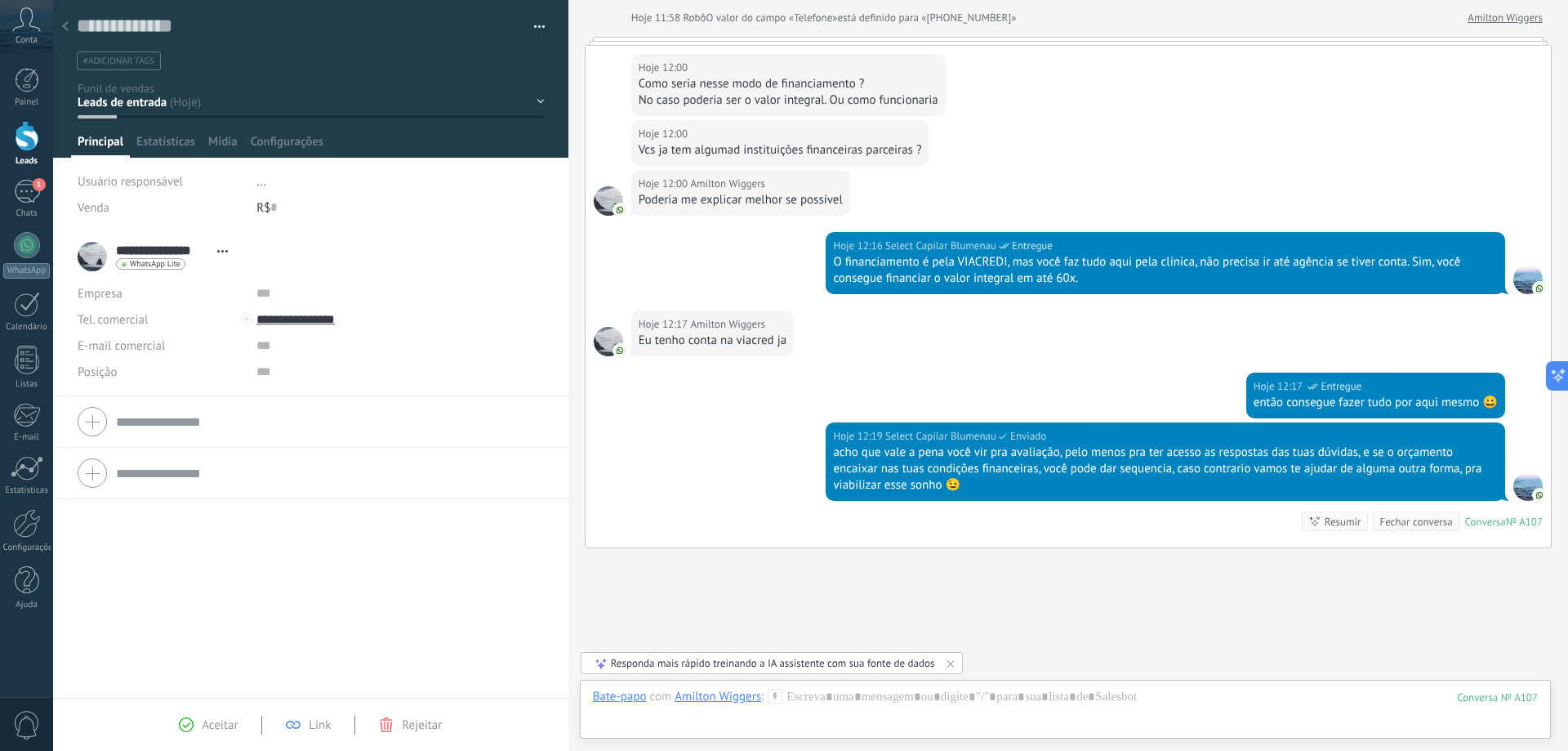
scroll to position [279, 0]
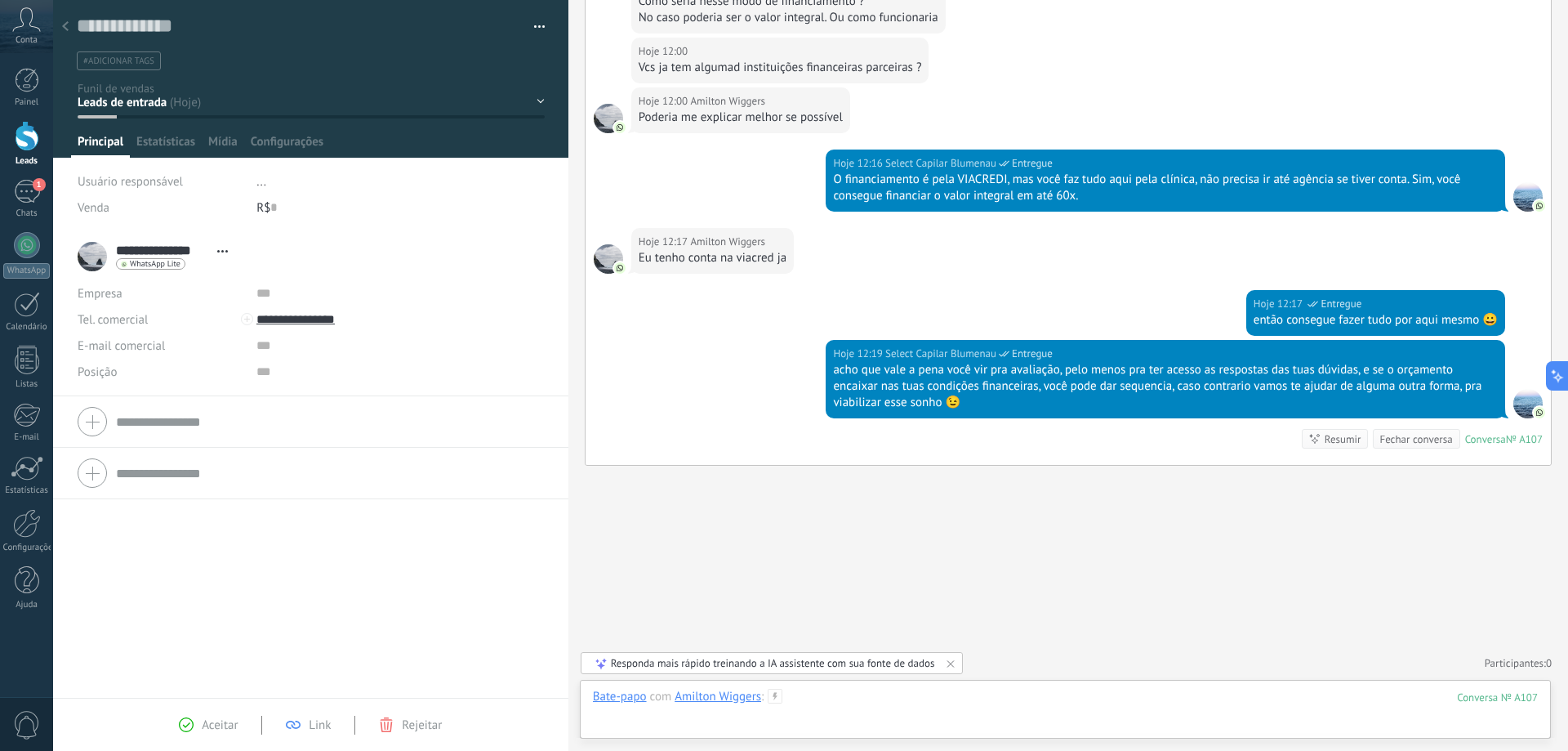
click at [965, 693] on div at bounding box center [1065, 713] width 945 height 49
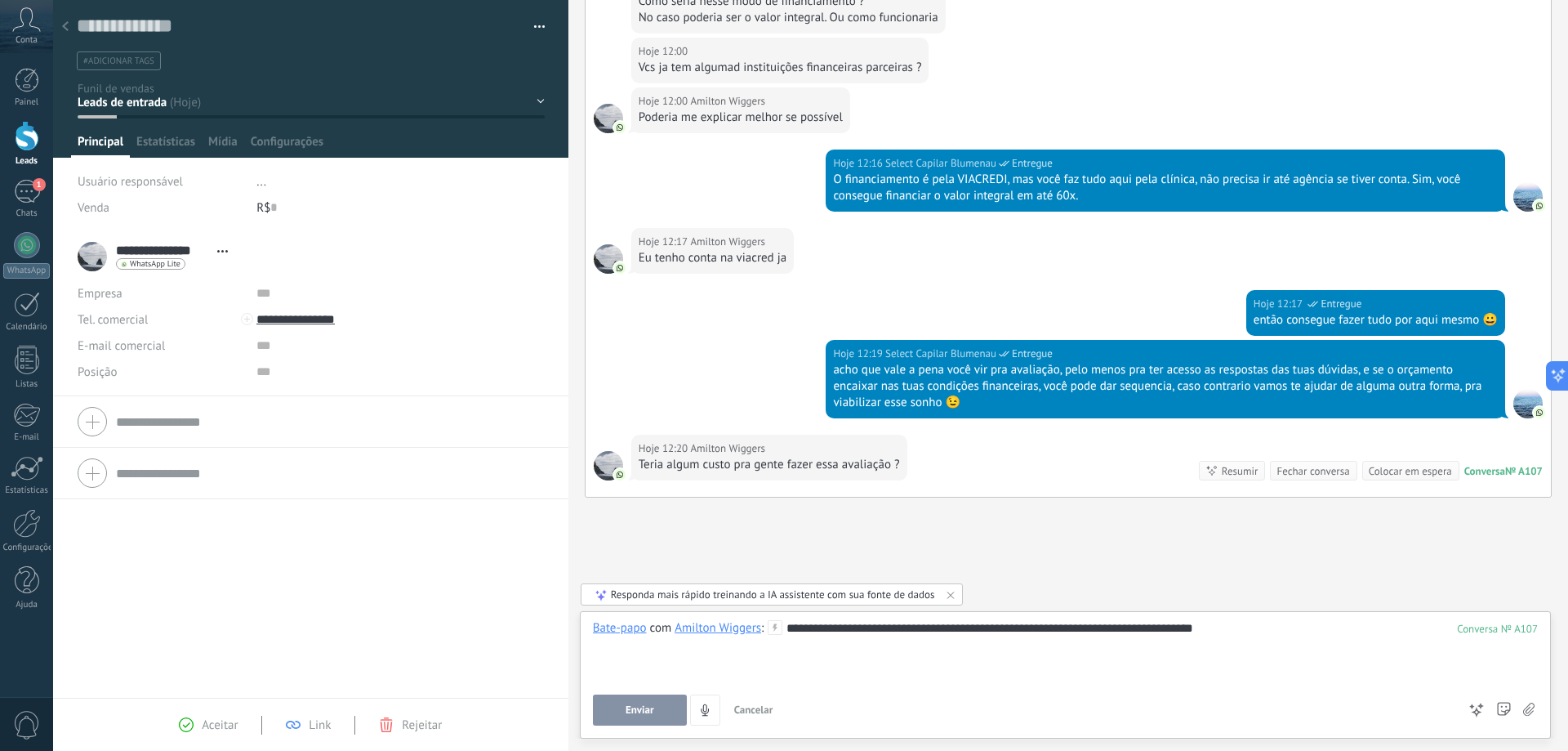
scroll to position [310, 0]
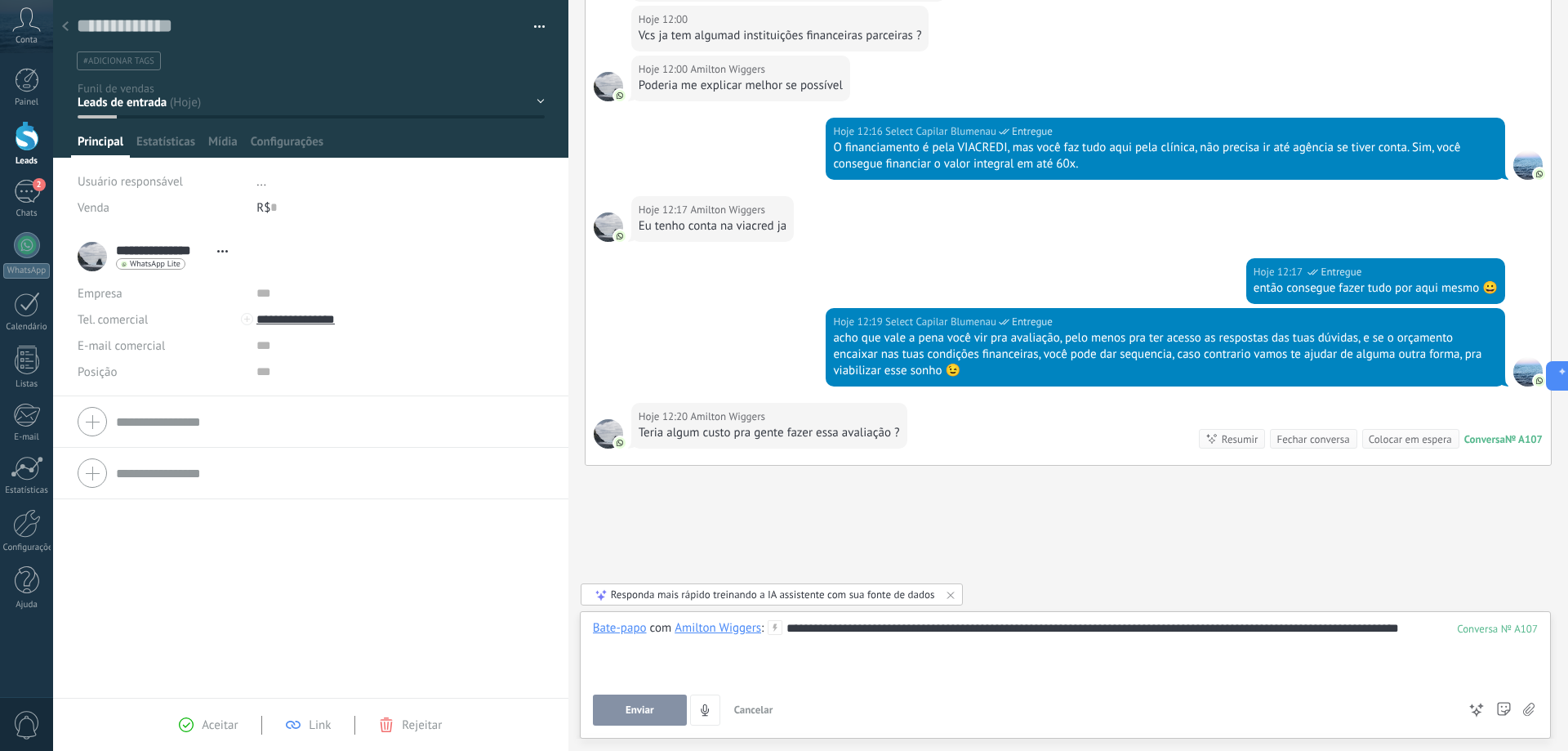
click at [644, 712] on span "Enviar" at bounding box center [640, 710] width 29 height 12
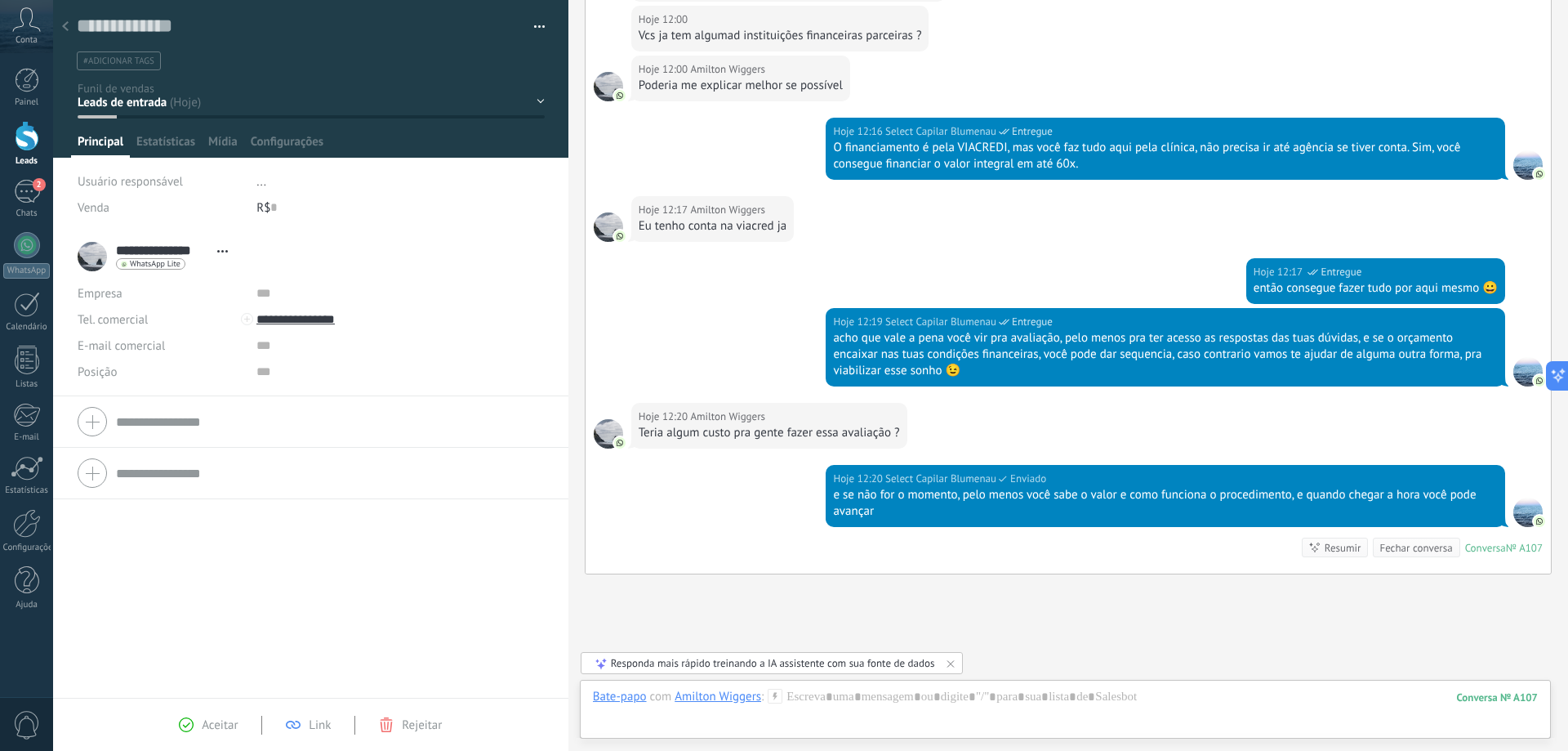
scroll to position [419, 0]
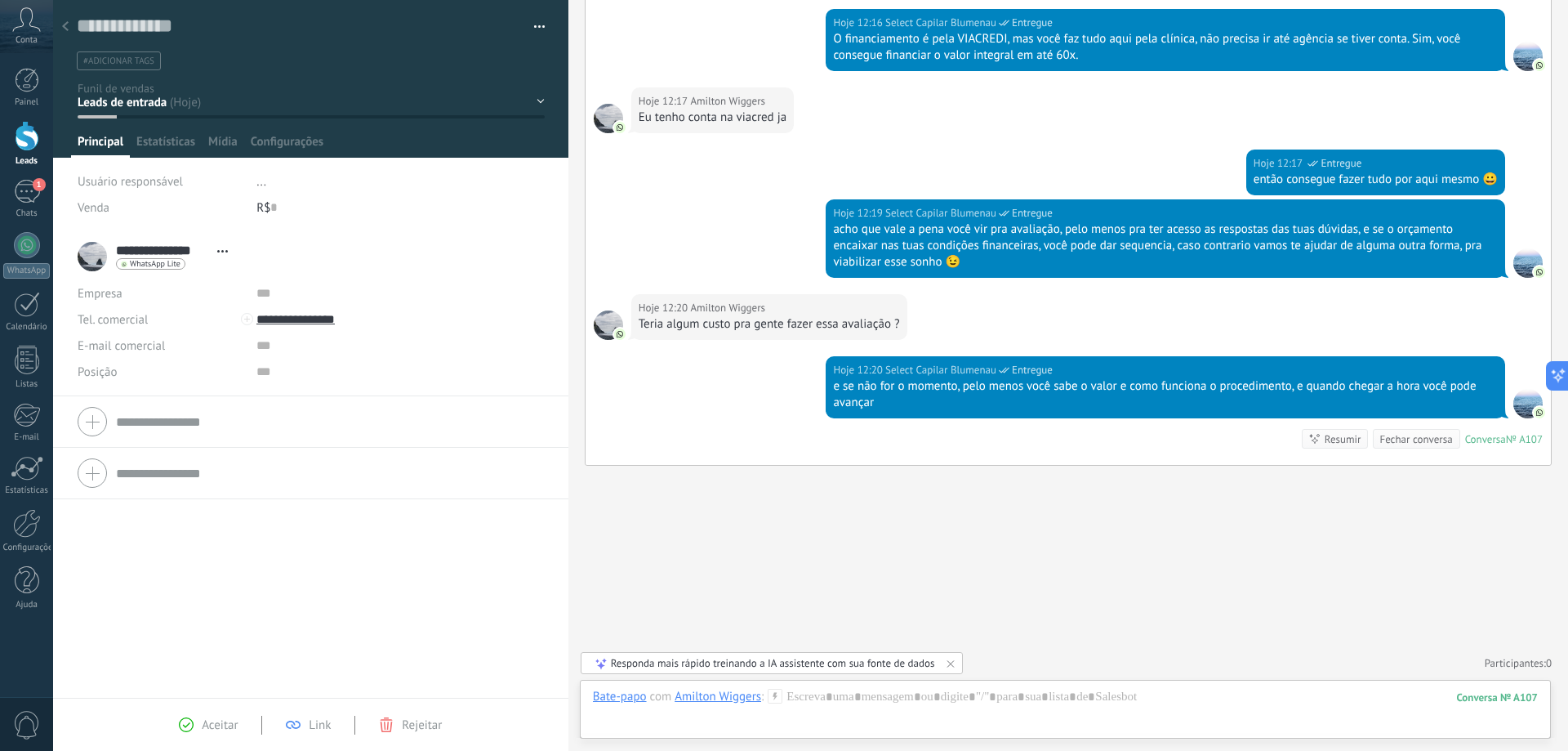
click at [872, 315] on div "Hoje 12:20 [PERSON_NAME]" at bounding box center [769, 308] width 262 height 16
click at [832, 702] on div at bounding box center [1065, 713] width 945 height 49
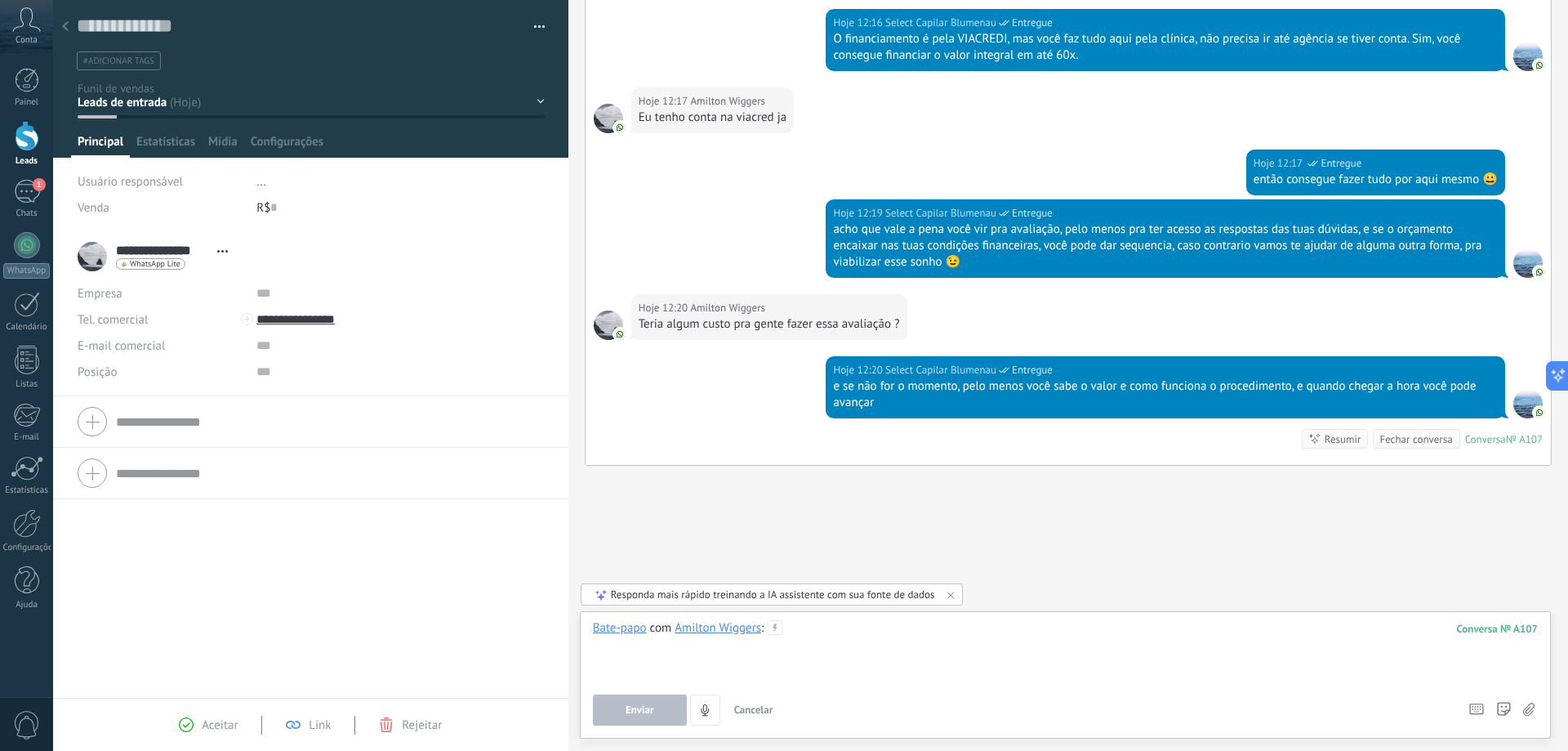
click at [854, 663] on div at bounding box center [1065, 650] width 945 height 62
drag, startPoint x: 1038, startPoint y: 628, endPoint x: 783, endPoint y: 632, distance: 255.0
click at [783, 632] on div "**********" at bounding box center [1065, 650] width 945 height 62
copy div "**********"
click at [941, 641] on div "**********" at bounding box center [1065, 650] width 945 height 62
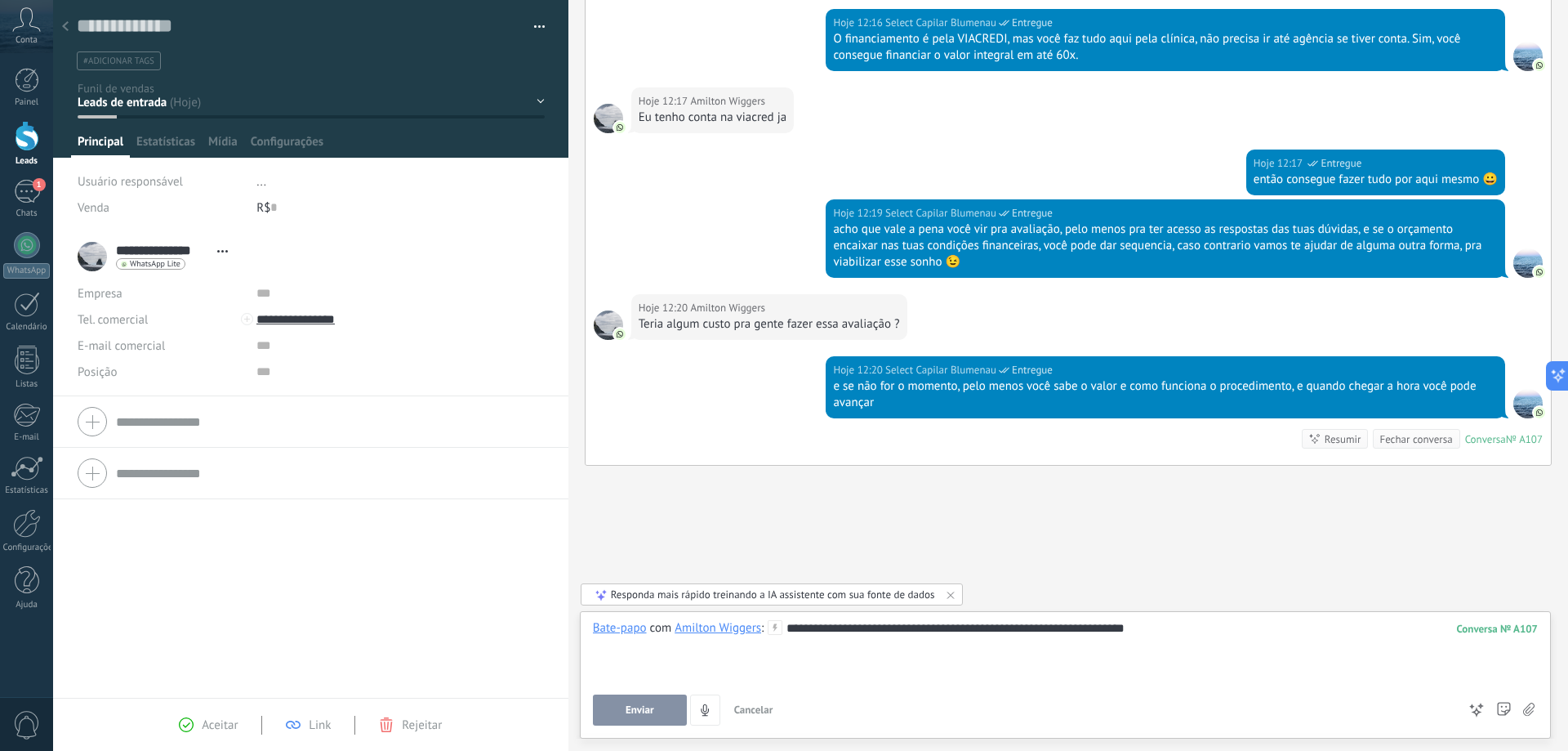
click at [893, 630] on div "**********" at bounding box center [1065, 650] width 945 height 62
click at [1199, 621] on div "**********" at bounding box center [1065, 650] width 945 height 62
click at [628, 717] on button "Enviar" at bounding box center [639, 710] width 94 height 31
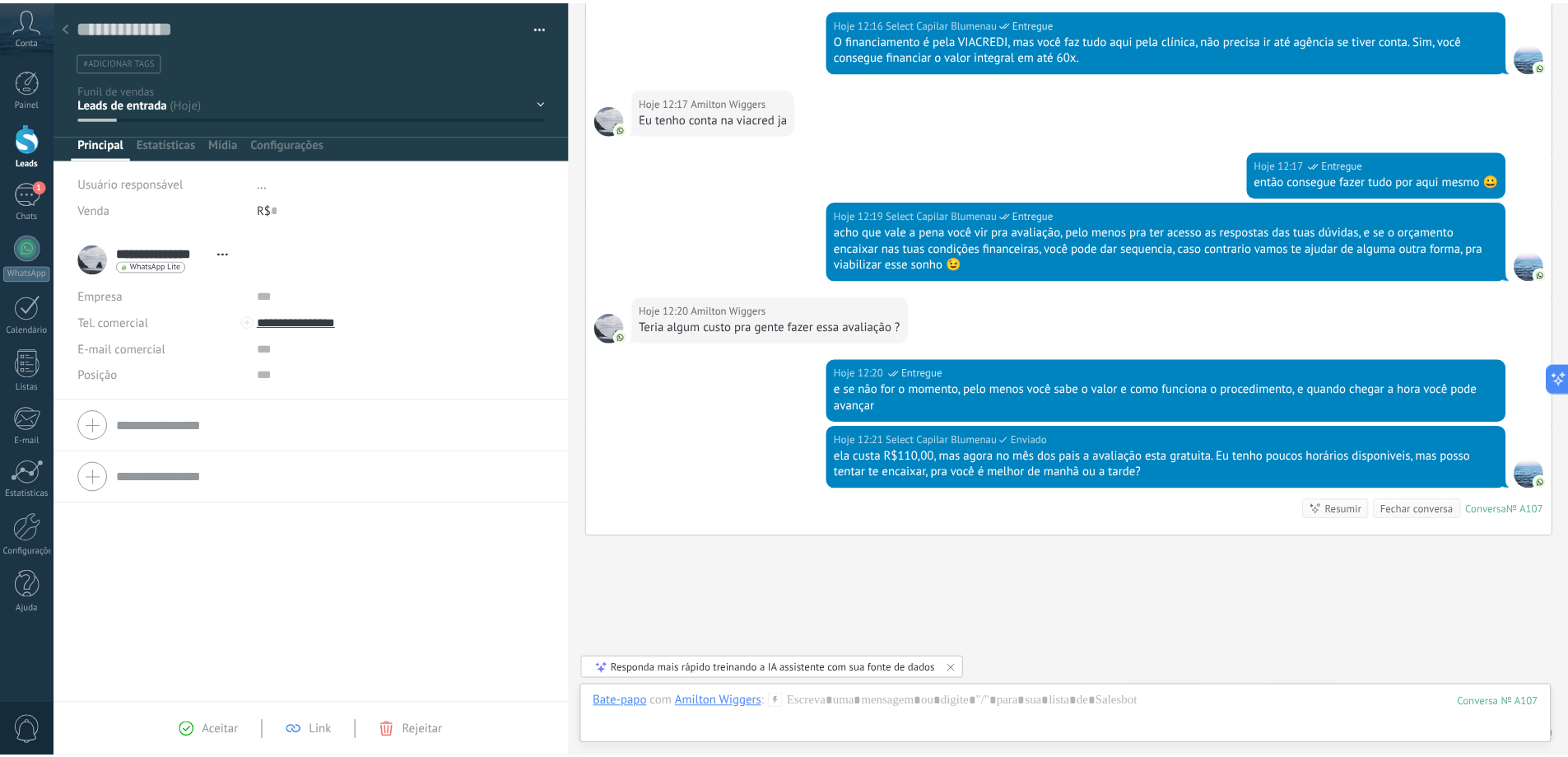
scroll to position [489, 0]
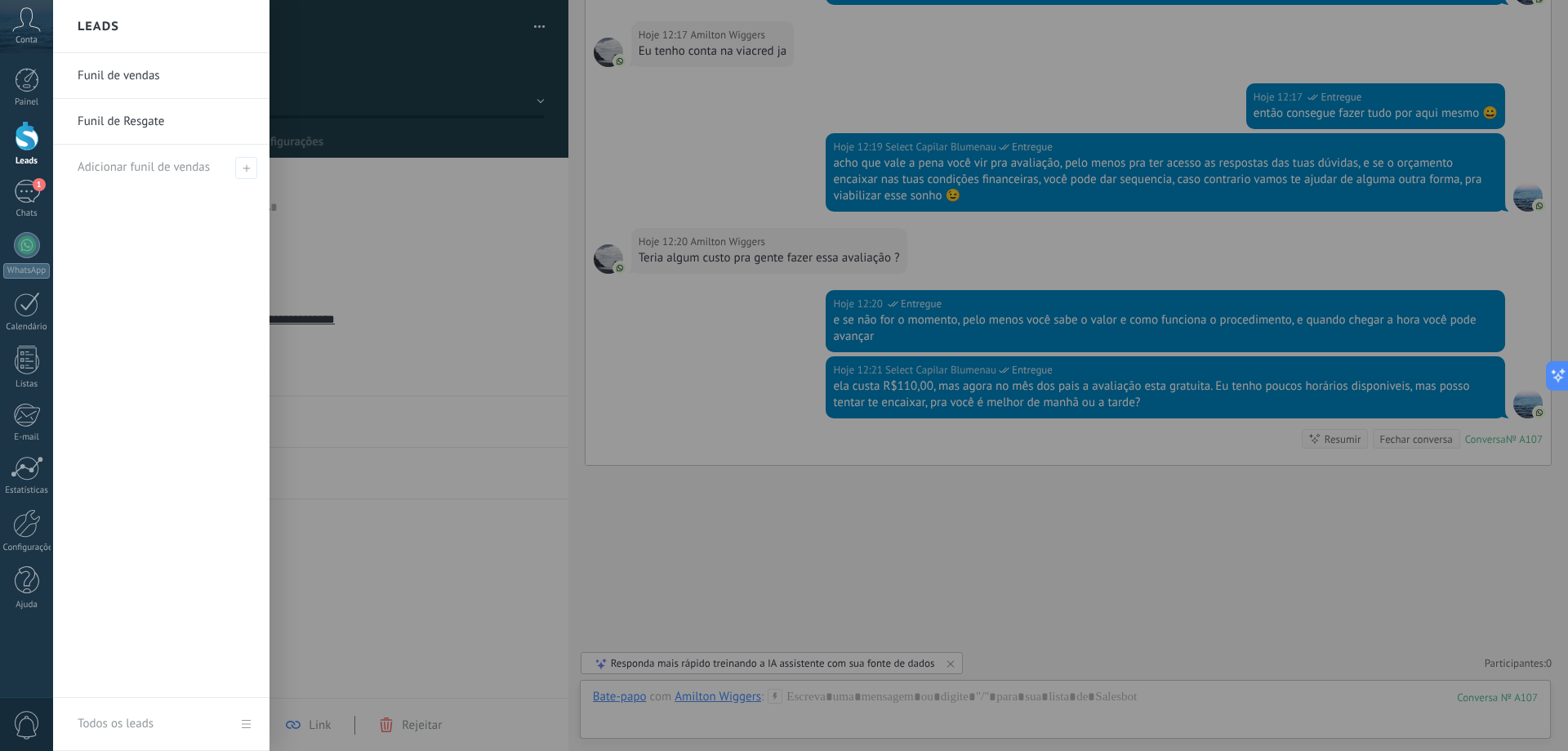
click at [24, 148] on div at bounding box center [26, 136] width 24 height 31
